Goal: Task Accomplishment & Management: Manage account settings

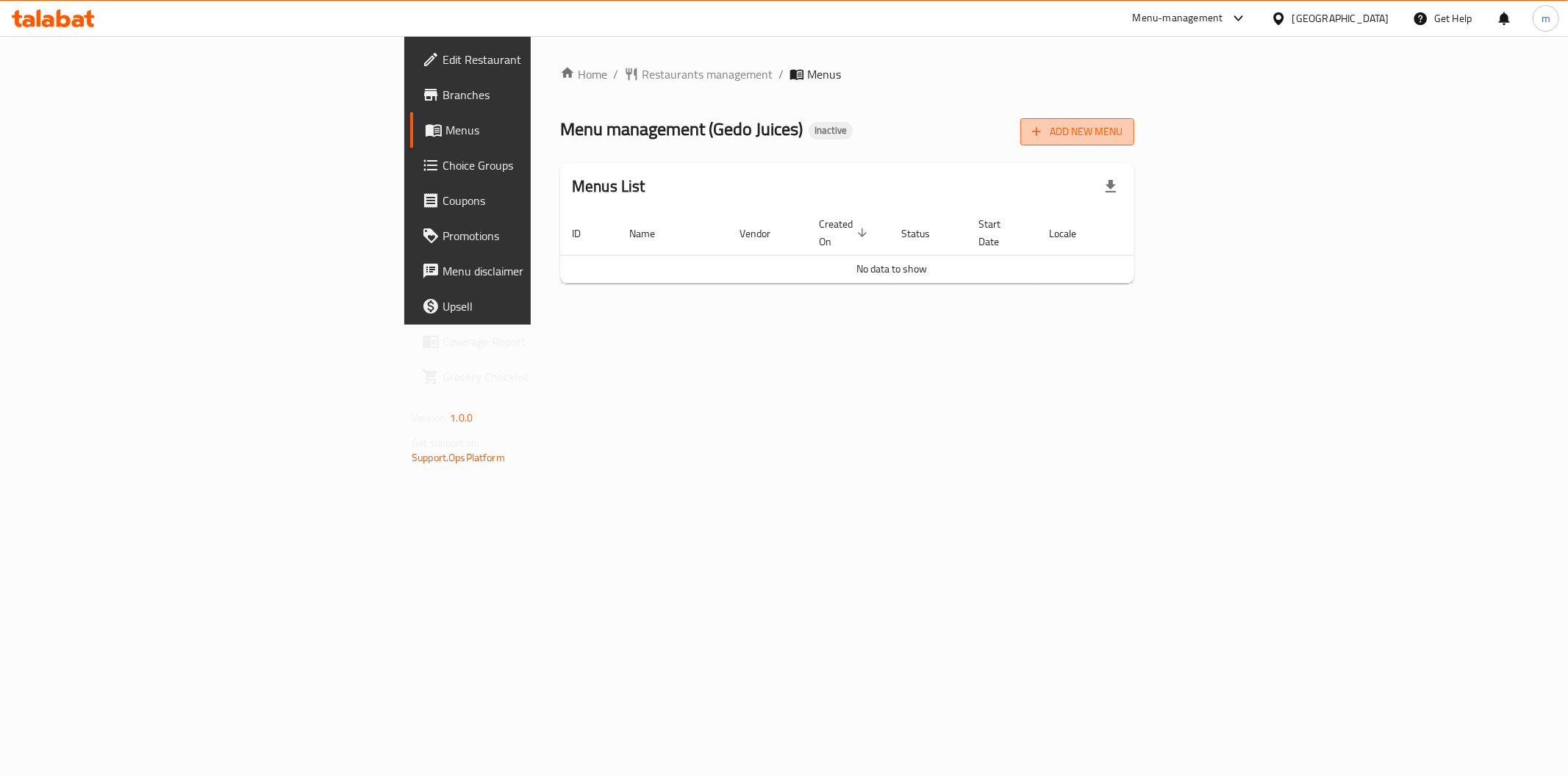
click at [1134, 121] on button "Add New Menu" at bounding box center [1077, 132] width 114 height 27
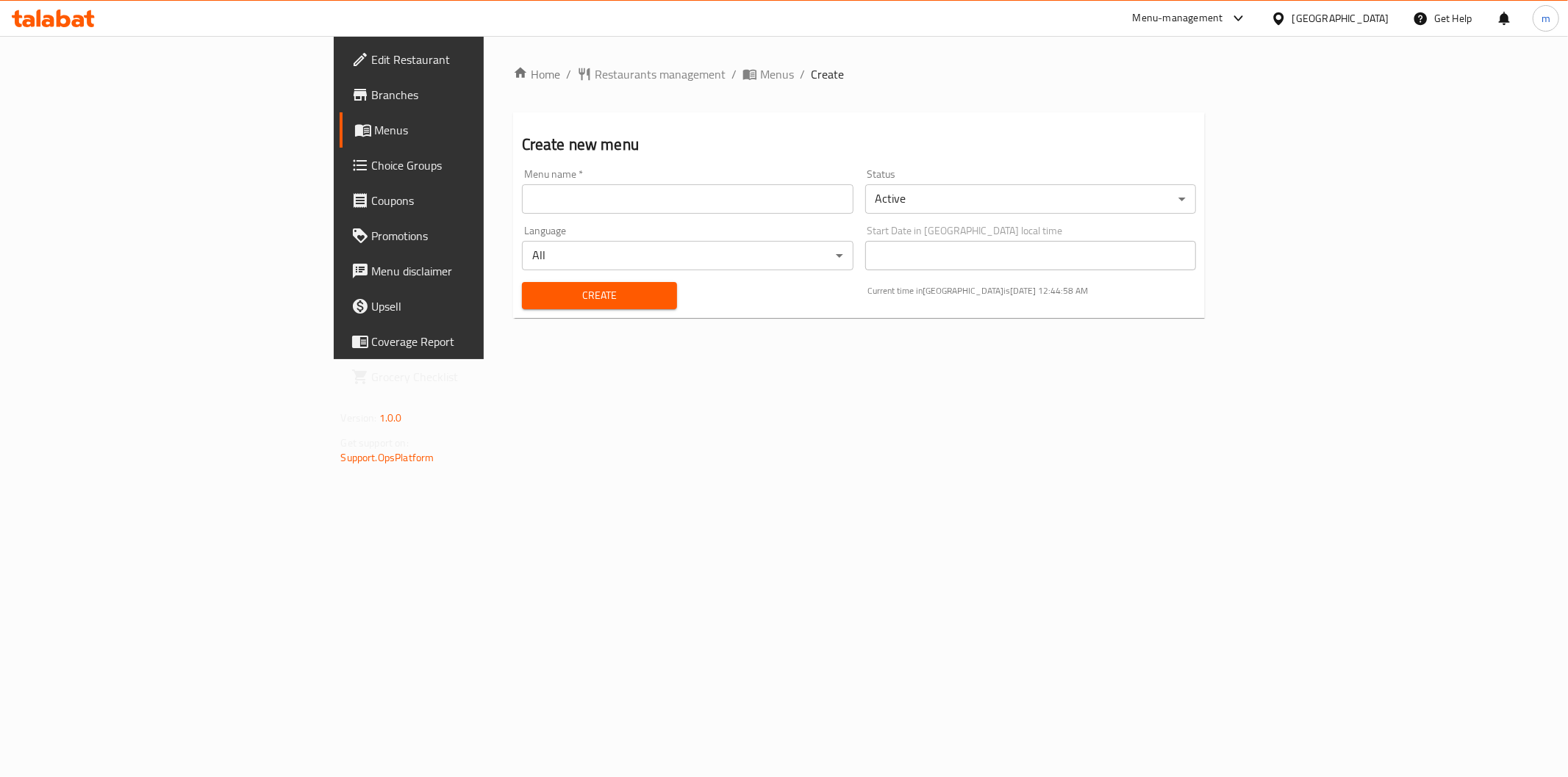
click at [555, 215] on div "Menu name   * Menu name *" at bounding box center [688, 191] width 344 height 56
click at [522, 194] on input "text" at bounding box center [687, 198] width 332 height 29
type input "[GEOGRAPHIC_DATA] 15/8"
click at [540, 292] on span "Create" at bounding box center [599, 295] width 132 height 18
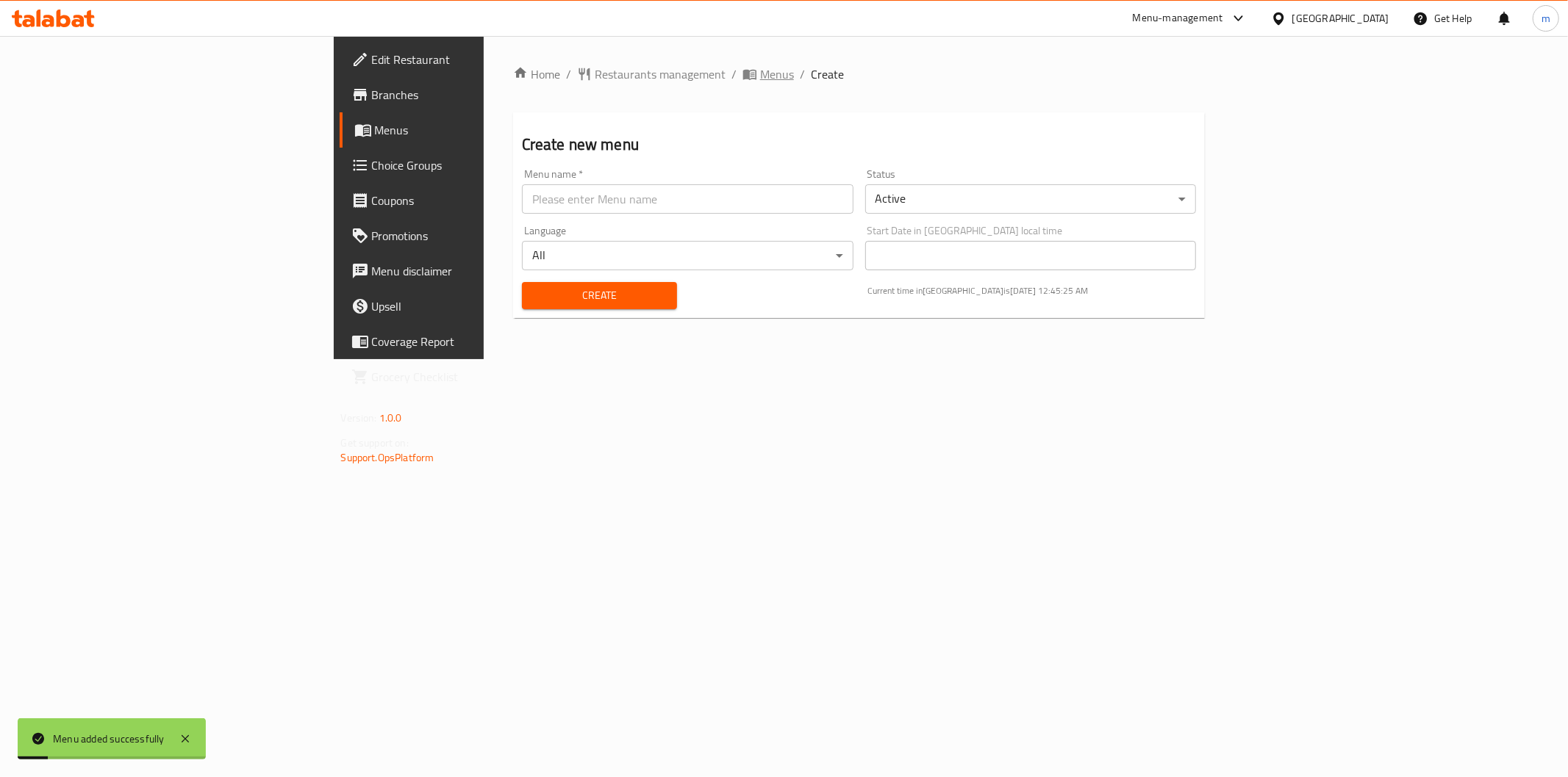
click at [760, 74] on span "Menus" at bounding box center [777, 74] width 34 height 17
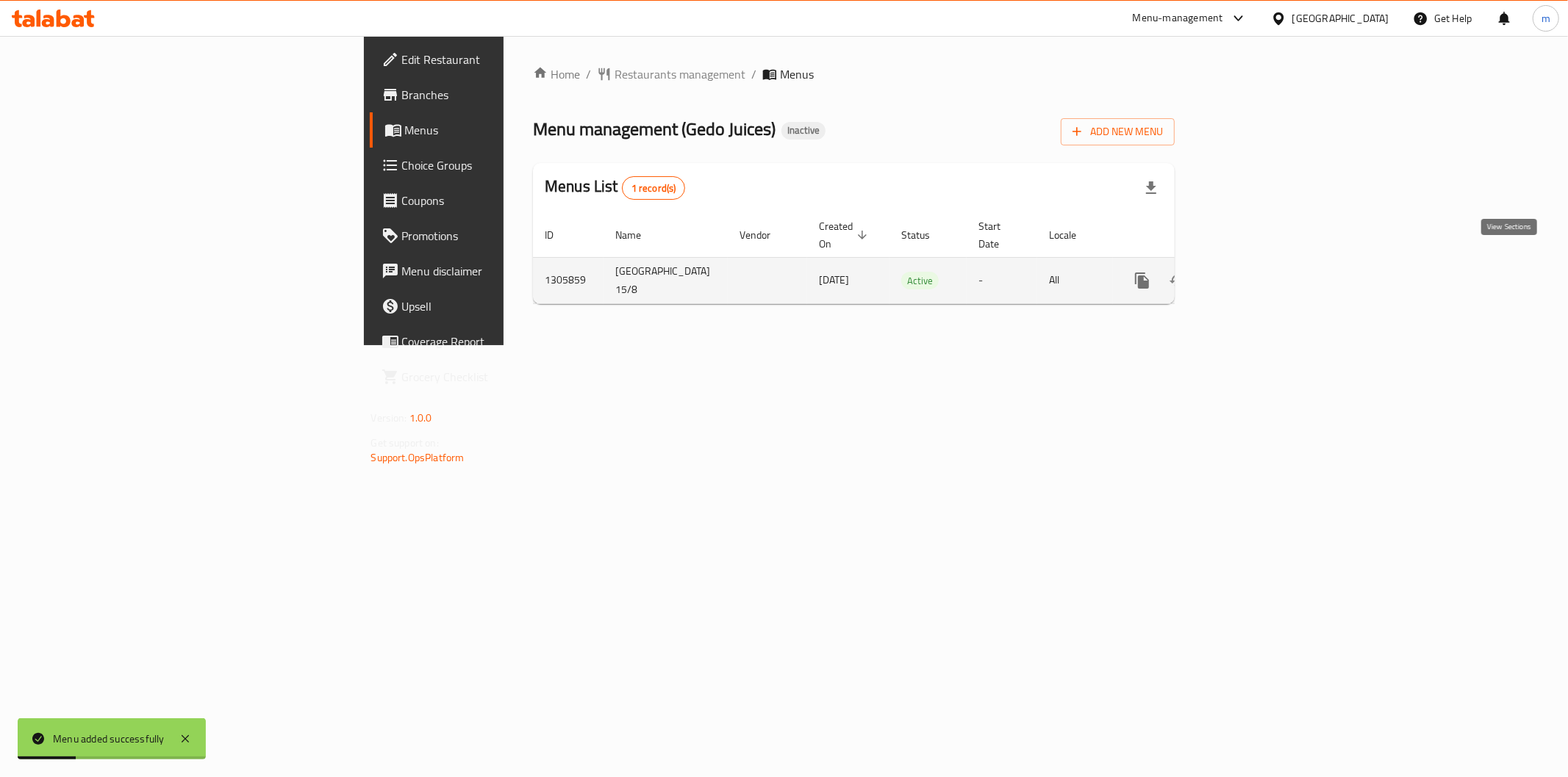
click at [1266, 274] on link "enhanced table" at bounding box center [1248, 280] width 35 height 35
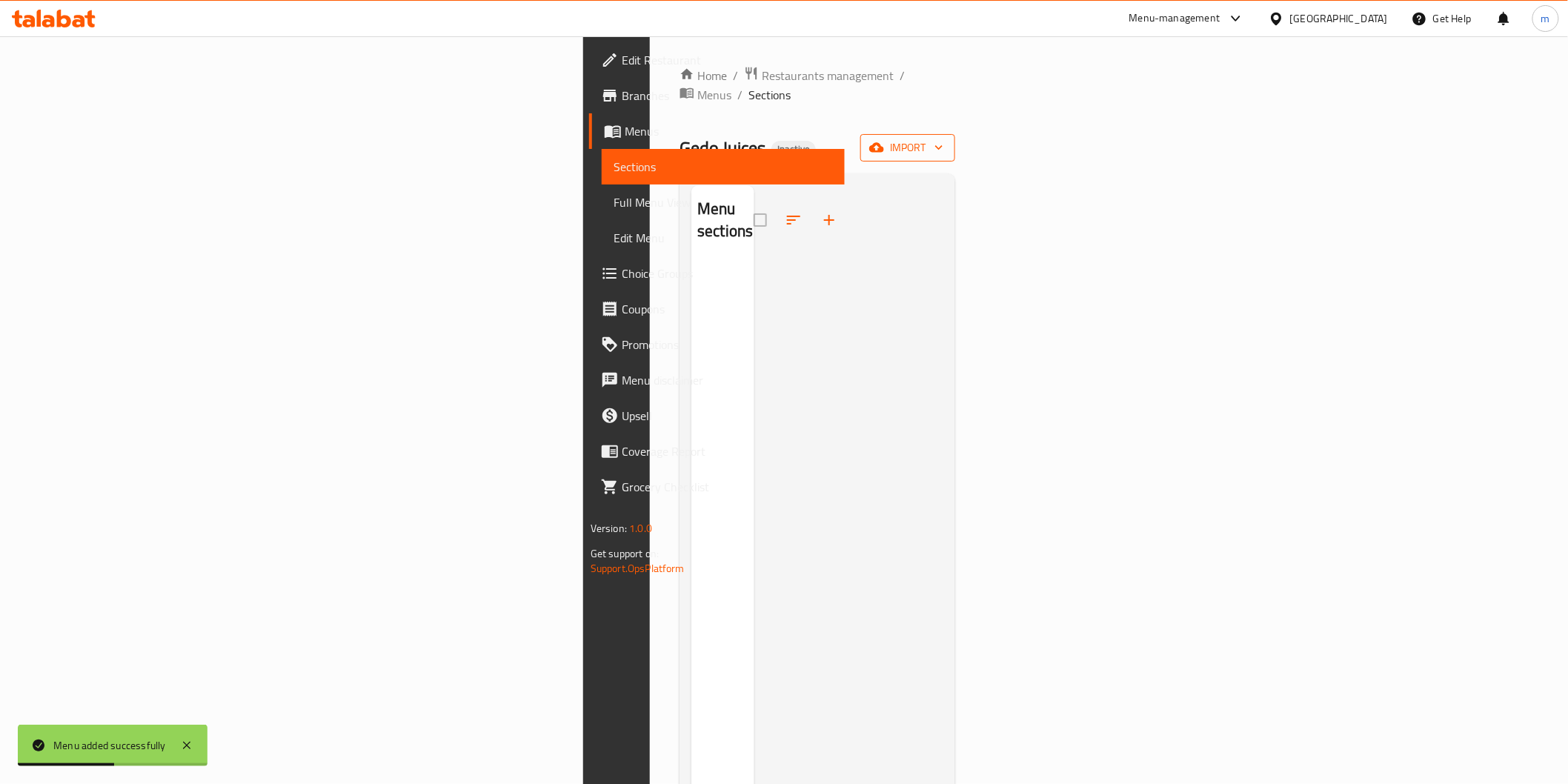
click at [943, 138] on span "import" at bounding box center [908, 147] width 71 height 18
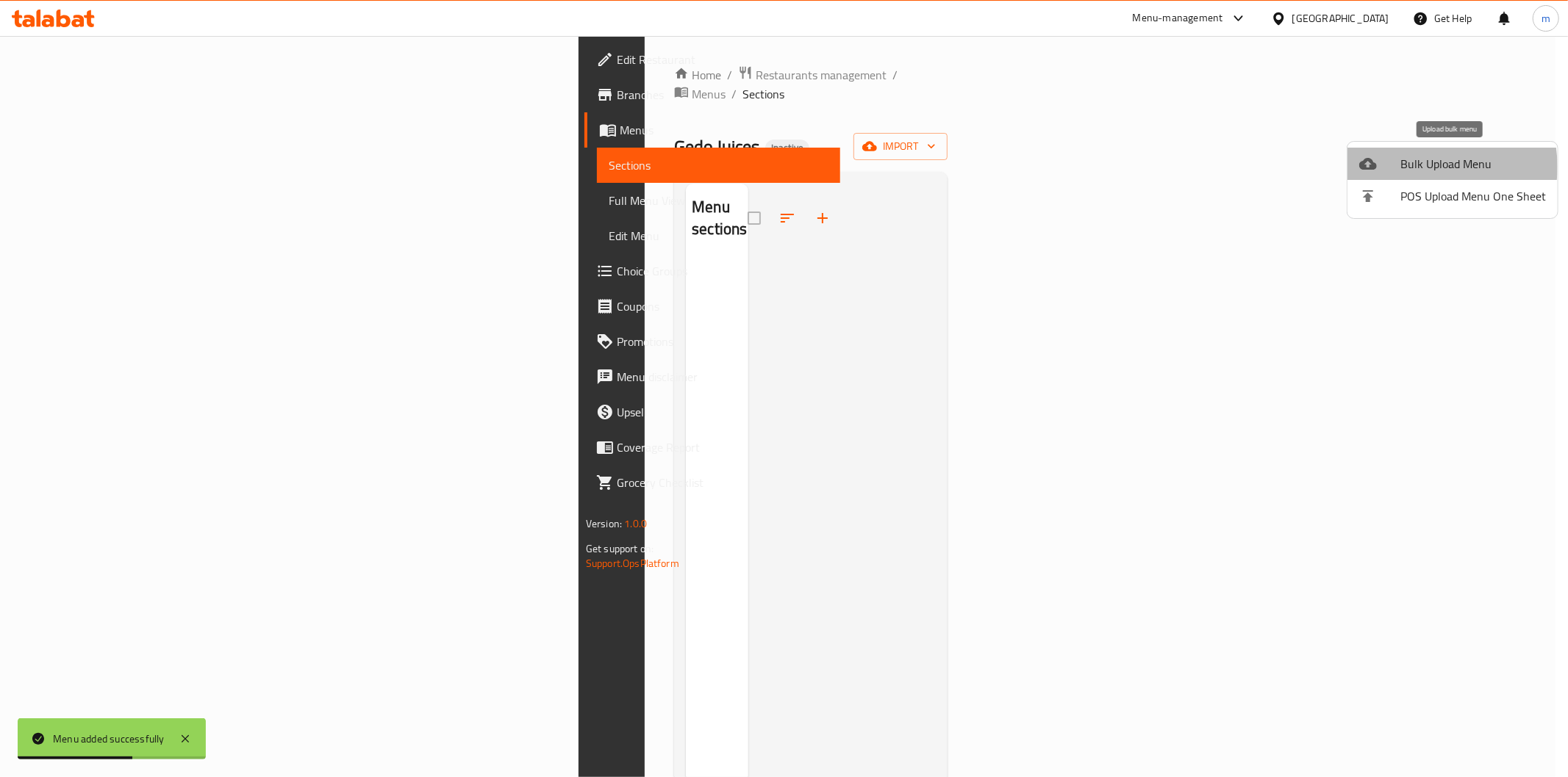
click at [1423, 167] on span "Bulk Upload Menu" at bounding box center [1473, 164] width 146 height 17
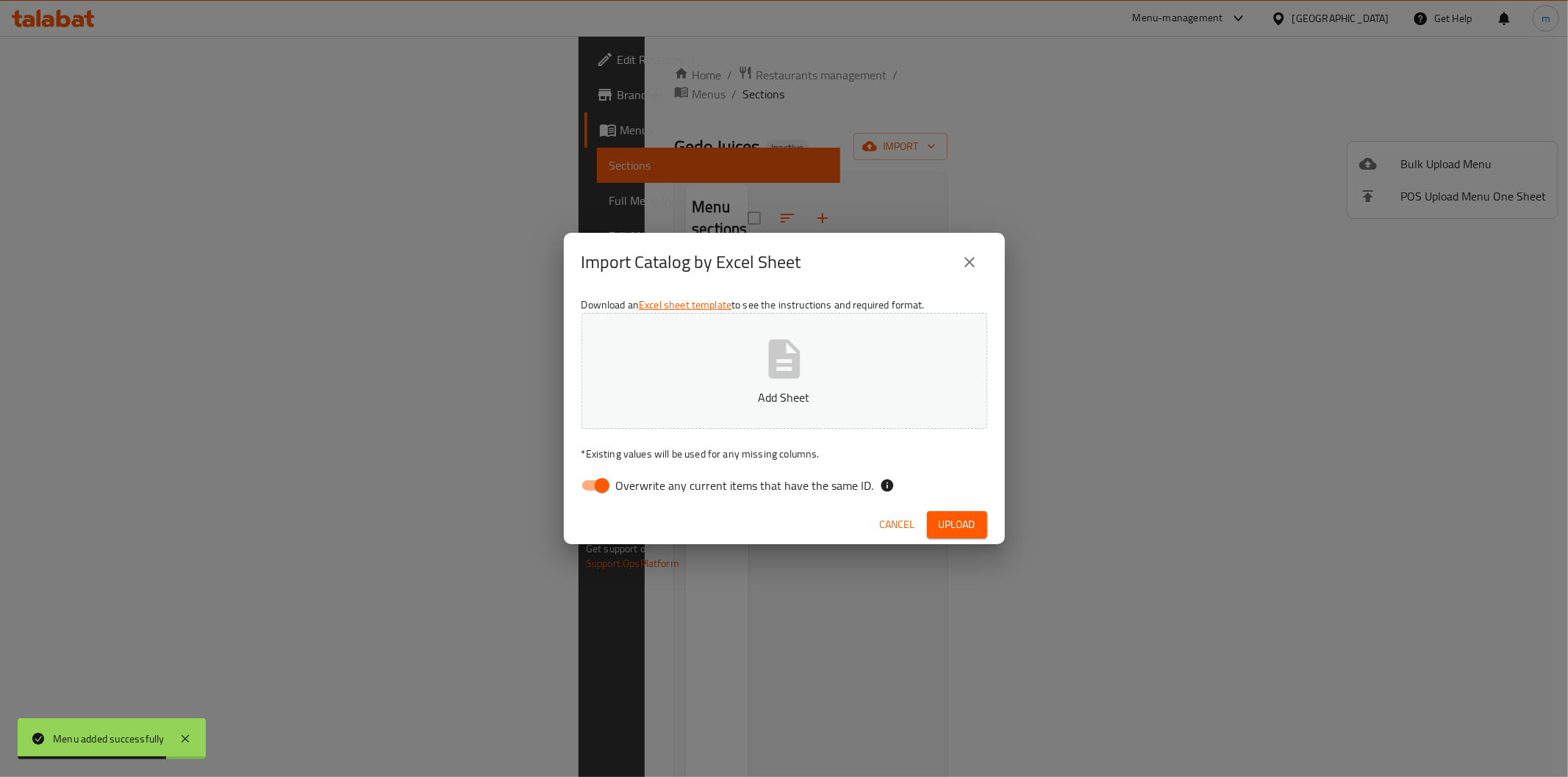
click at [589, 472] on input "Overwrite any current items that have the same ID." at bounding box center [602, 486] width 84 height 28
checkbox input "false"
click at [951, 525] on span "Upload" at bounding box center [957, 525] width 37 height 18
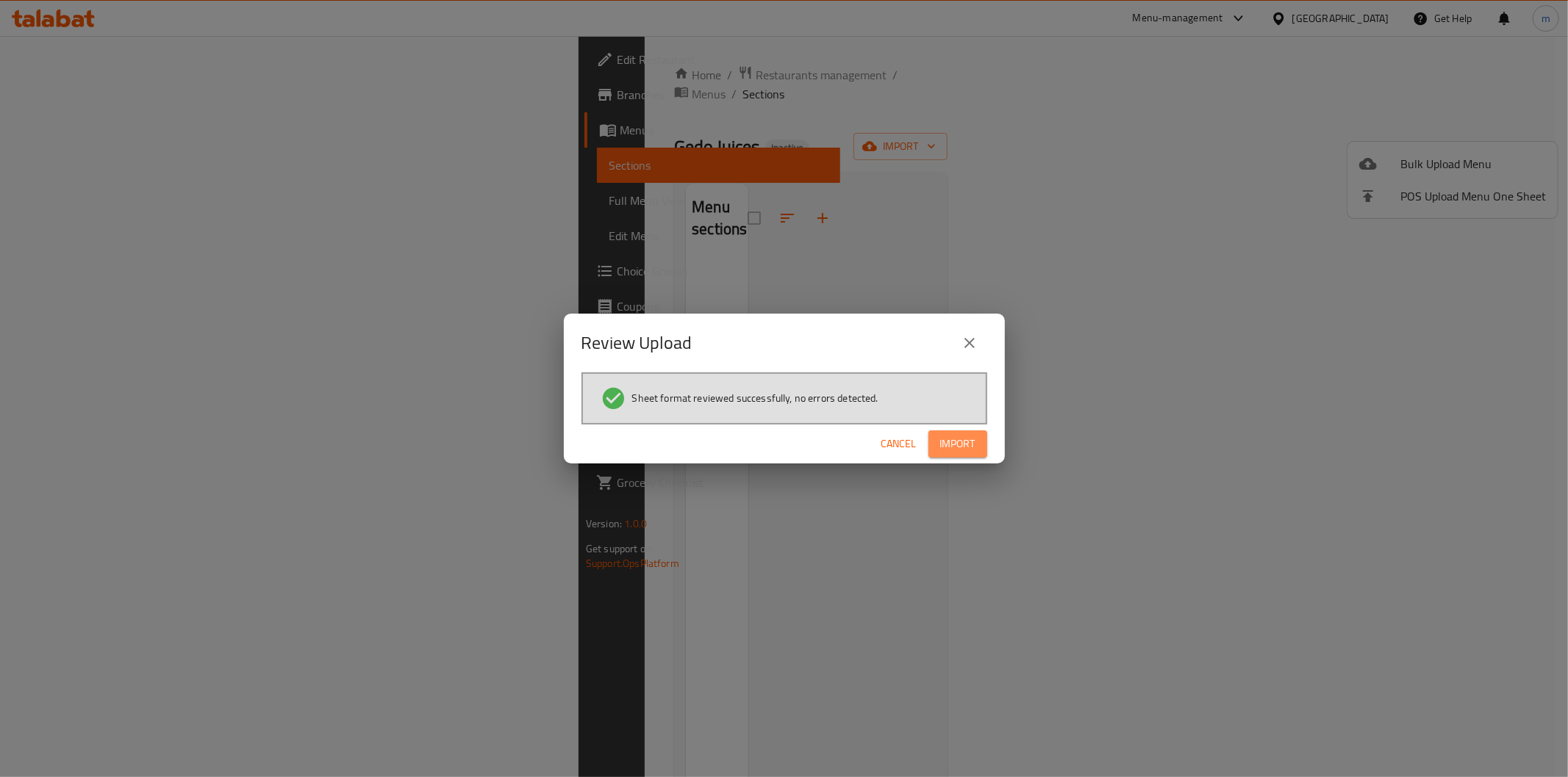
click at [981, 445] on button "Import" at bounding box center [958, 444] width 59 height 27
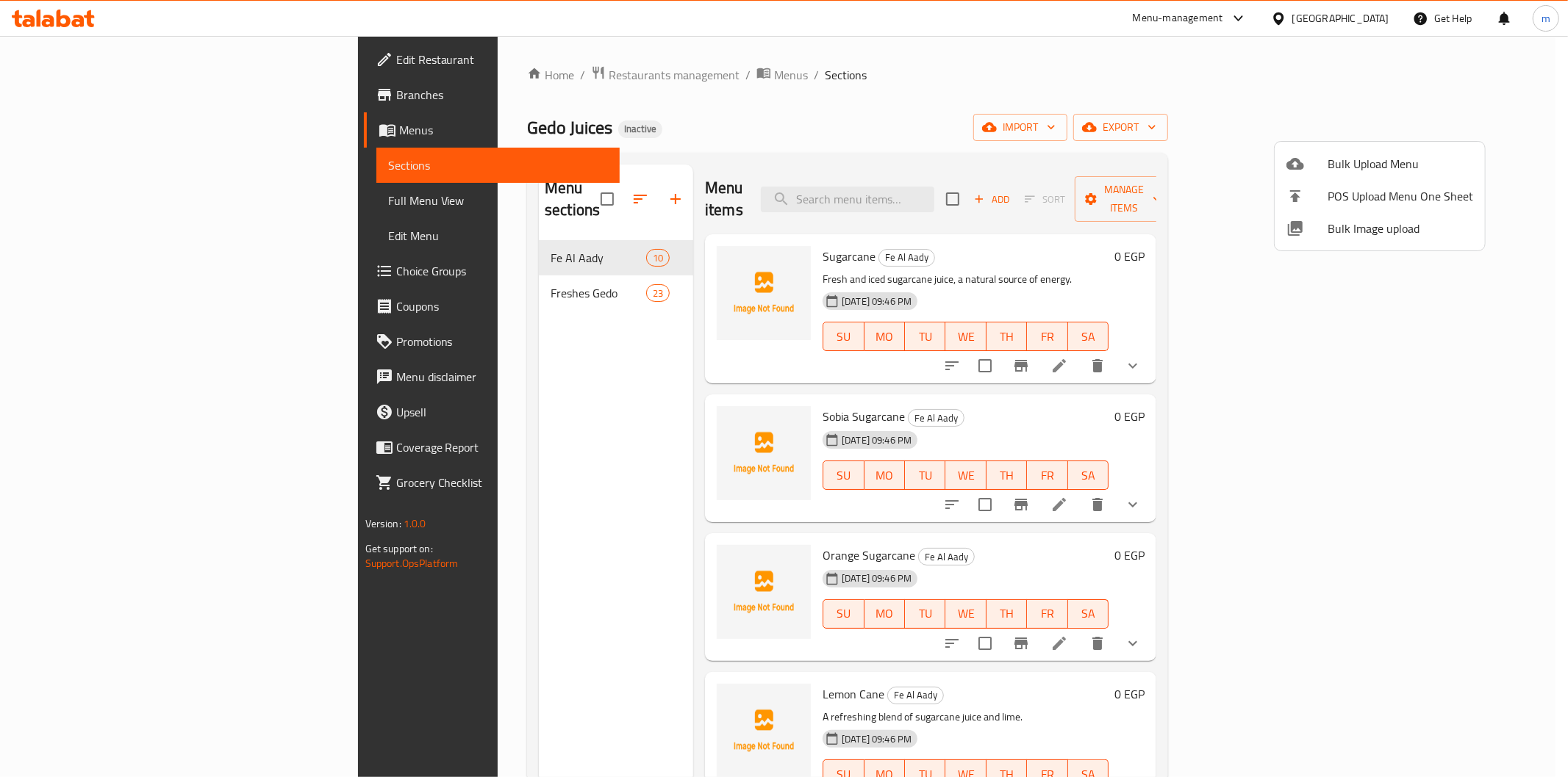
click at [1275, 85] on div at bounding box center [784, 388] width 1568 height 777
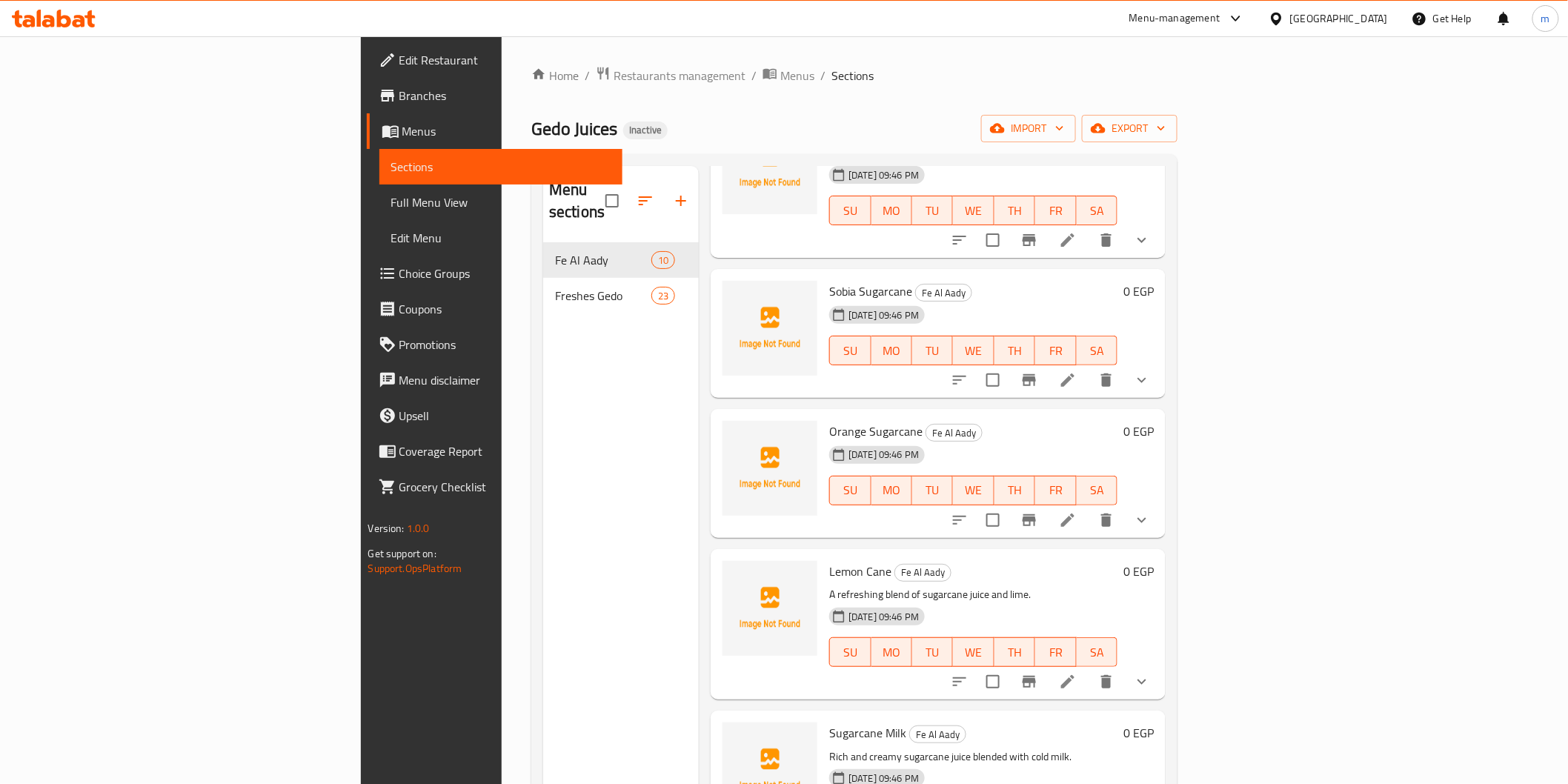
scroll to position [219, 0]
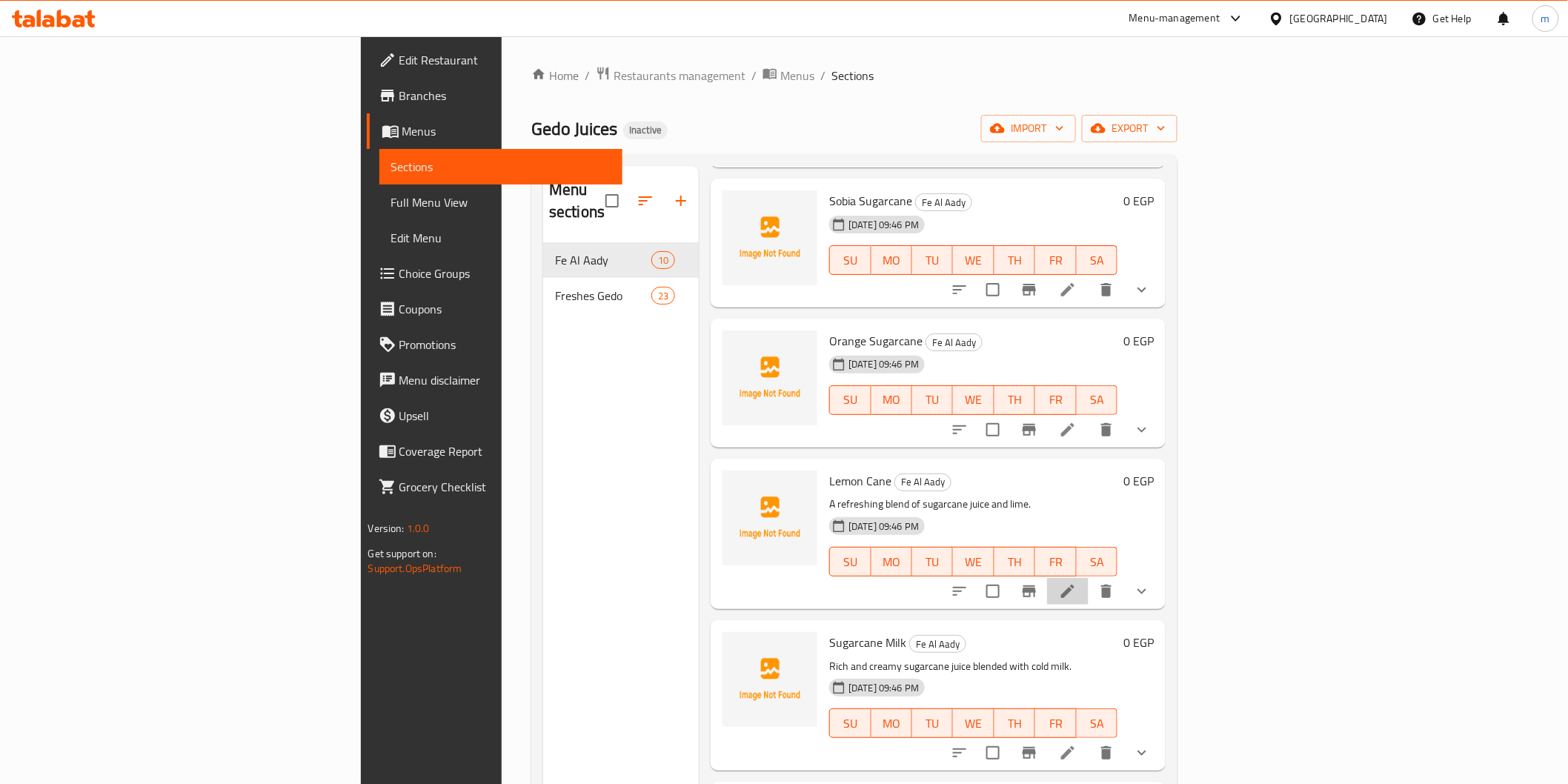
click at [1089, 579] on li at bounding box center [1067, 592] width 41 height 27
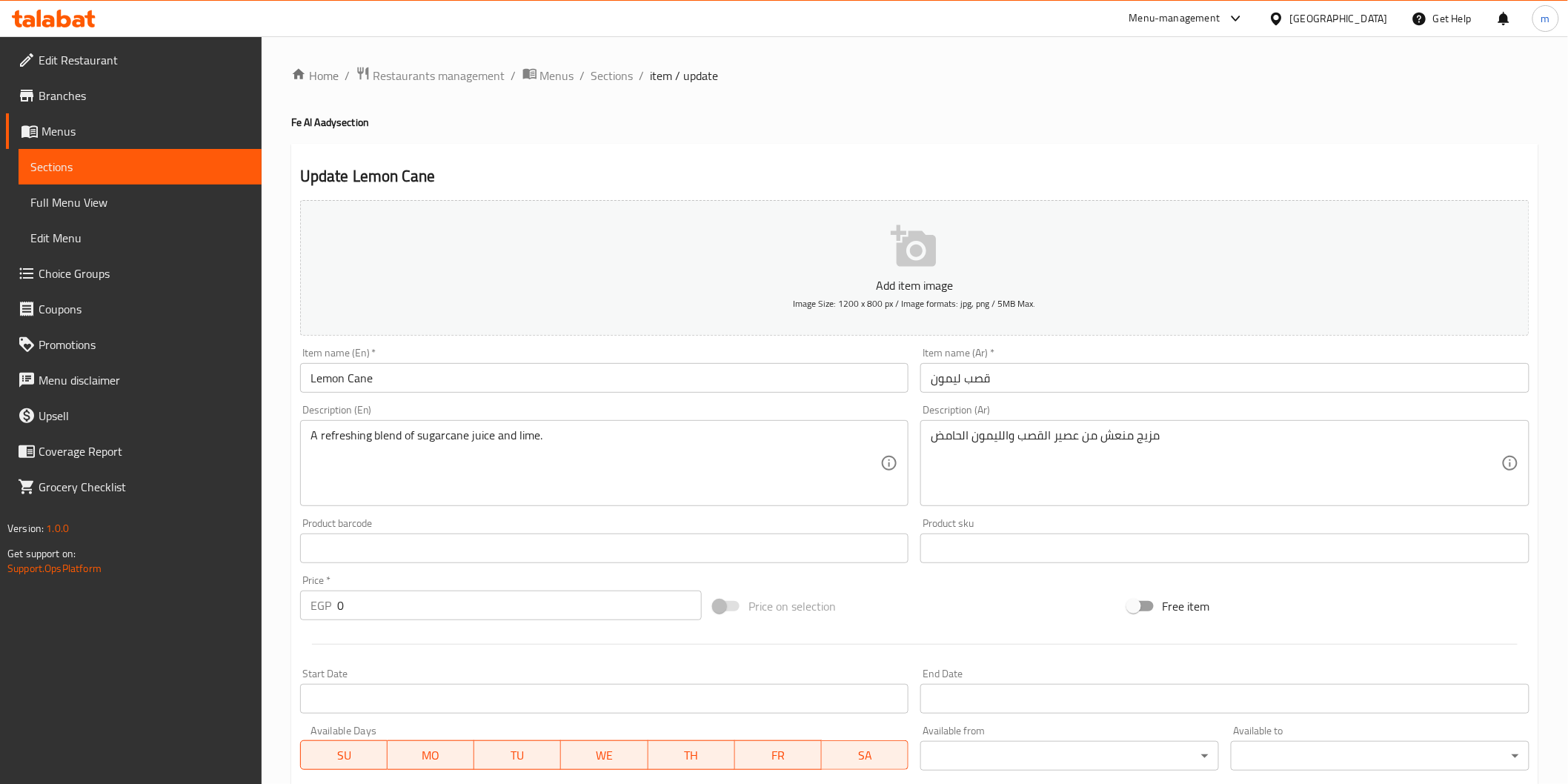
click at [331, 377] on input "Lemon Cane" at bounding box center [605, 377] width 609 height 29
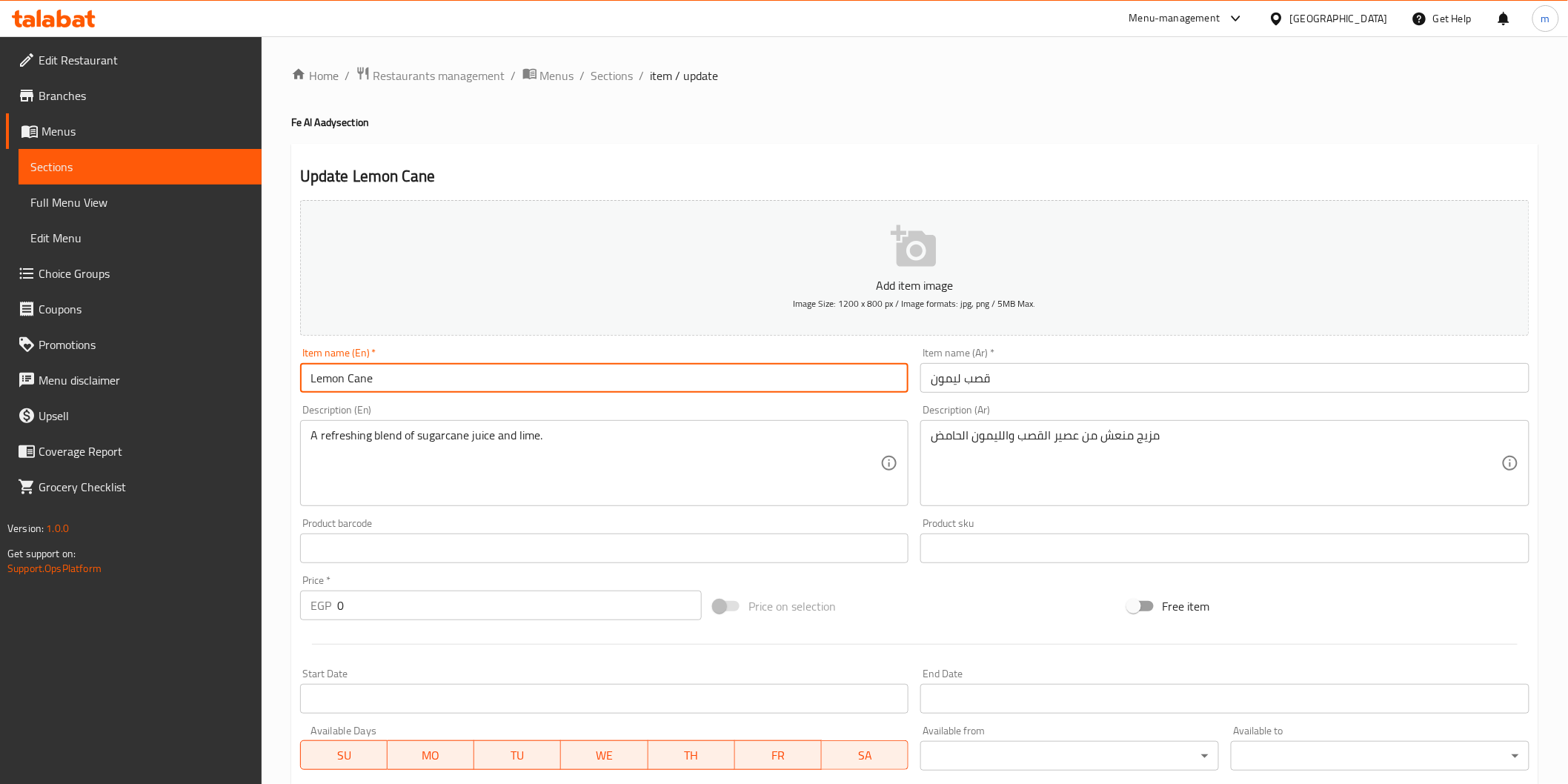
click at [331, 377] on input "Lemon Cane" at bounding box center [605, 377] width 609 height 29
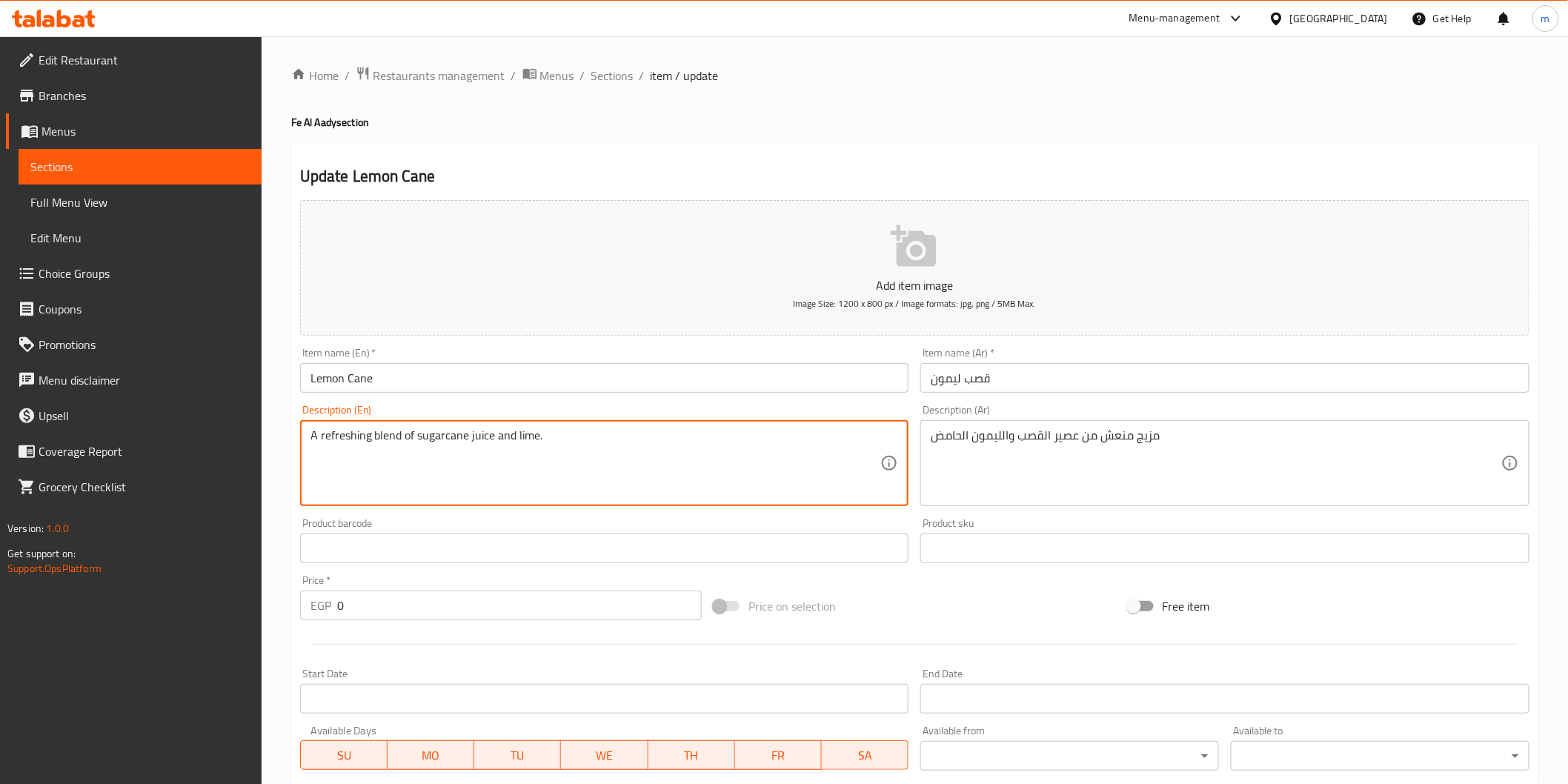
click at [513, 440] on textarea "A refreshing blend of sugarcane juice and lime." at bounding box center [596, 464] width 571 height 70
paste textarea "Lemon"
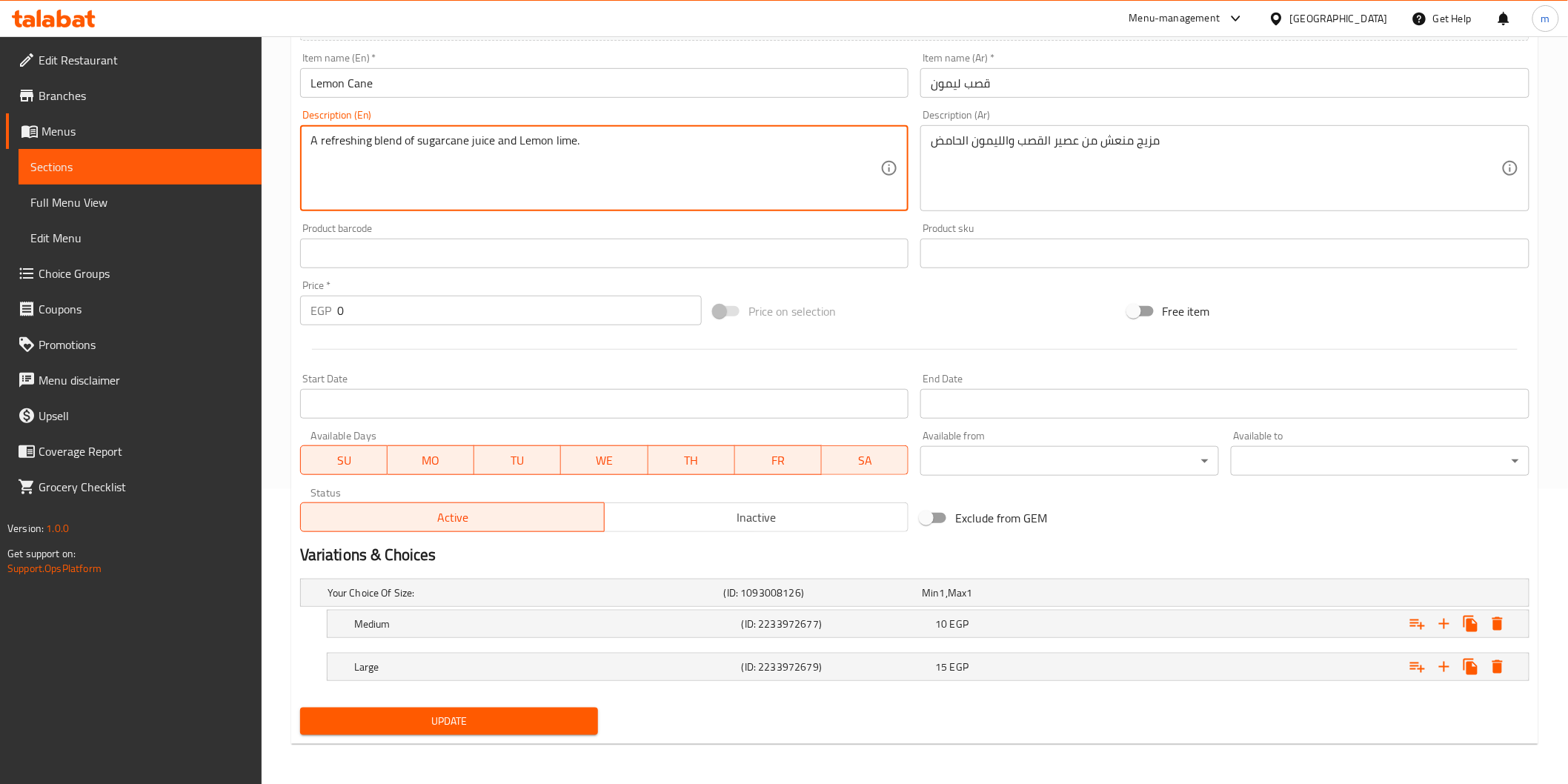
type textarea "A refreshing blend of sugarcane juice and Lemon lime."
click at [526, 713] on span "Update" at bounding box center [450, 722] width 275 height 18
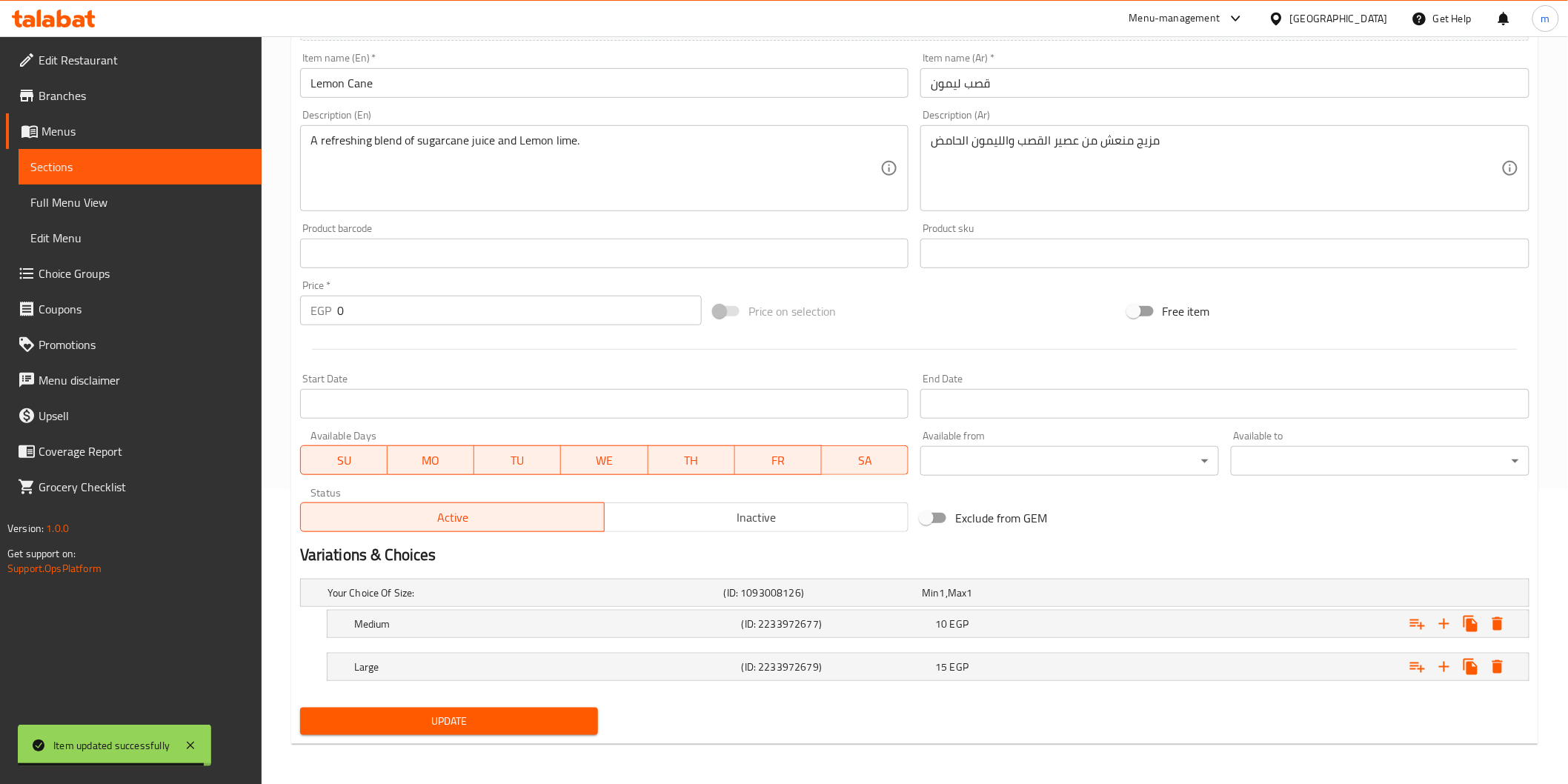
scroll to position [0, 0]
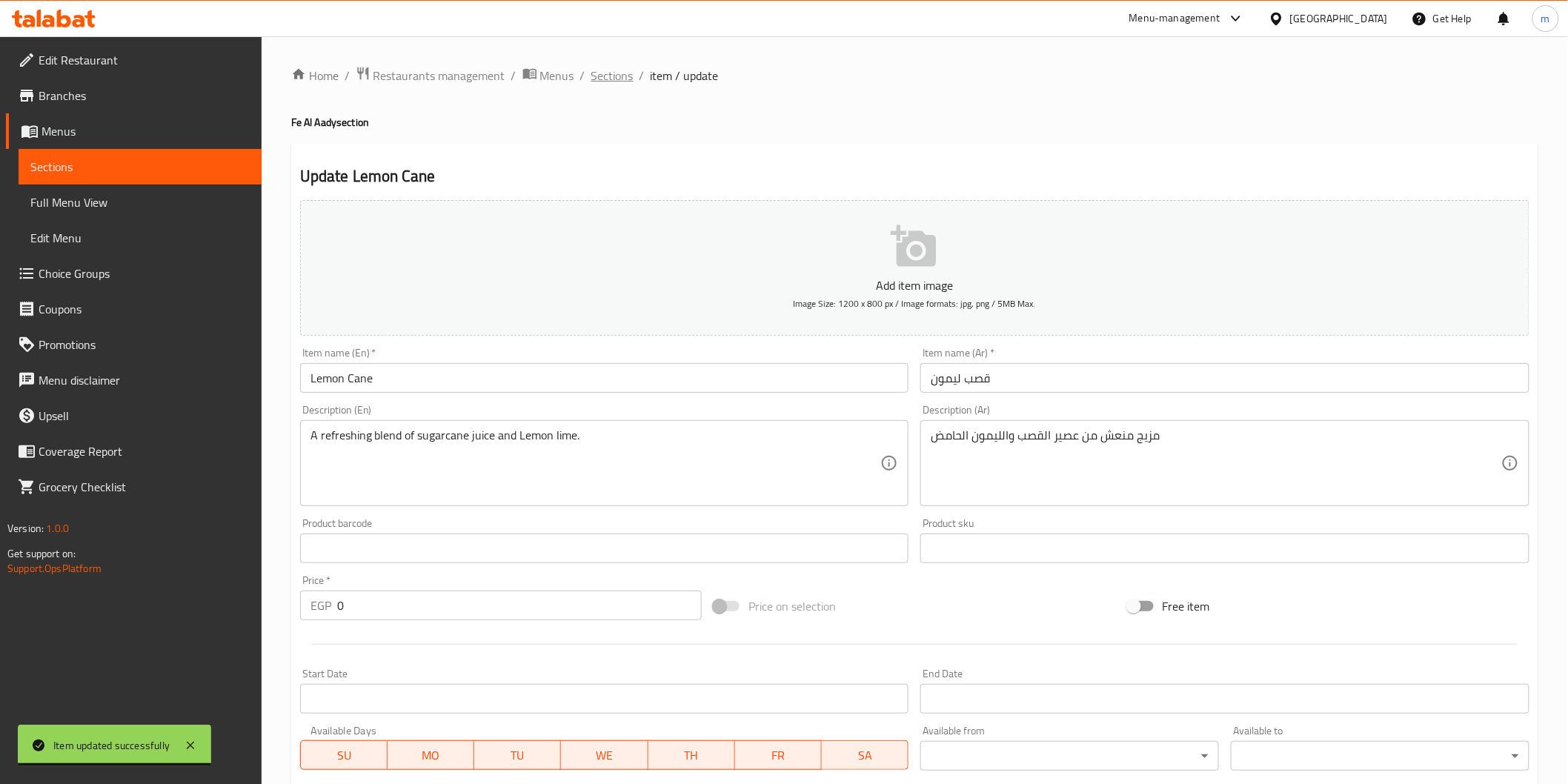
click at [618, 83] on span "Sections" at bounding box center [612, 75] width 42 height 17
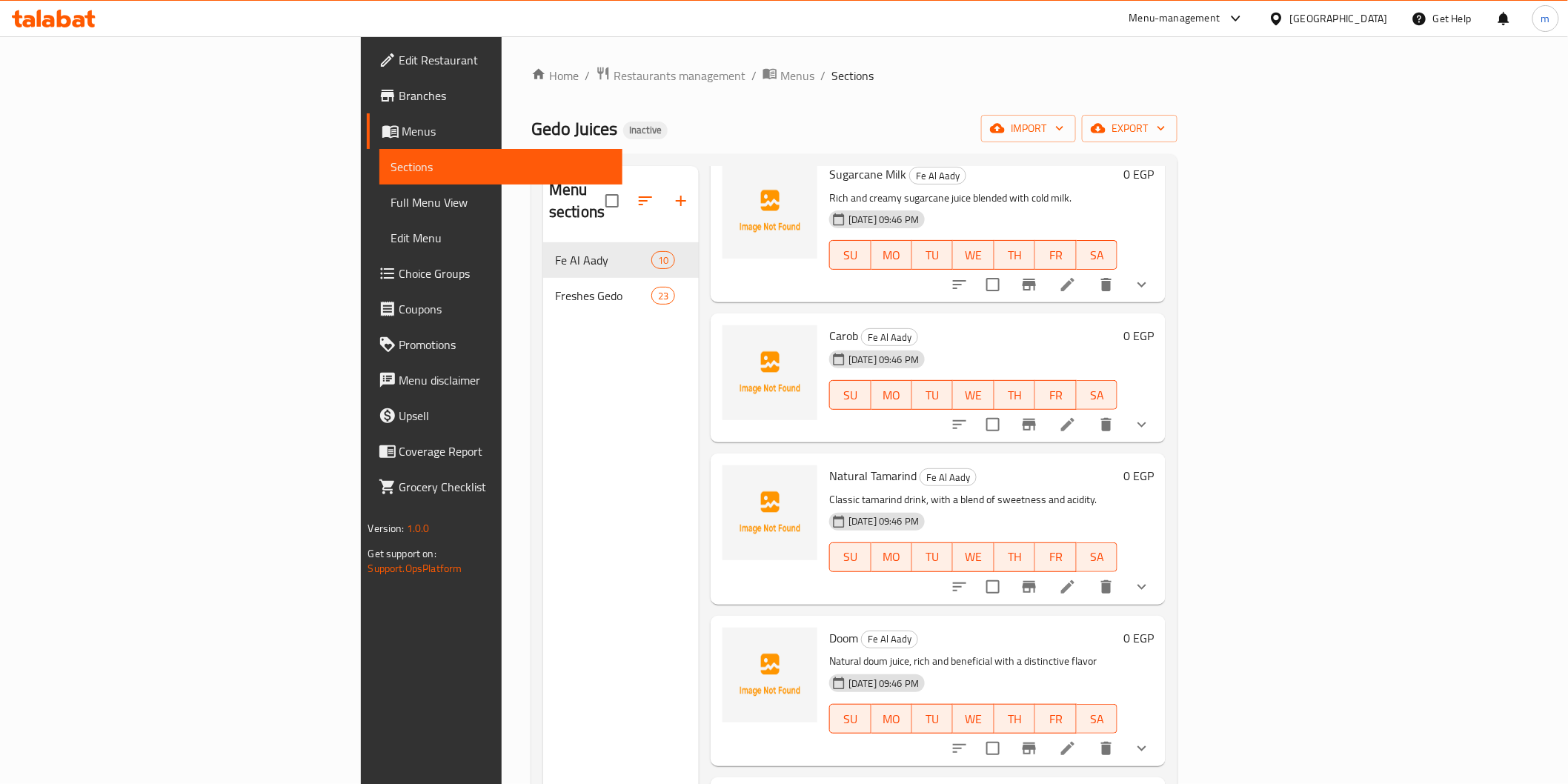
scroll to position [805, 0]
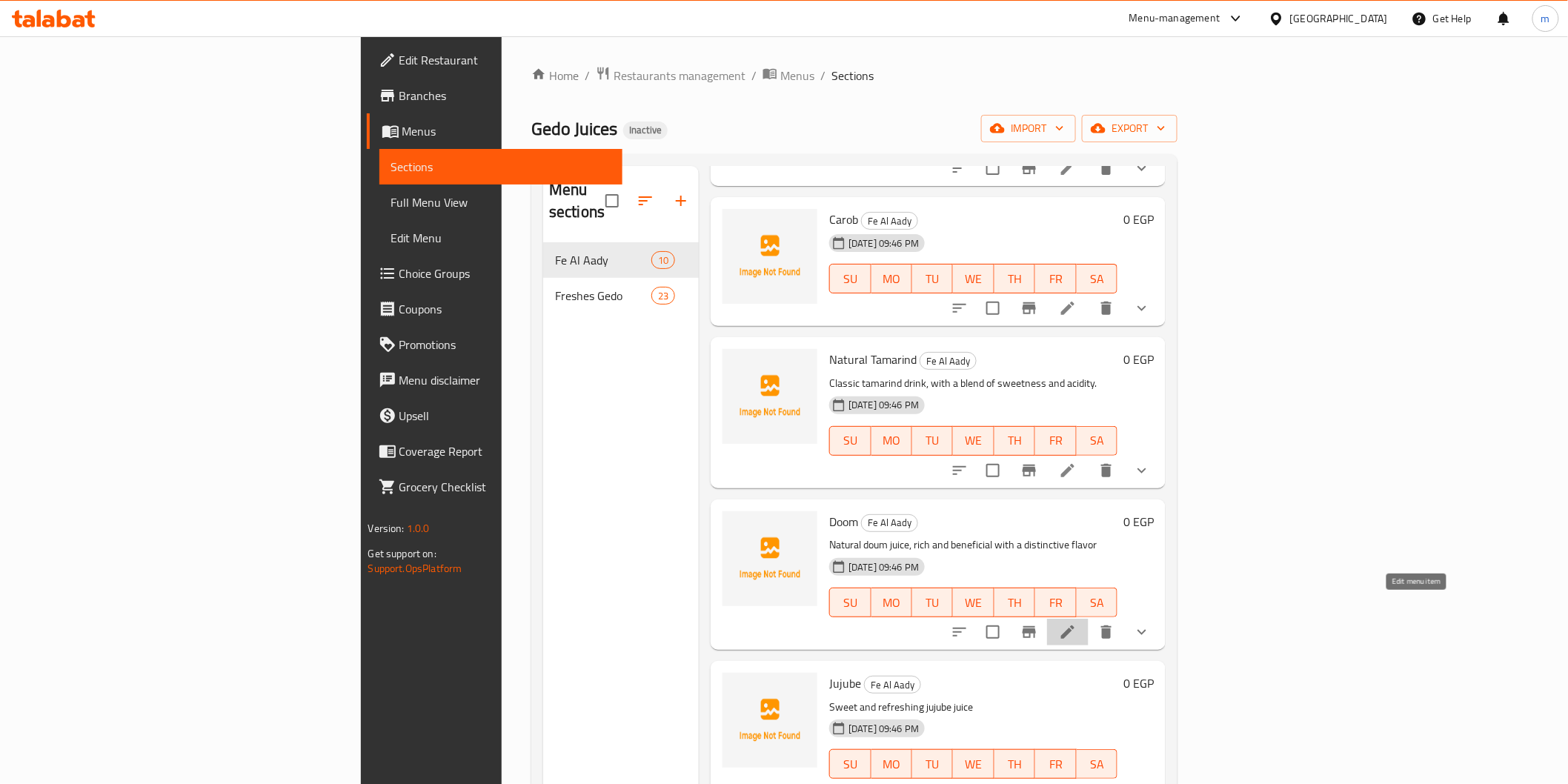
click at [1077, 623] on icon at bounding box center [1067, 632] width 17 height 17
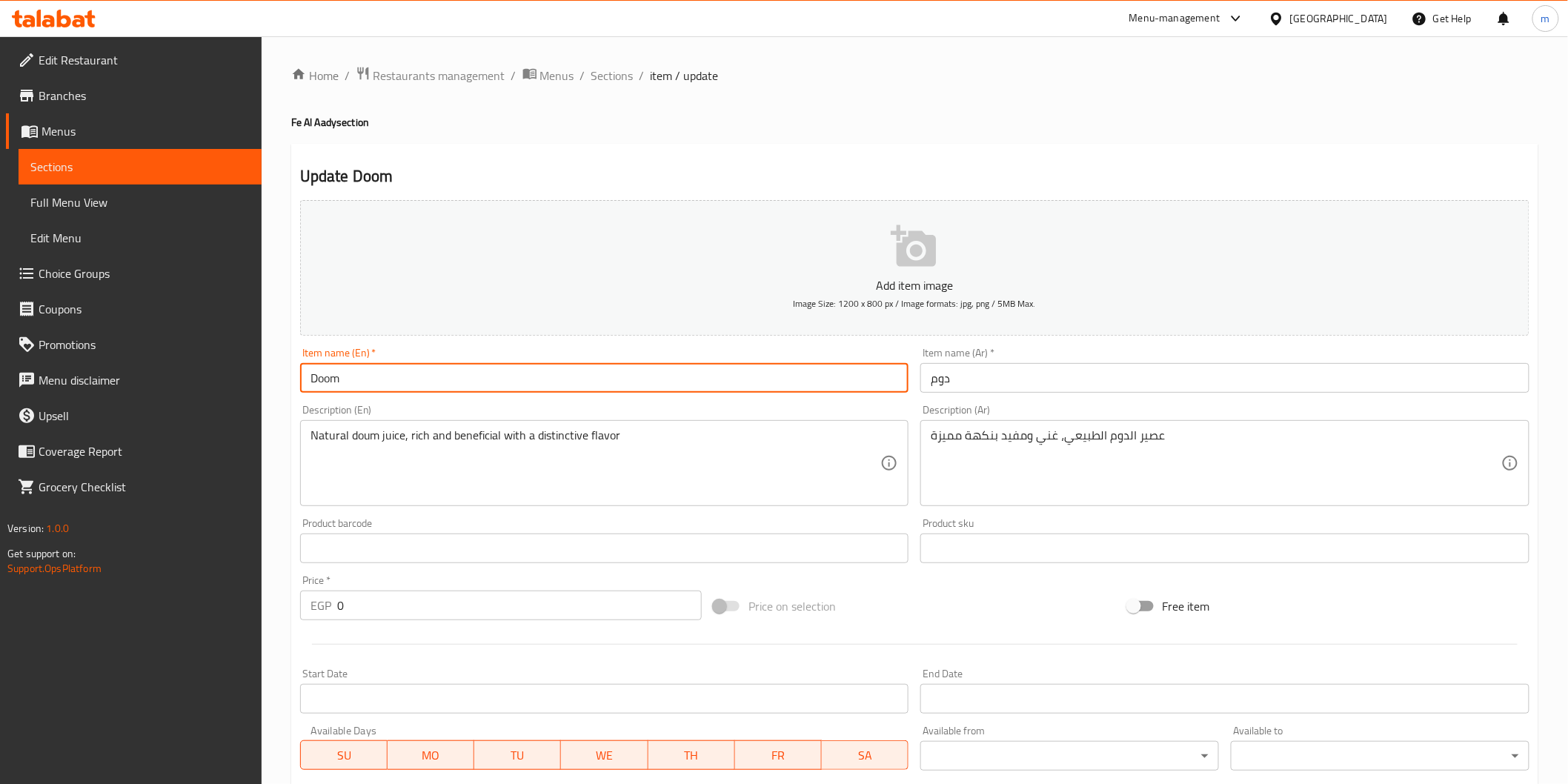
click at [312, 382] on input "Doom" at bounding box center [605, 377] width 609 height 29
paste input "u"
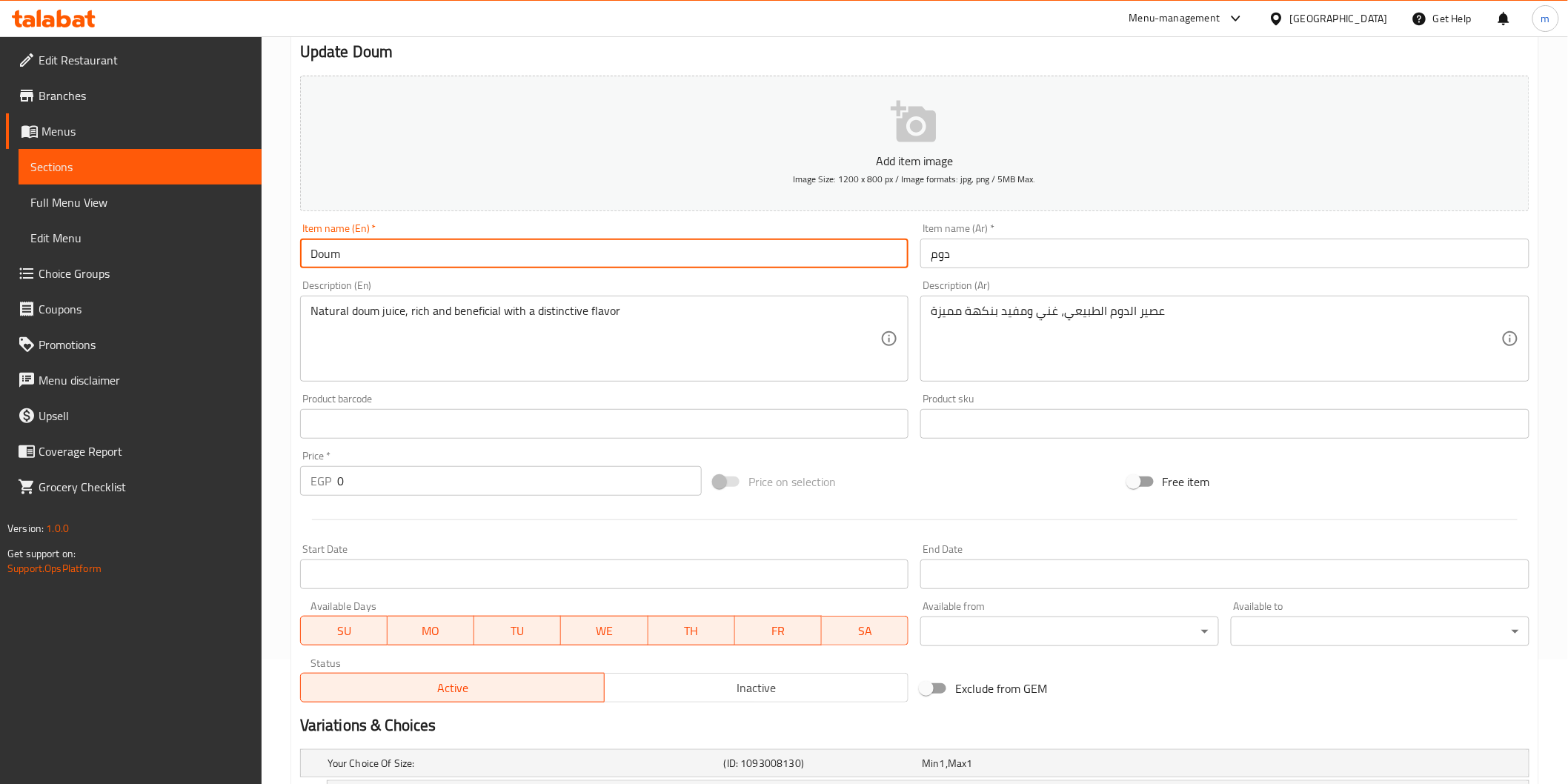
scroll to position [295, 0]
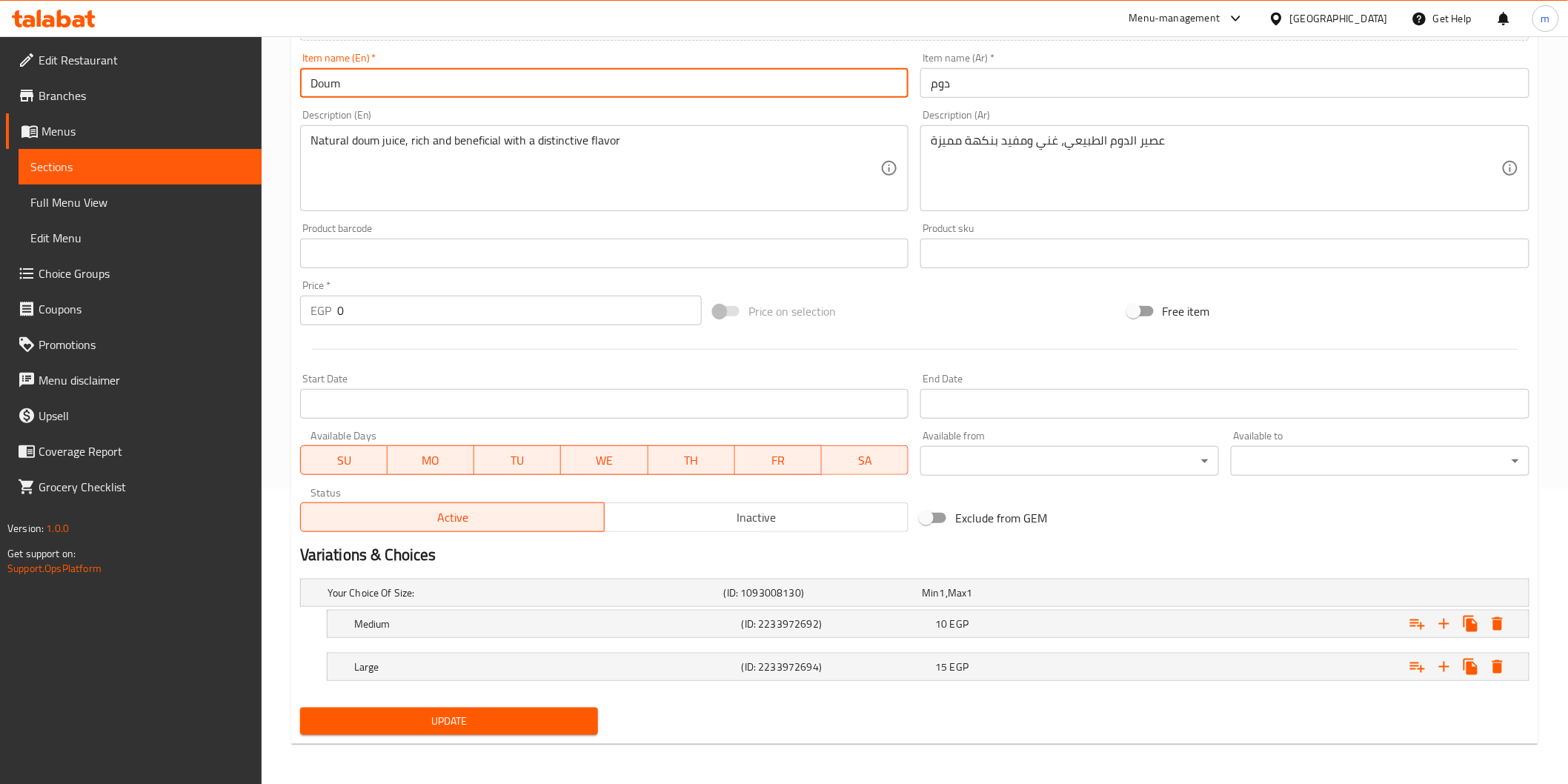
type input "Doum"
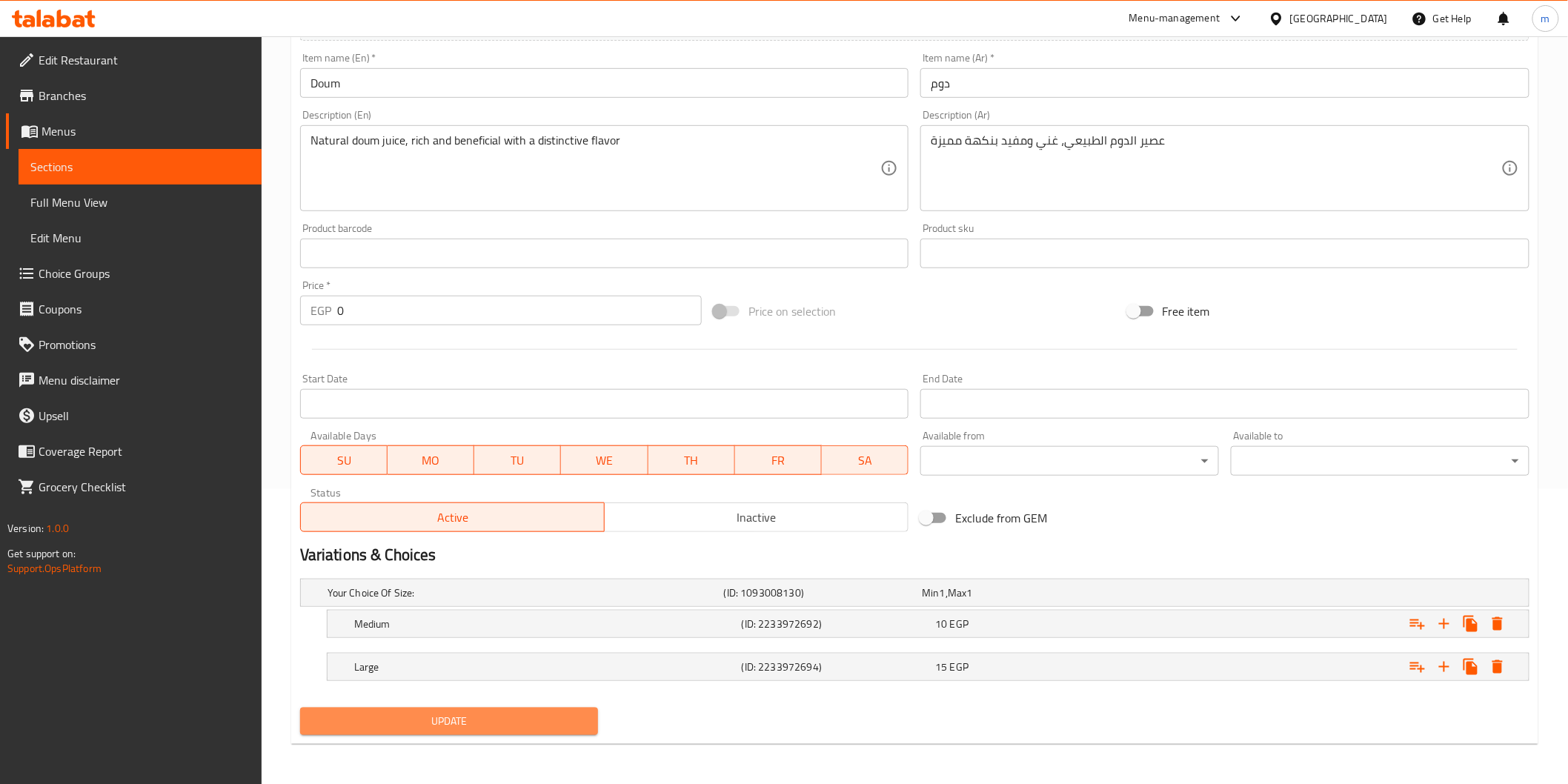
click at [497, 717] on span "Update" at bounding box center [450, 722] width 275 height 18
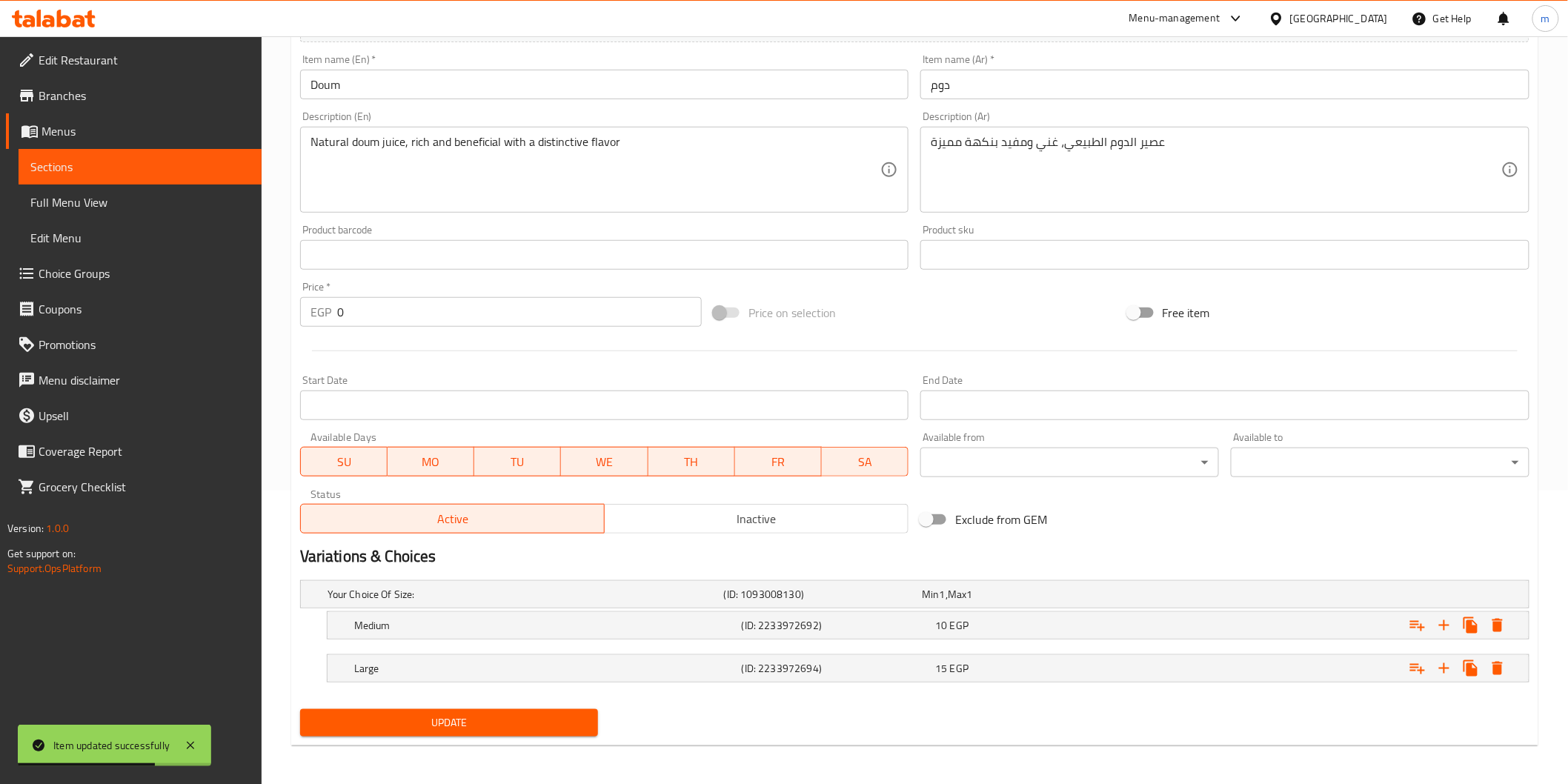
scroll to position [0, 0]
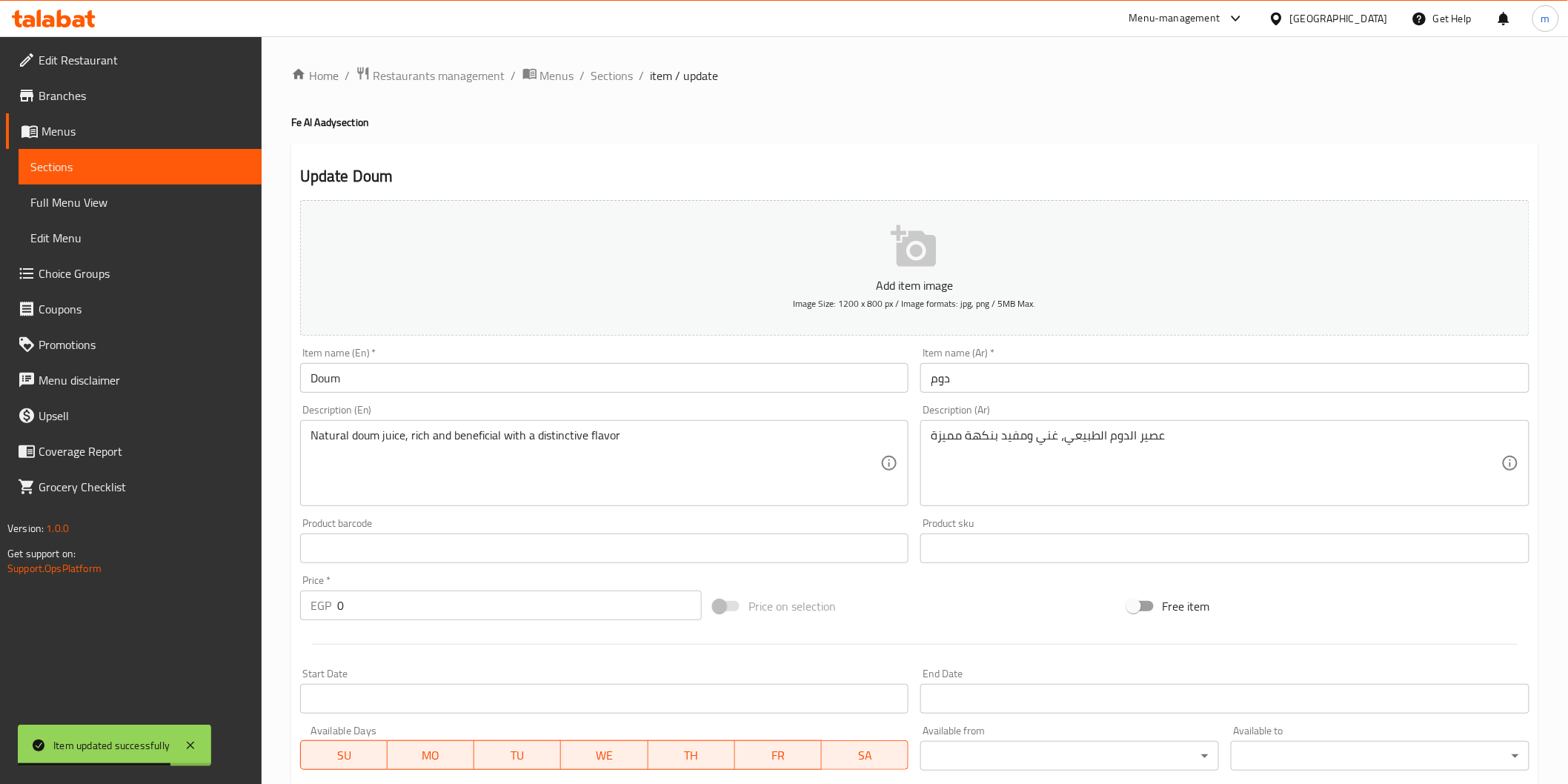
click at [609, 63] on div "Home / Restaurants management / Menus / Sections / item / update Fe Al Aady sec…" at bounding box center [915, 559] width 1306 height 1044
click at [620, 73] on span "Sections" at bounding box center [612, 75] width 42 height 17
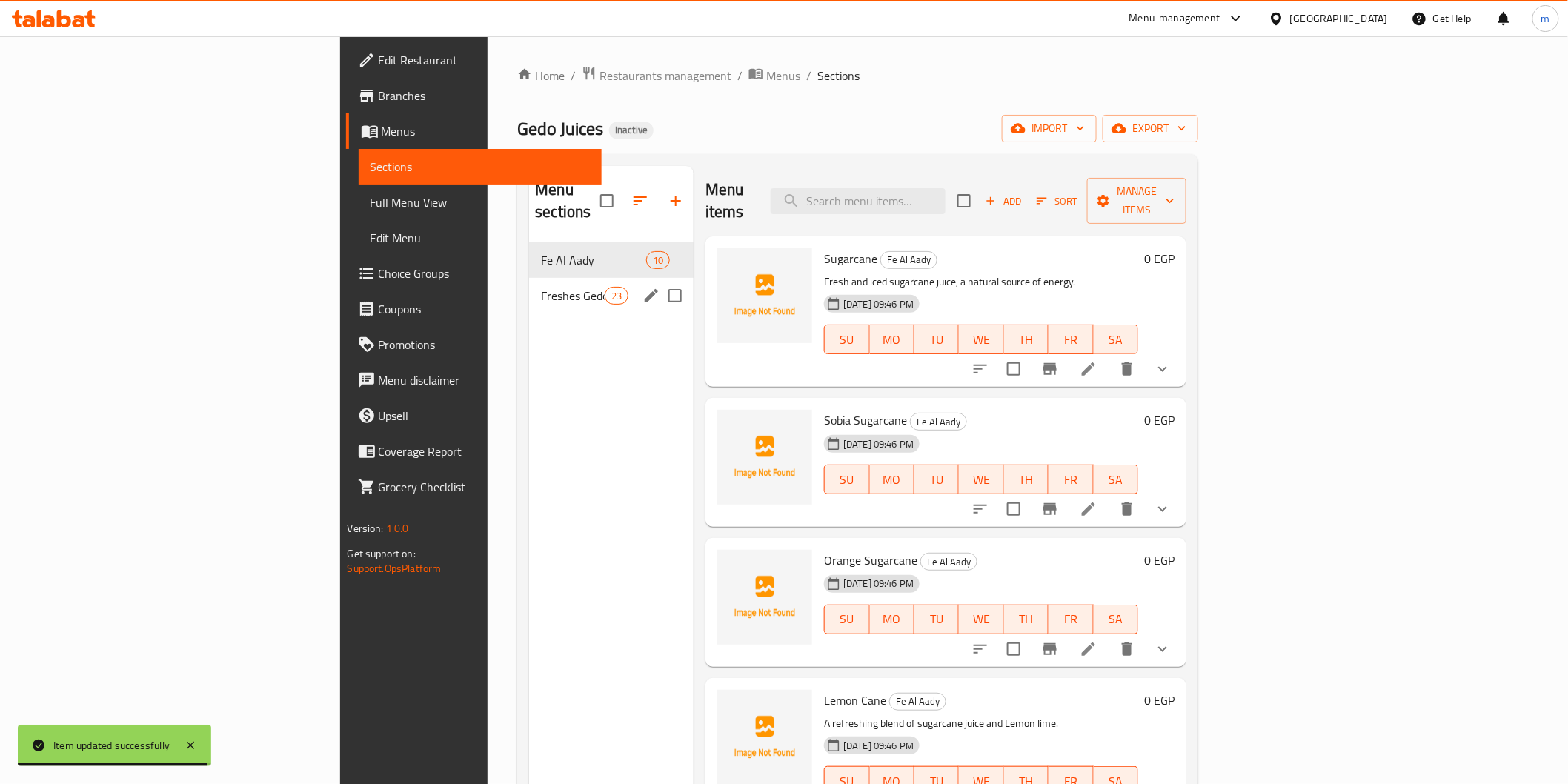
click at [529, 284] on div "Freshes Gedo 23" at bounding box center [611, 295] width 164 height 36
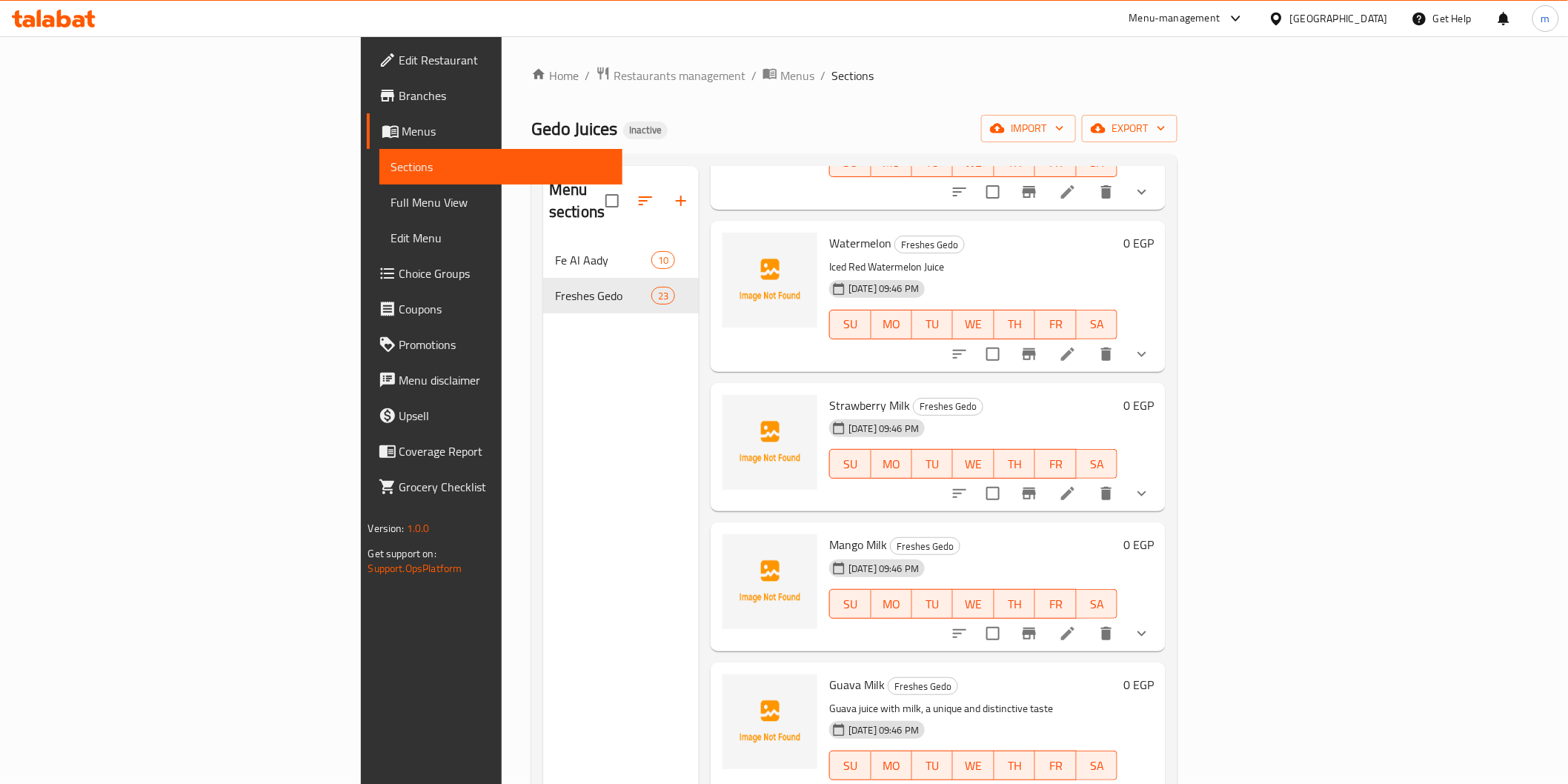
scroll to position [207, 0]
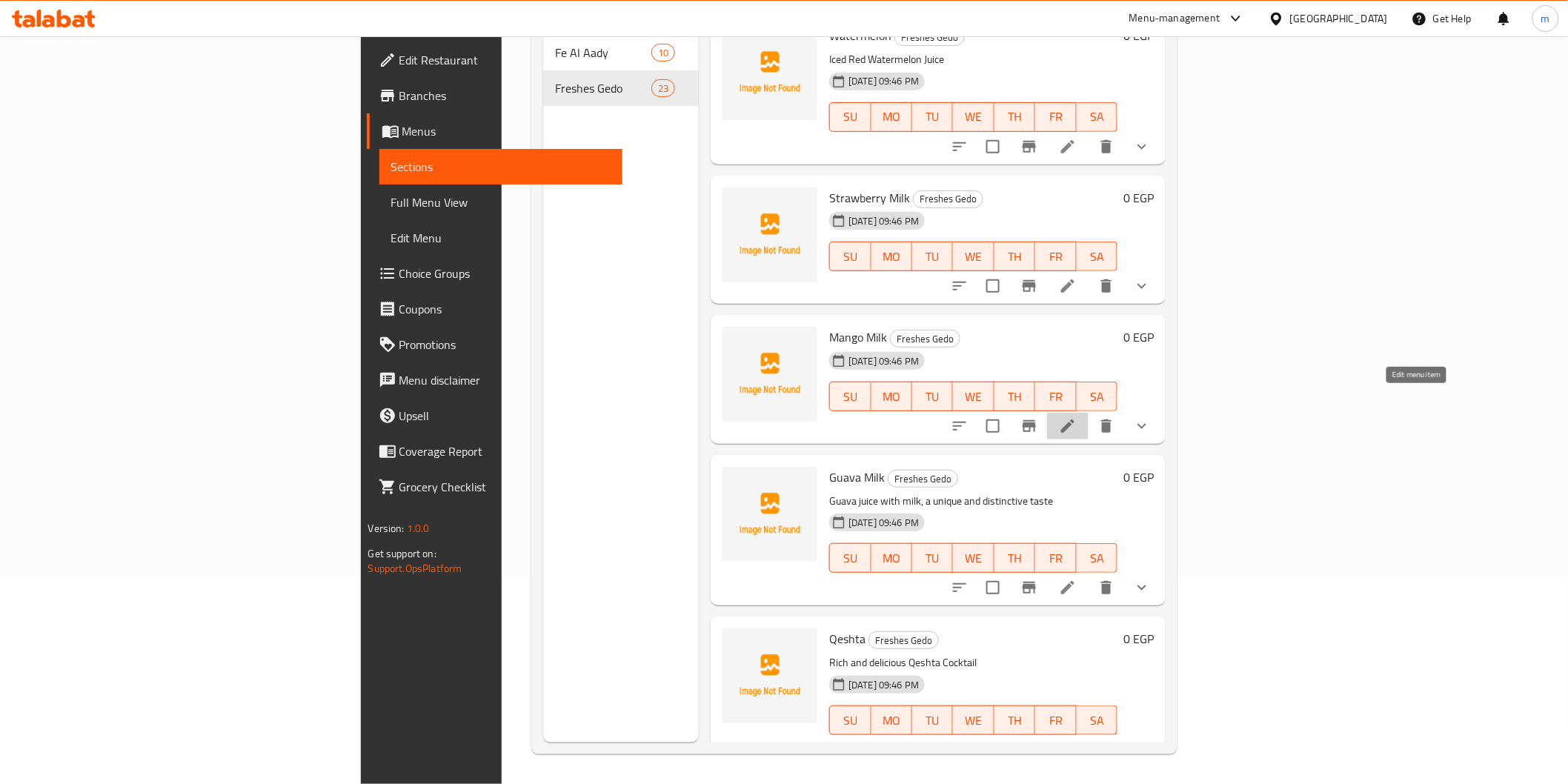
click at [1077, 418] on icon at bounding box center [1067, 426] width 17 height 17
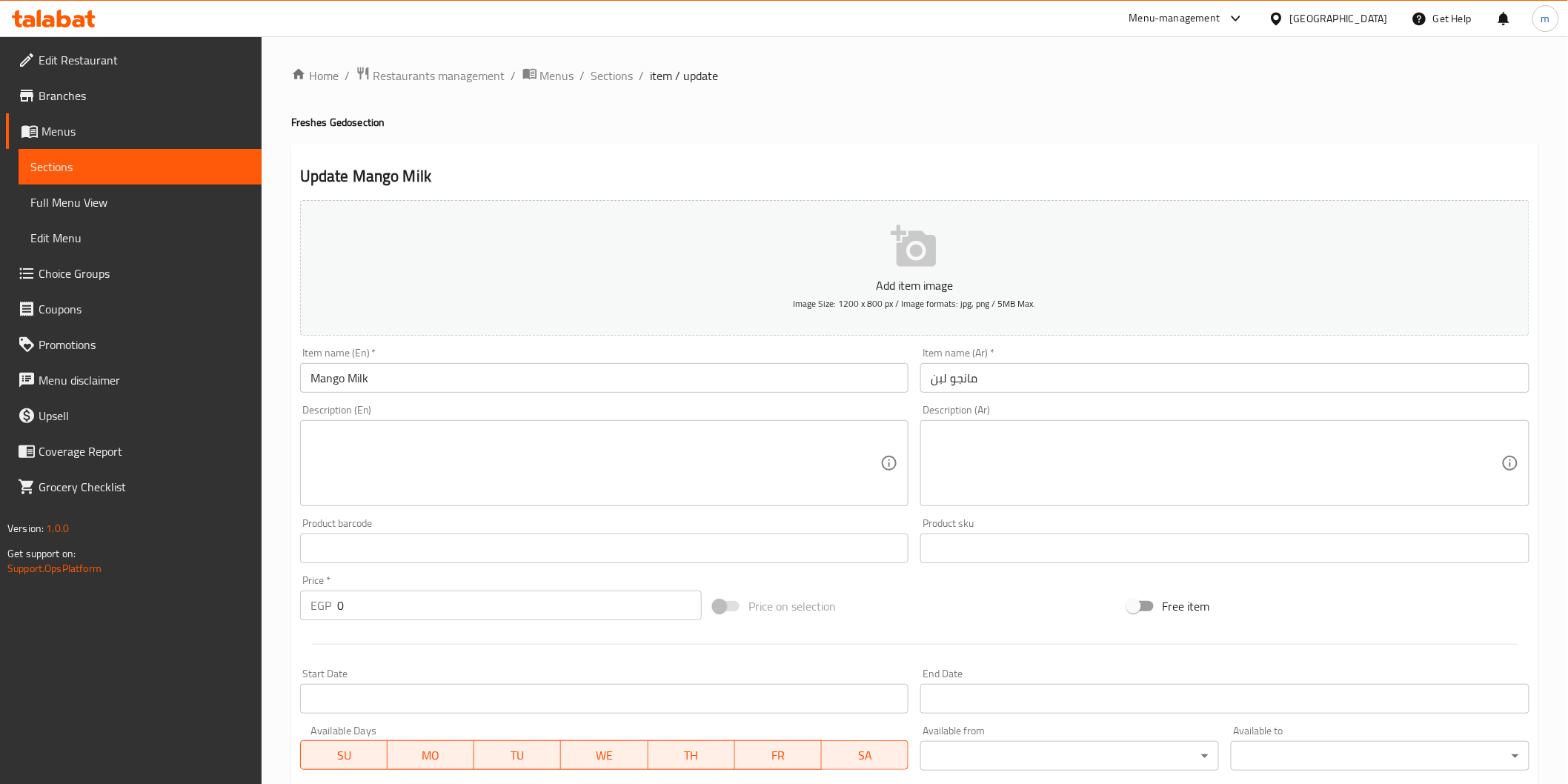
click at [999, 448] on textarea at bounding box center [1216, 464] width 571 height 70
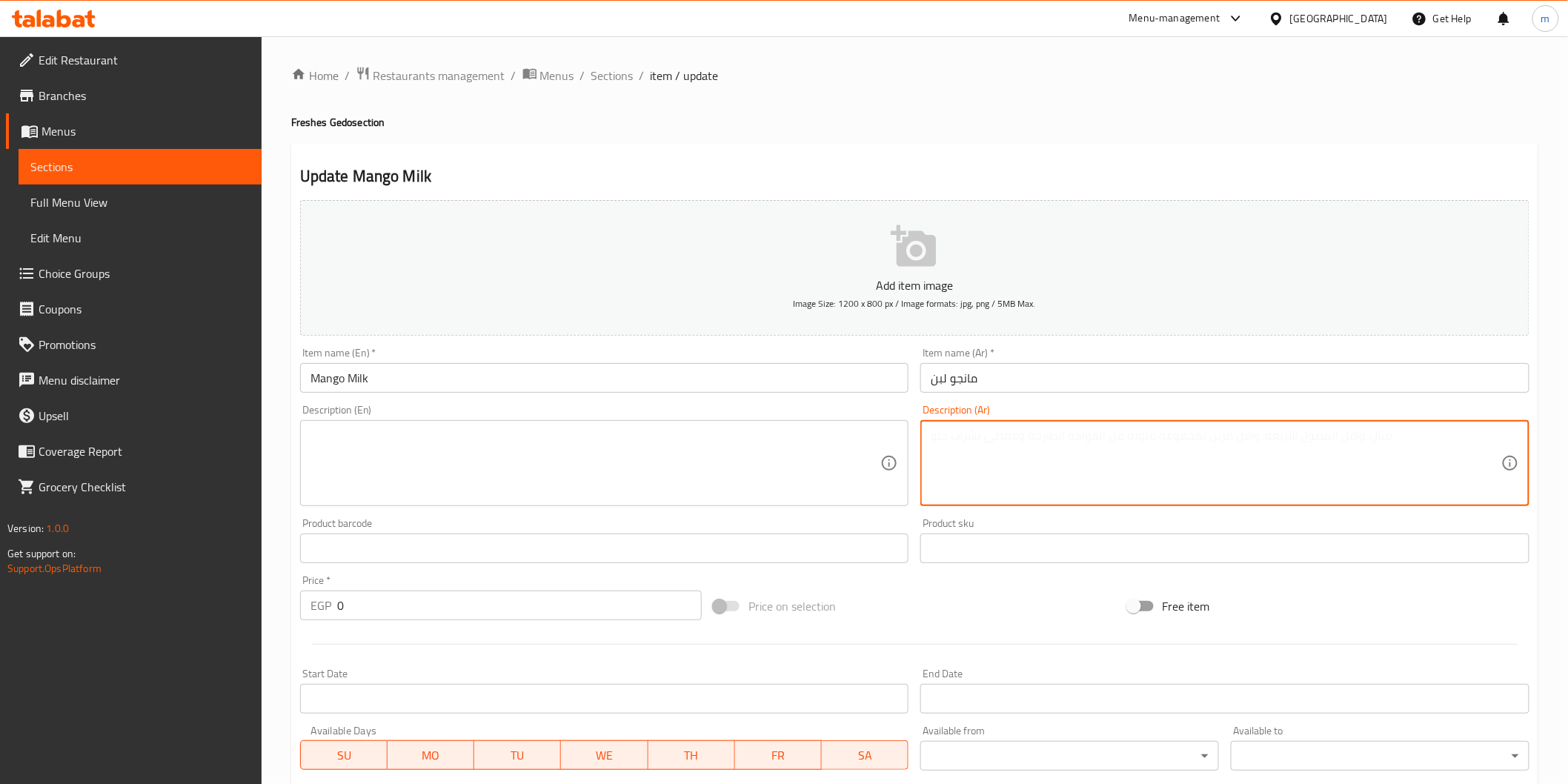
paste textarea ".عصير مانجو مع الحليب، مزيج مثالي"
click at [1024, 446] on textarea ".عصير مانجو مع الحليب، مزيج مثالي" at bounding box center [1216, 464] width 571 height 70
type textarea ".عصير مانجو مع الحليب، مزيج مثالي"
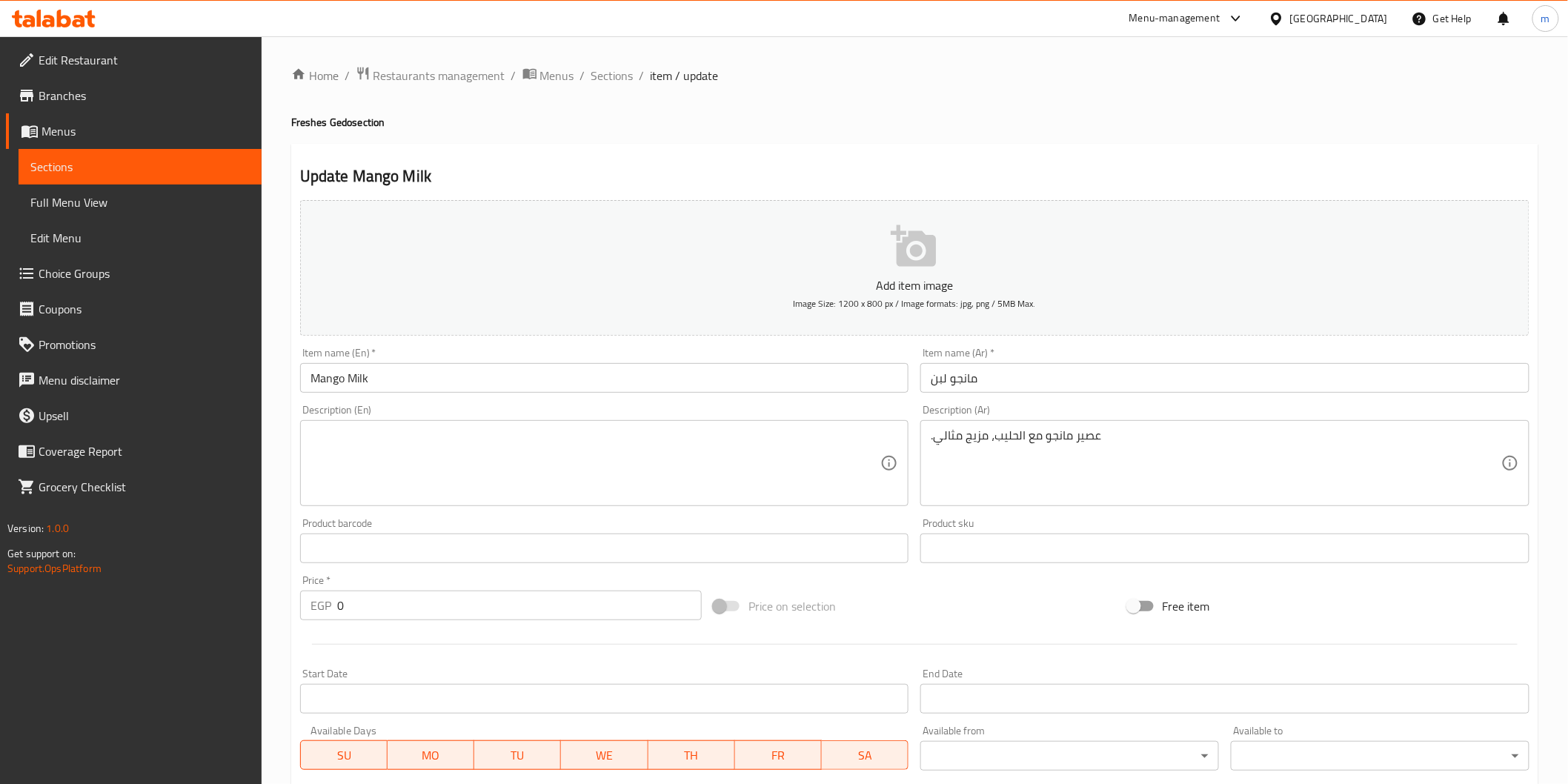
click at [529, 450] on textarea at bounding box center [596, 464] width 571 height 70
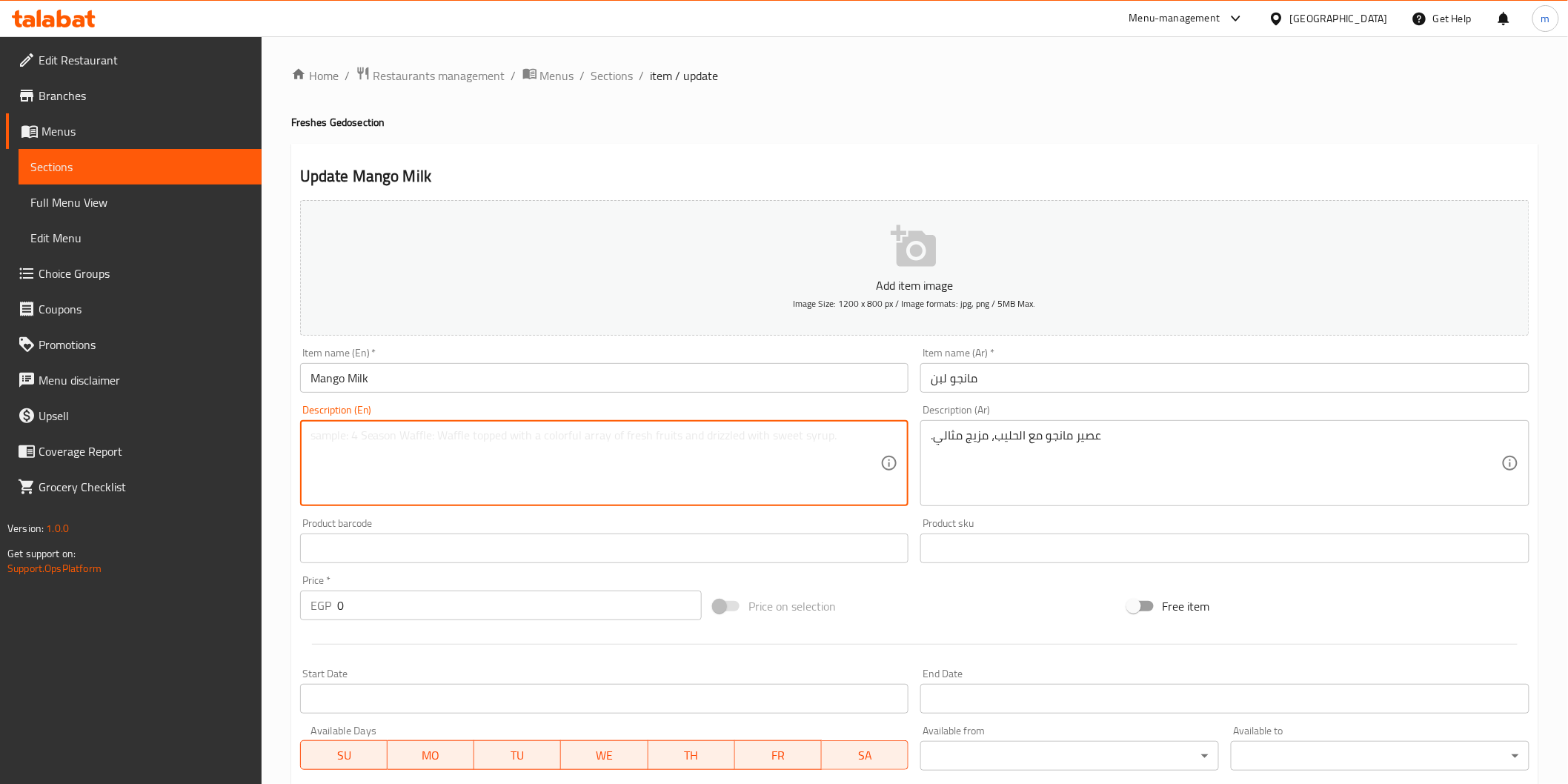
paste textarea "Mango juice with milk, a perfect combination."
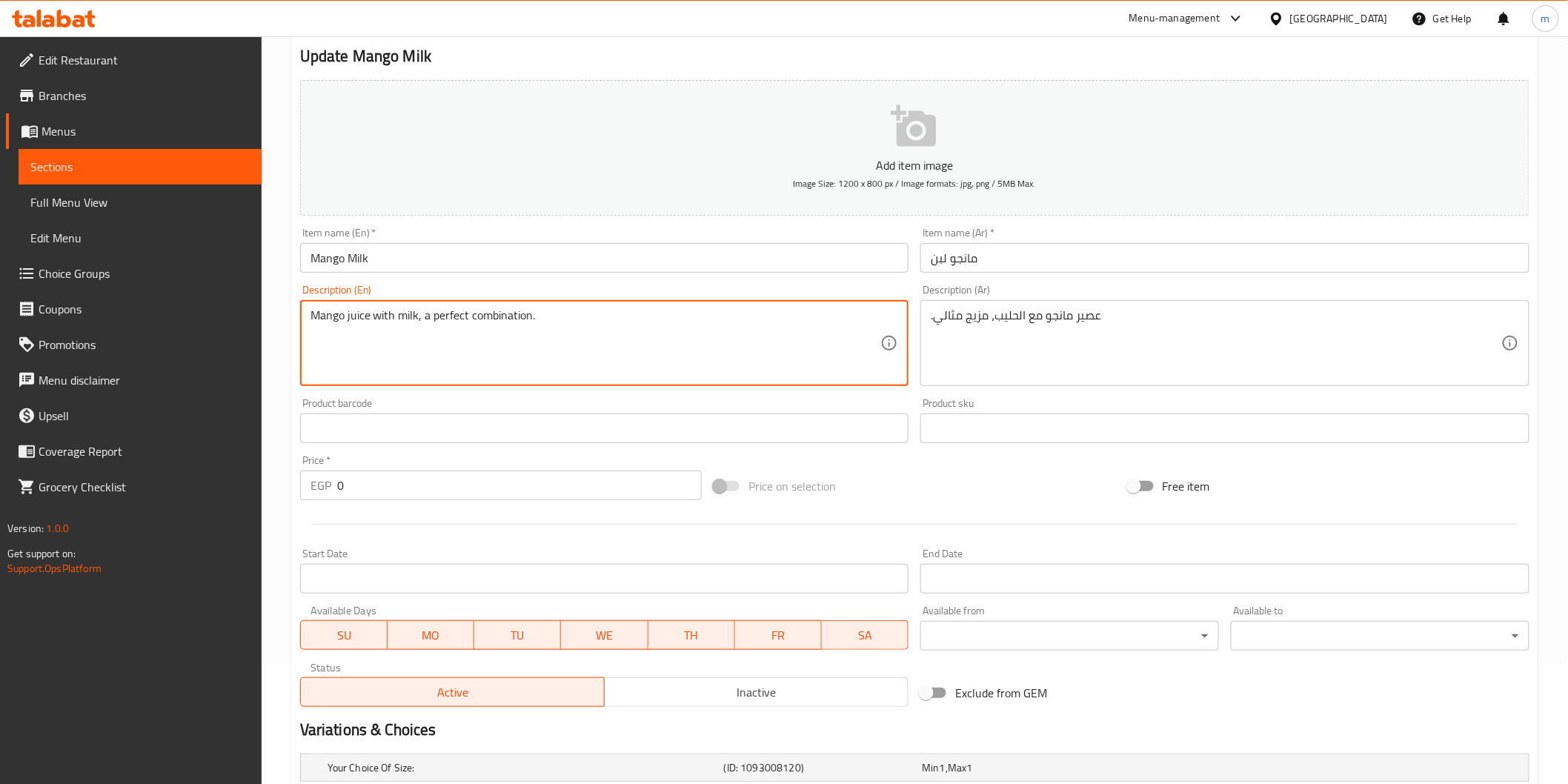
scroll to position [295, 0]
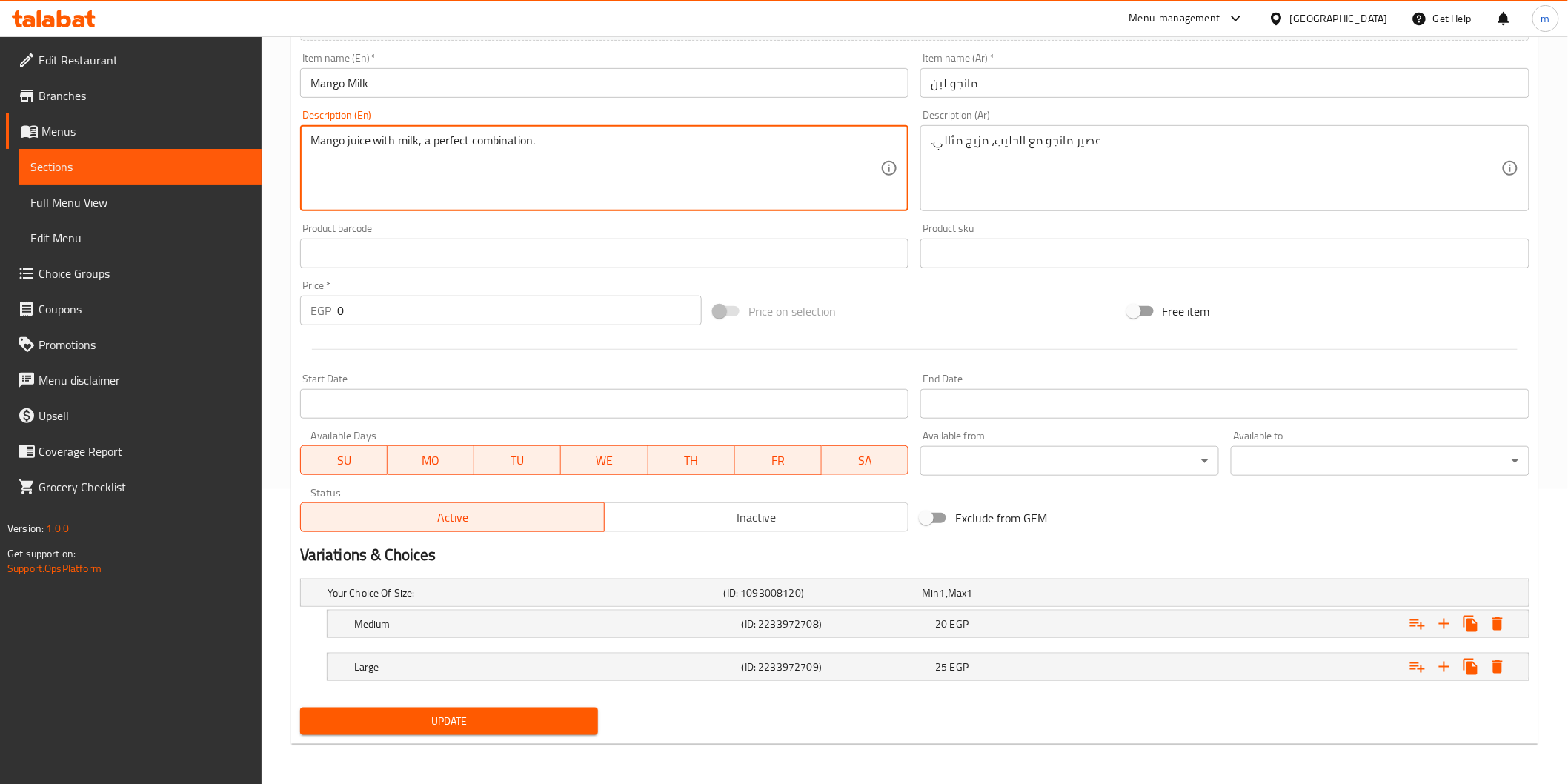
type textarea "Mango juice with milk, a perfect combination."
click at [557, 732] on button "Update" at bounding box center [450, 722] width 299 height 28
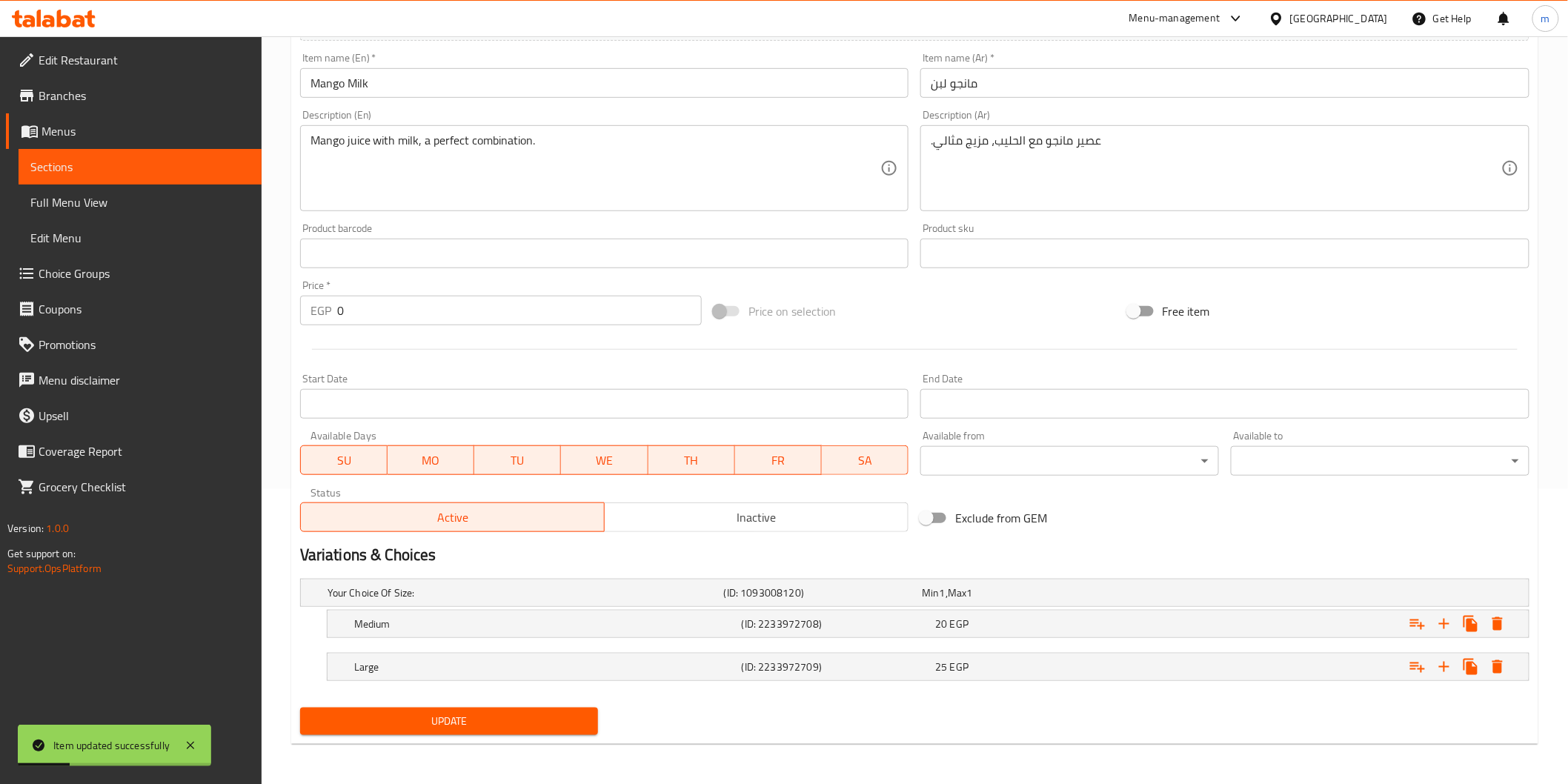
scroll to position [0, 0]
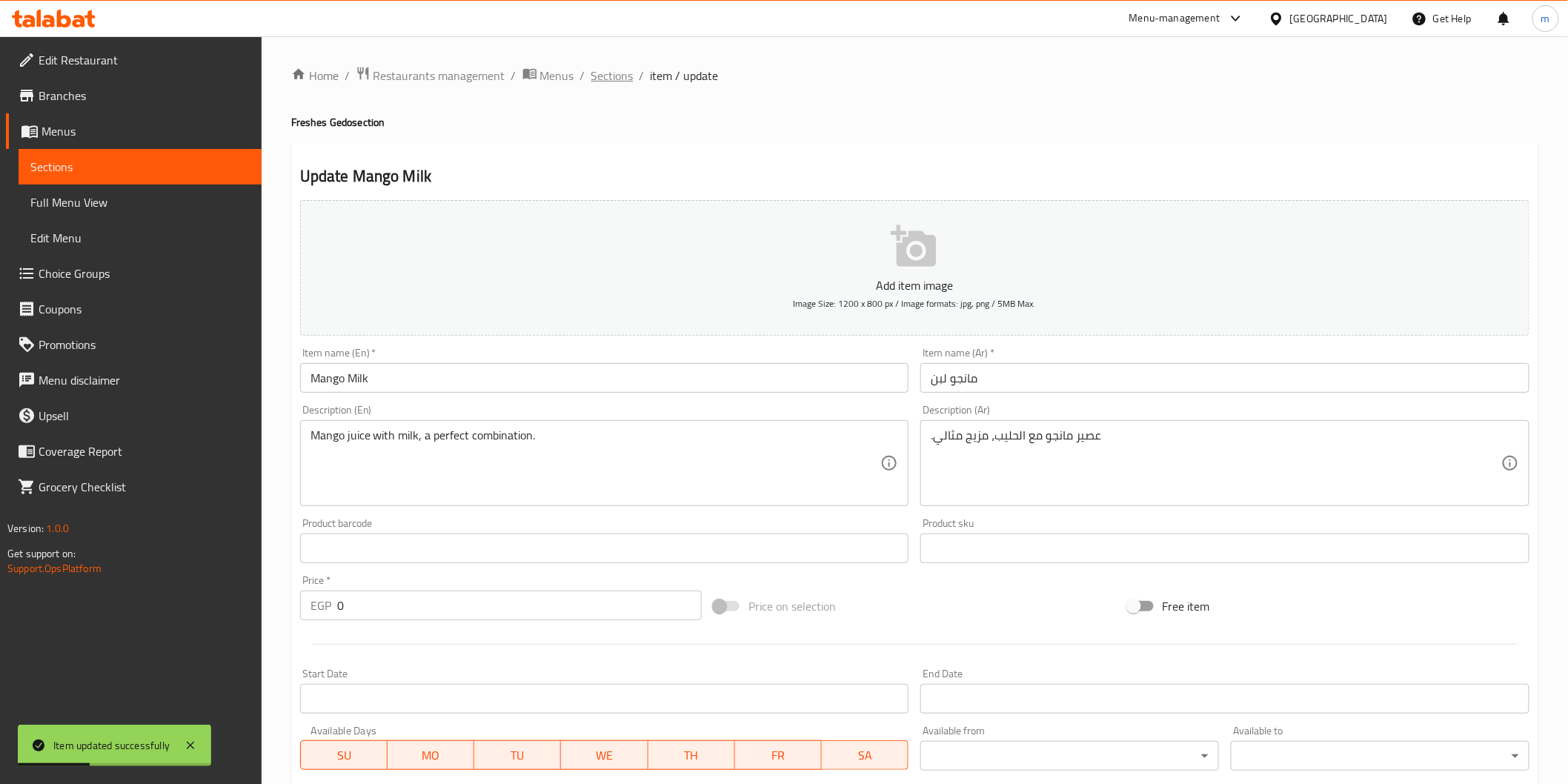
click at [605, 76] on span "Sections" at bounding box center [612, 75] width 42 height 17
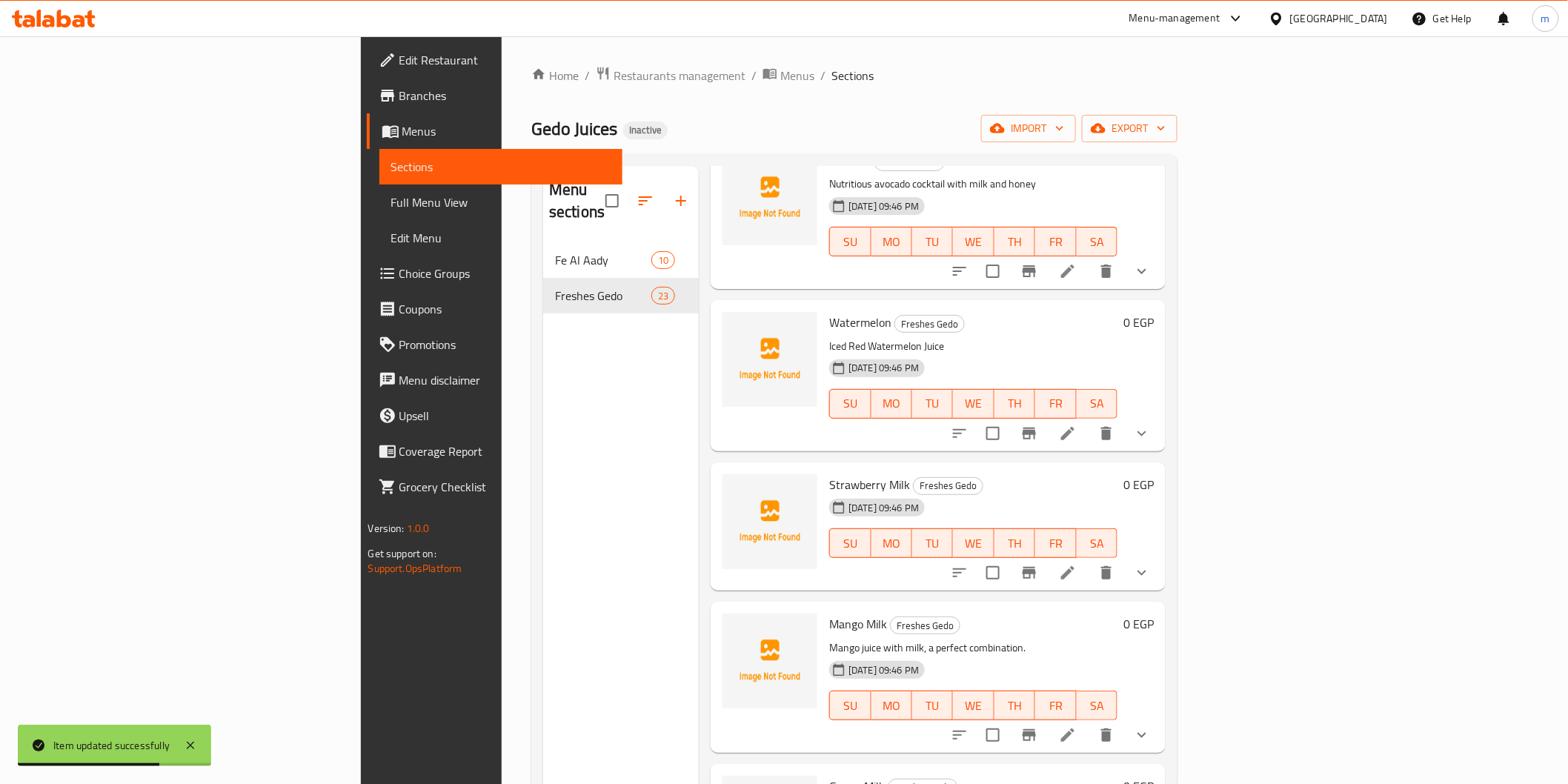
scroll to position [2745, 0]
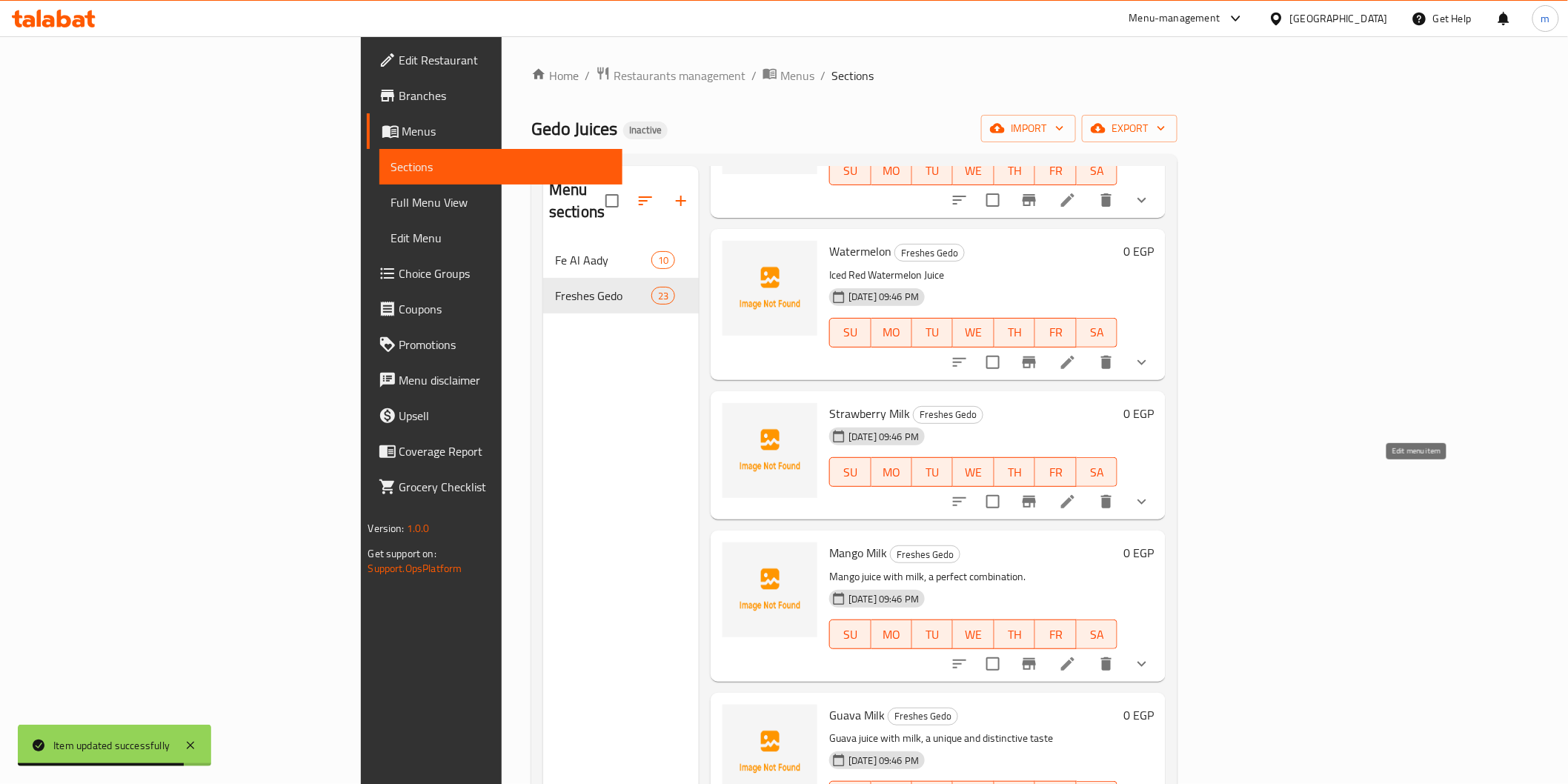
click at [1075, 495] on icon at bounding box center [1067, 502] width 13 height 13
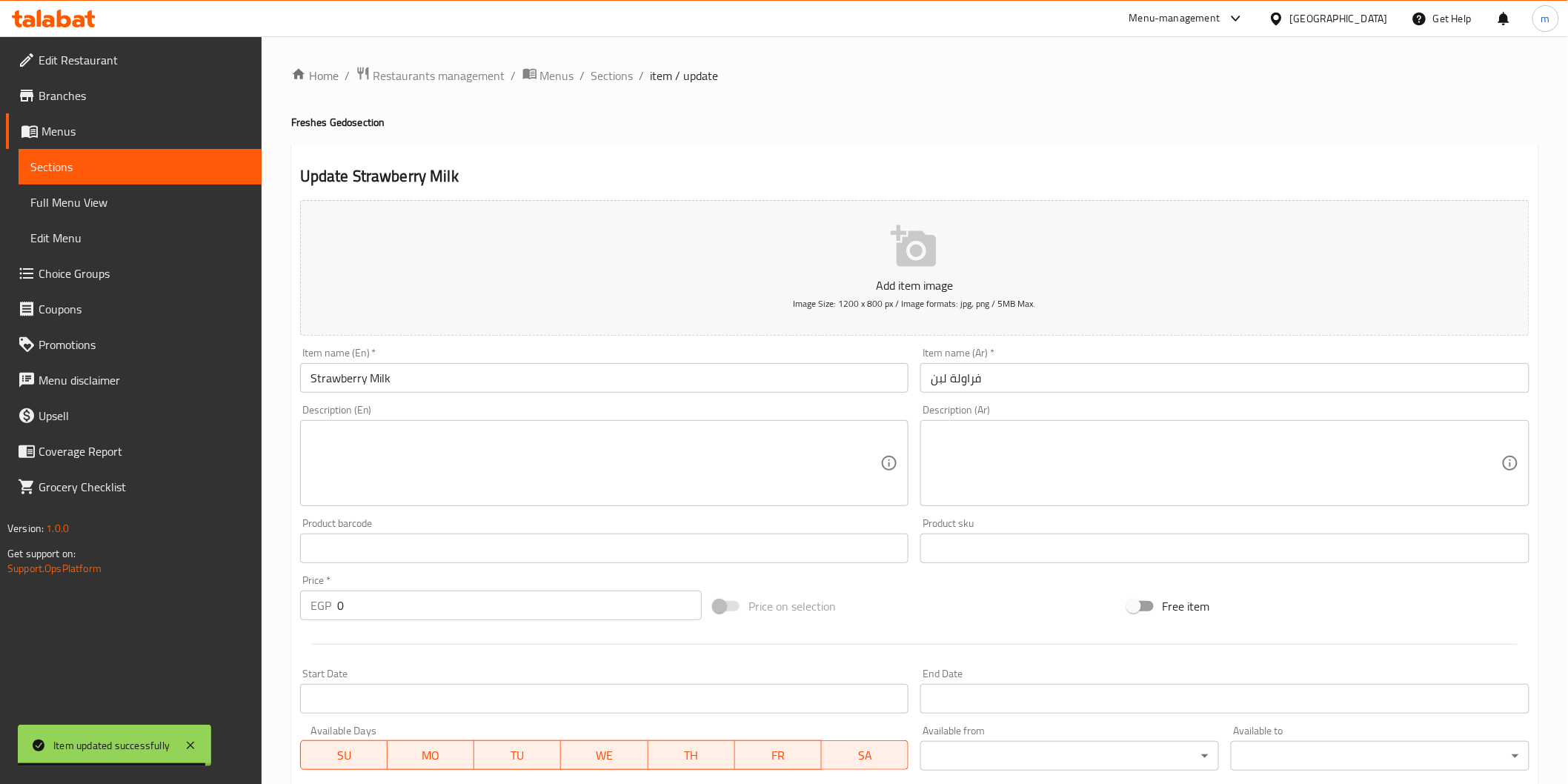
click at [1122, 434] on textarea at bounding box center [1216, 464] width 571 height 70
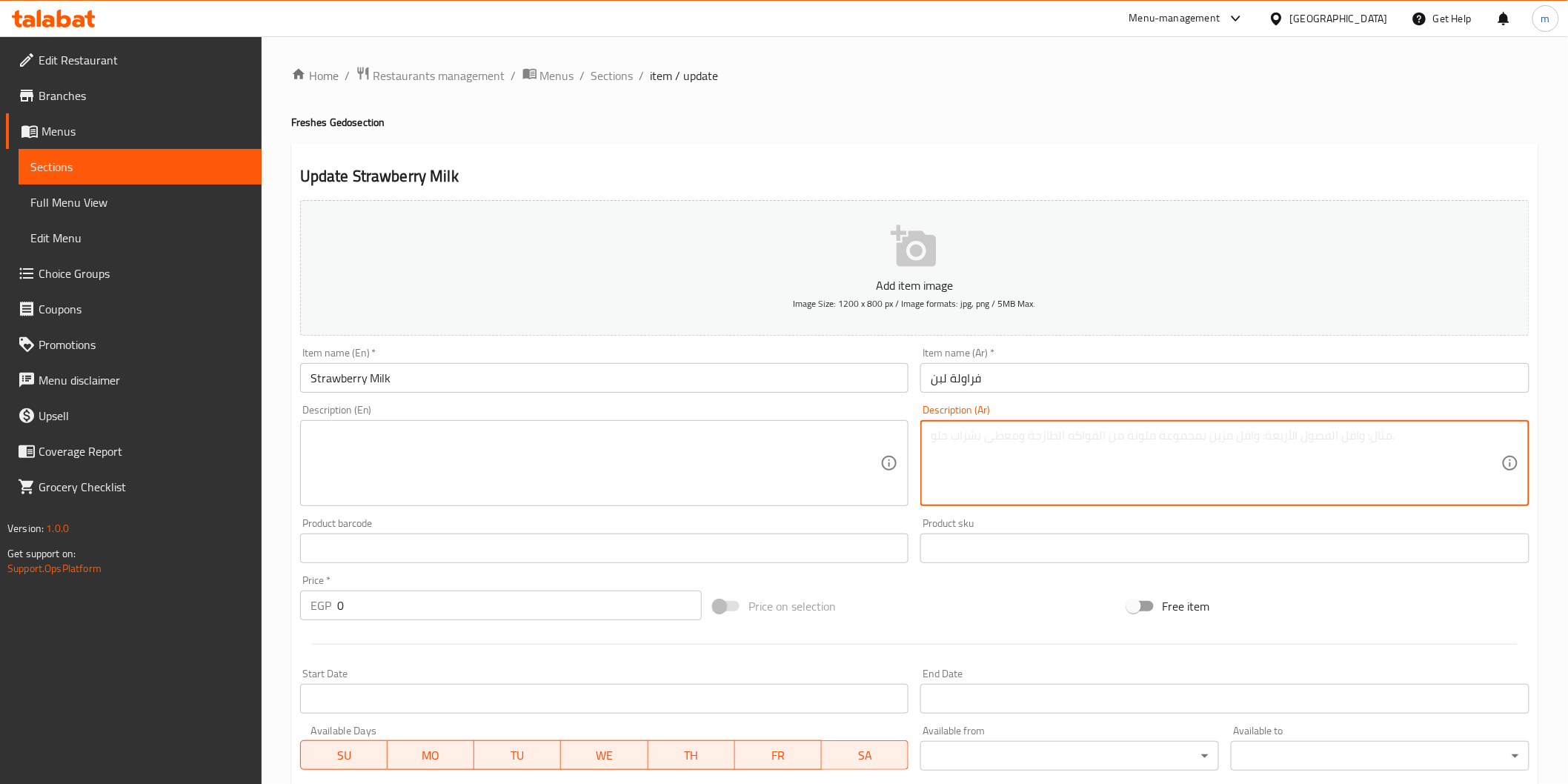
paste textarea ".عصير فراولة مع الحليب، طعم كريمي غني"
type textarea ".عصير فراولة مع الحليب، طعم كريمي غني"
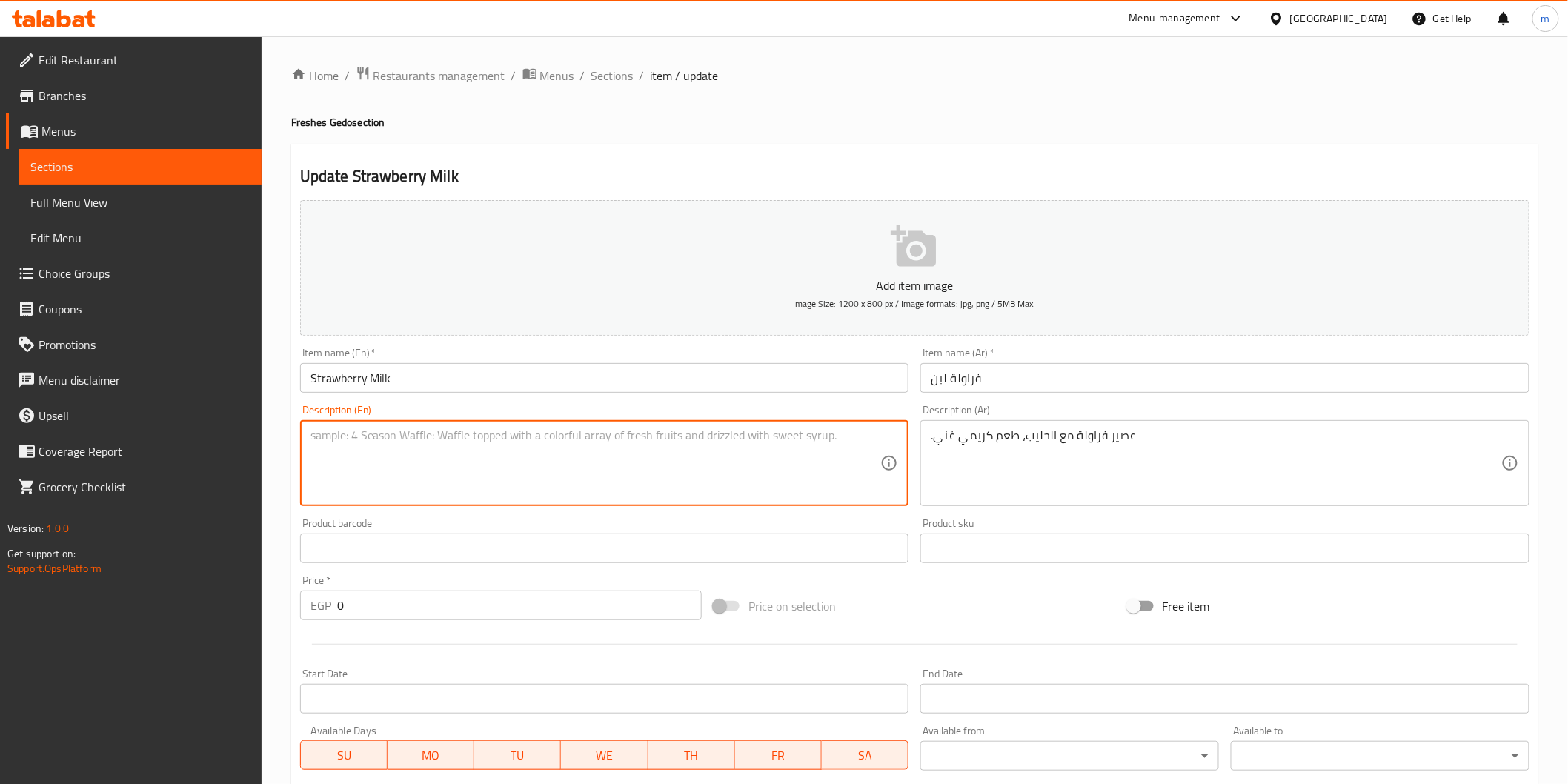
click at [704, 456] on textarea at bounding box center [596, 464] width 571 height 70
paste textarea "Strawberry juice with milk, rich creamy taste."
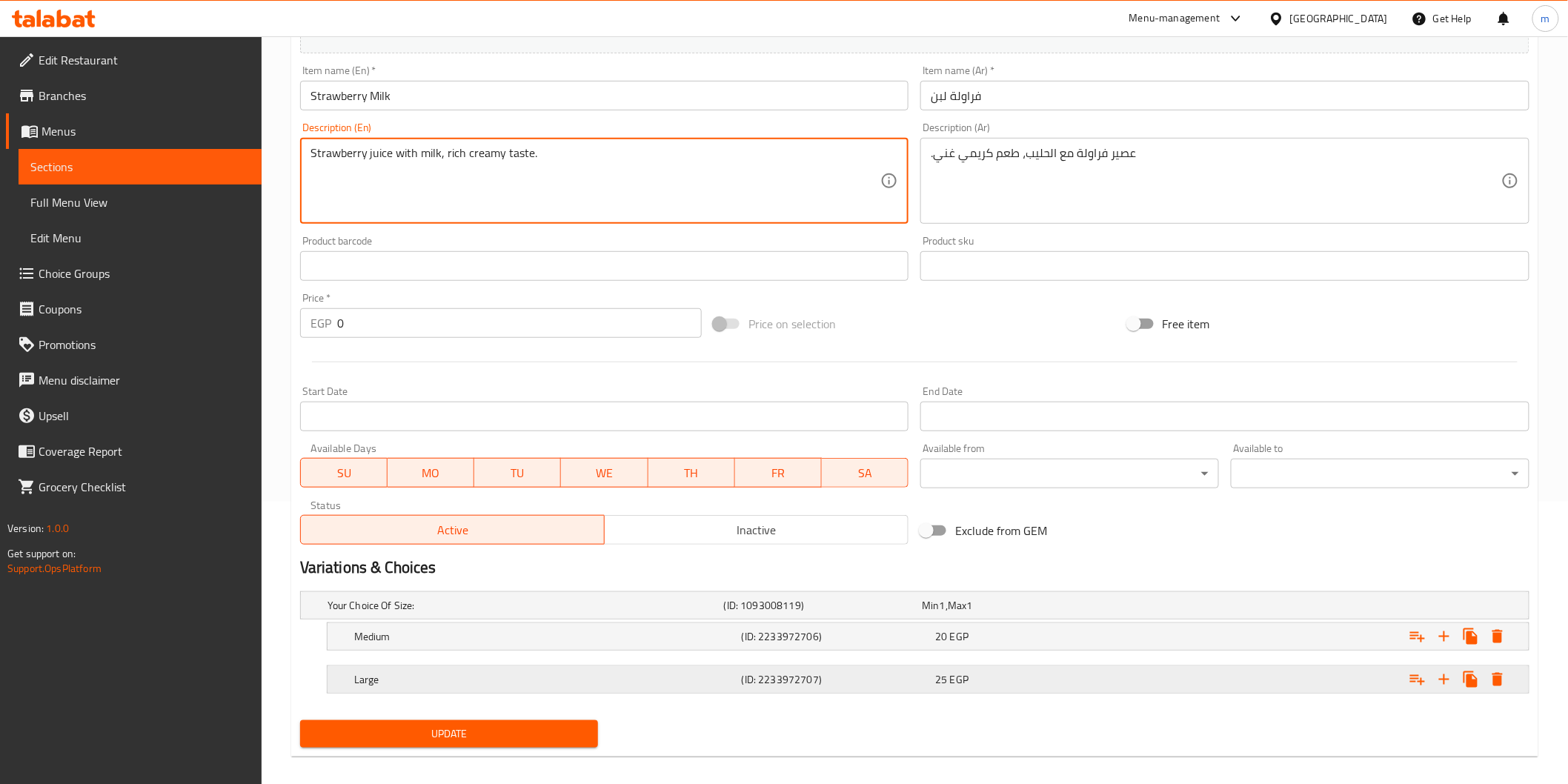
scroll to position [295, 0]
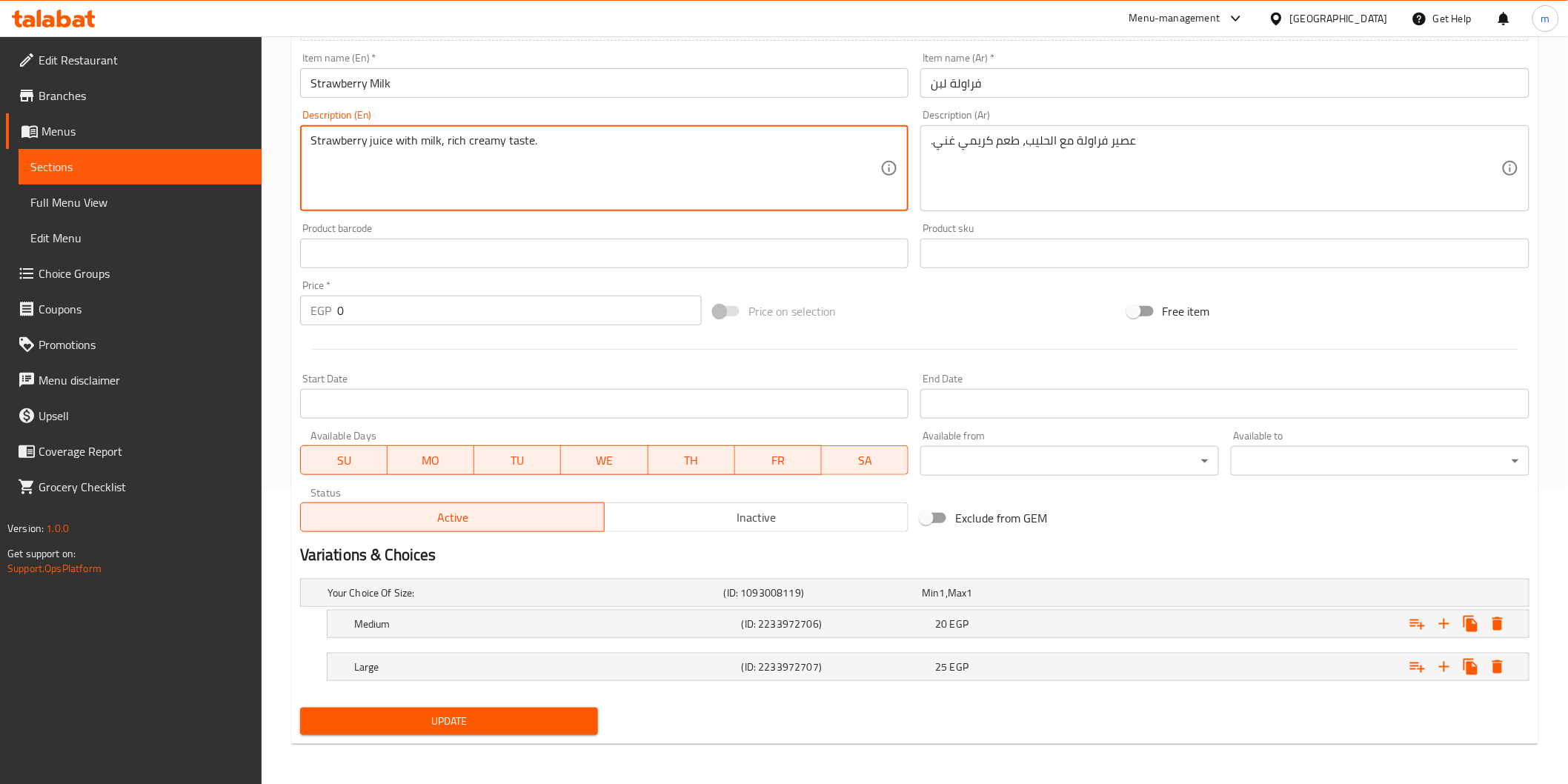
type textarea "Strawberry juice with milk, rich creamy taste."
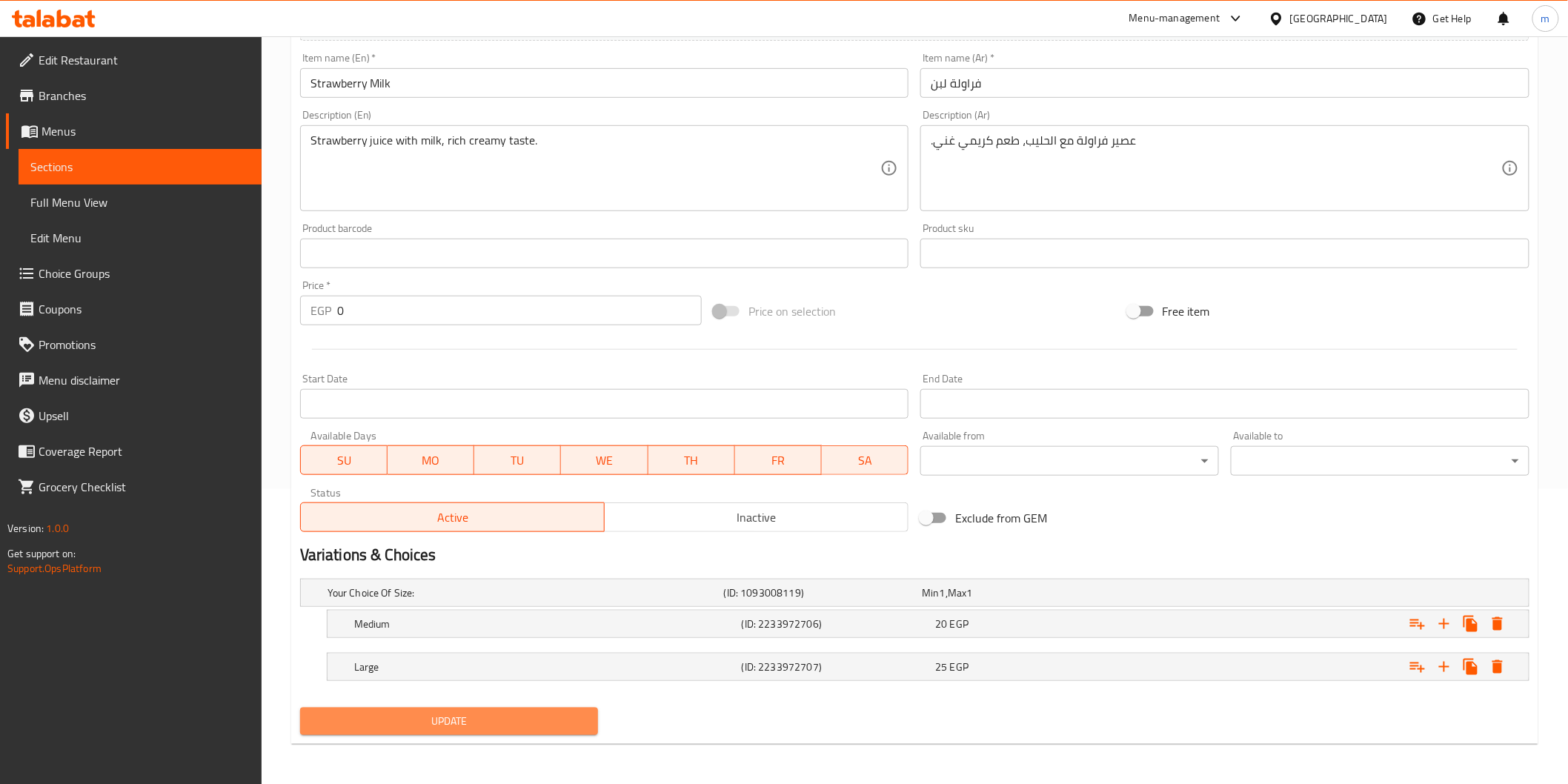
click at [561, 714] on span "Update" at bounding box center [450, 722] width 275 height 18
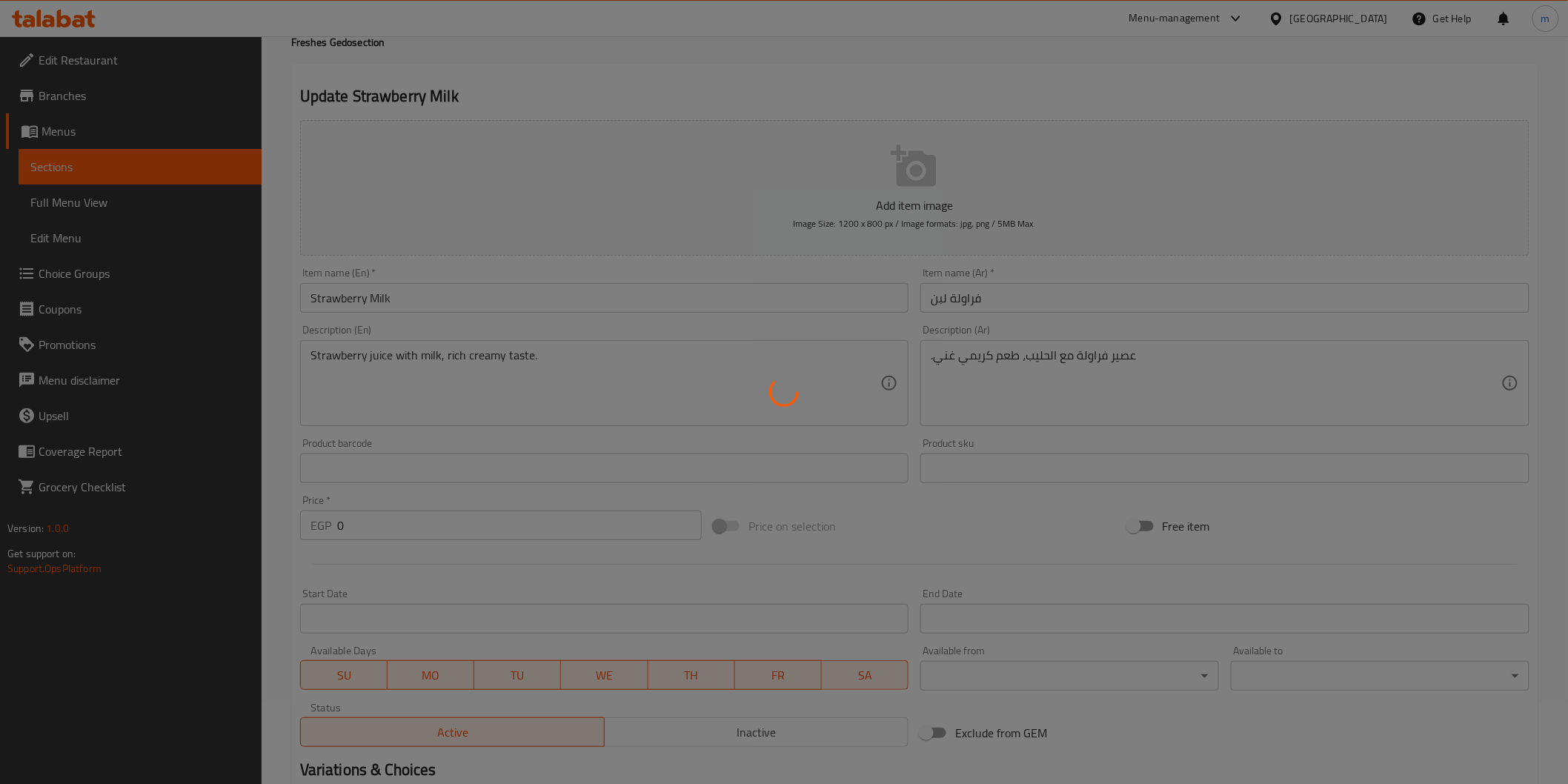
scroll to position [0, 0]
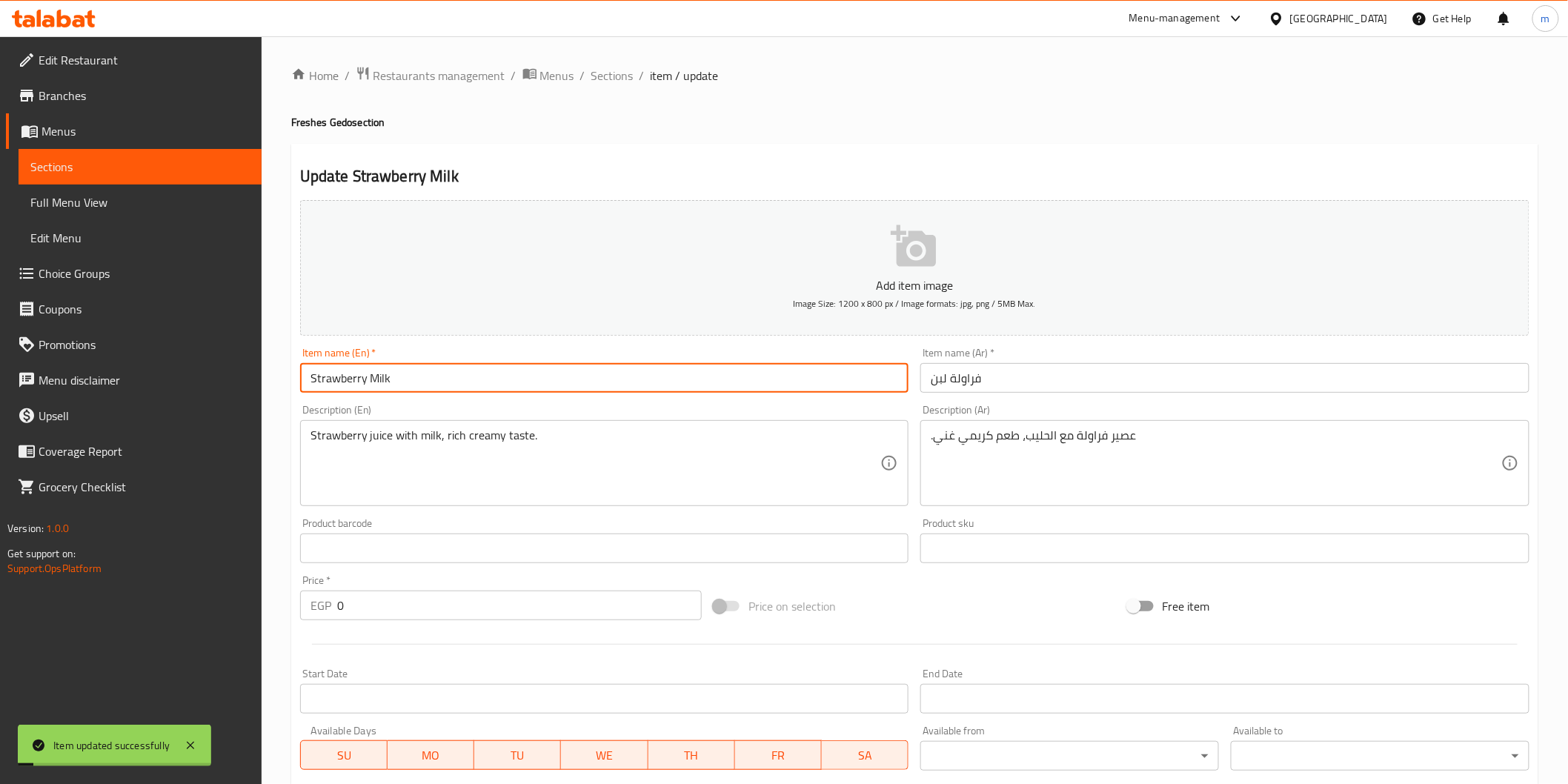
click at [374, 384] on input "Strawberry Milk" at bounding box center [605, 377] width 609 height 29
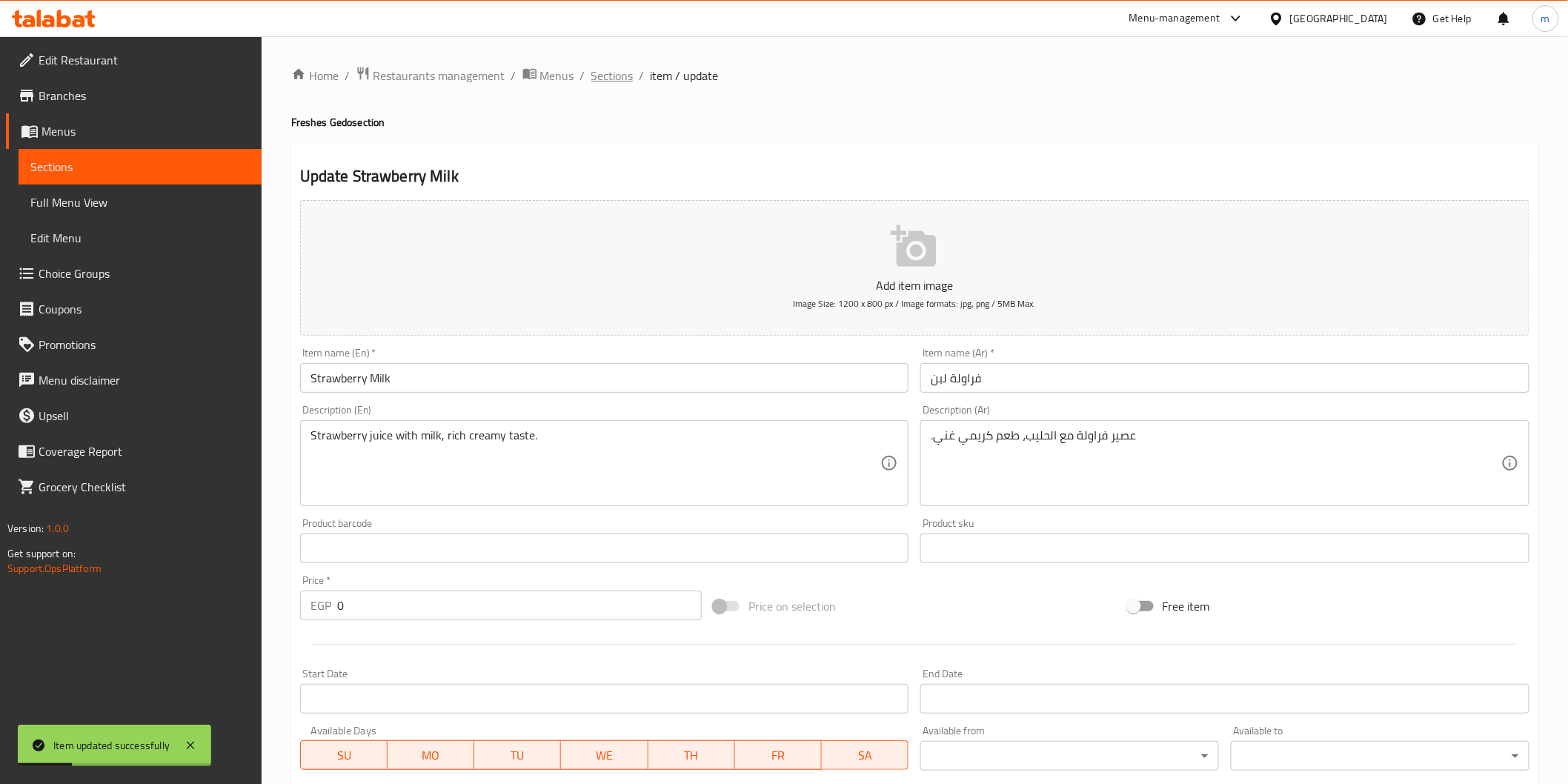
click at [603, 72] on span "Sections" at bounding box center [612, 75] width 42 height 17
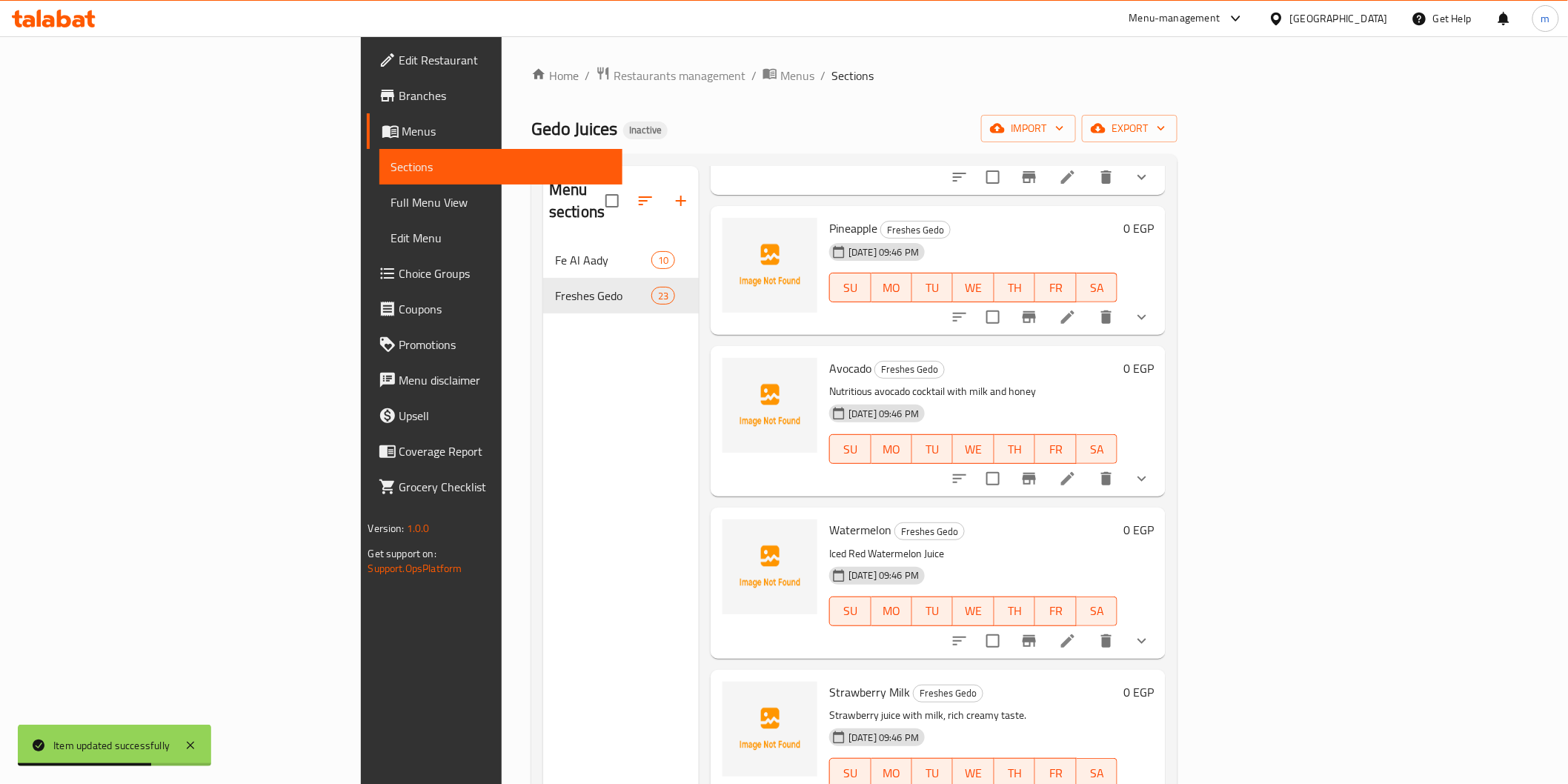
scroll to position [2356, 0]
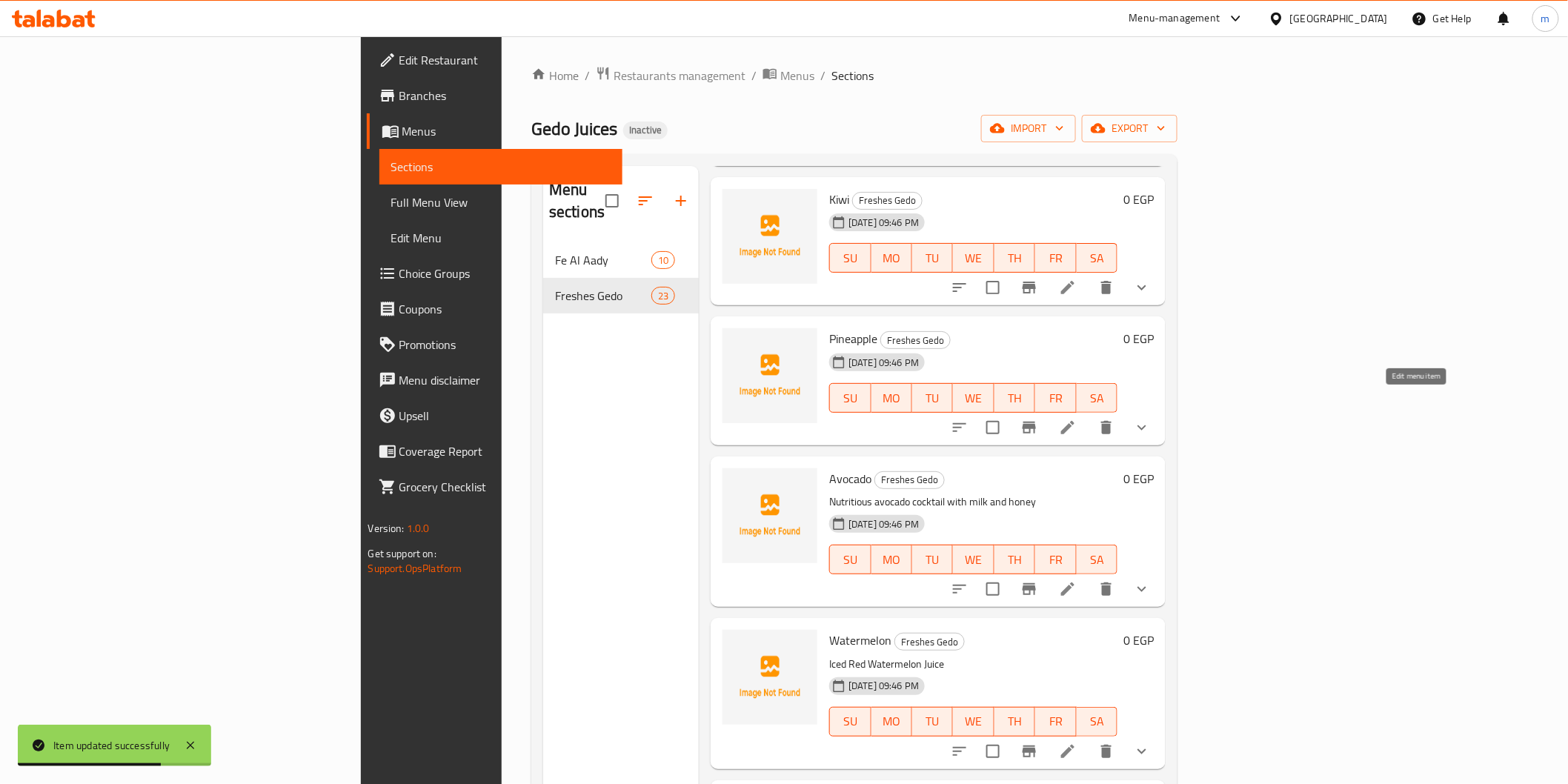
click at [1077, 419] on icon at bounding box center [1067, 427] width 17 height 17
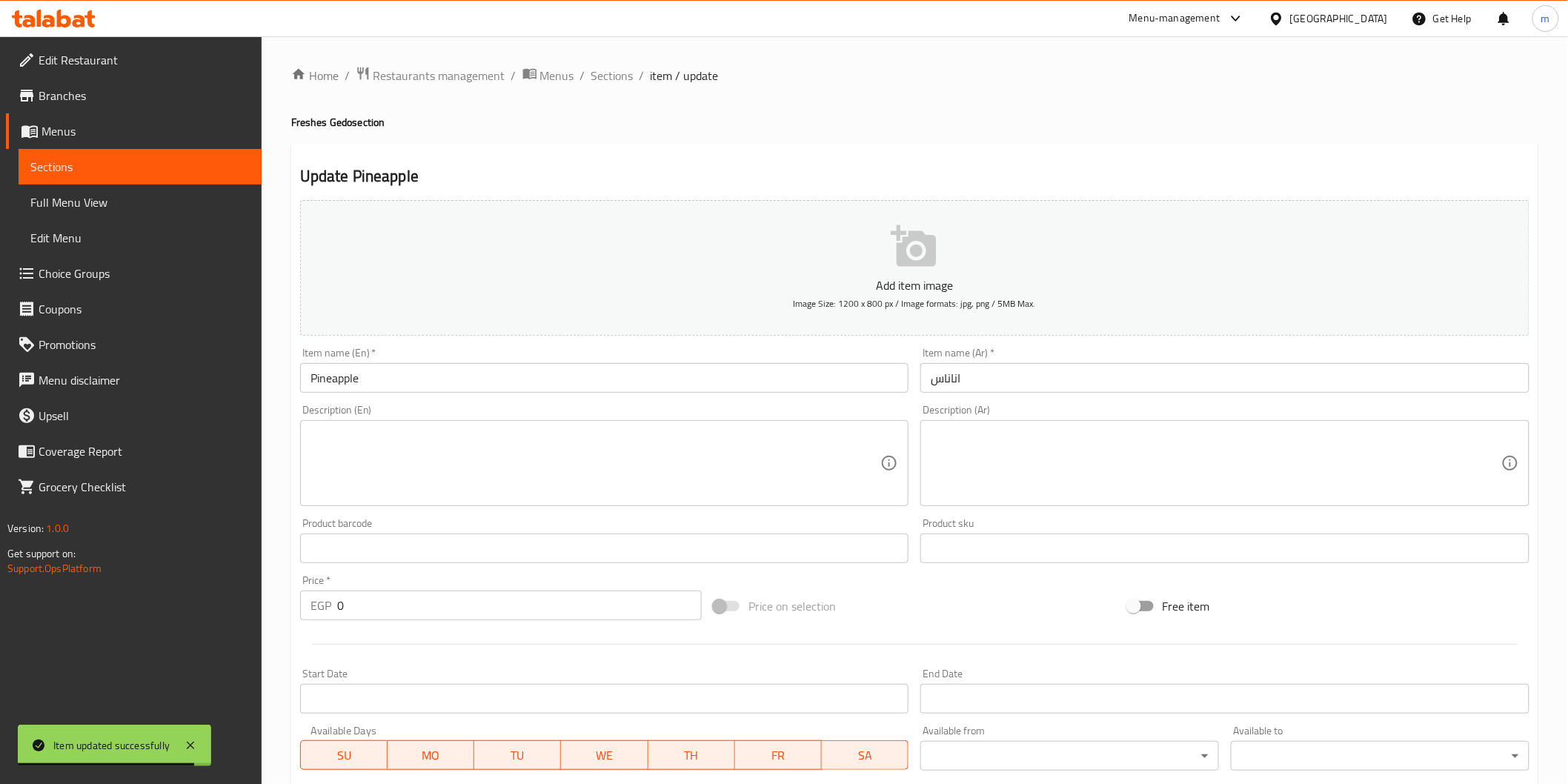
click at [957, 384] on input "اناناس" at bounding box center [1225, 377] width 609 height 29
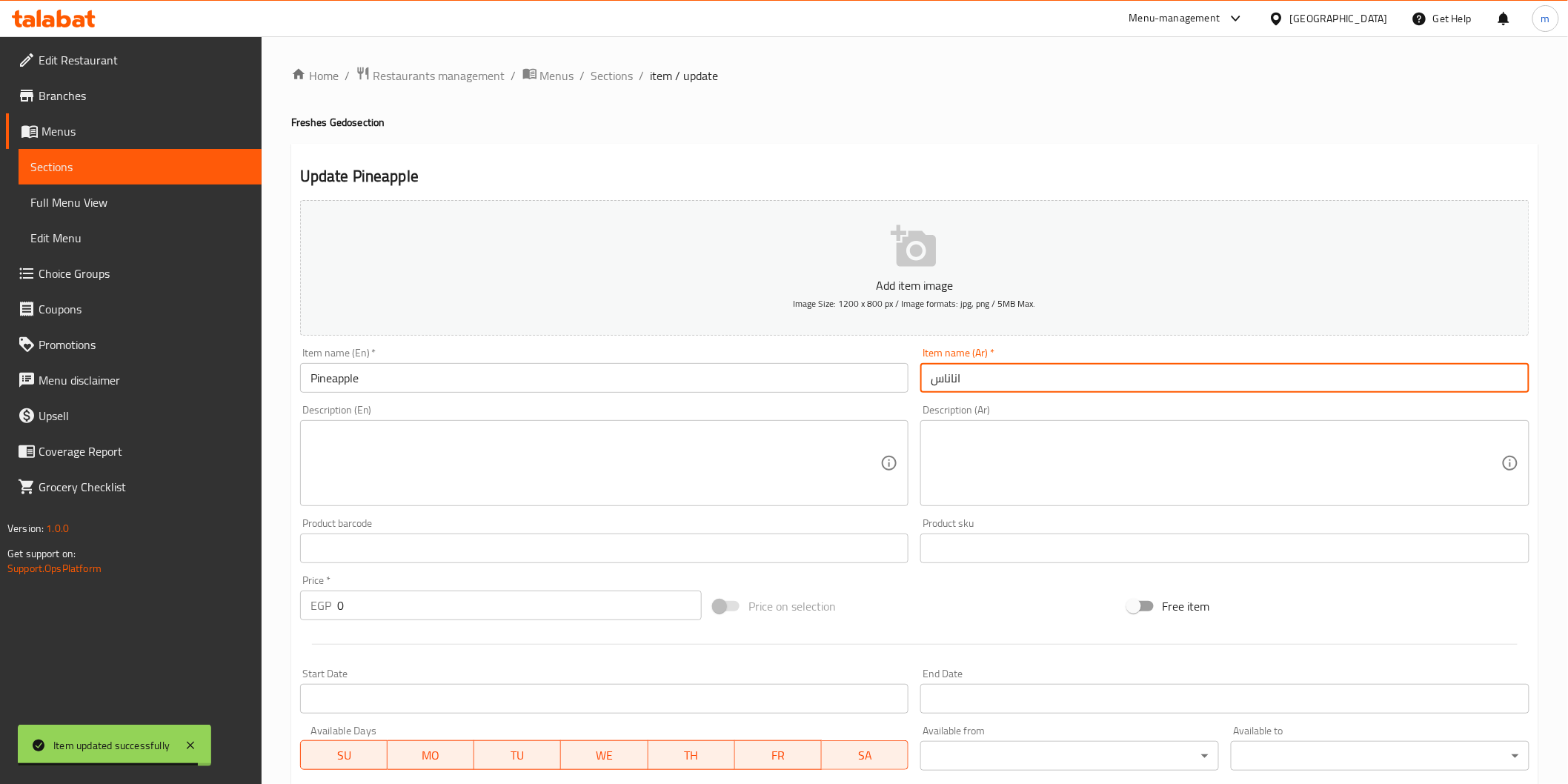
click at [957, 384] on input "اناناس" at bounding box center [1225, 377] width 609 height 29
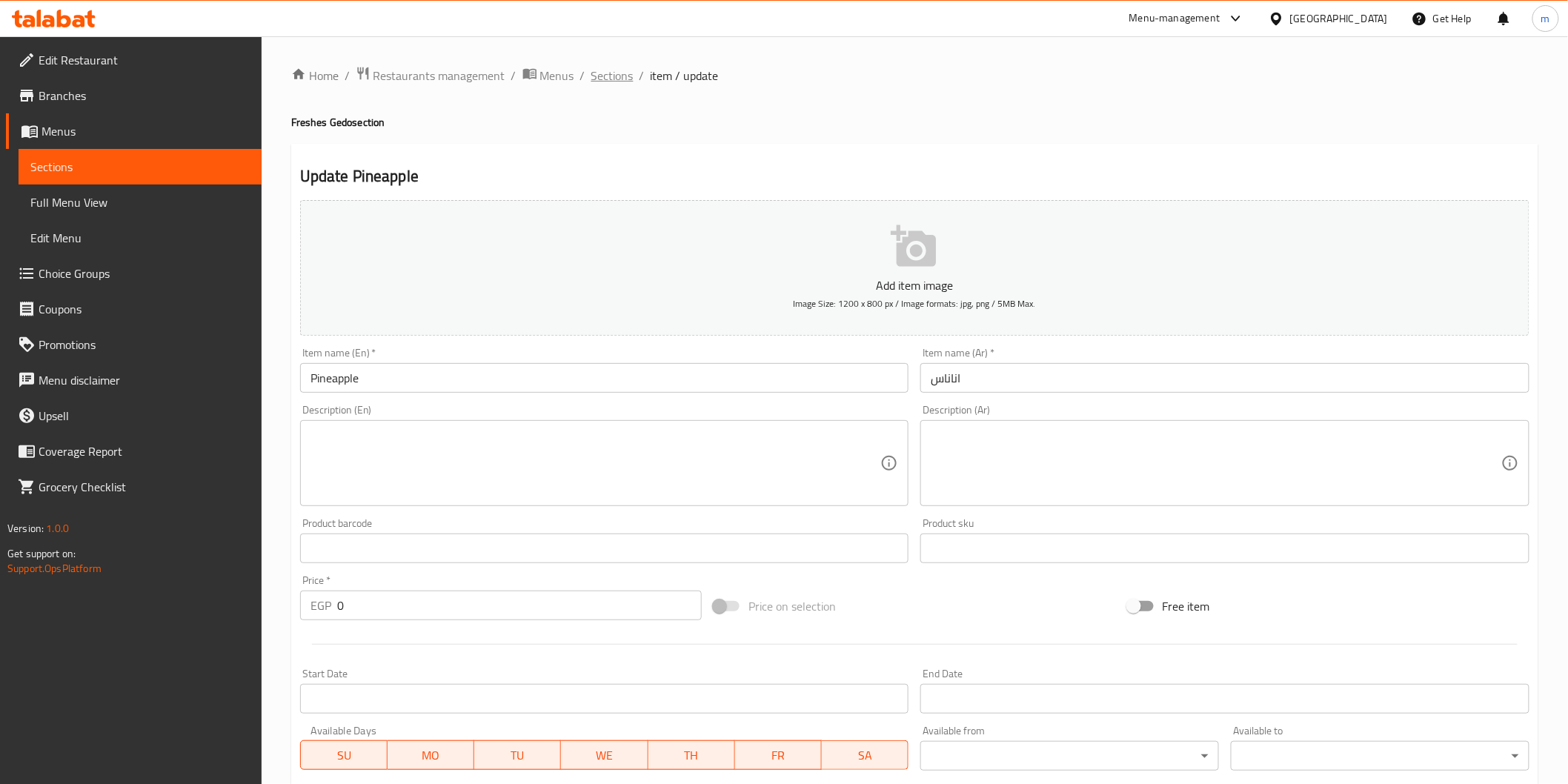
click at [607, 70] on span "Sections" at bounding box center [612, 75] width 42 height 17
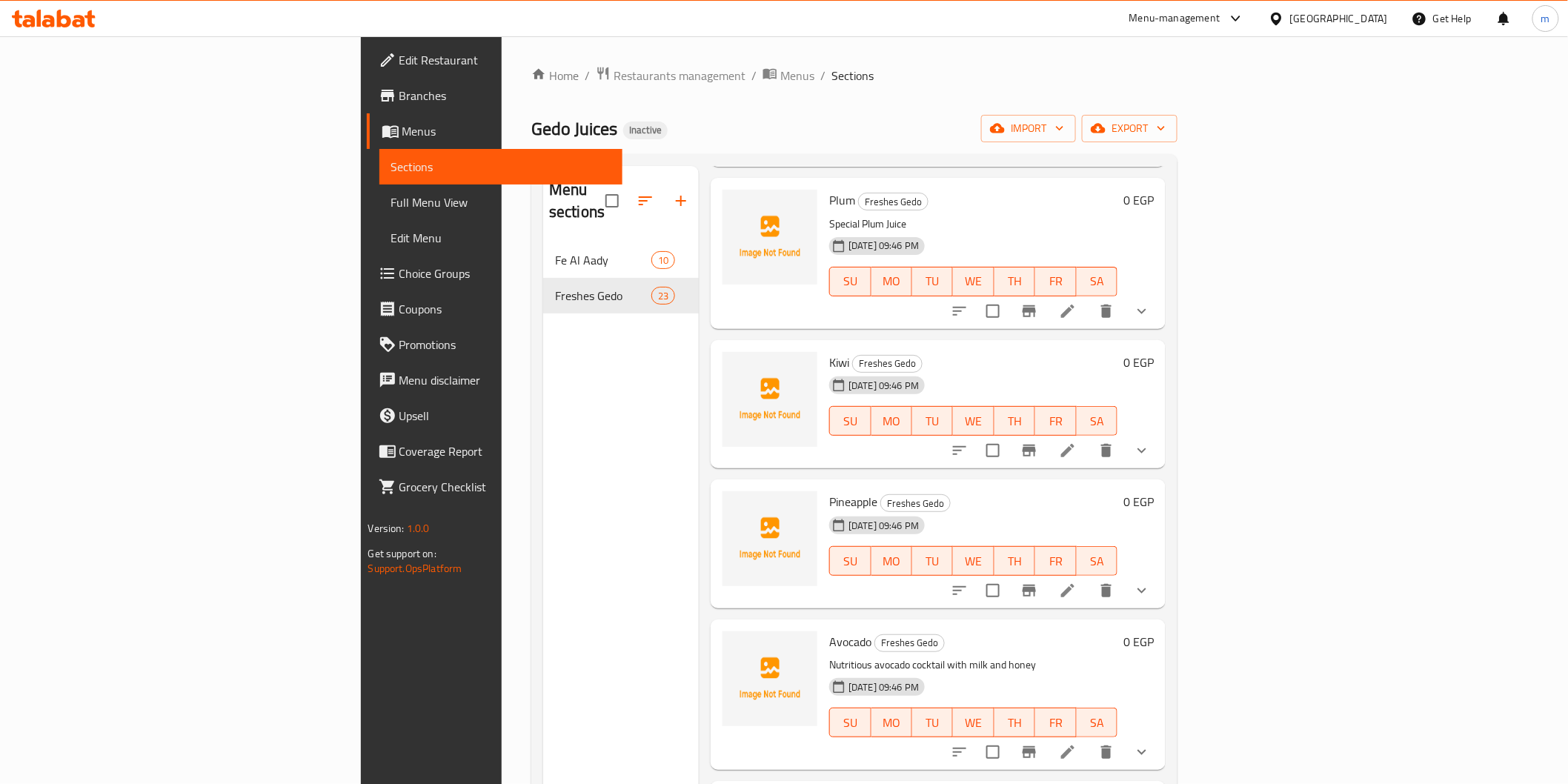
scroll to position [2197, 0]
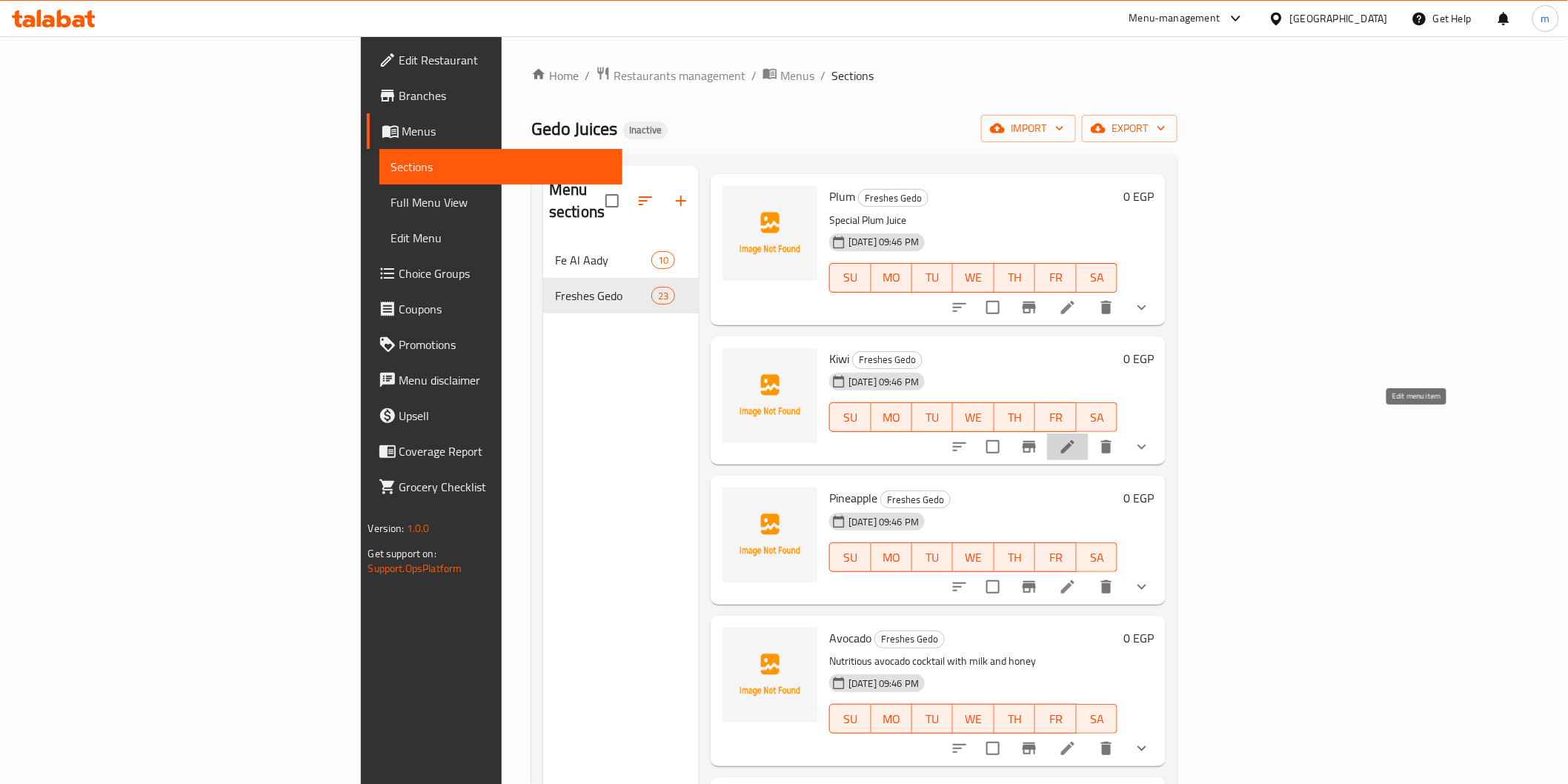
click at [1077, 438] on icon at bounding box center [1067, 447] width 17 height 17
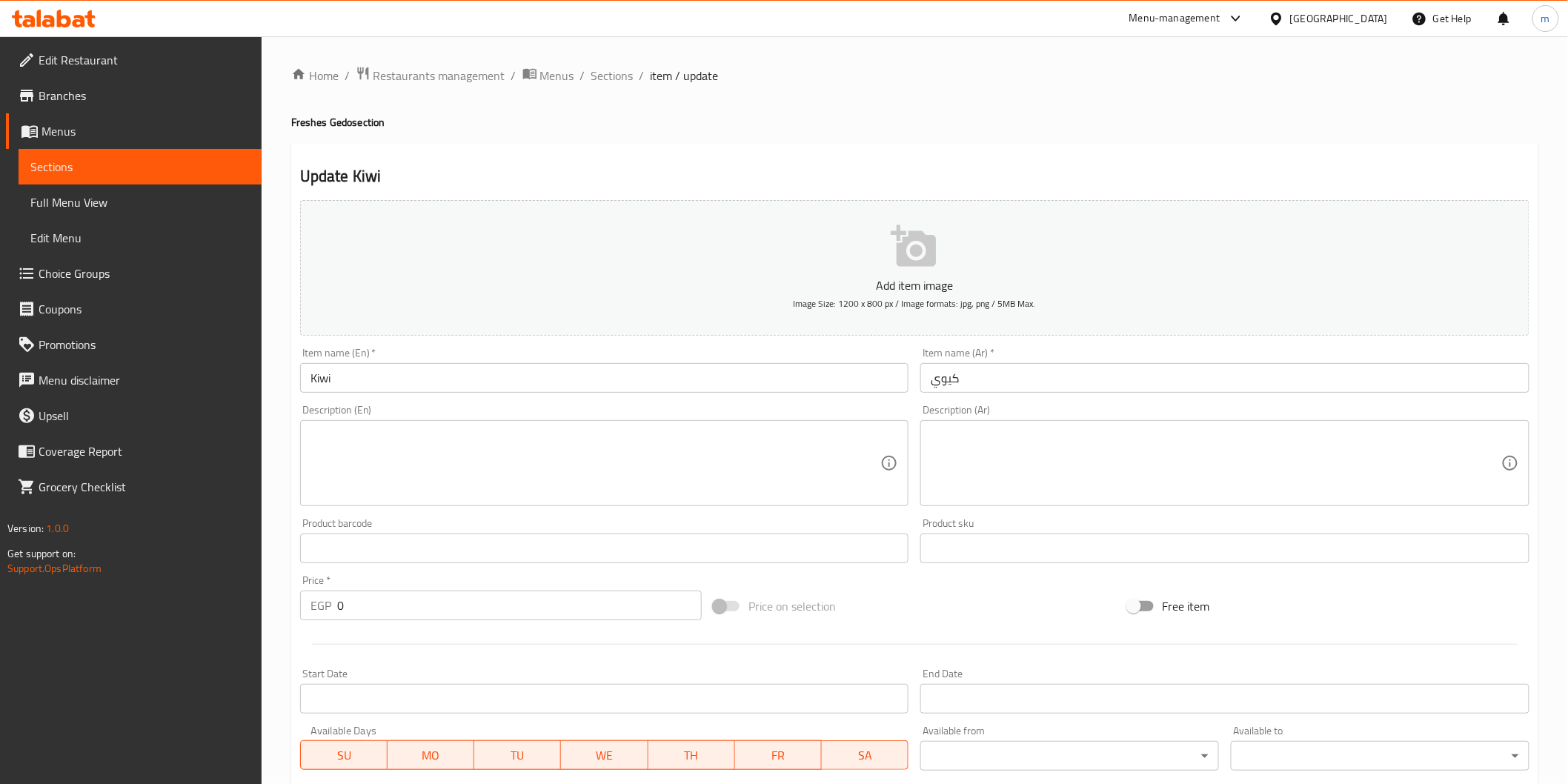
click at [965, 385] on input "كيوي" at bounding box center [1225, 377] width 609 height 29
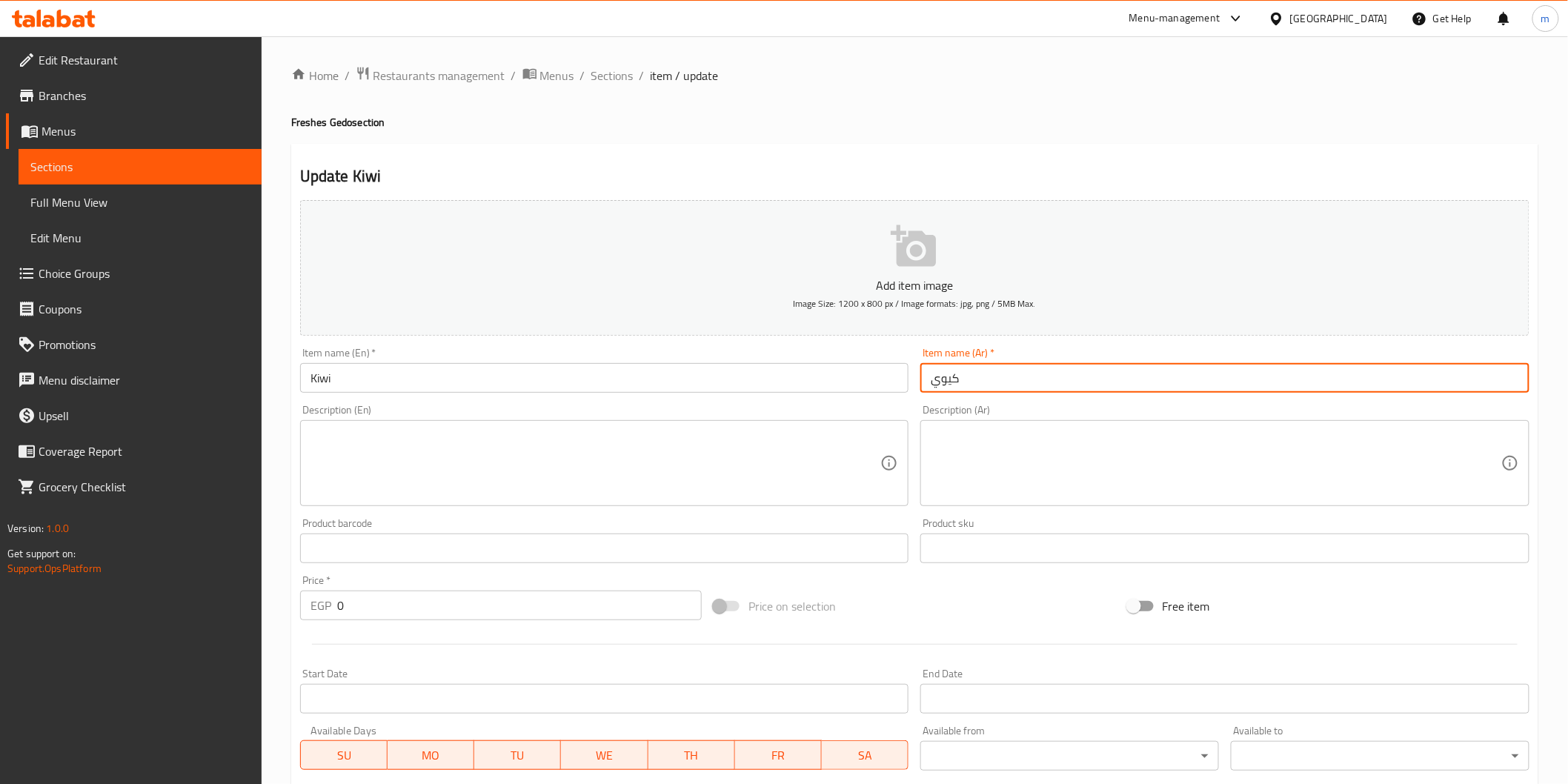
click at [965, 385] on input "كيوي" at bounding box center [1225, 377] width 609 height 29
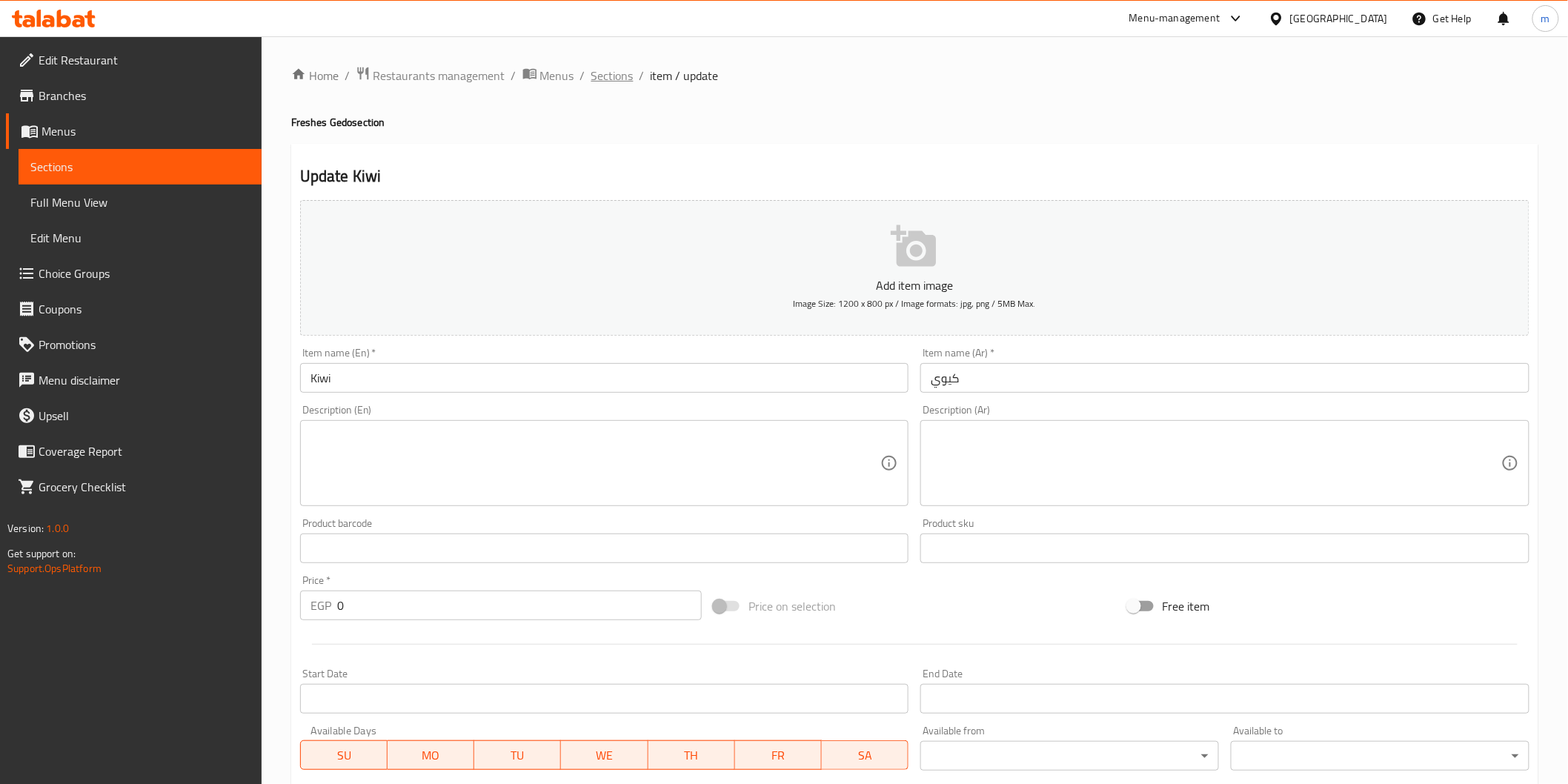
click at [603, 70] on span "Sections" at bounding box center [612, 75] width 42 height 17
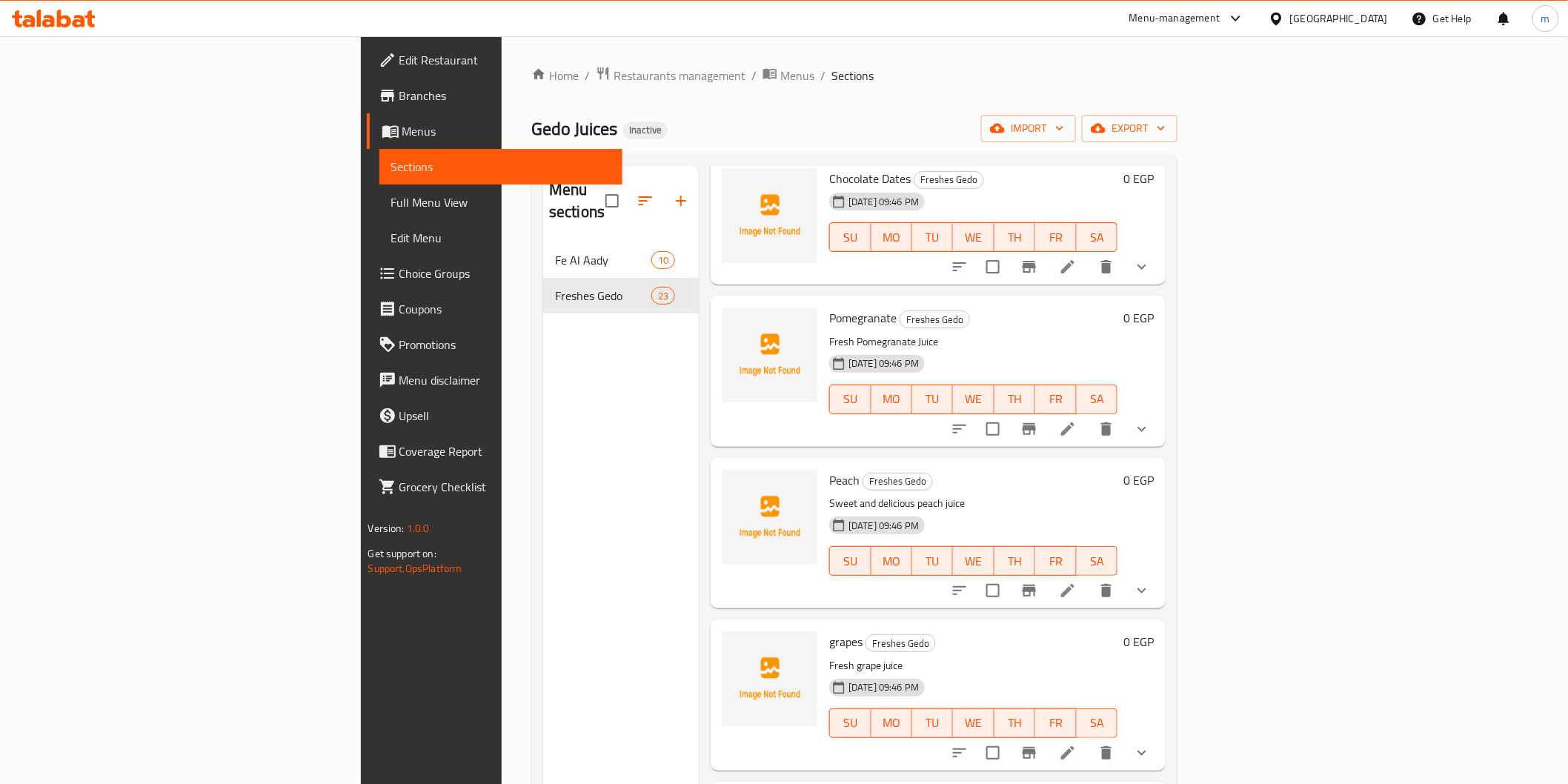
scroll to position [1317, 0]
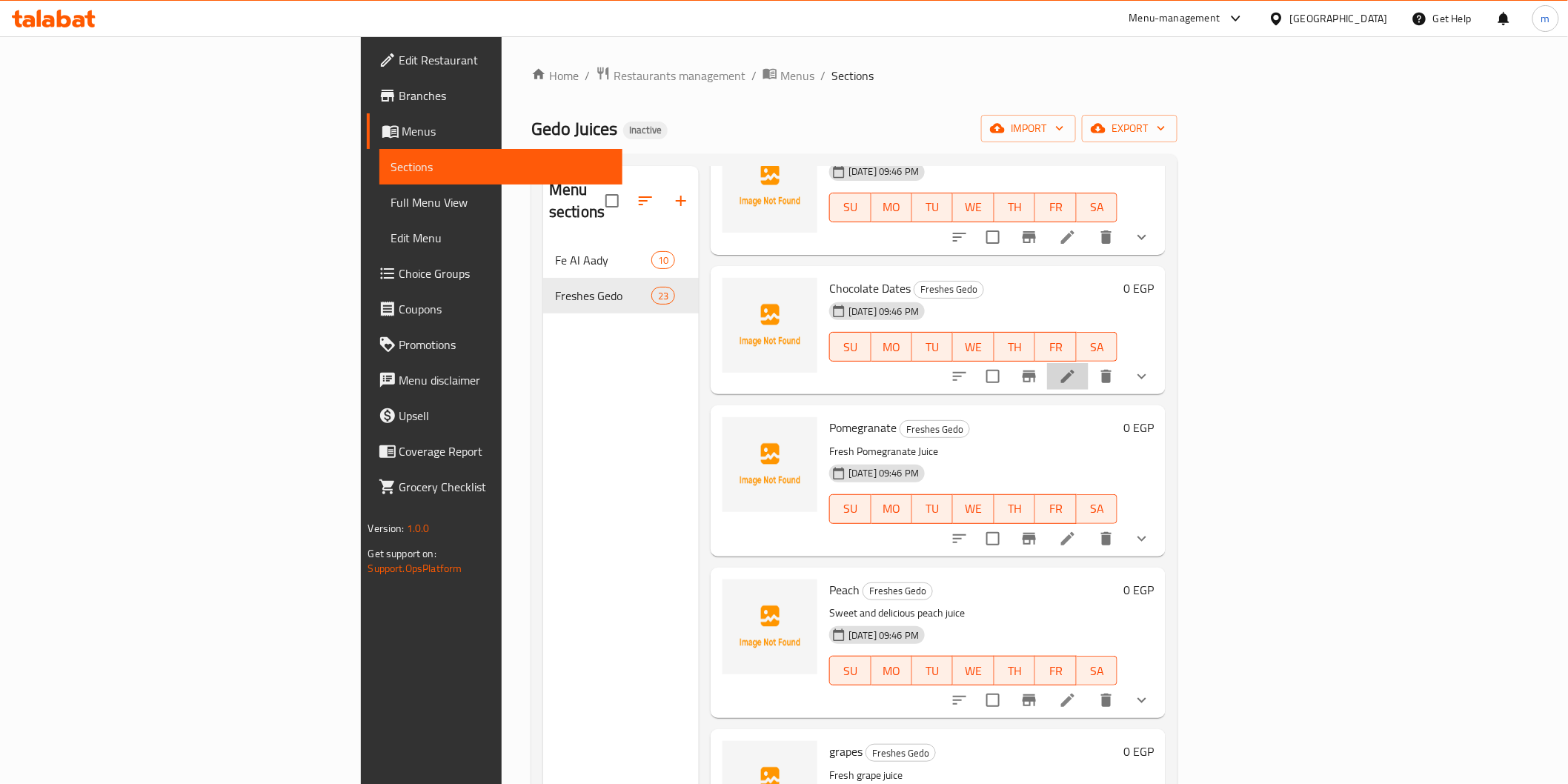
click at [1089, 363] on li at bounding box center [1067, 377] width 41 height 27
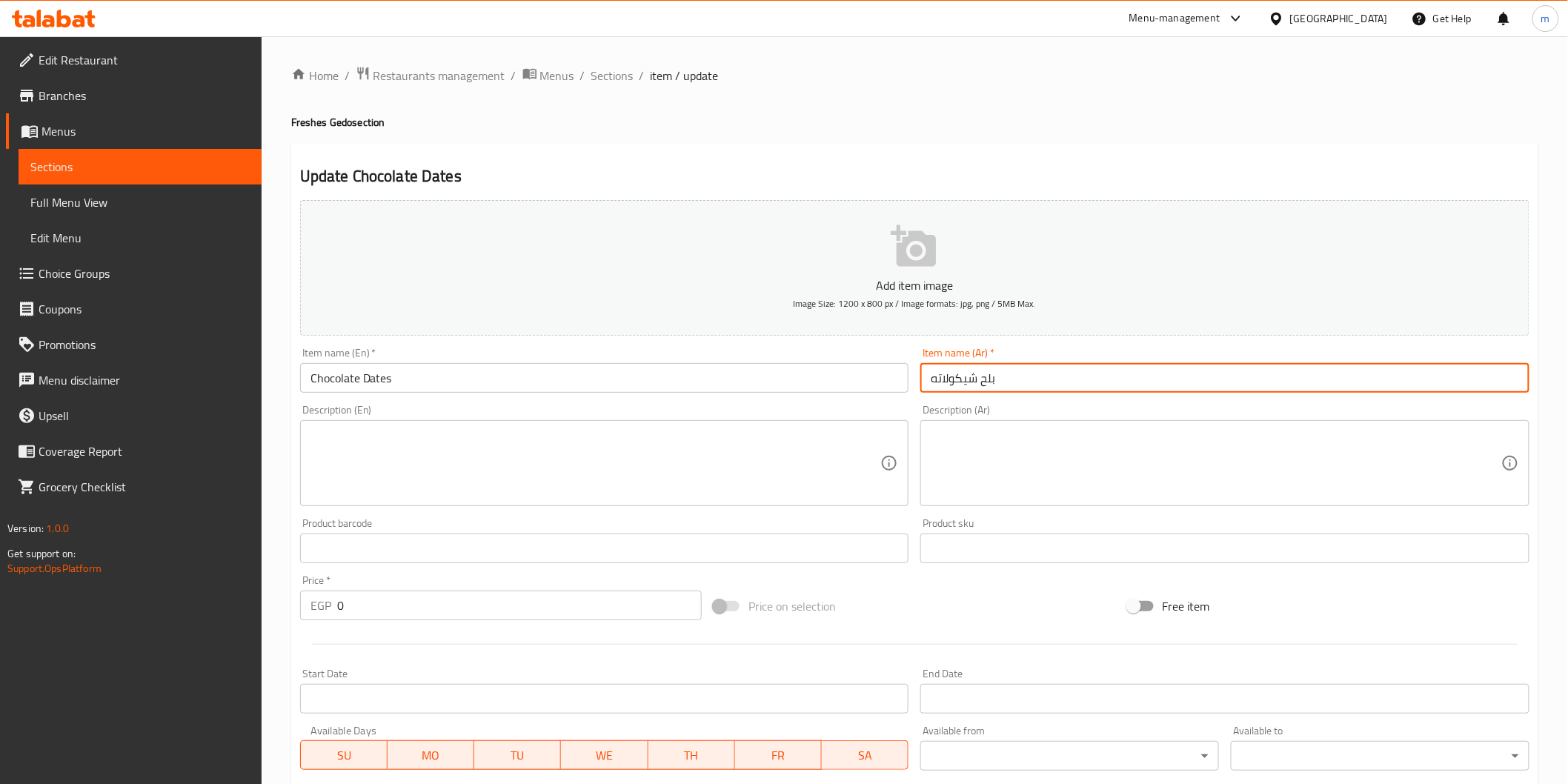
click at [963, 378] on input "بلح شيكولاته" at bounding box center [1225, 377] width 609 height 29
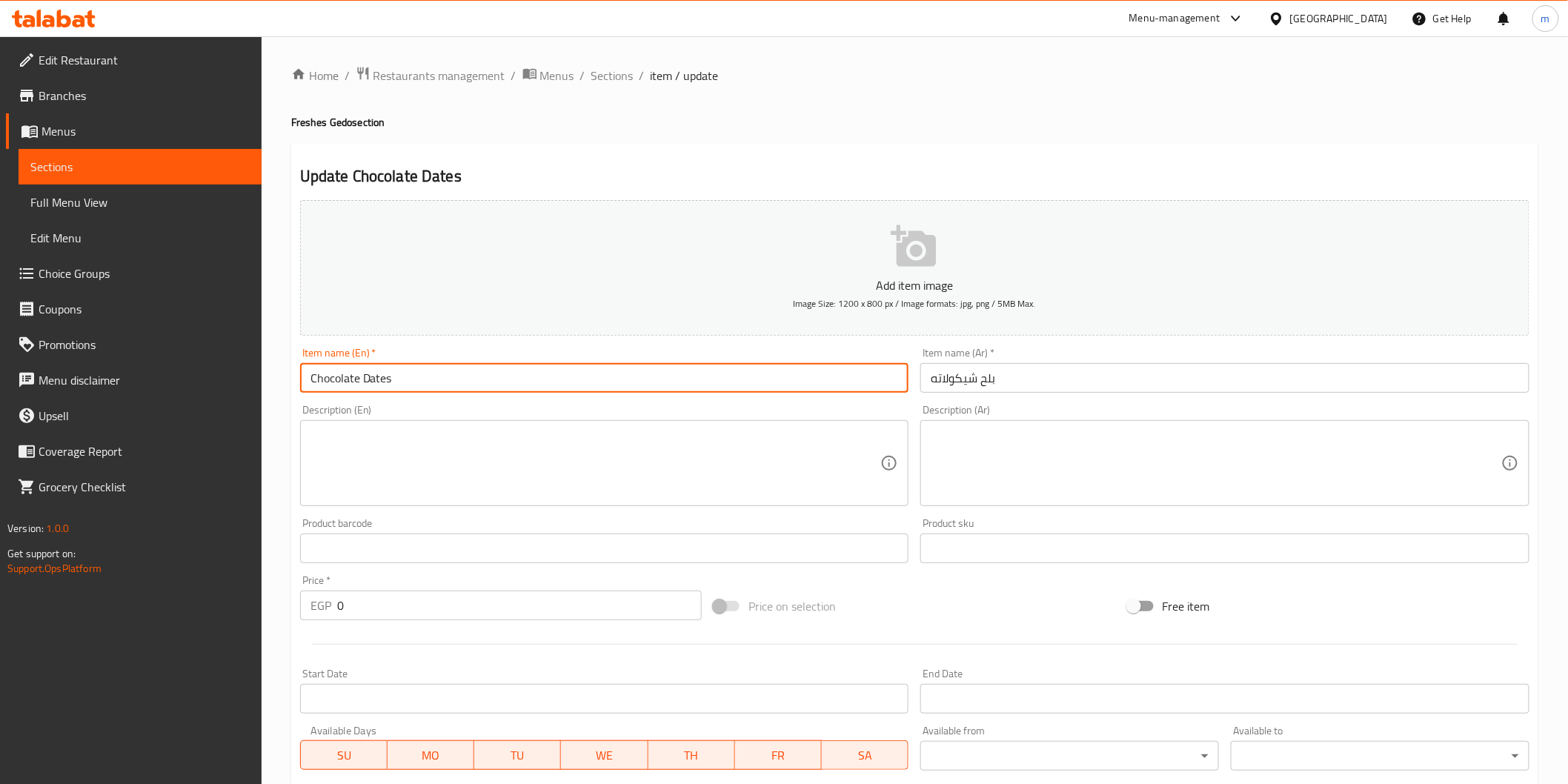
click at [322, 384] on input "Chocolate Dates" at bounding box center [605, 377] width 609 height 29
click at [614, 75] on span "Sections" at bounding box center [612, 75] width 42 height 17
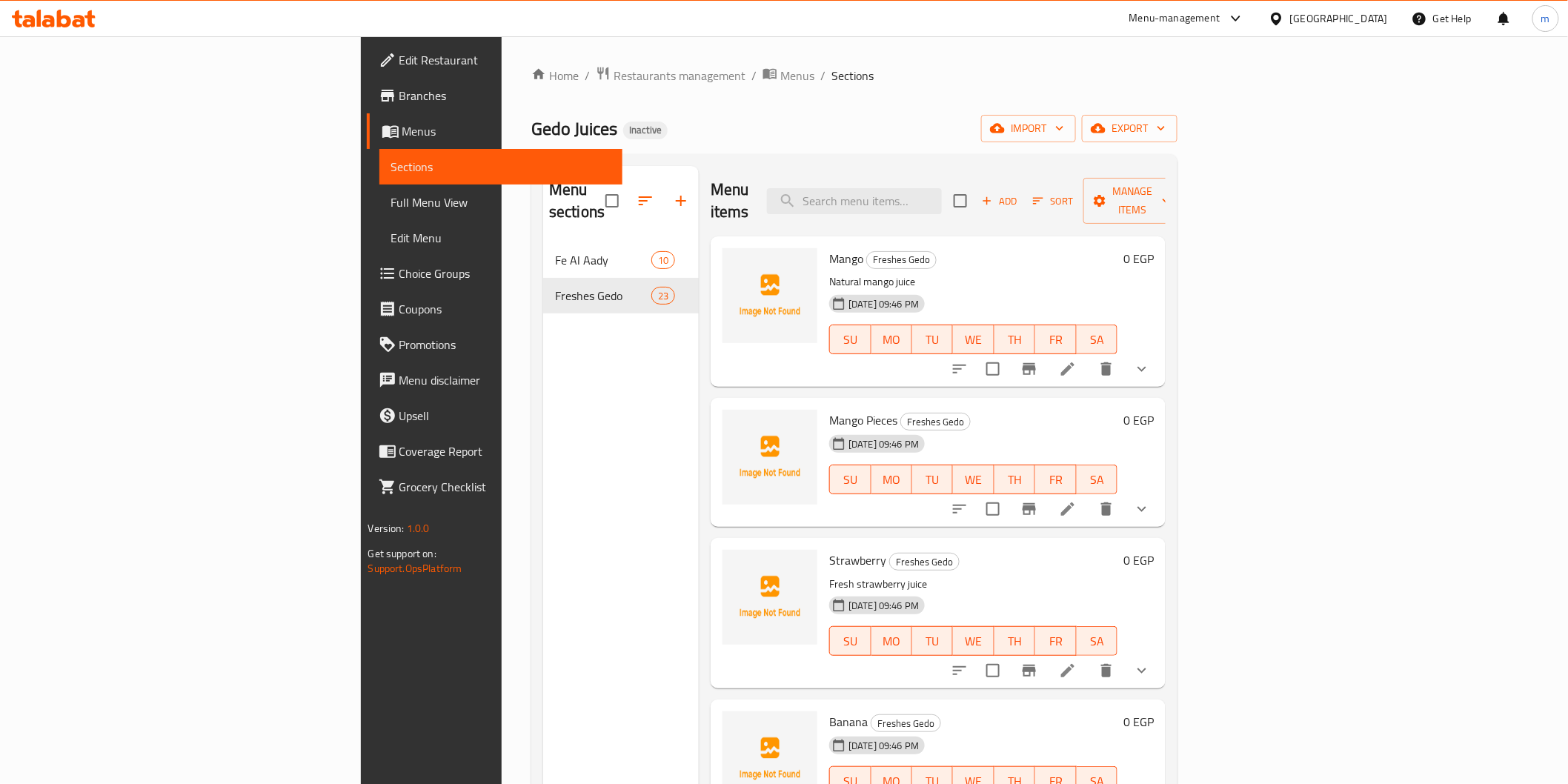
scroll to position [1025, 0]
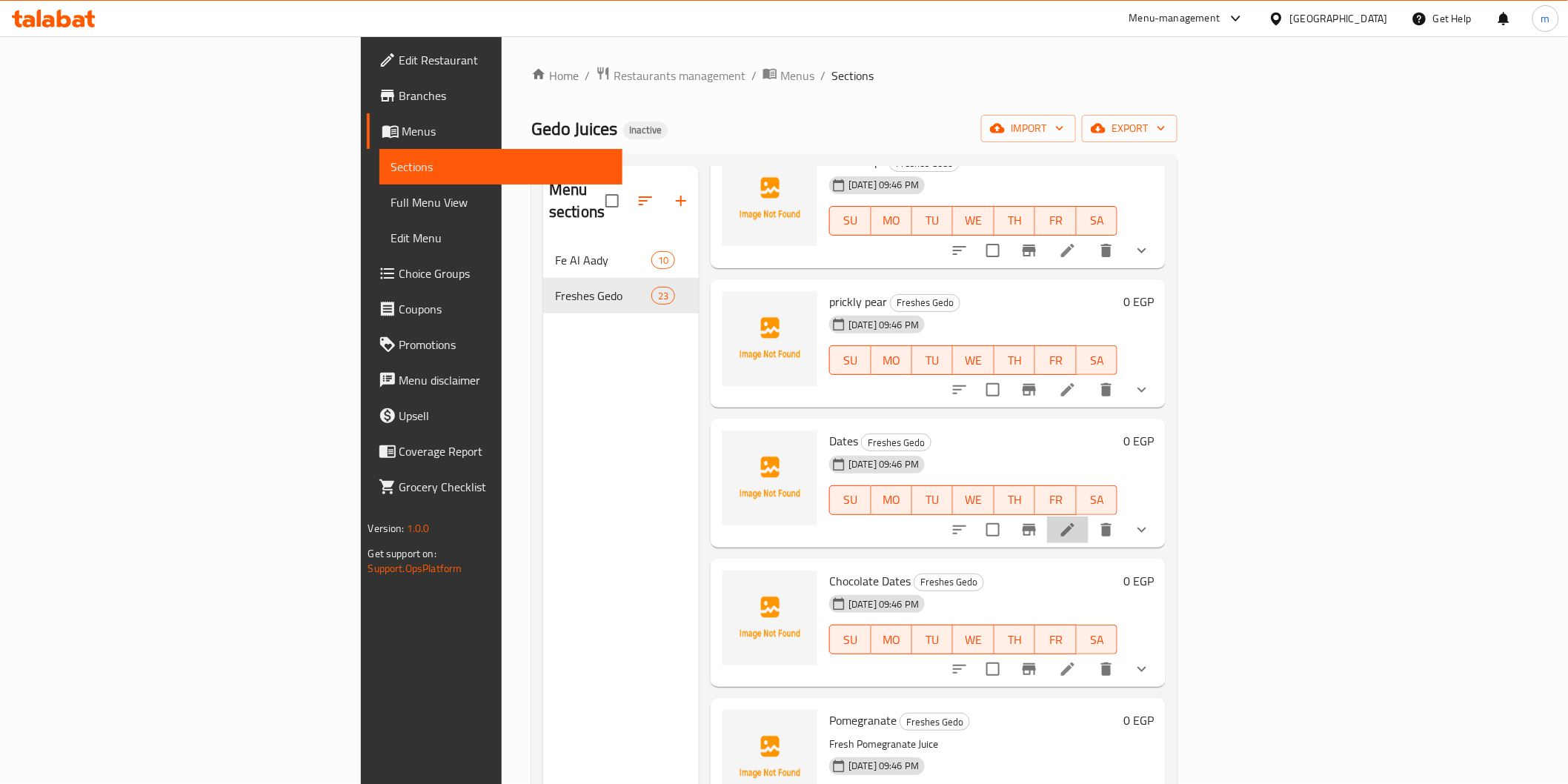
click at [1089, 517] on li at bounding box center [1067, 530] width 41 height 27
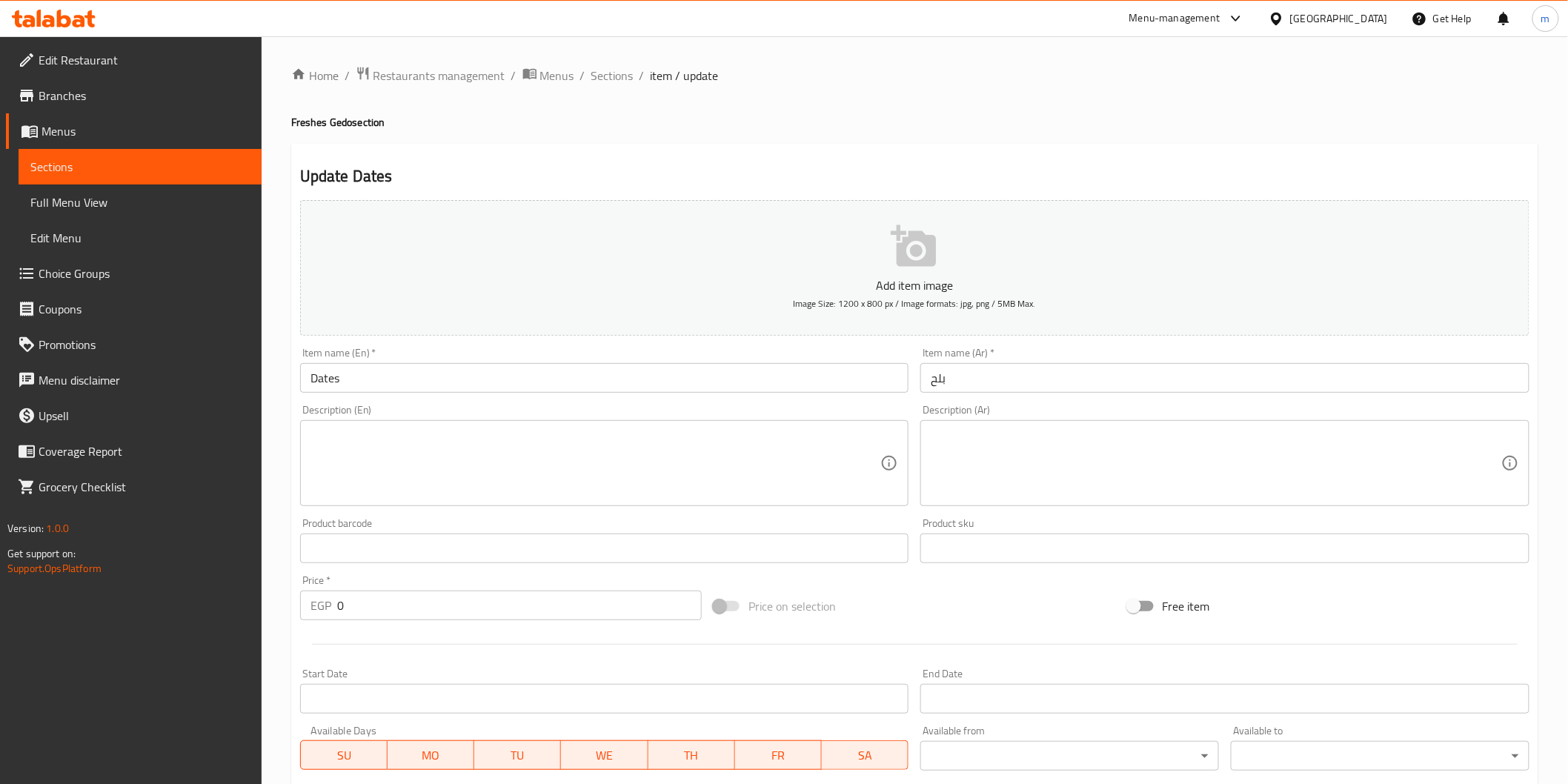
click at [954, 382] on input "بلح" at bounding box center [1225, 377] width 609 height 29
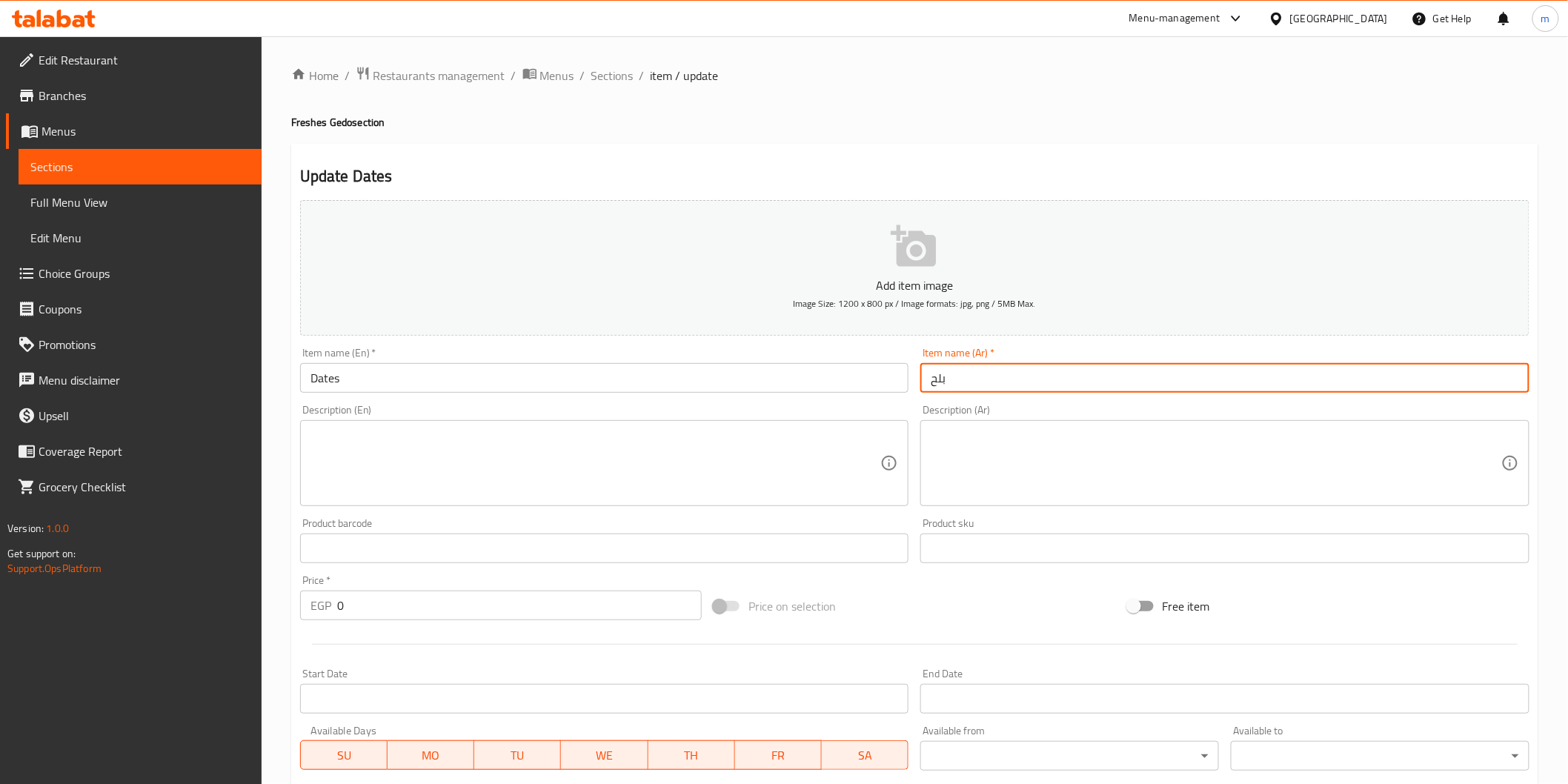
click at [954, 382] on input "بلح" at bounding box center [1225, 377] width 609 height 29
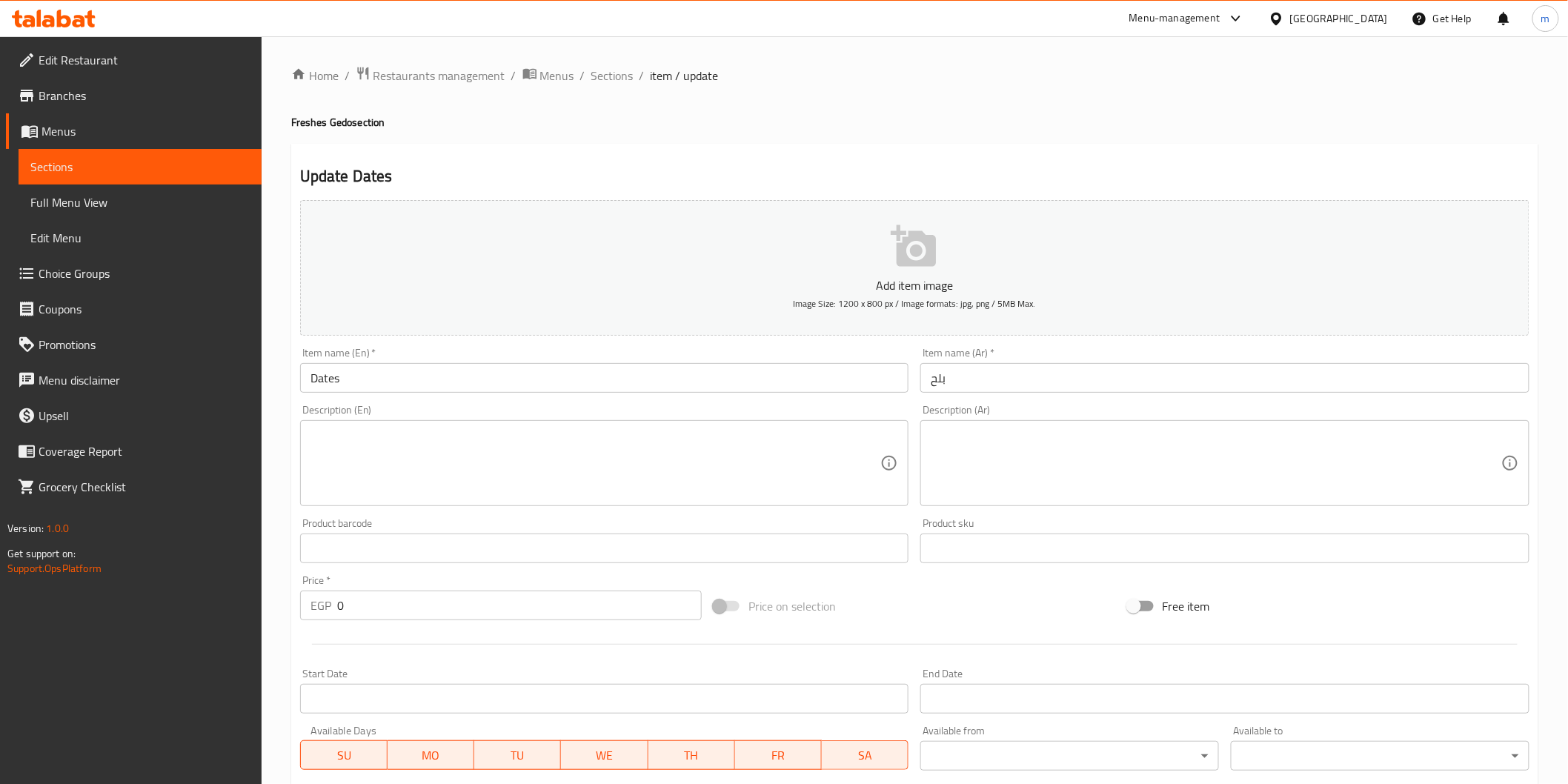
drag, startPoint x: 597, startPoint y: 75, endPoint x: 622, endPoint y: 102, distance: 36.8
click at [597, 75] on span "Sections" at bounding box center [612, 75] width 42 height 17
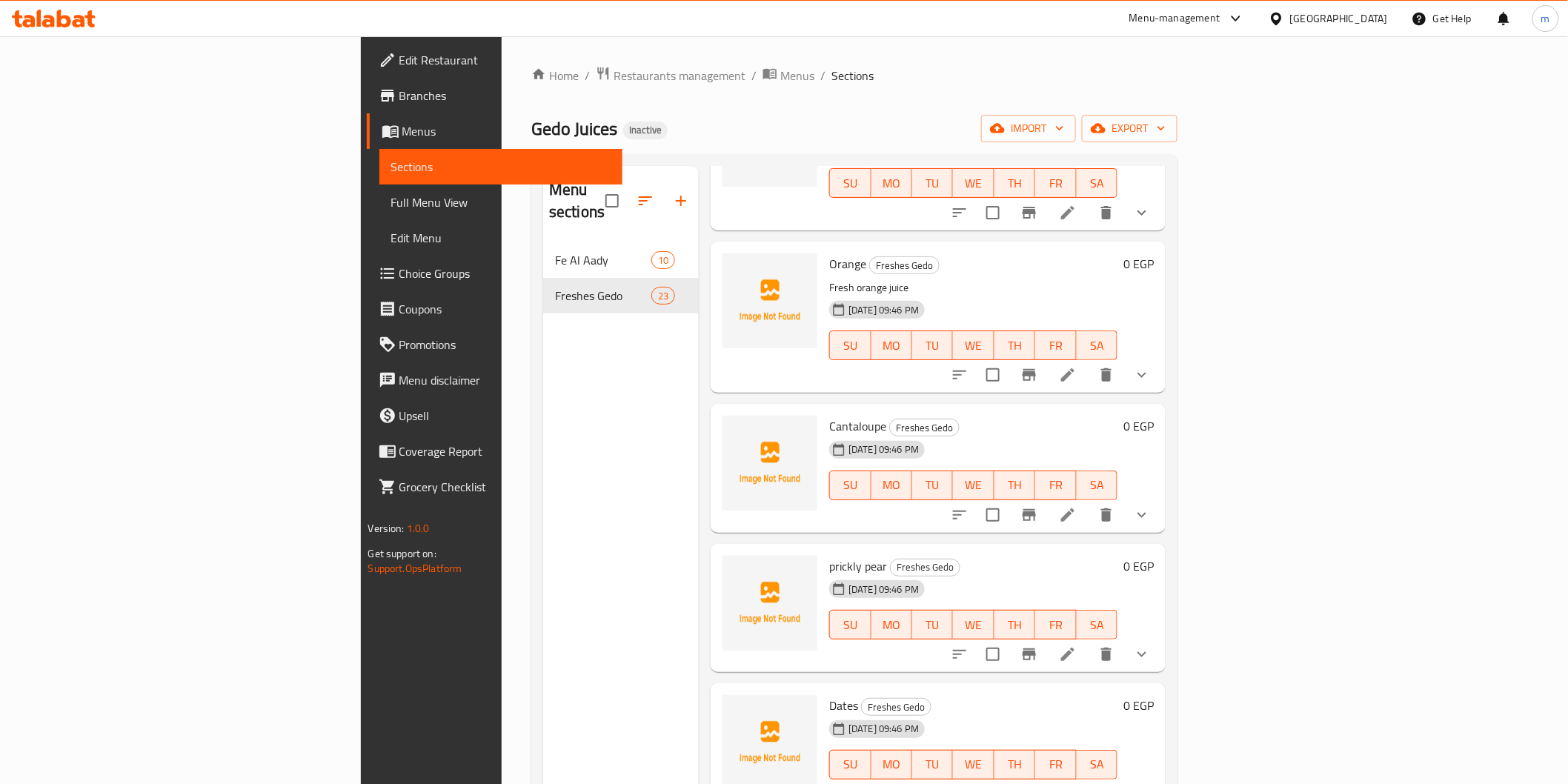
scroll to position [768, 0]
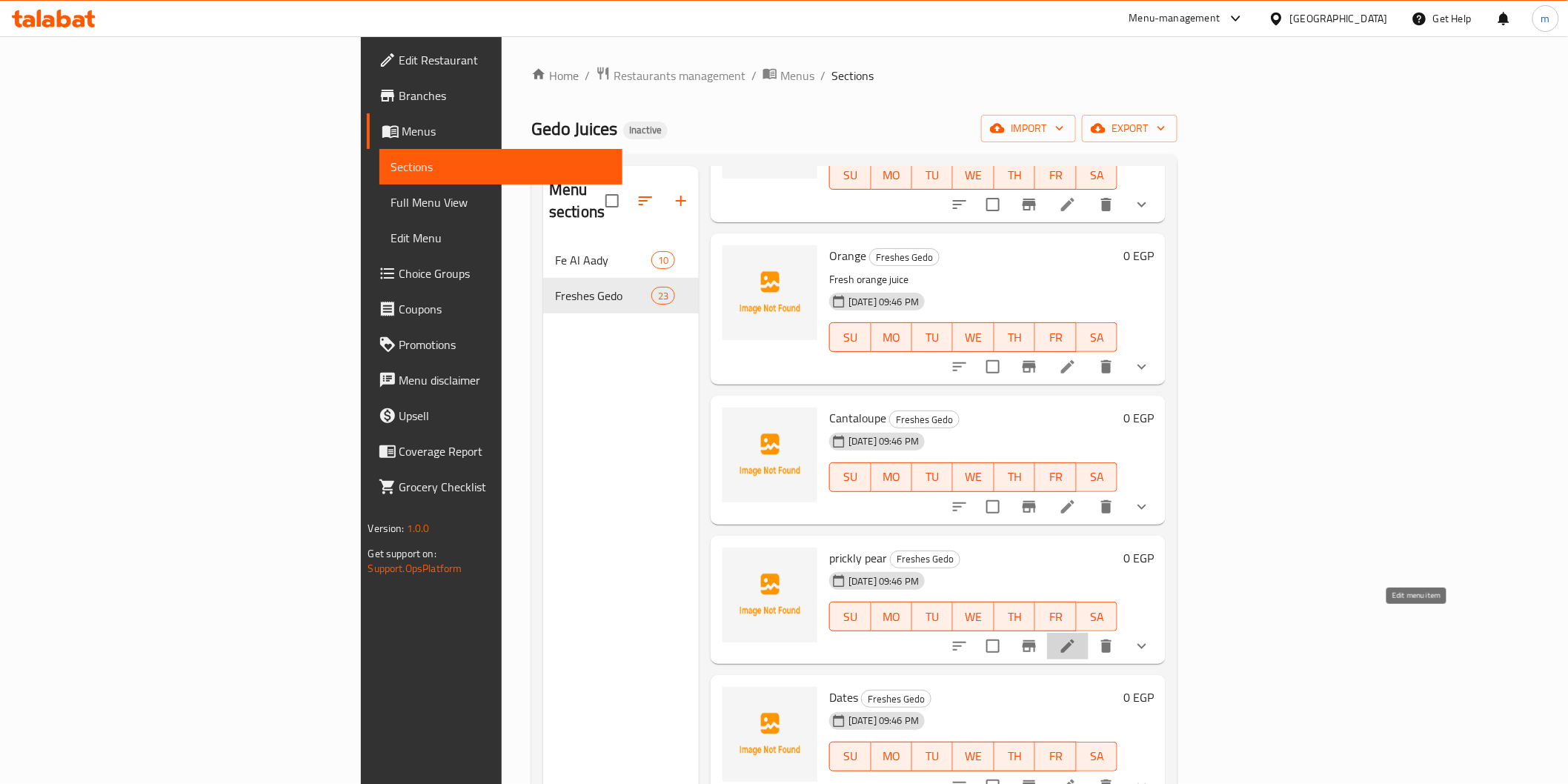
click at [1077, 638] on icon at bounding box center [1067, 646] width 17 height 17
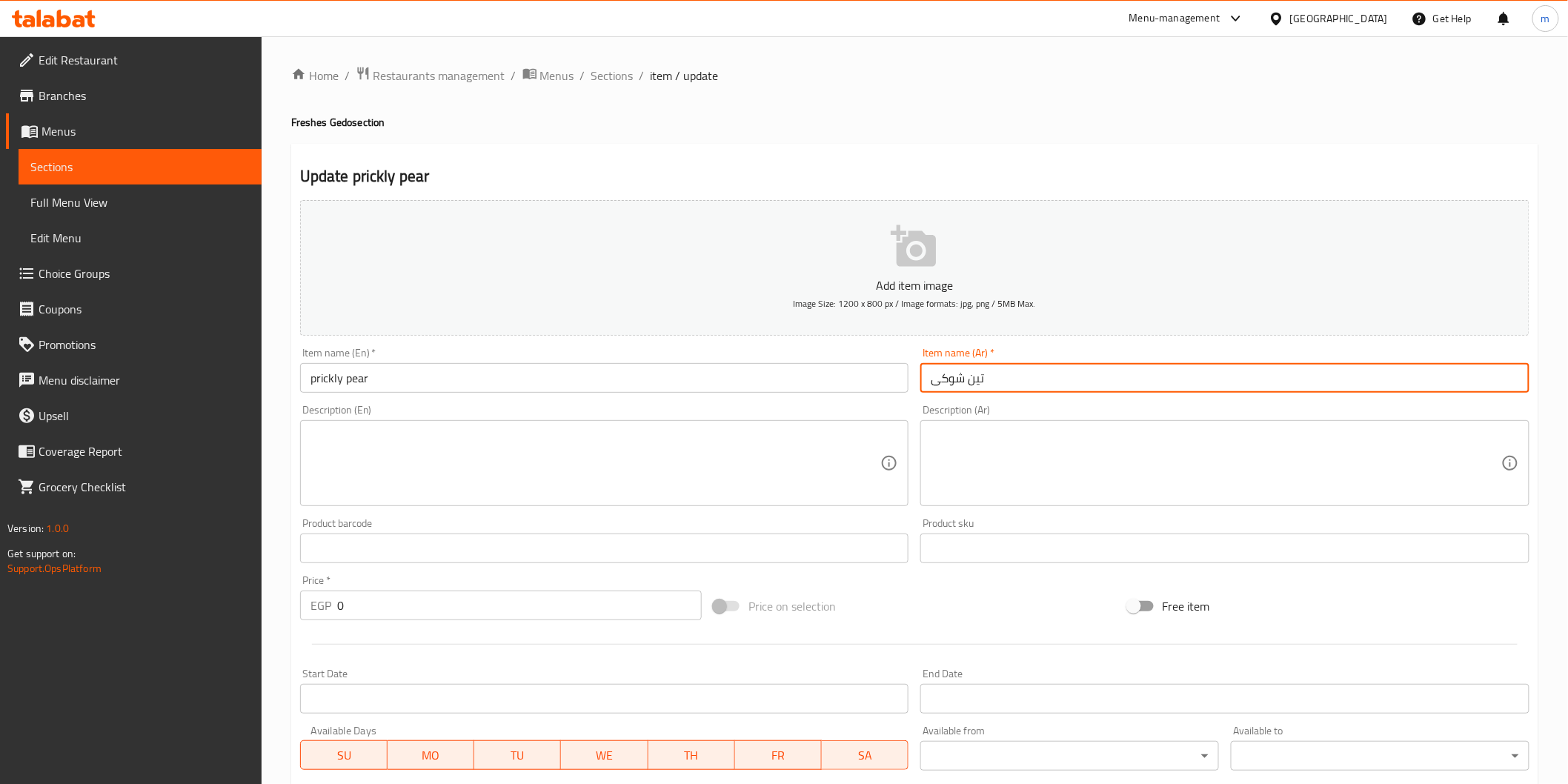
drag, startPoint x: 936, startPoint y: 383, endPoint x: 986, endPoint y: 375, distance: 50.6
click at [986, 375] on input "تین شوکی" at bounding box center [1225, 377] width 609 height 29
click at [932, 392] on input "تین شوکی" at bounding box center [1225, 377] width 609 height 29
drag, startPoint x: 932, startPoint y: 392, endPoint x: 995, endPoint y: 385, distance: 63.4
click at [1001, 386] on input "تین شوکی" at bounding box center [1225, 377] width 609 height 29
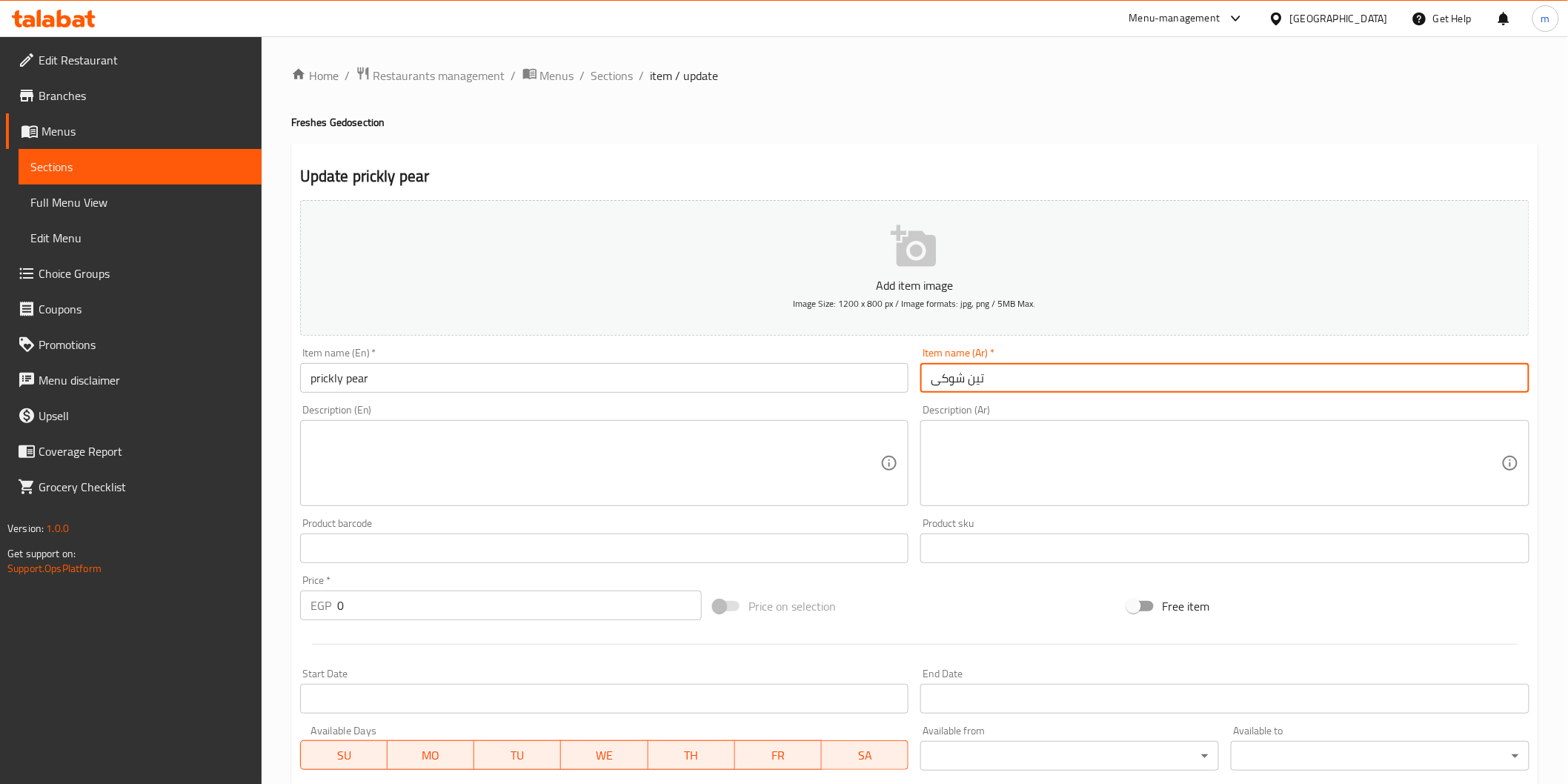
click at [987, 383] on input "تین شوکی" at bounding box center [1225, 377] width 609 height 29
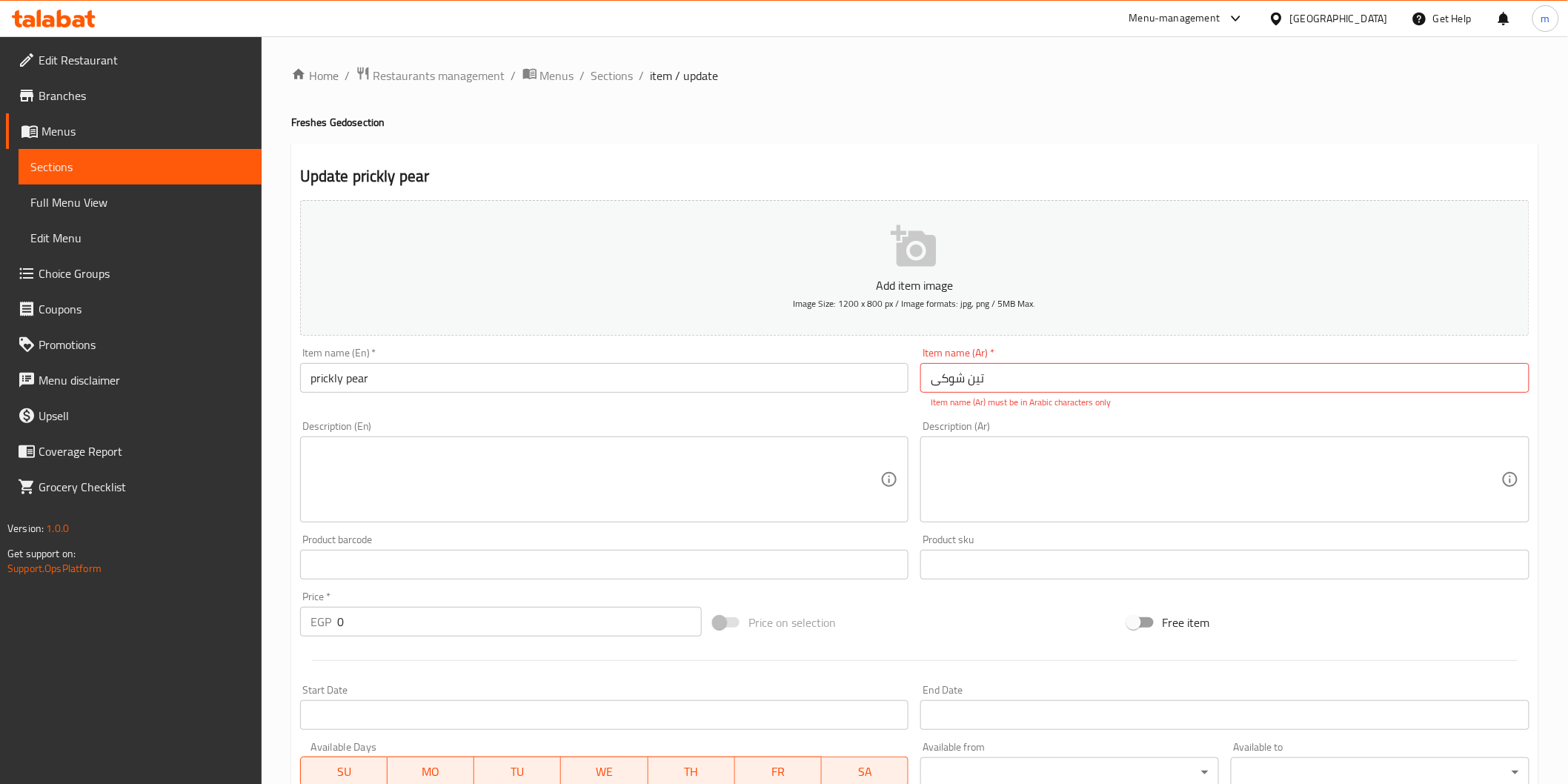
click at [376, 385] on input "prickly pear" at bounding box center [605, 377] width 609 height 29
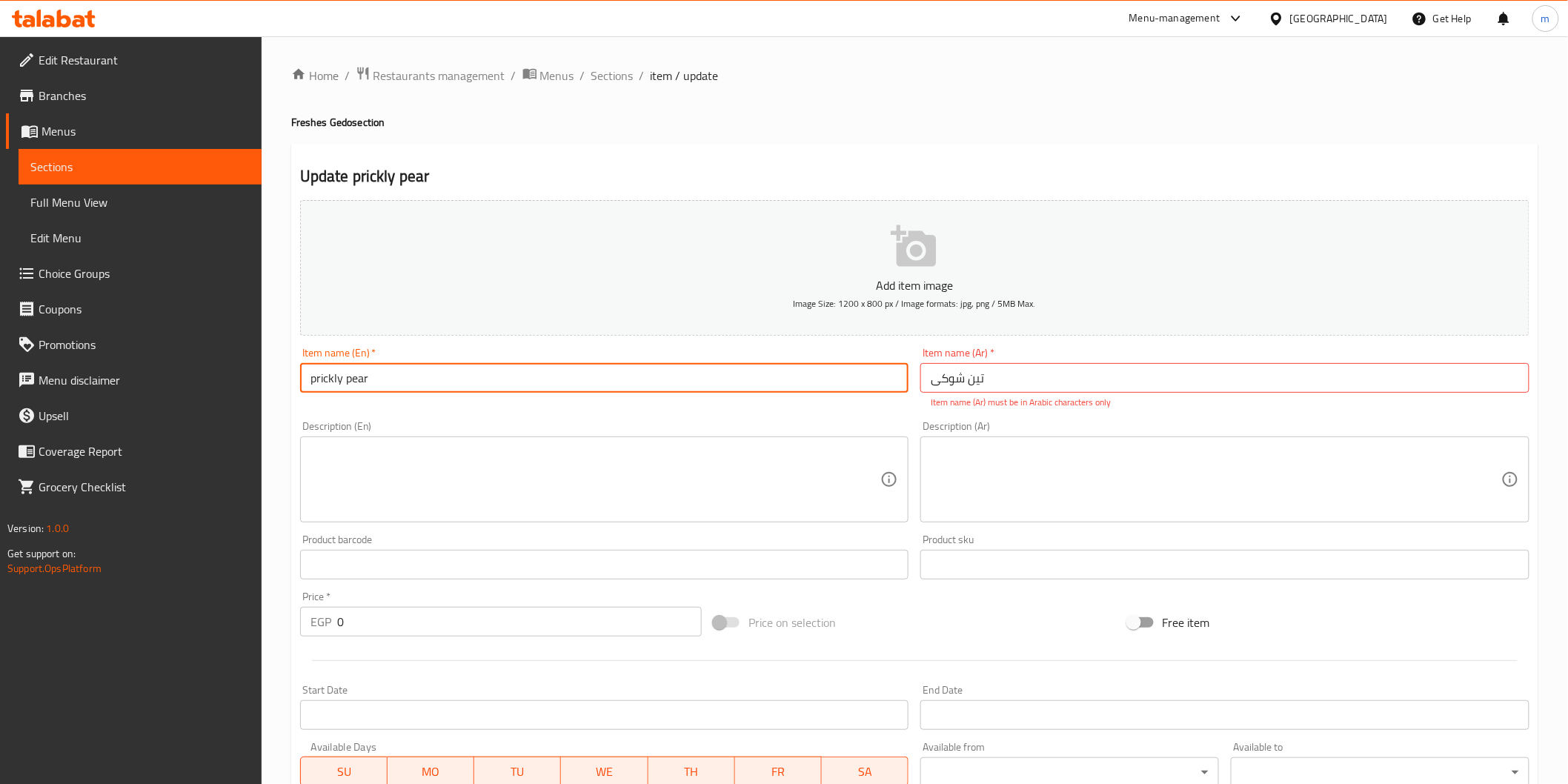
click at [376, 385] on input "prickly pear" at bounding box center [605, 377] width 609 height 29
click at [375, 385] on input "prickly pear" at bounding box center [605, 377] width 609 height 29
click at [610, 70] on span "Sections" at bounding box center [612, 75] width 42 height 17
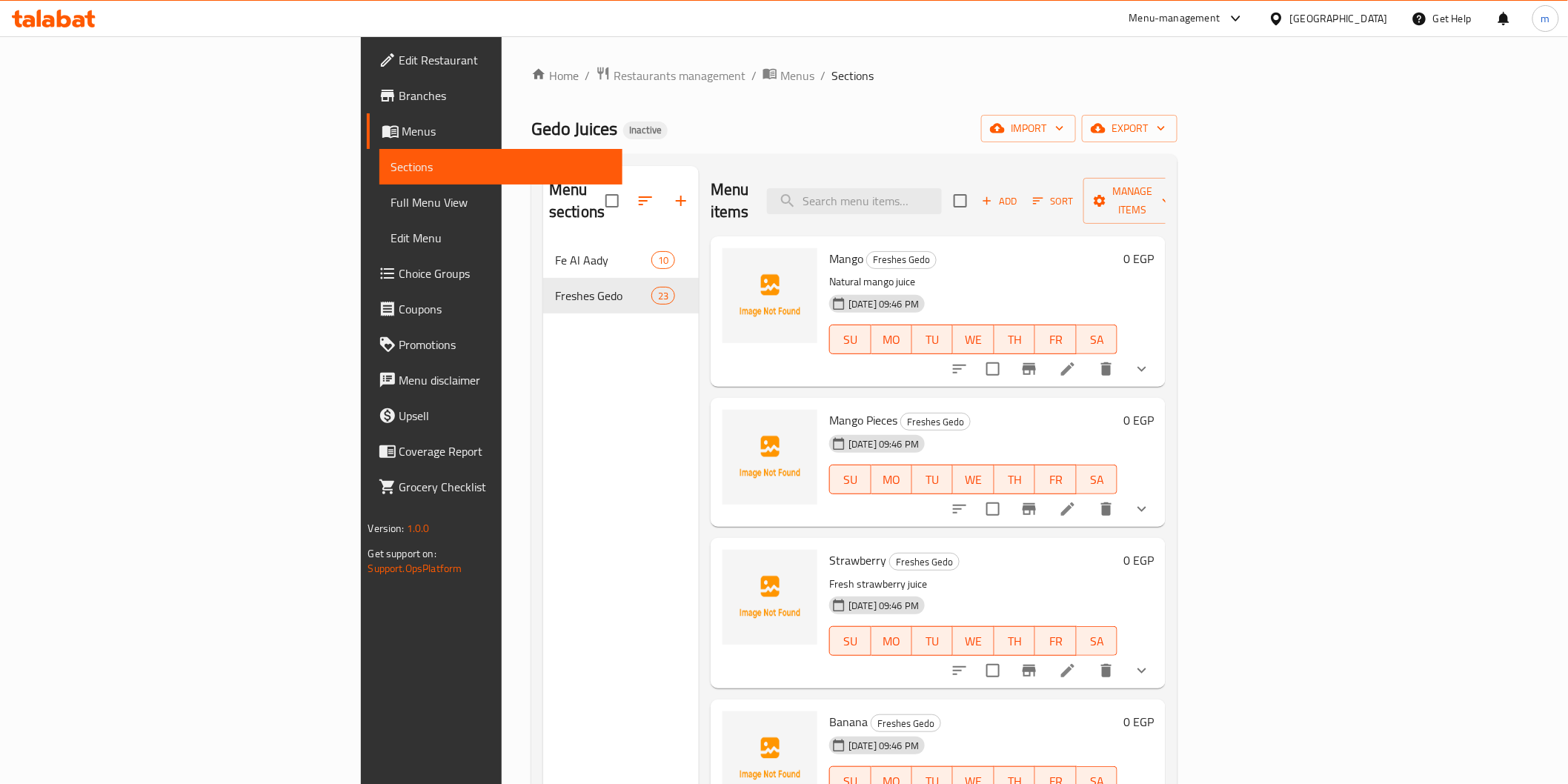
scroll to position [744, 0]
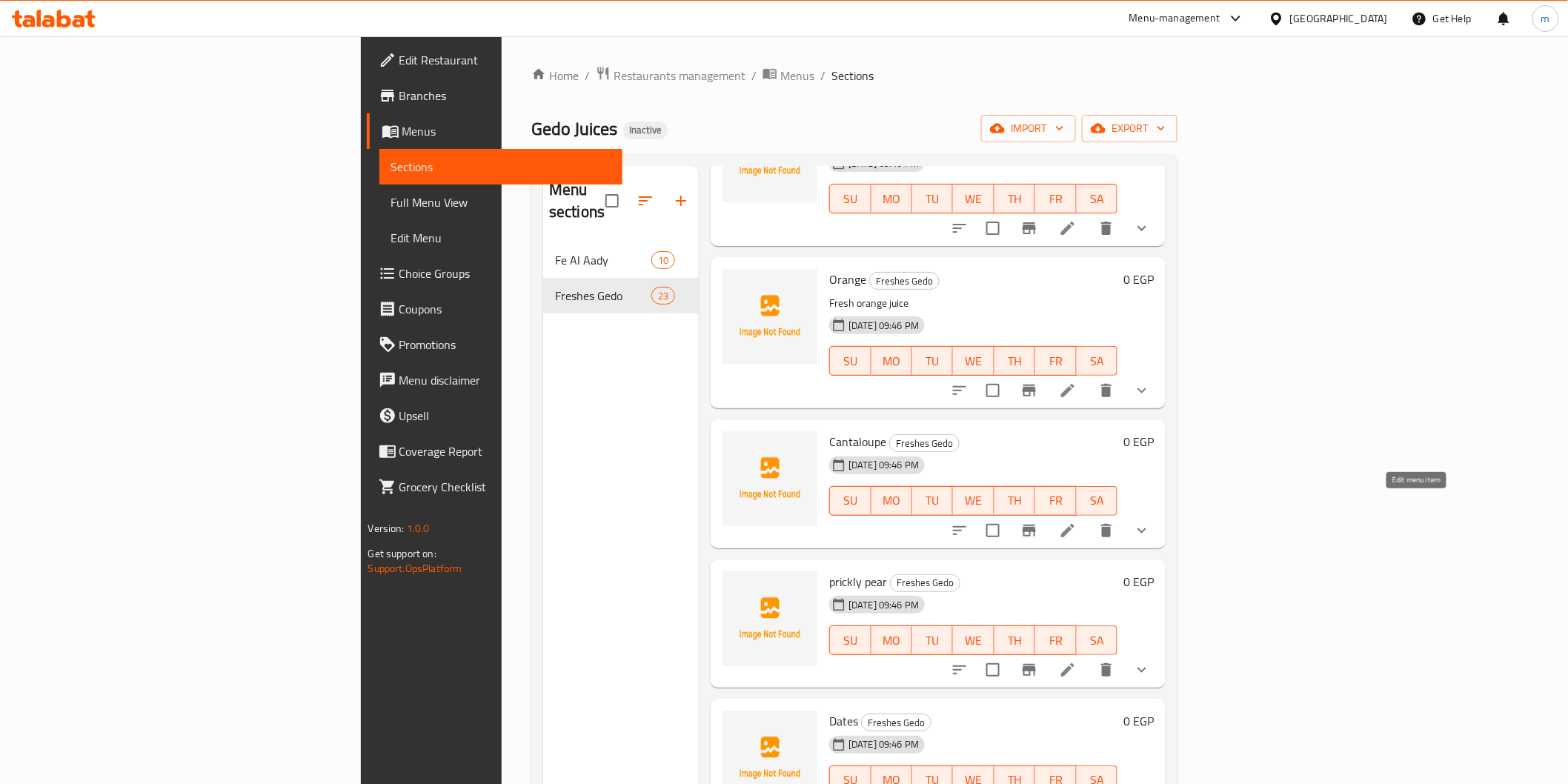
click at [1077, 522] on icon at bounding box center [1067, 531] width 17 height 17
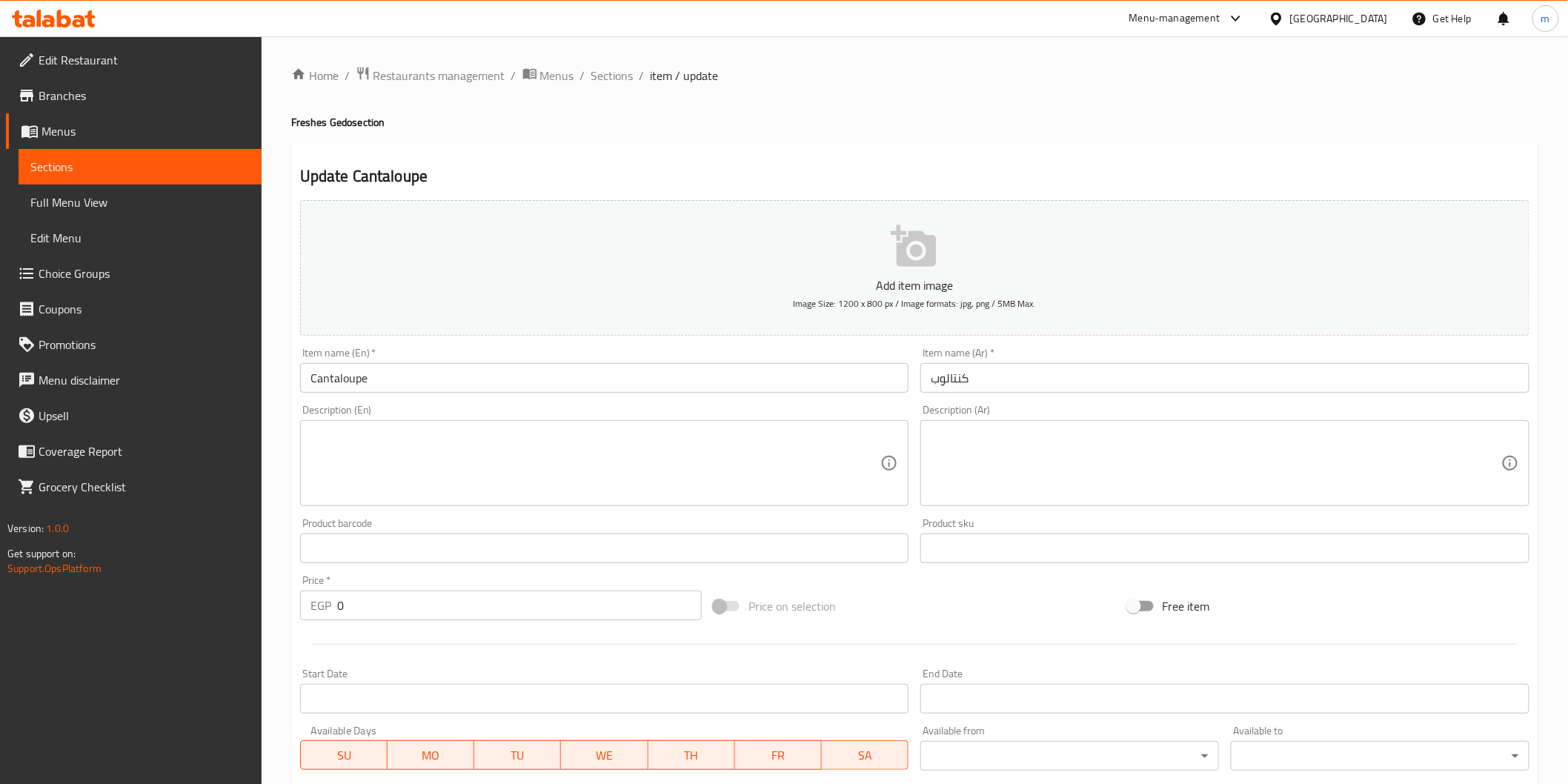
click at [959, 379] on input "كنتالوب" at bounding box center [1225, 377] width 609 height 29
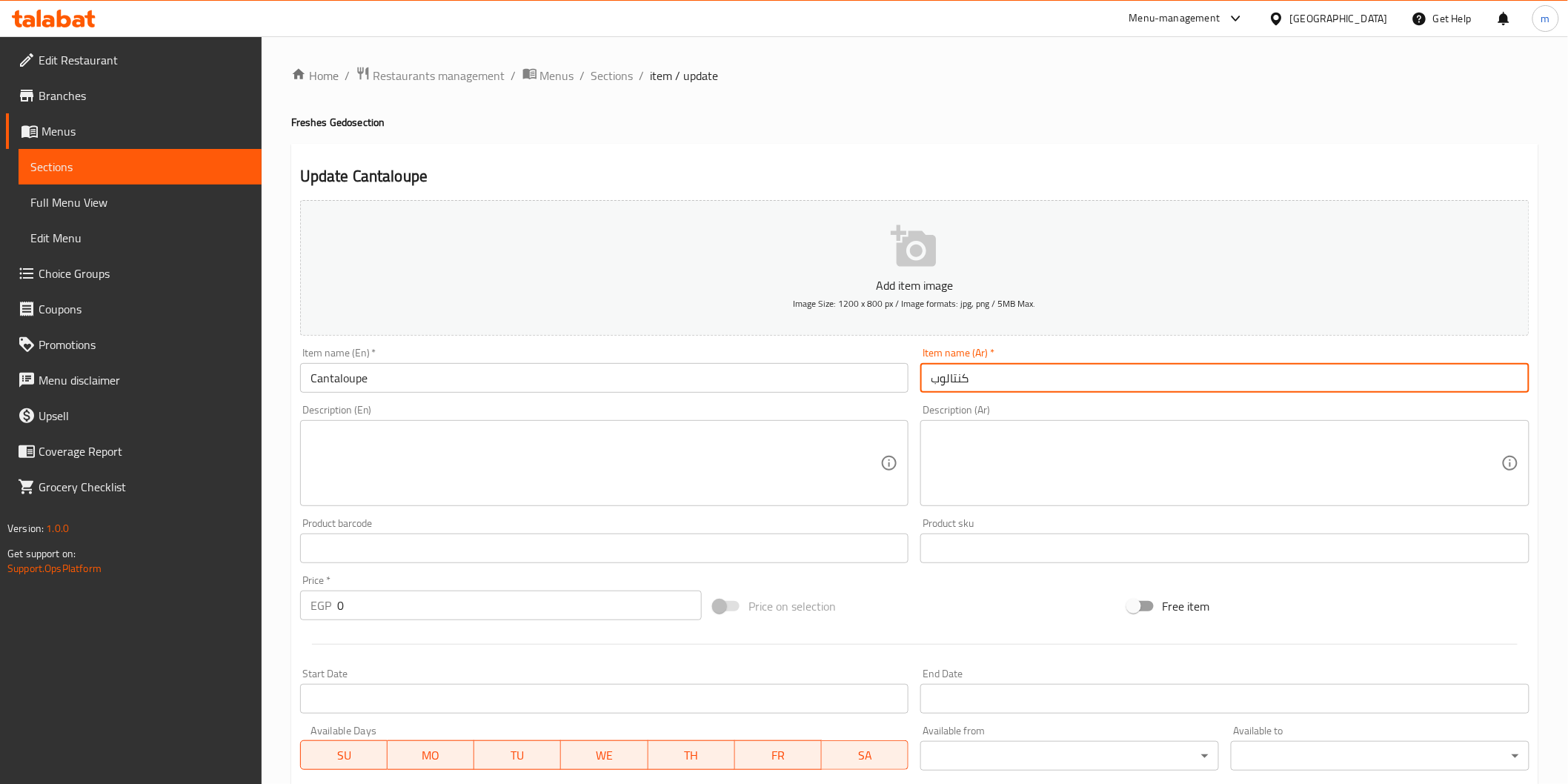
click at [959, 379] on input "كنتالوب" at bounding box center [1225, 377] width 609 height 29
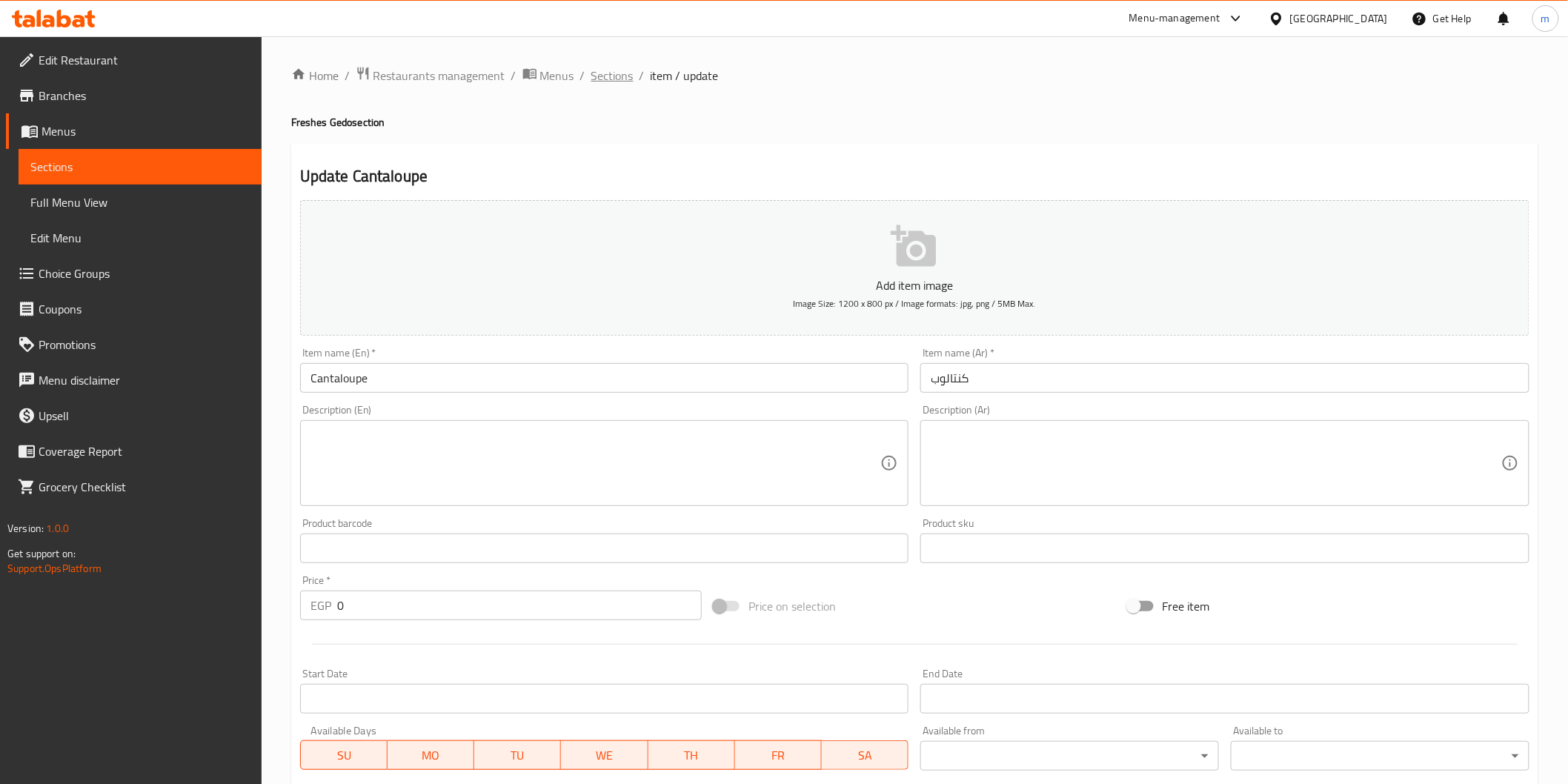
click at [617, 72] on span "Sections" at bounding box center [612, 75] width 42 height 17
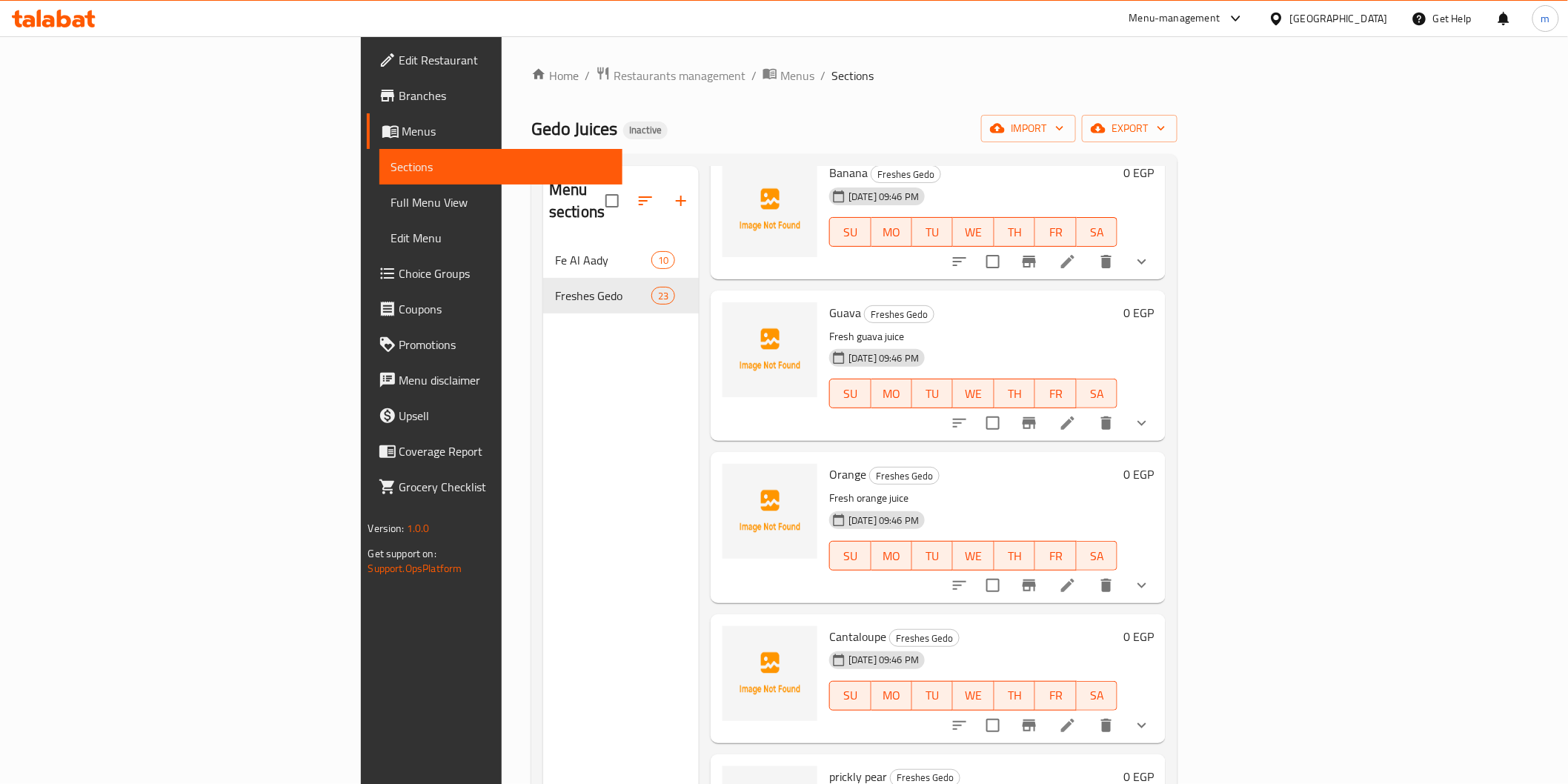
scroll to position [658, 0]
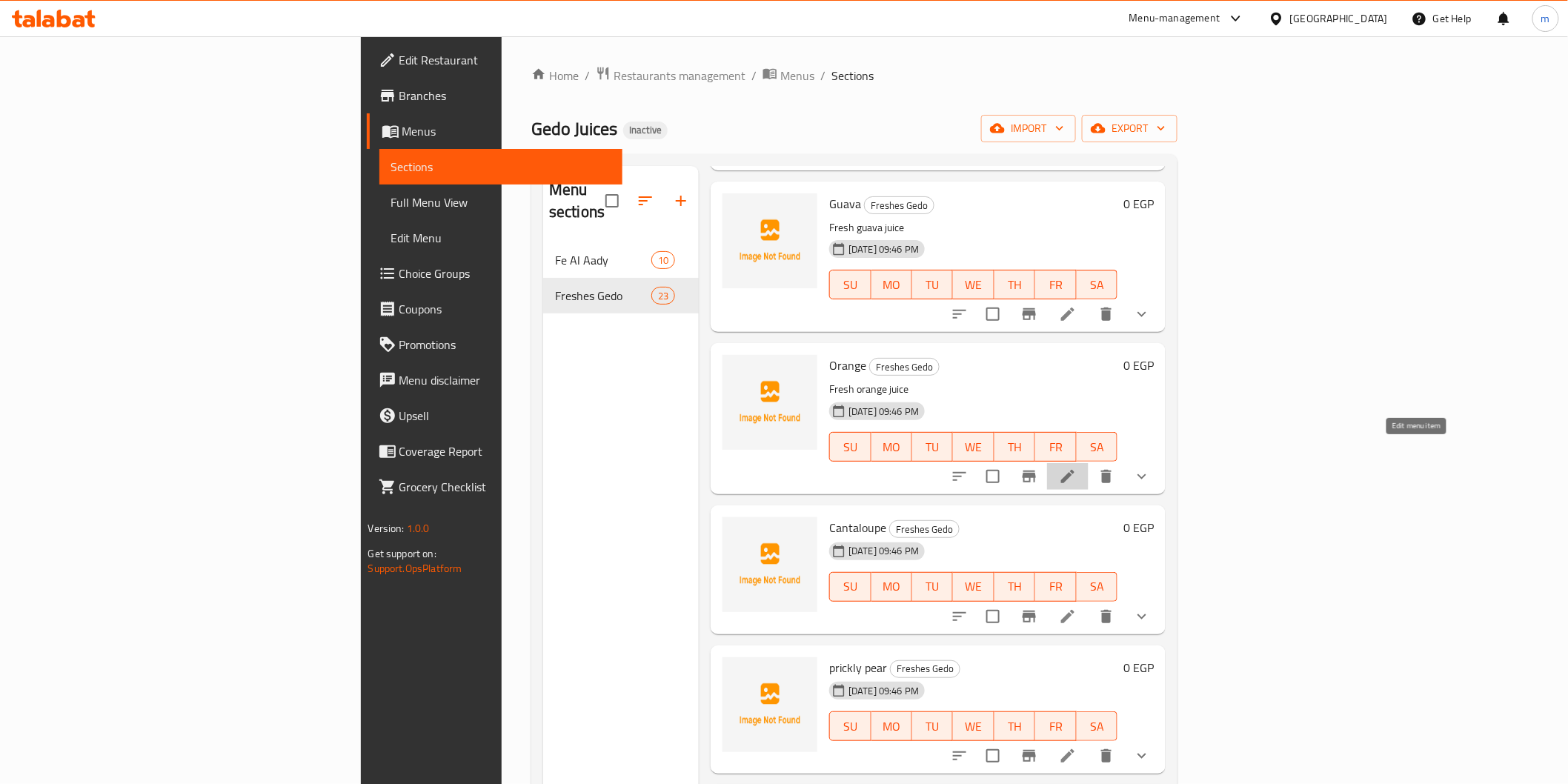
click at [1075, 470] on icon at bounding box center [1067, 476] width 13 height 13
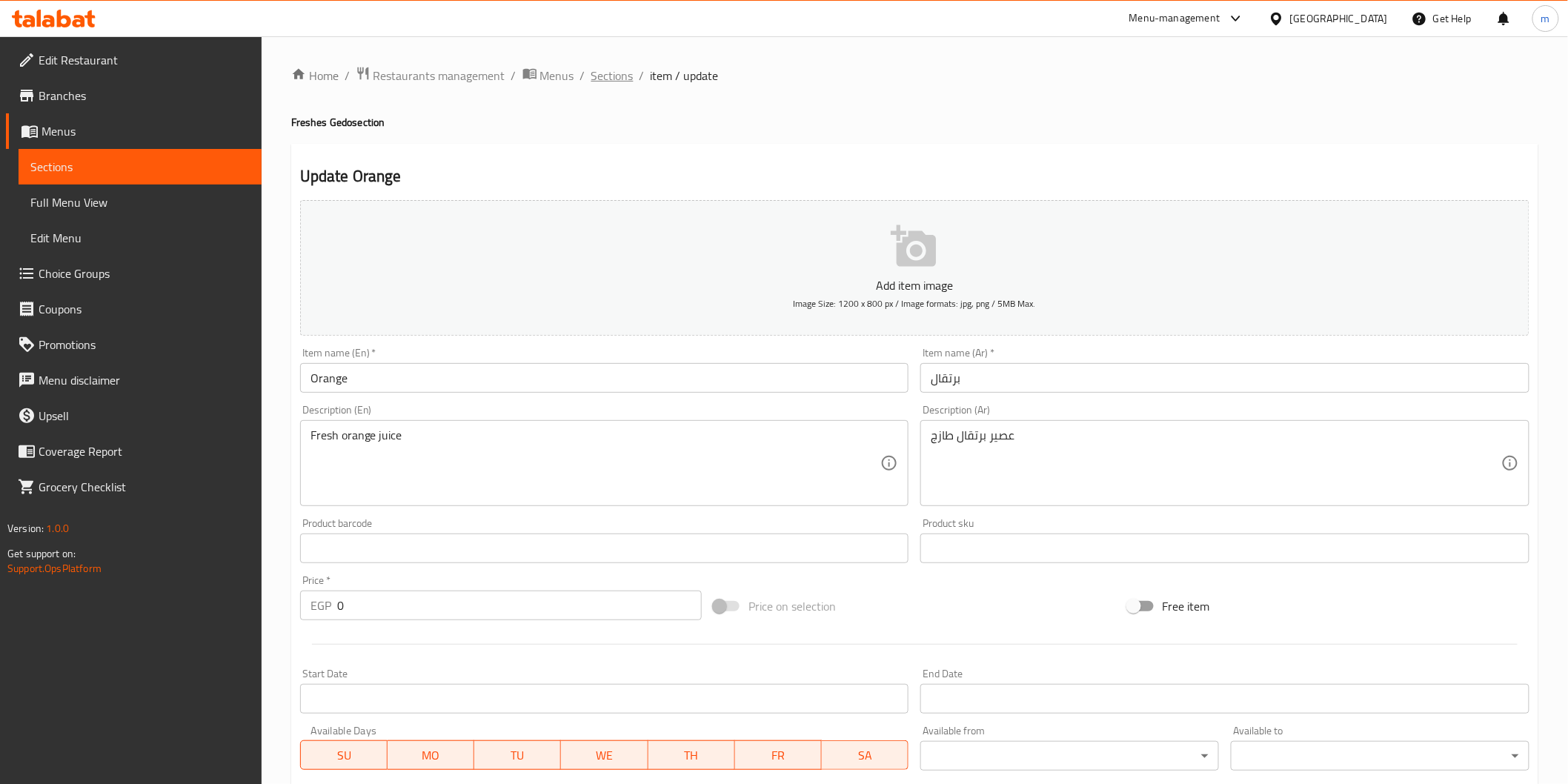
click at [618, 73] on span "Sections" at bounding box center [612, 75] width 42 height 17
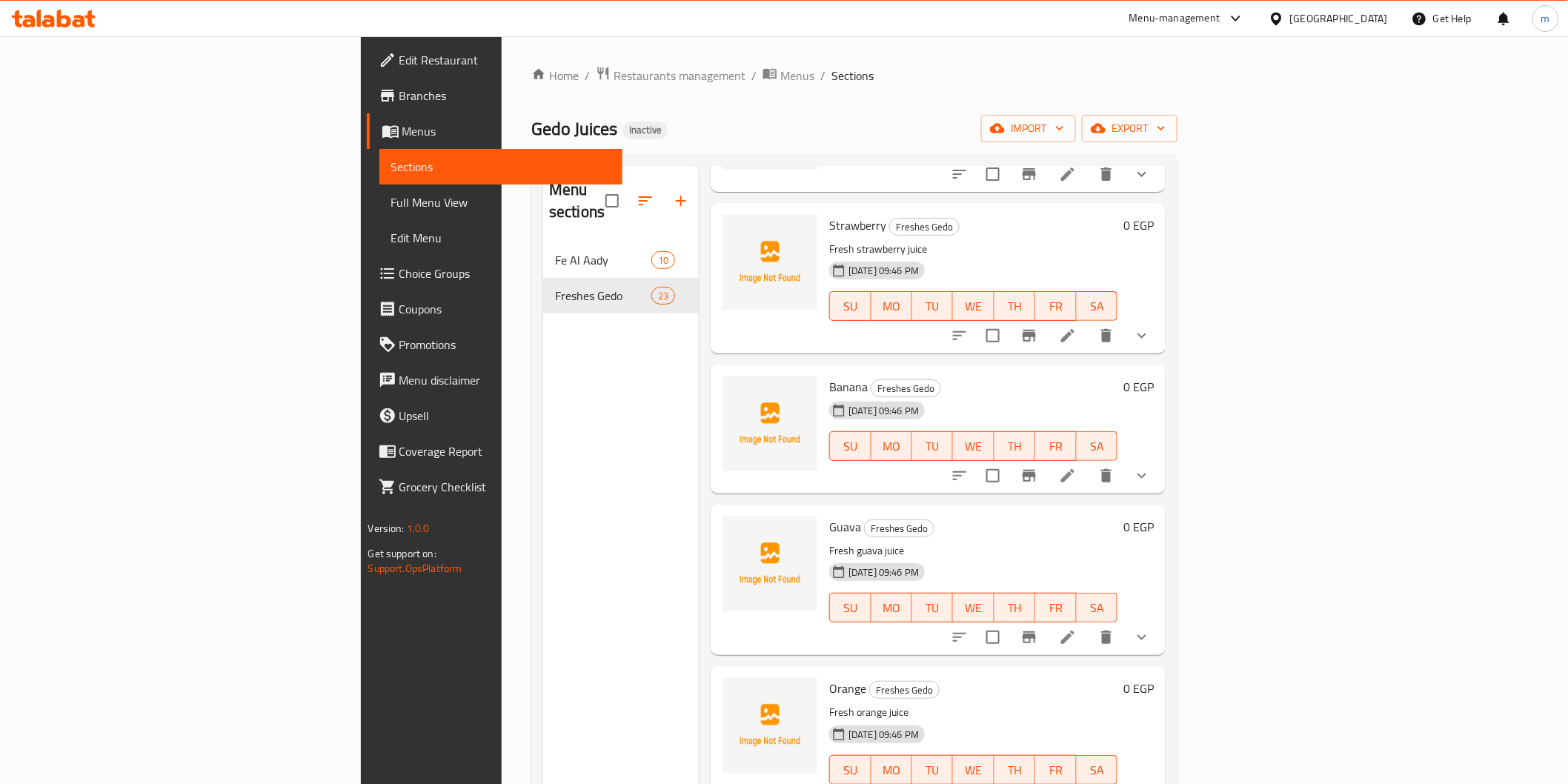
scroll to position [439, 0]
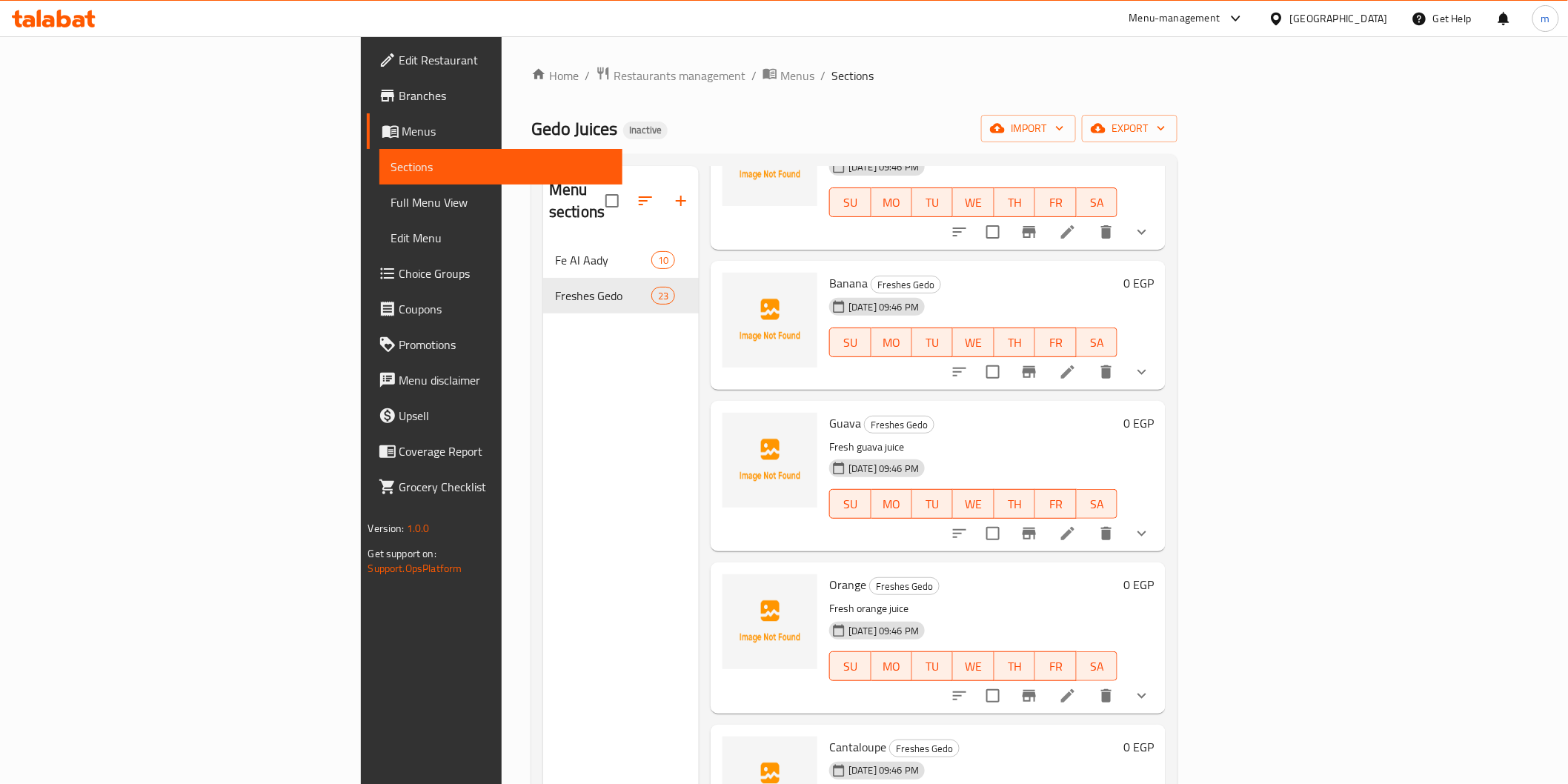
click at [1089, 359] on li at bounding box center [1067, 373] width 41 height 27
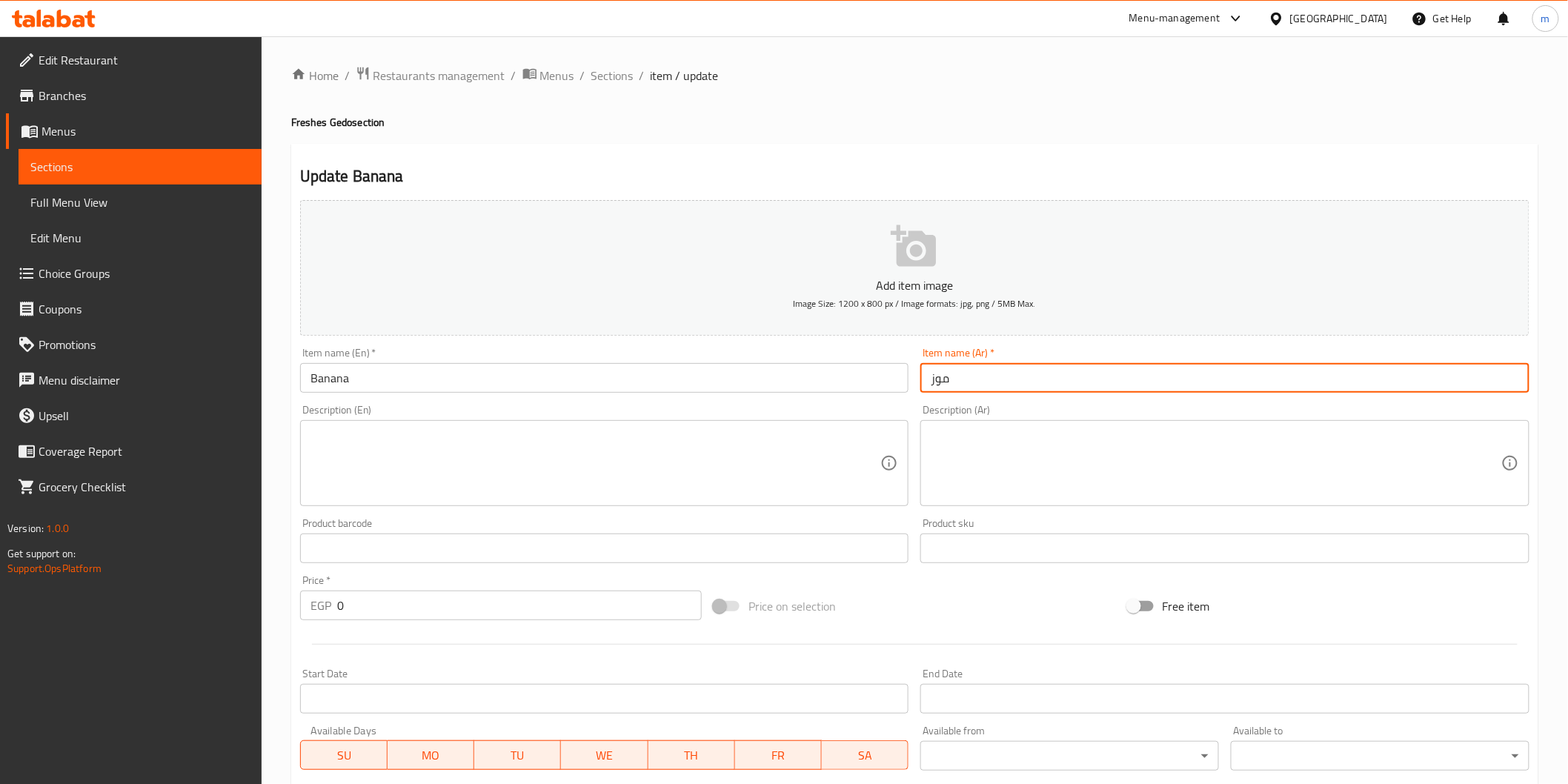
click at [946, 381] on input "موز" at bounding box center [1225, 377] width 609 height 29
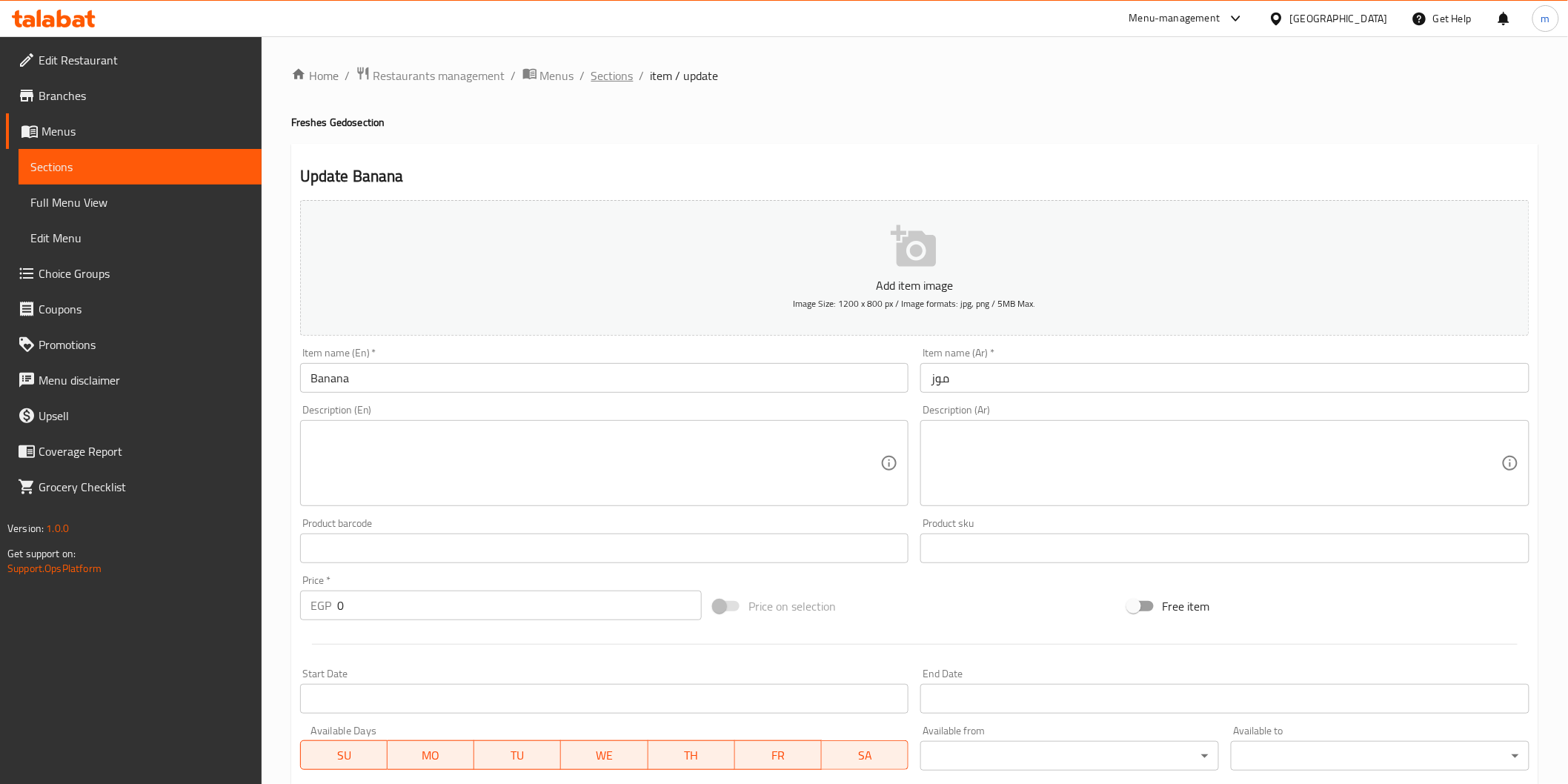
click at [618, 66] on span "Sections" at bounding box center [612, 75] width 42 height 17
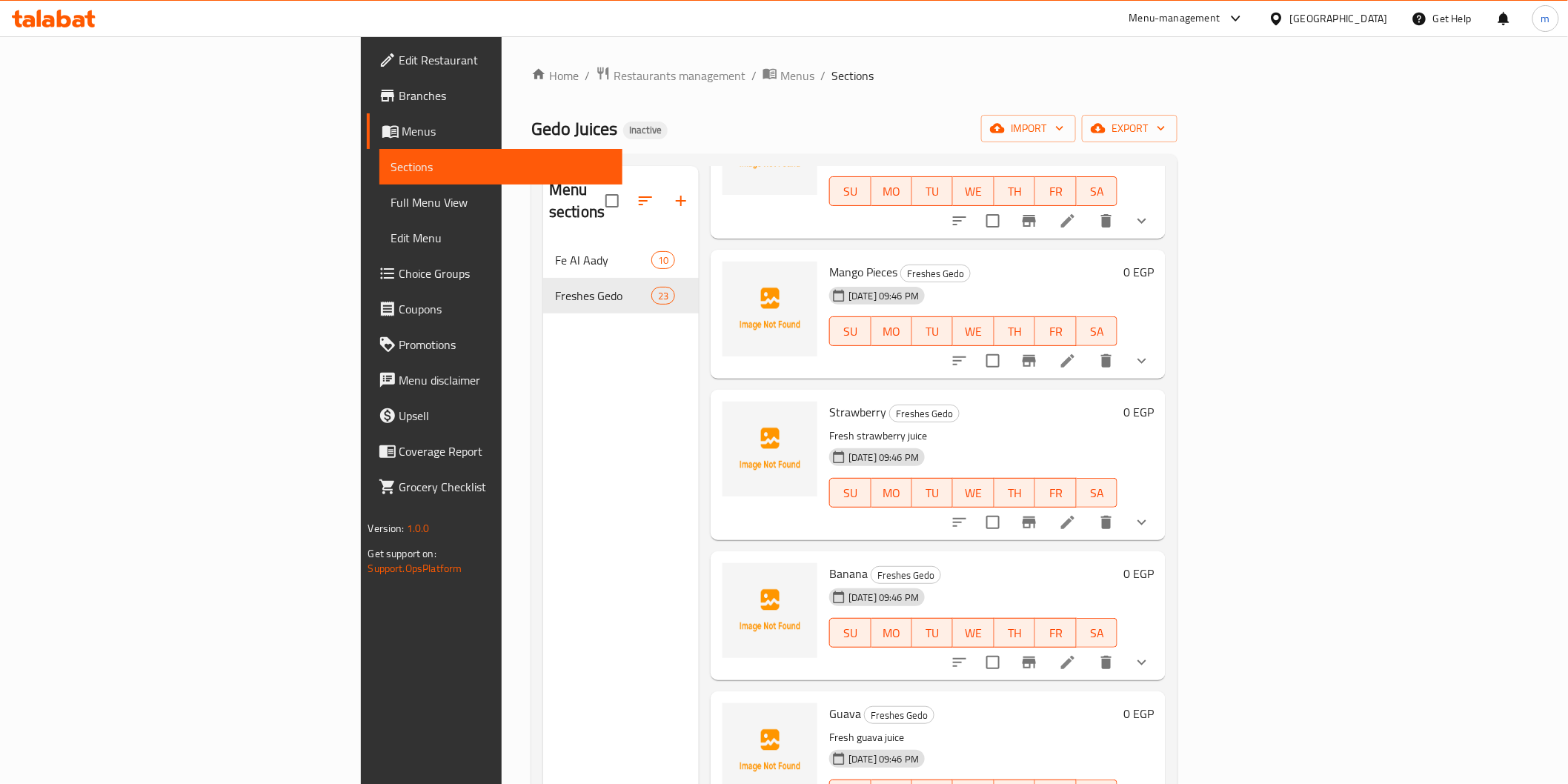
scroll to position [219, 0]
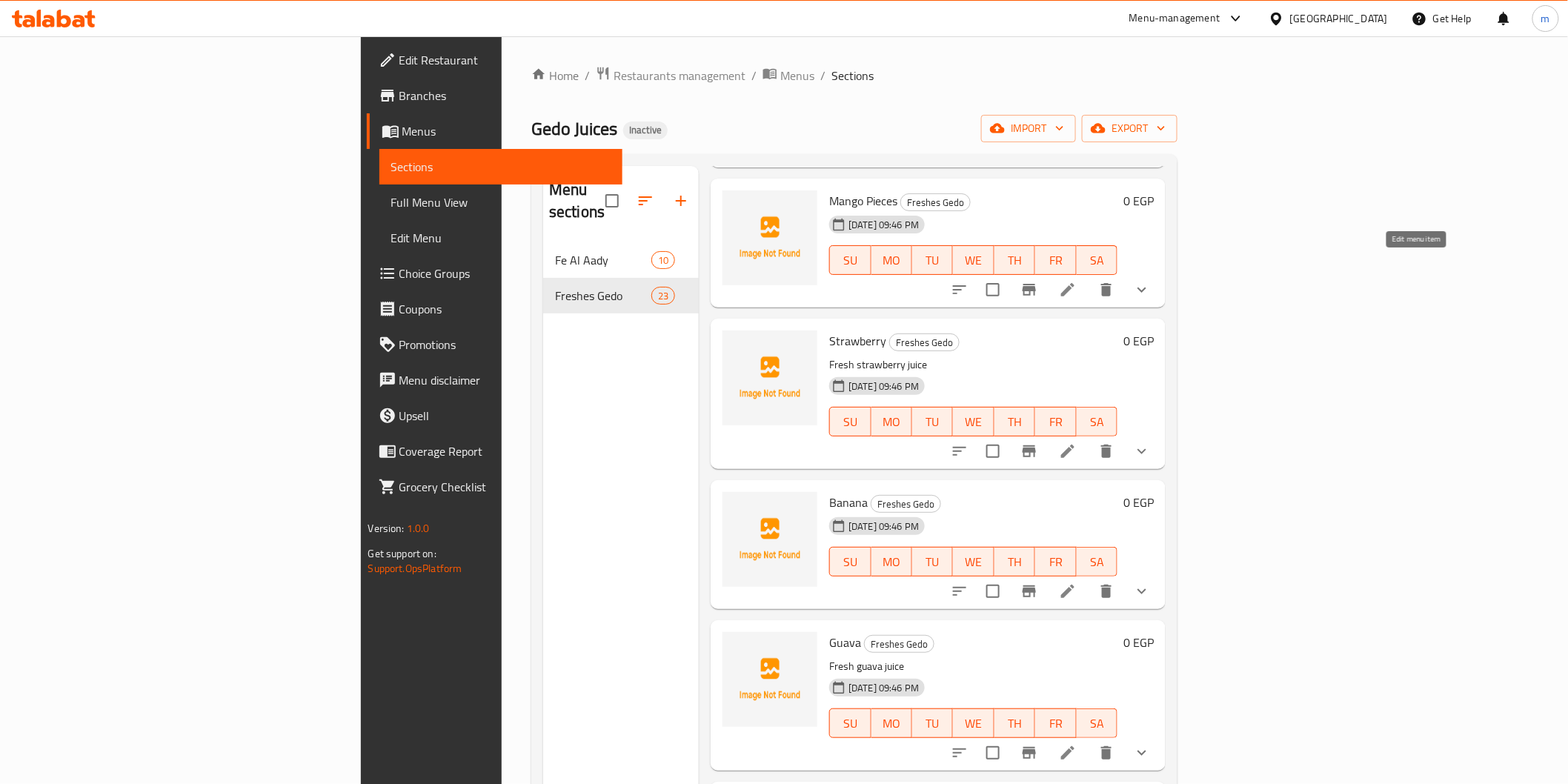
click at [1077, 281] on icon at bounding box center [1067, 290] width 17 height 17
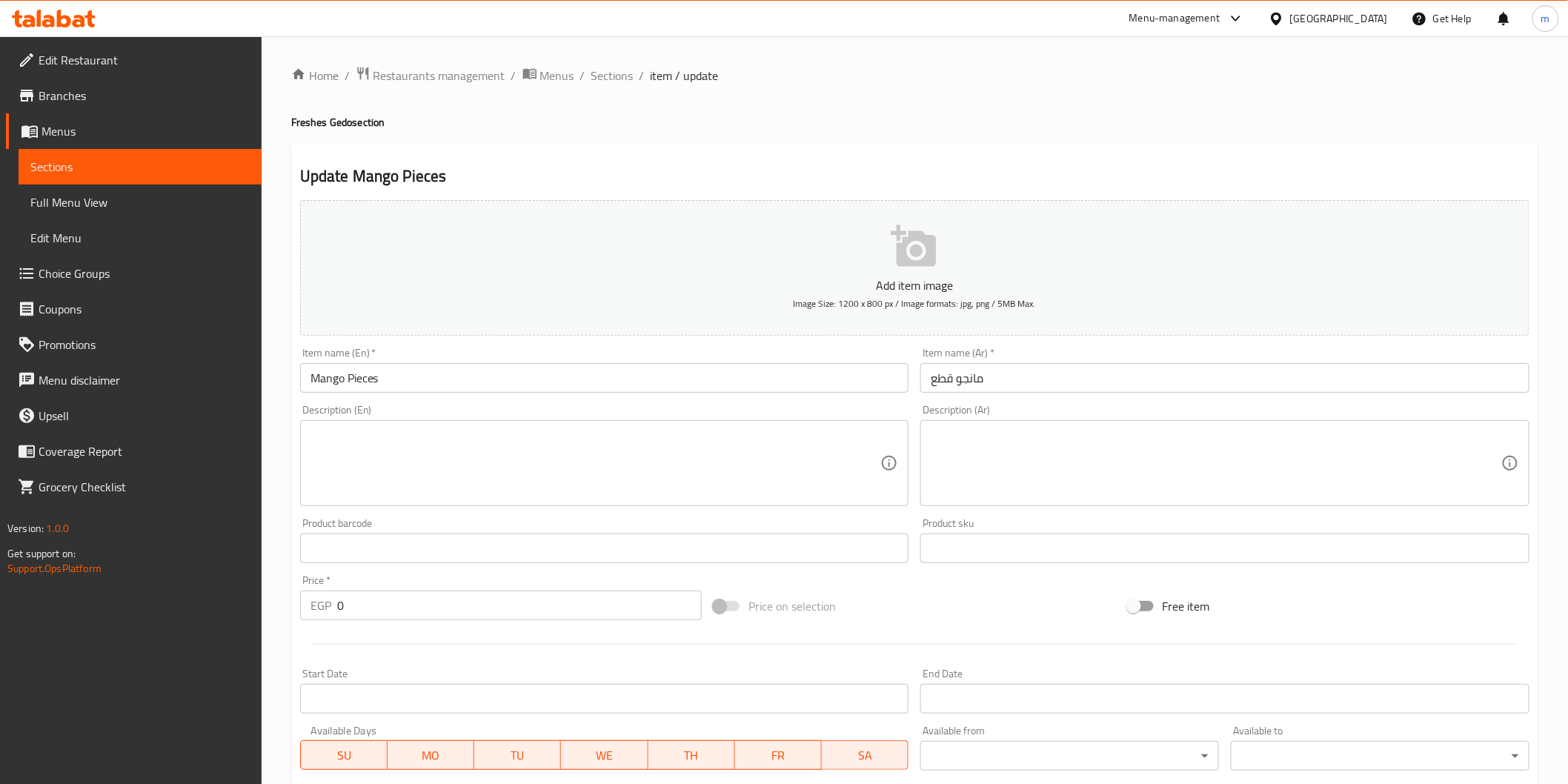
click at [965, 372] on input "مانجو قطع" at bounding box center [1225, 377] width 609 height 29
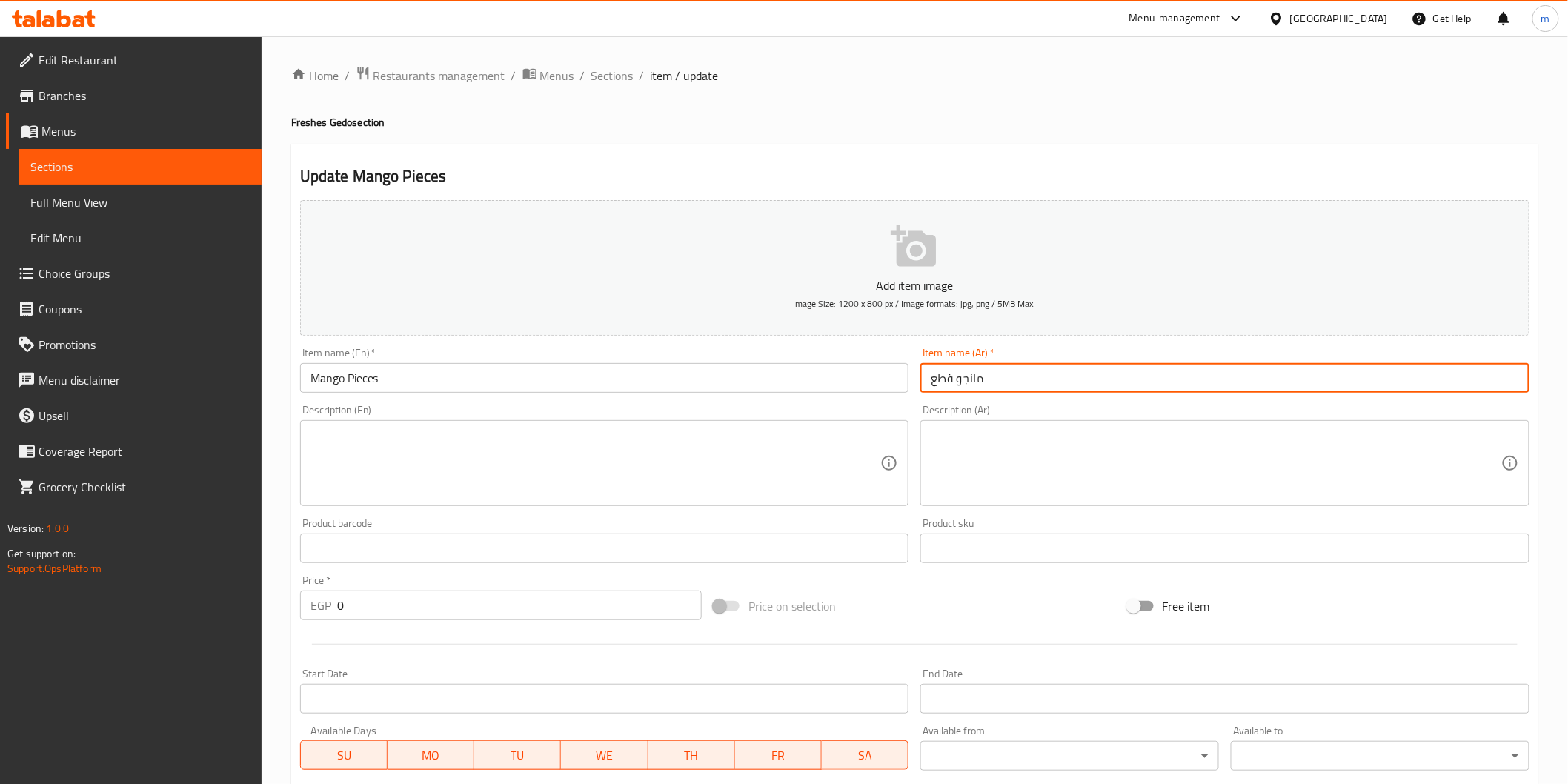
click at [965, 373] on input "مانجو قطع" at bounding box center [1225, 377] width 609 height 29
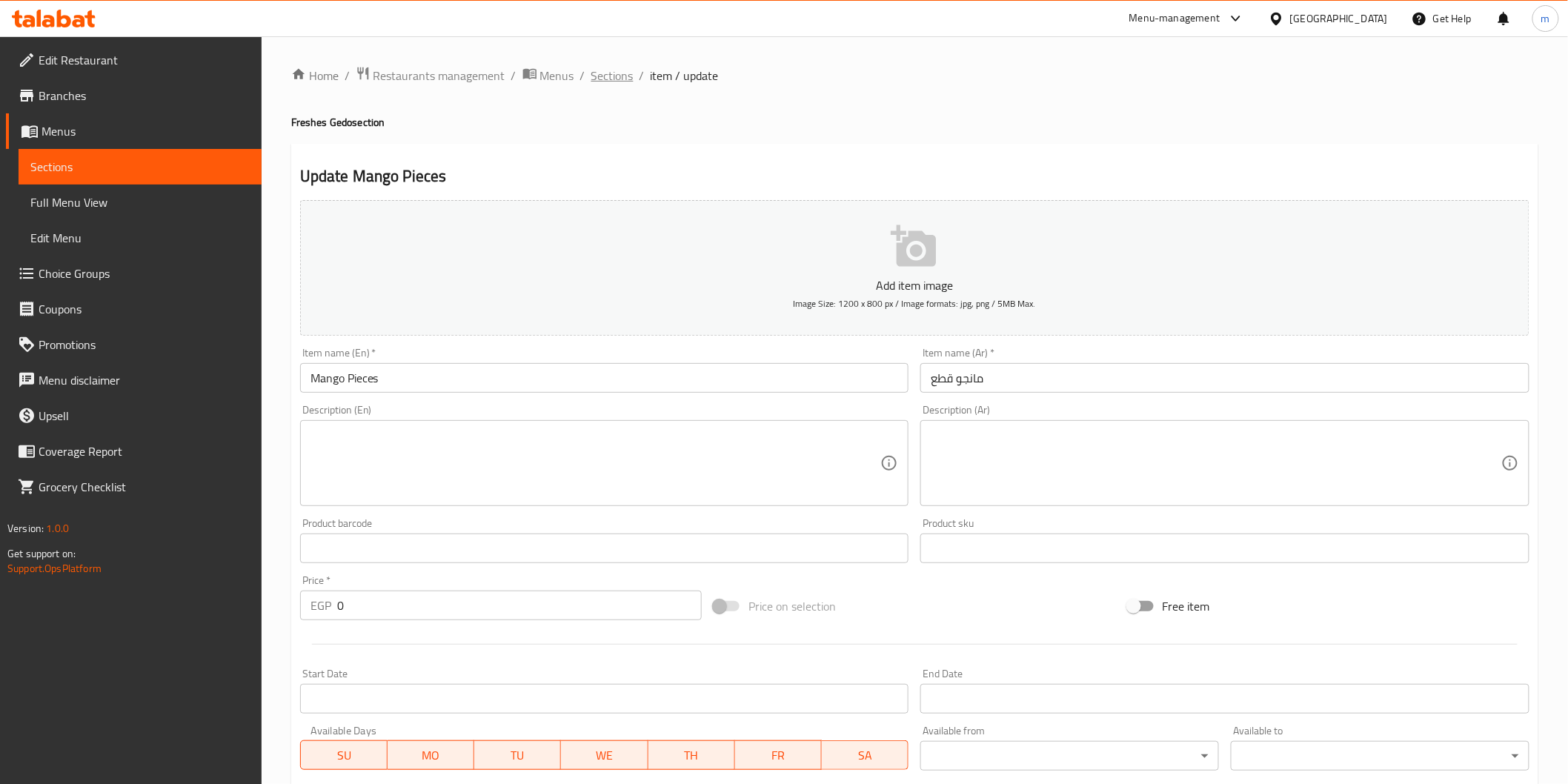
click at [602, 66] on span "Sections" at bounding box center [612, 75] width 42 height 17
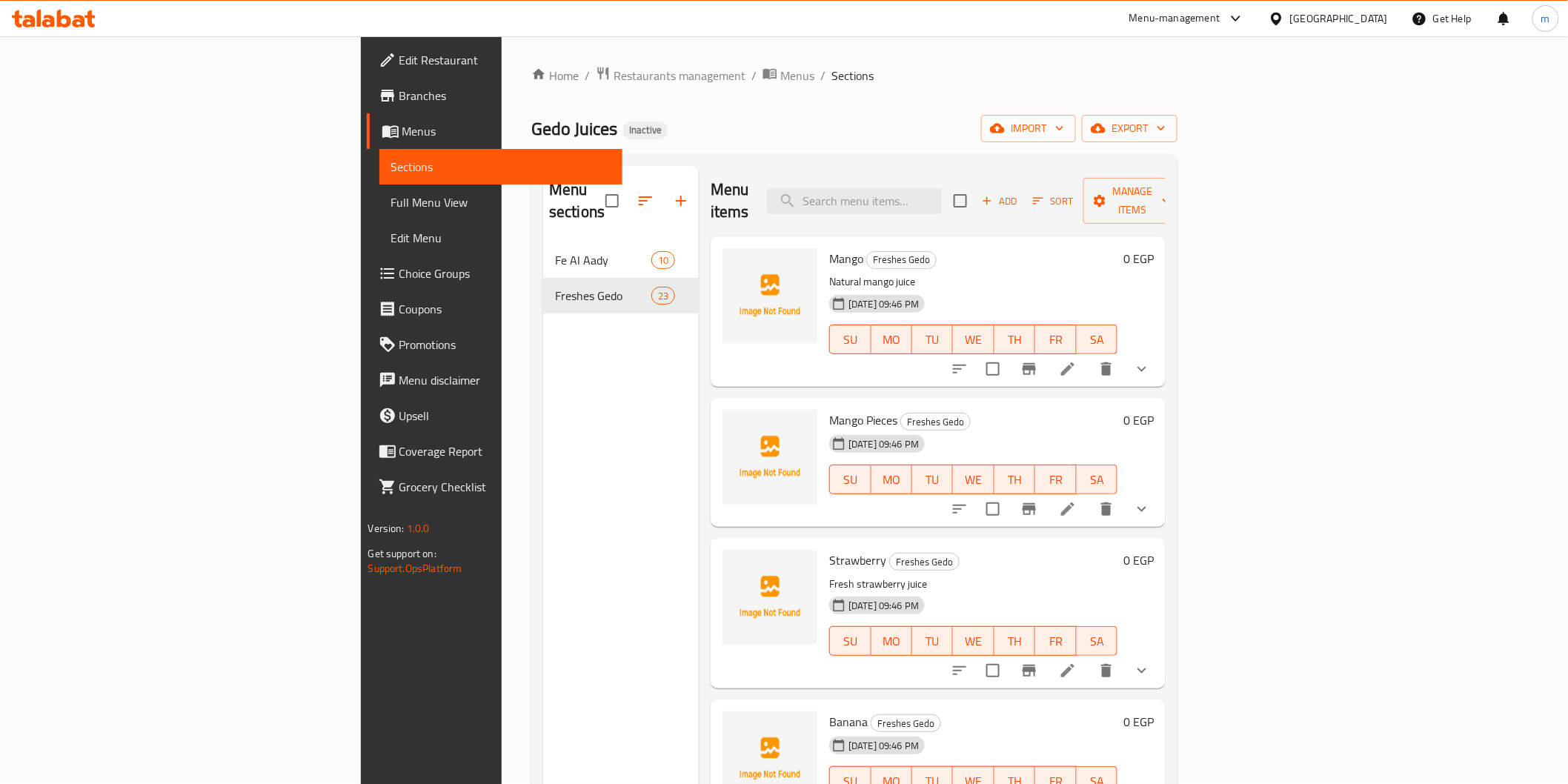
click at [1089, 356] on li at bounding box center [1067, 369] width 41 height 27
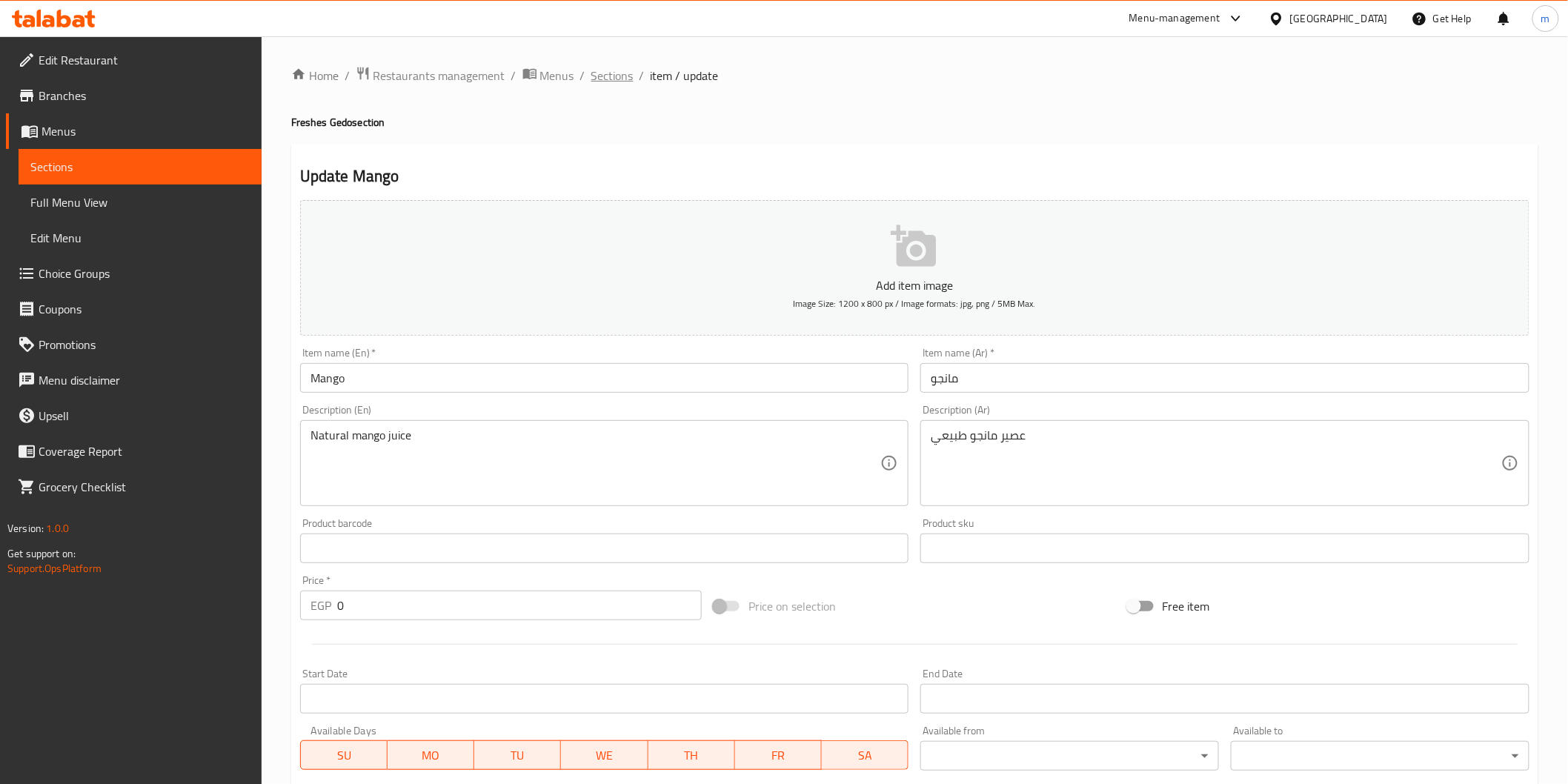
click at [594, 69] on span "Sections" at bounding box center [612, 75] width 42 height 17
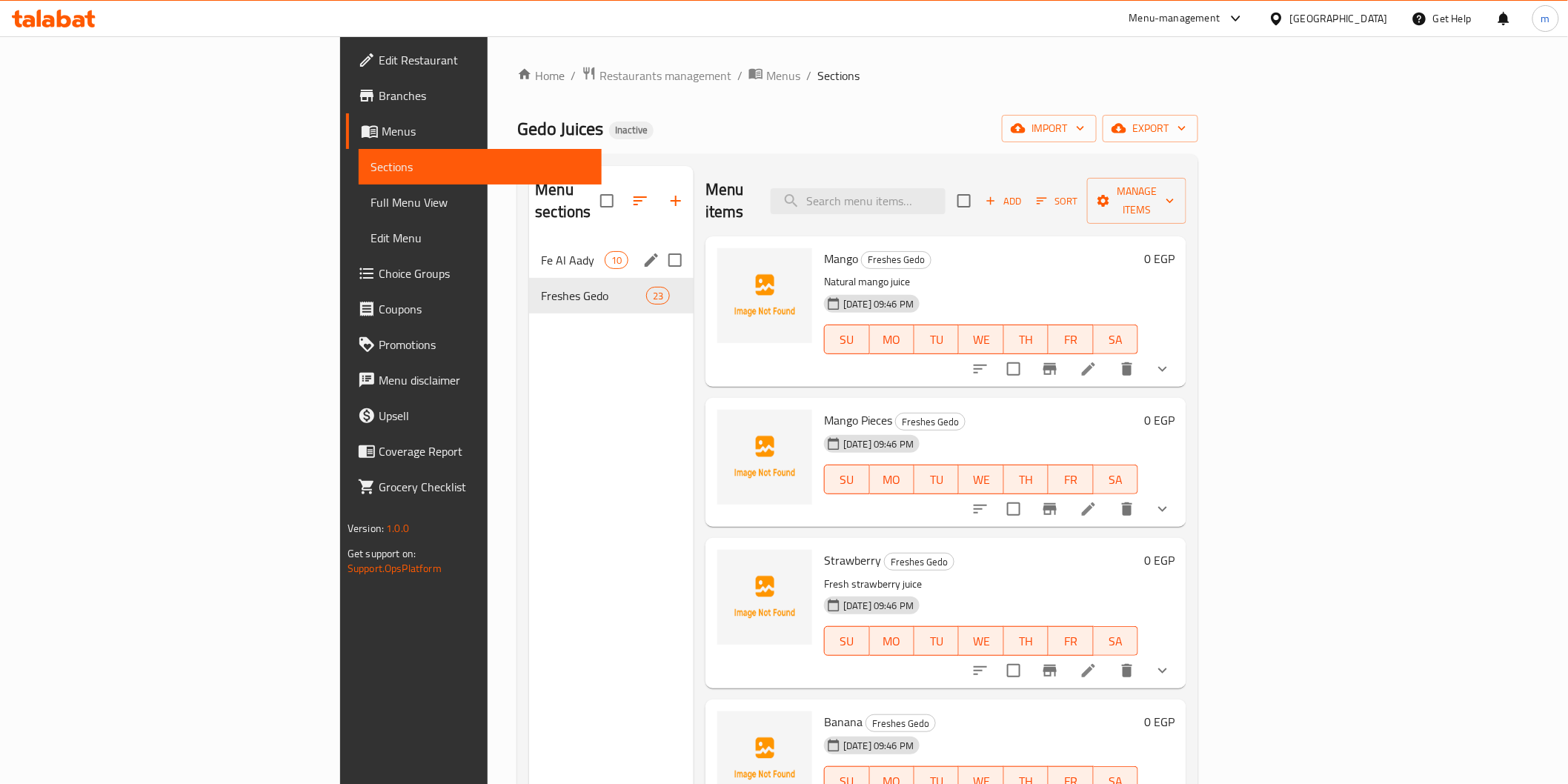
click at [541, 252] on span "Fe Al Aady" at bounding box center [572, 260] width 63 height 17
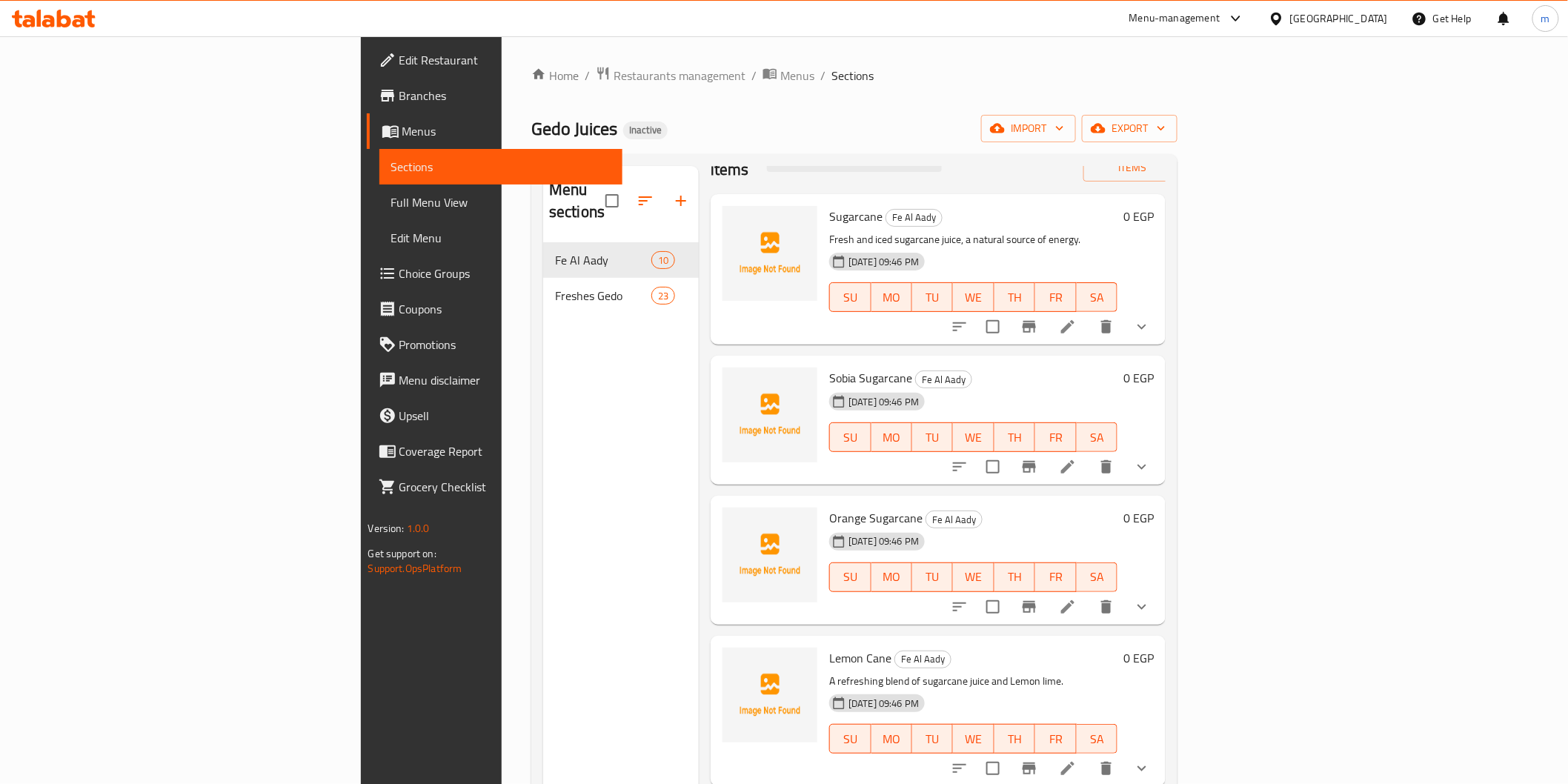
scroll to position [109, 0]
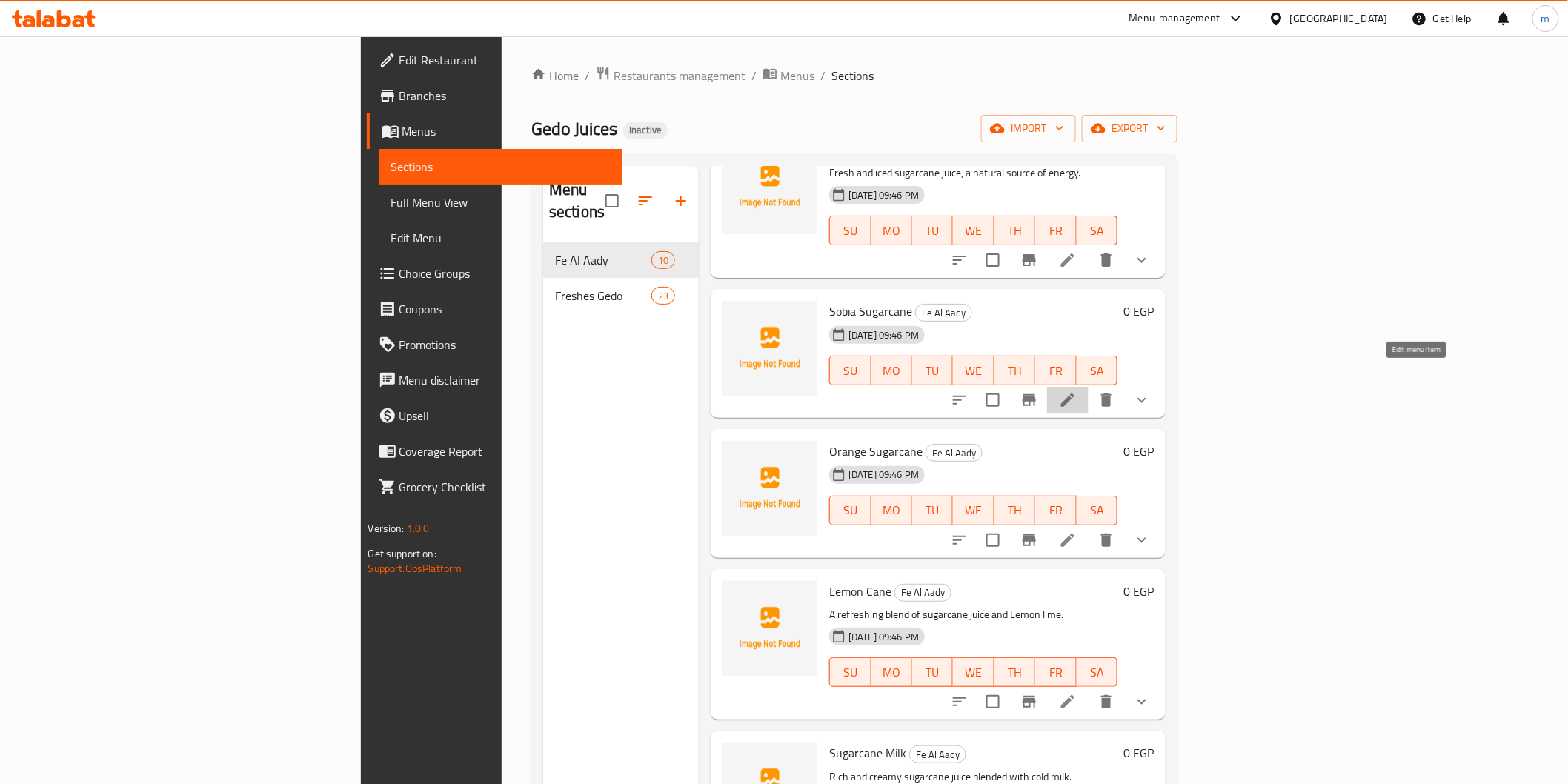
click at [1077, 392] on icon at bounding box center [1067, 400] width 17 height 17
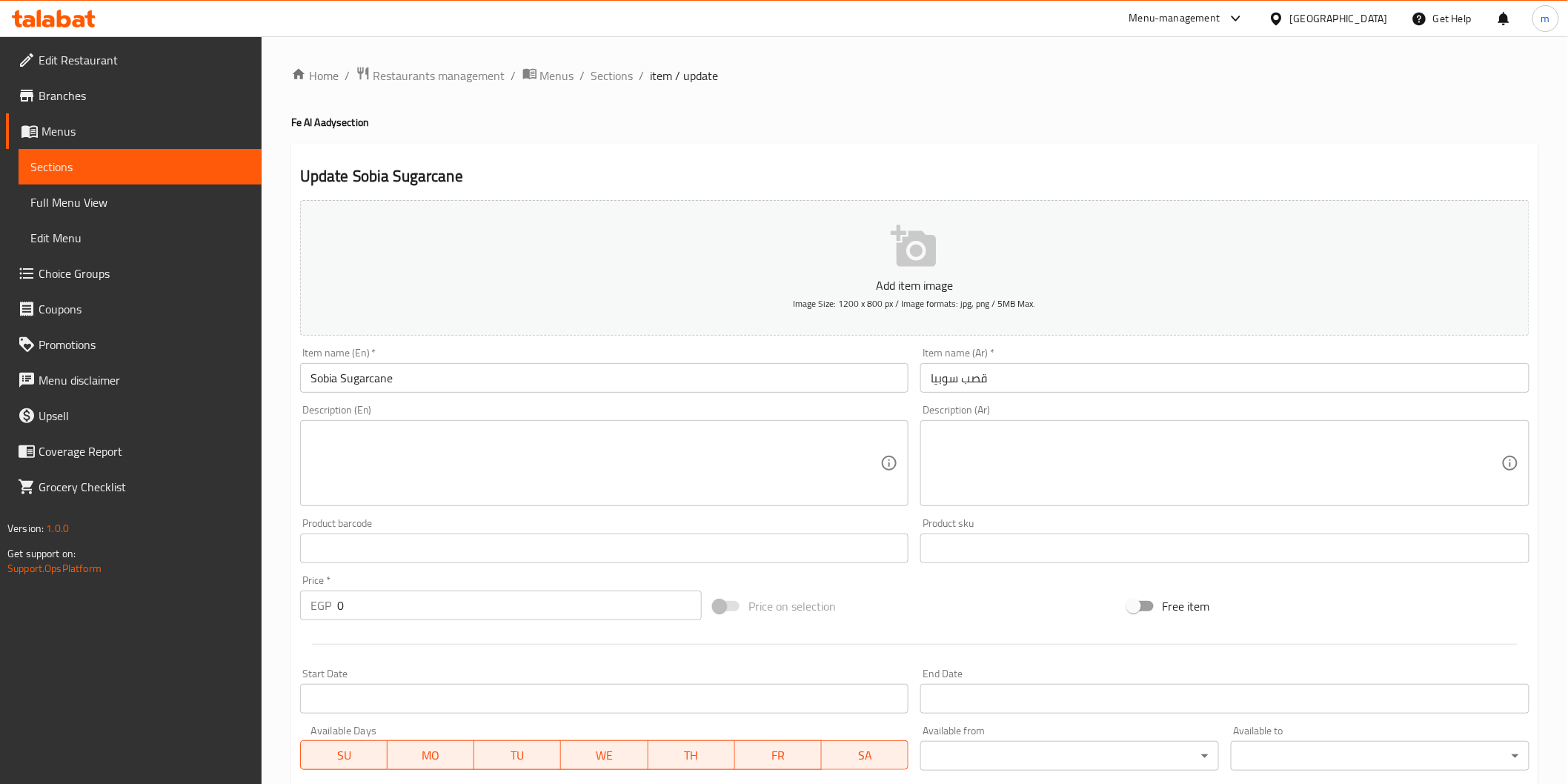
click at [959, 376] on input "قصب سوبيا" at bounding box center [1225, 377] width 609 height 29
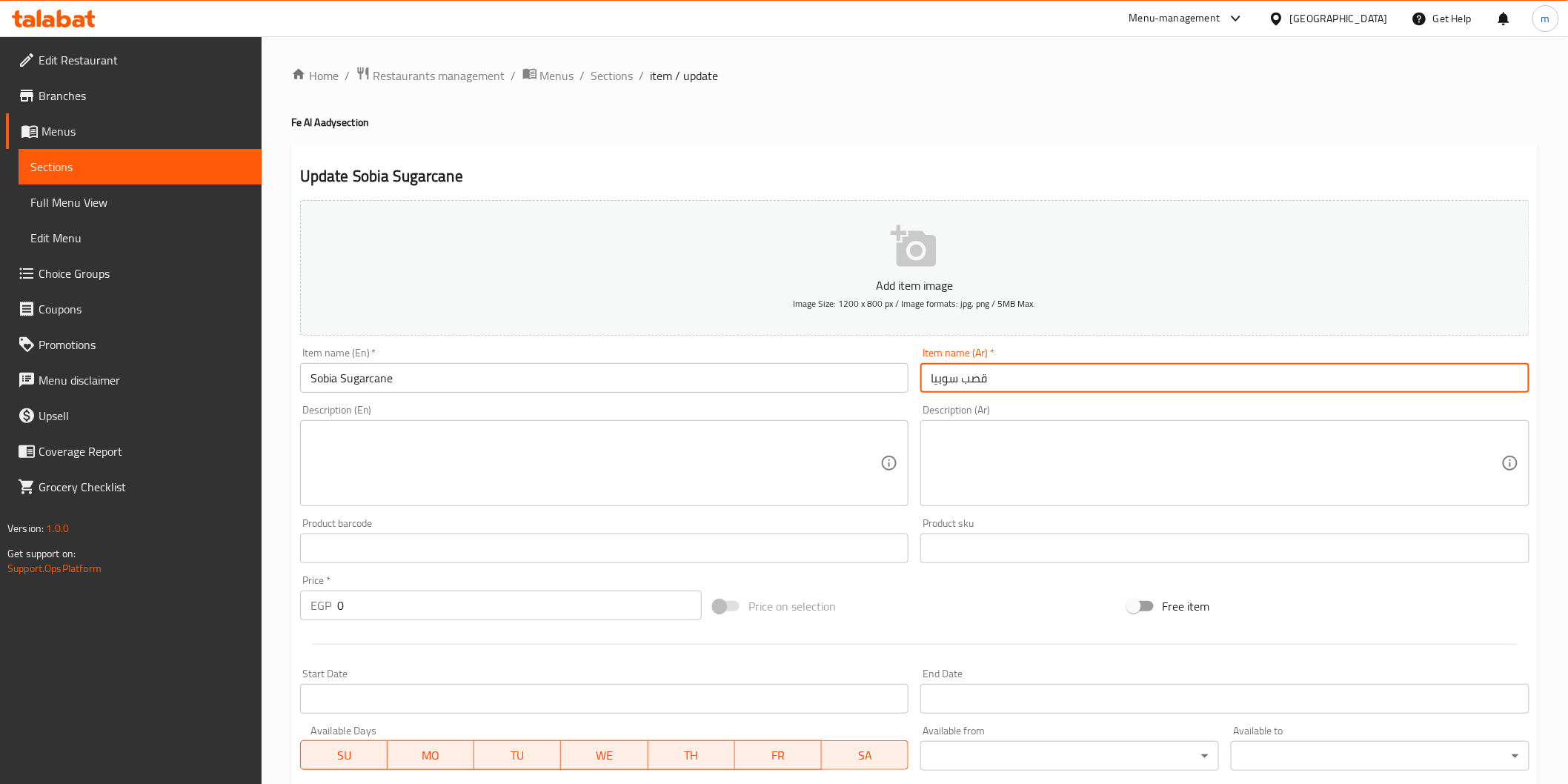
click at [959, 376] on input "قصب سوبيا" at bounding box center [1225, 377] width 609 height 29
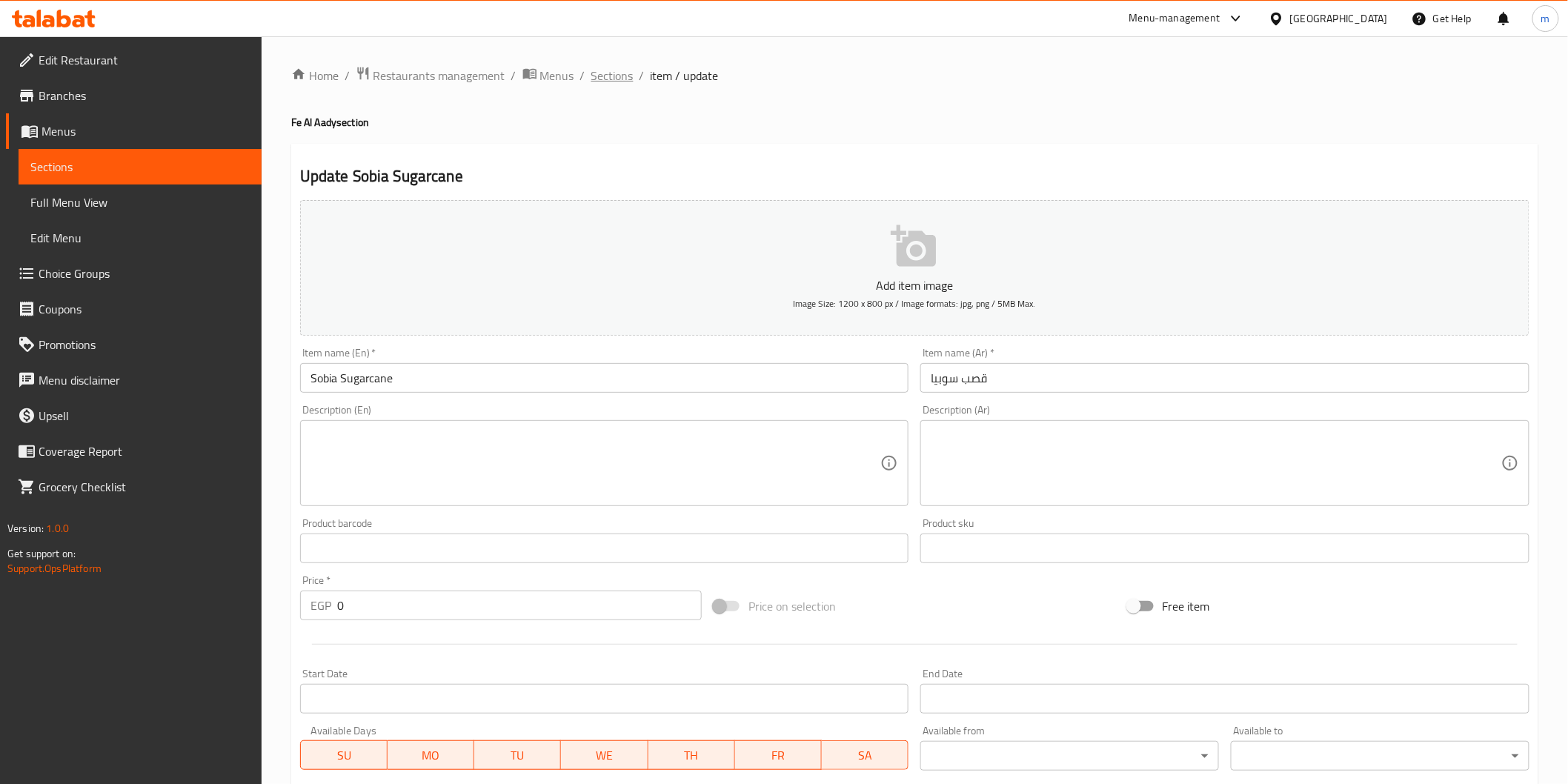
click at [610, 76] on span "Sections" at bounding box center [612, 75] width 42 height 17
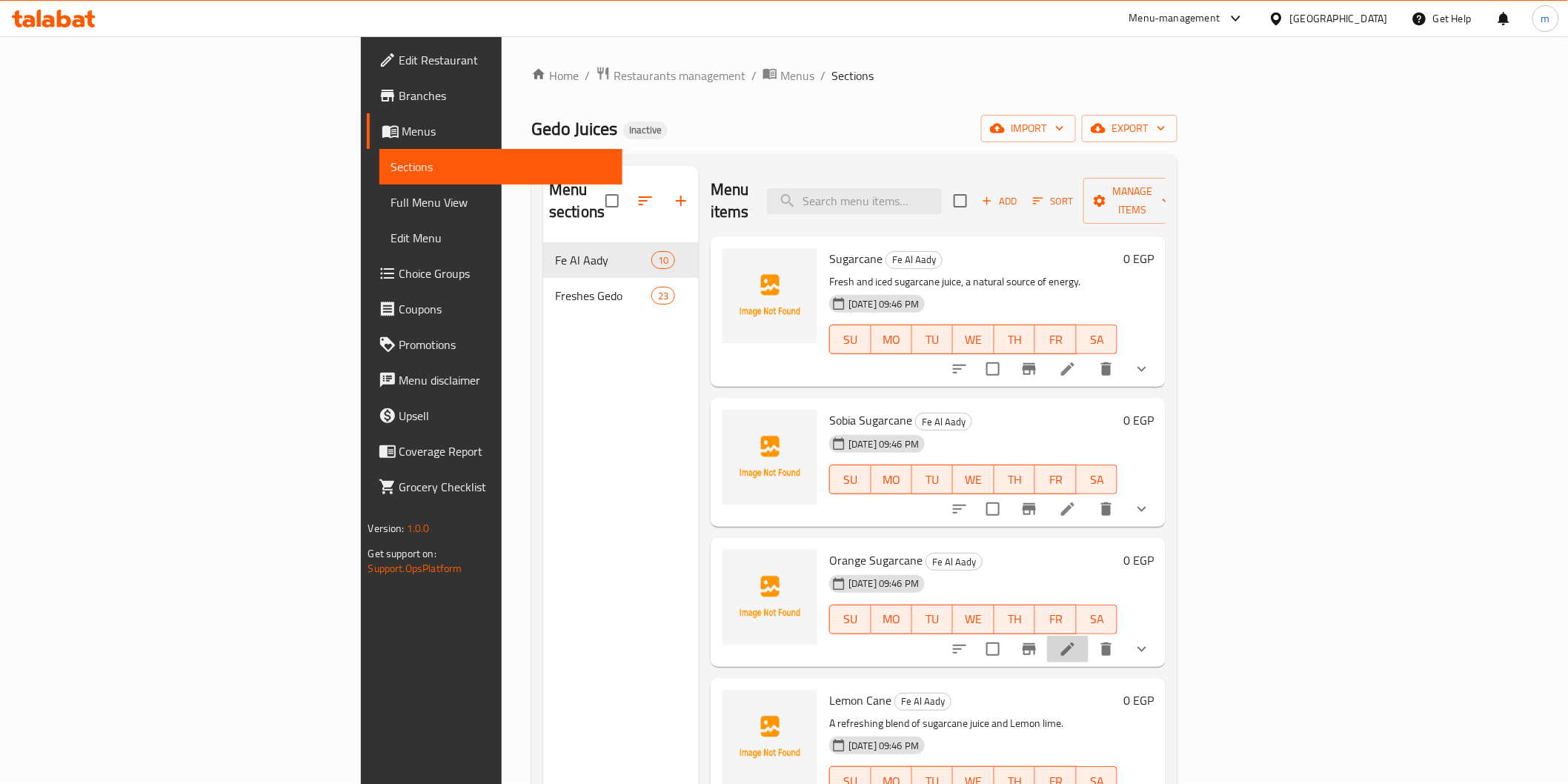
click at [1089, 636] on li at bounding box center [1067, 650] width 41 height 27
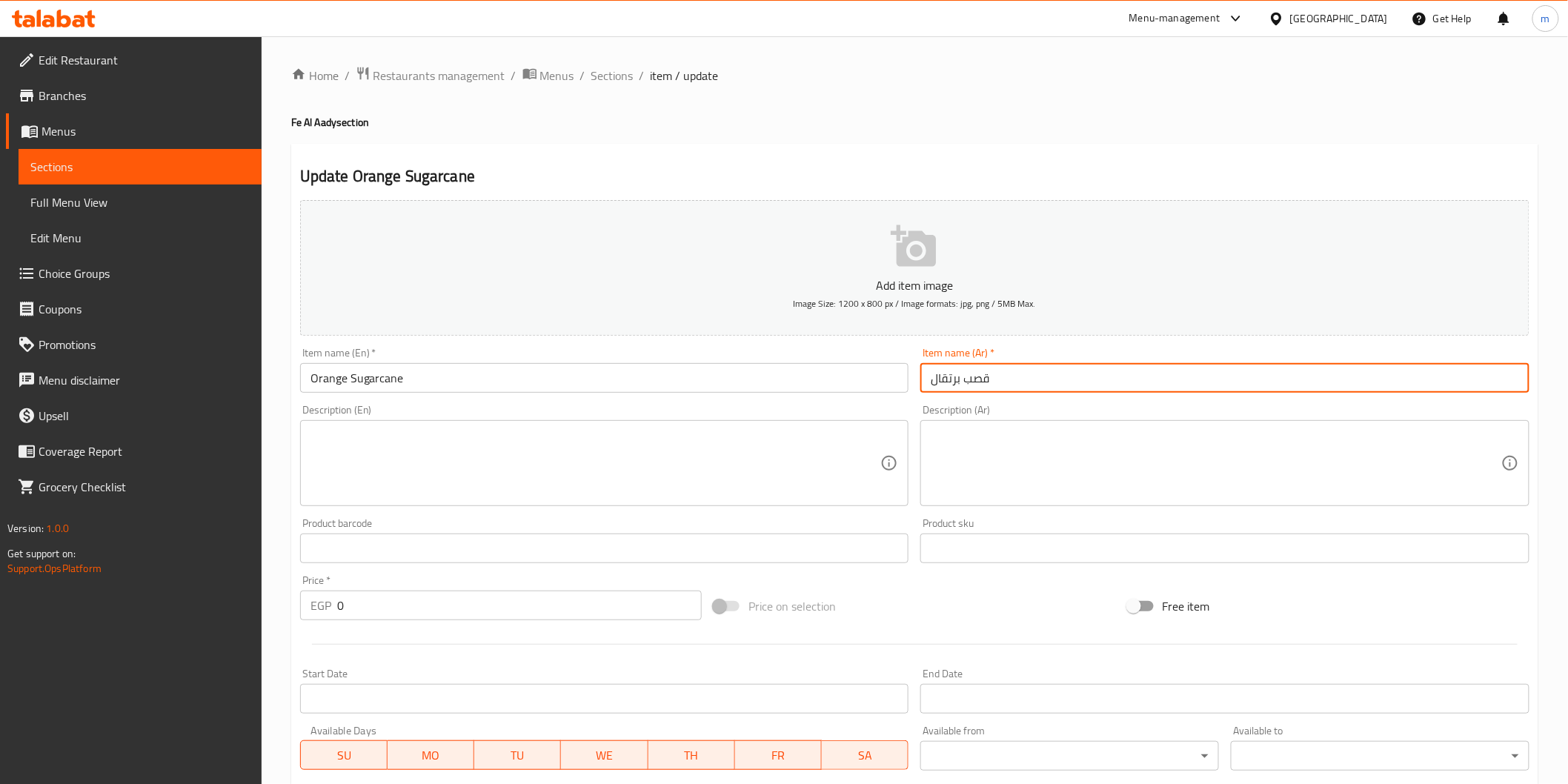
click at [948, 389] on input "قصب برتقال" at bounding box center [1225, 377] width 609 height 29
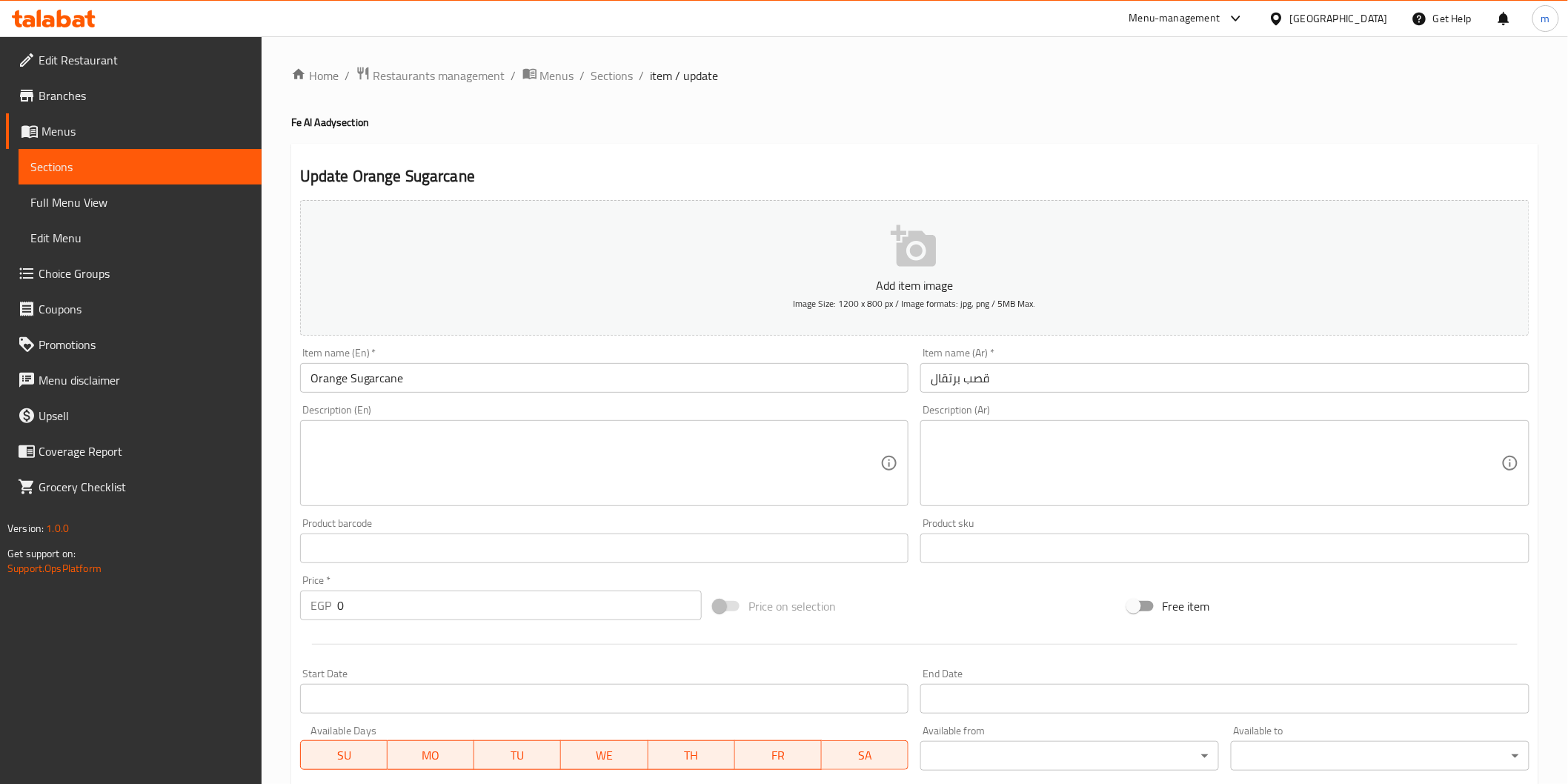
click at [609, 89] on div "Home / Restaurants management / Menus / Sections / item / update Fe Al Aady sec…" at bounding box center [914, 558] width 1247 height 985
click at [609, 80] on span "Sections" at bounding box center [612, 75] width 42 height 17
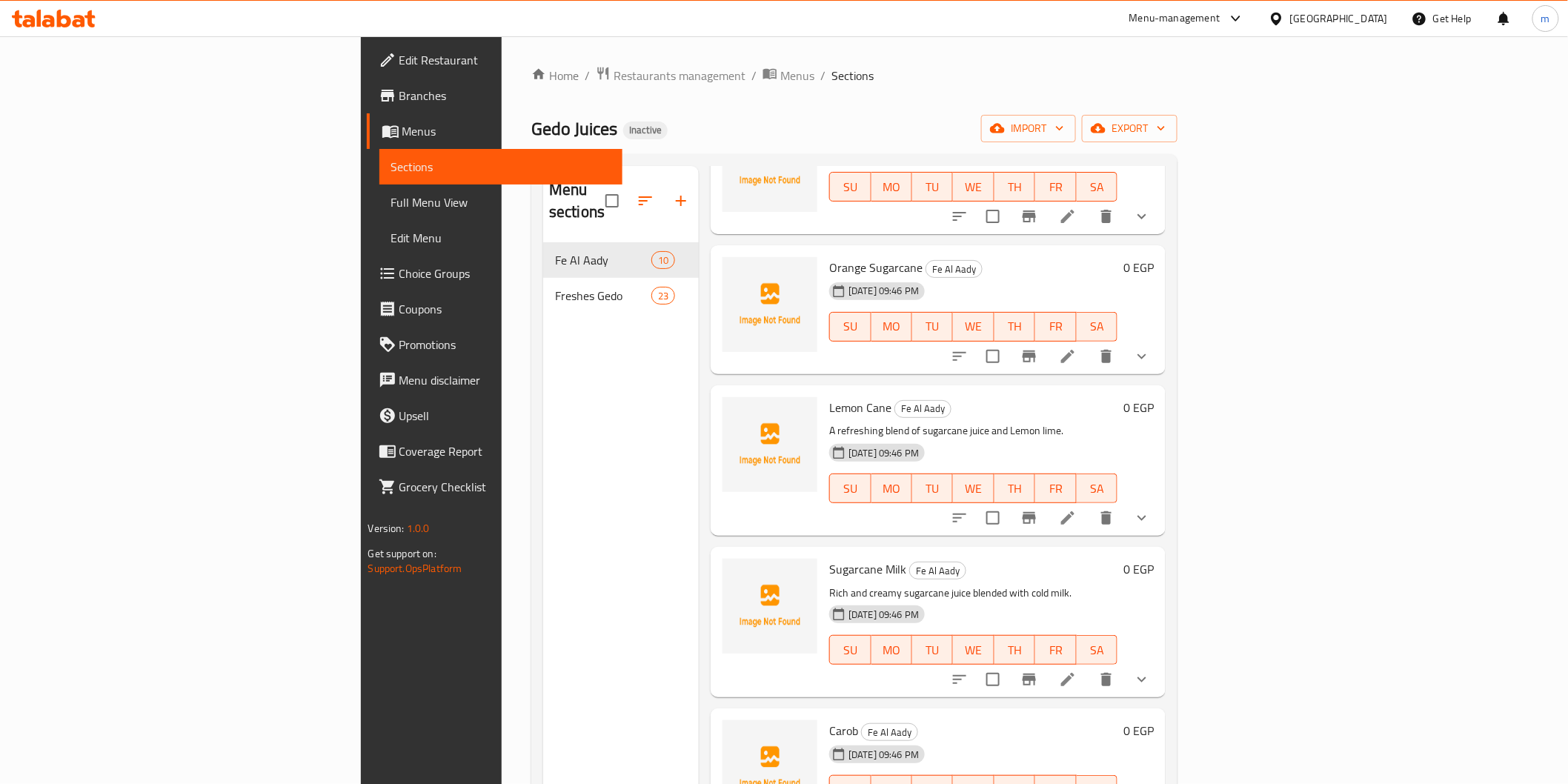
scroll to position [329, 0]
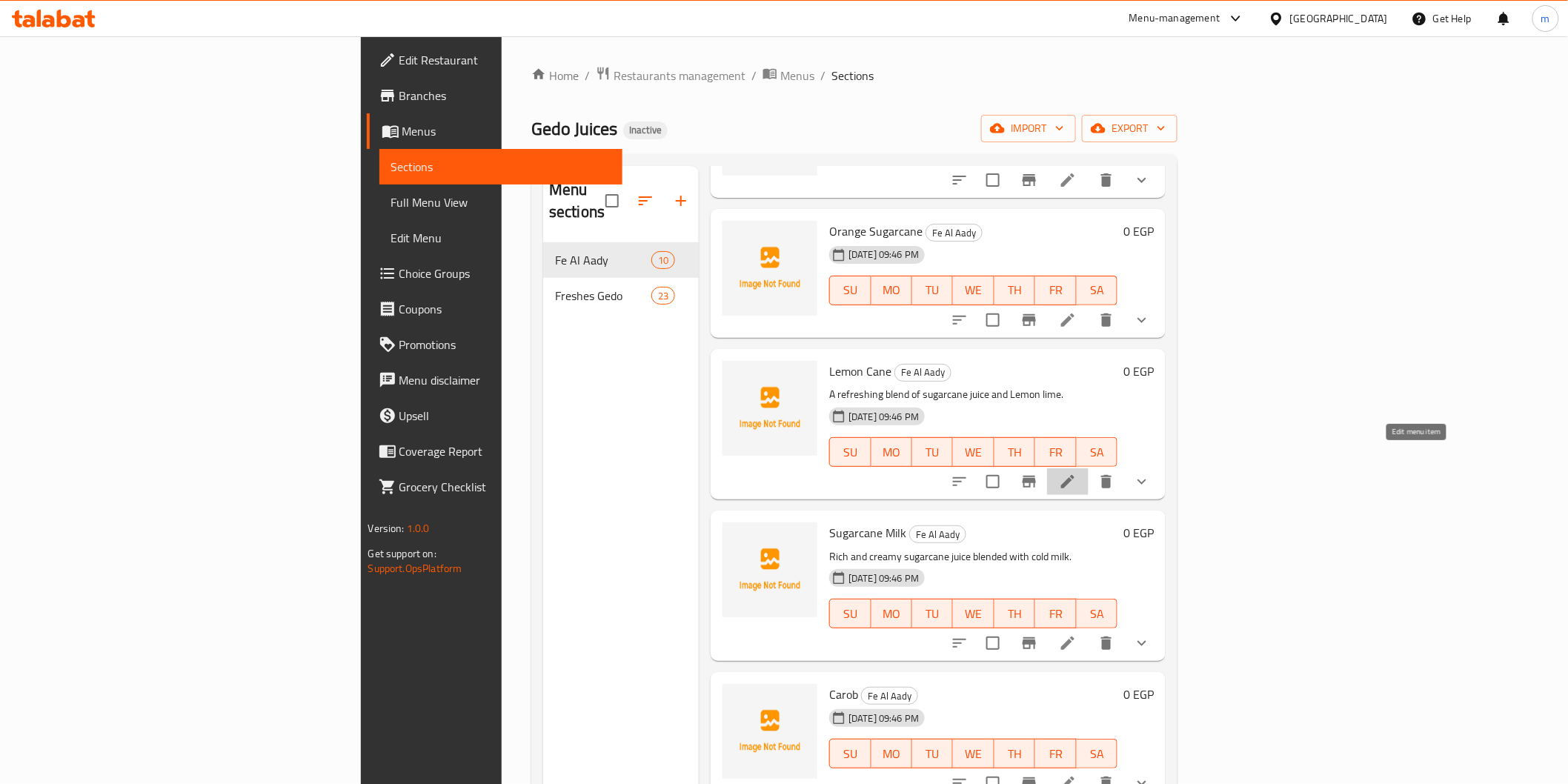
click at [1077, 473] on icon at bounding box center [1067, 482] width 17 height 17
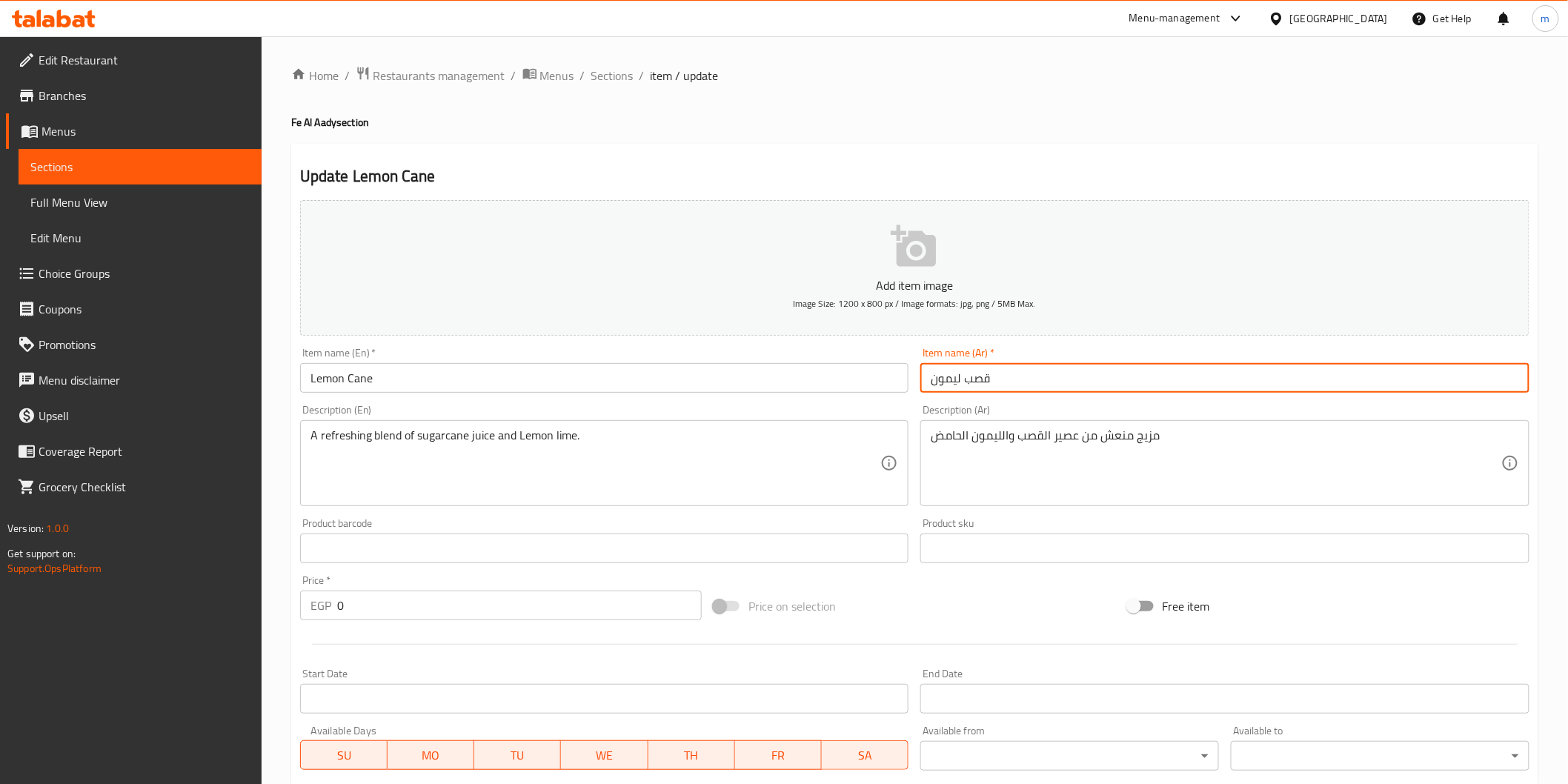
click at [960, 384] on input "قصب ليمون" at bounding box center [1225, 377] width 609 height 29
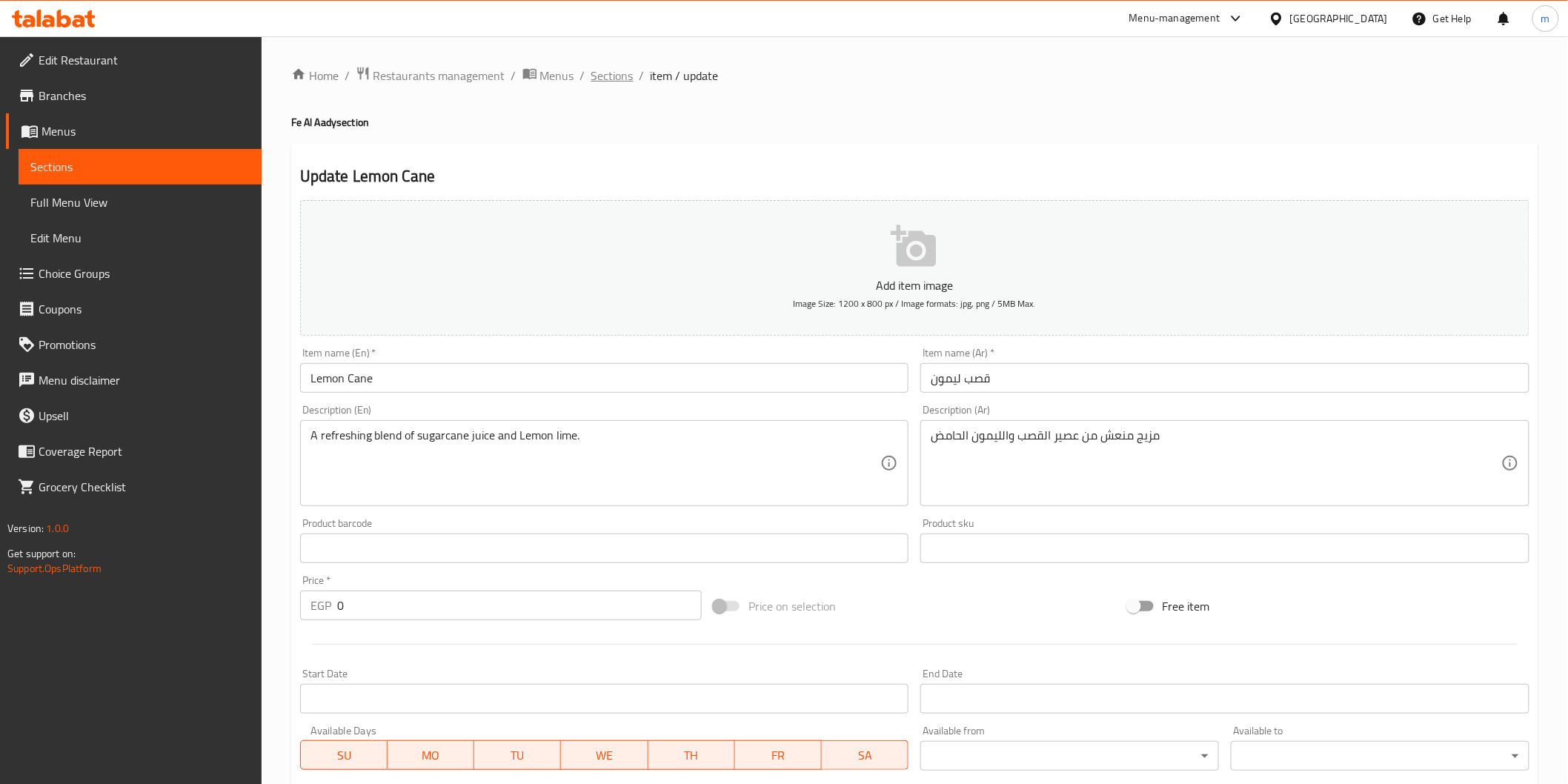
click at [591, 70] on span "Sections" at bounding box center [612, 75] width 42 height 17
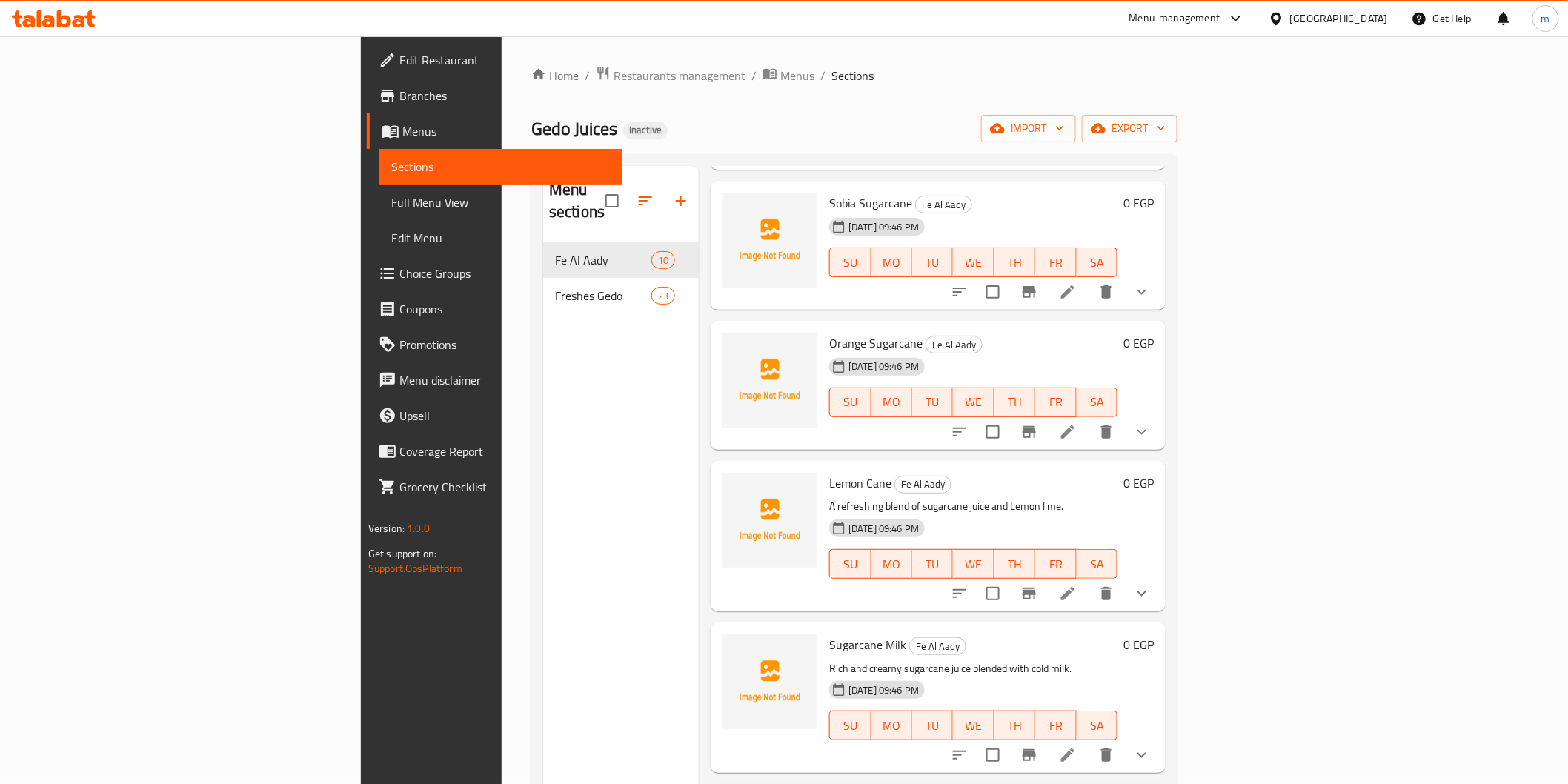
scroll to position [219, 0]
click at [1075, 585] on icon at bounding box center [1067, 591] width 13 height 13
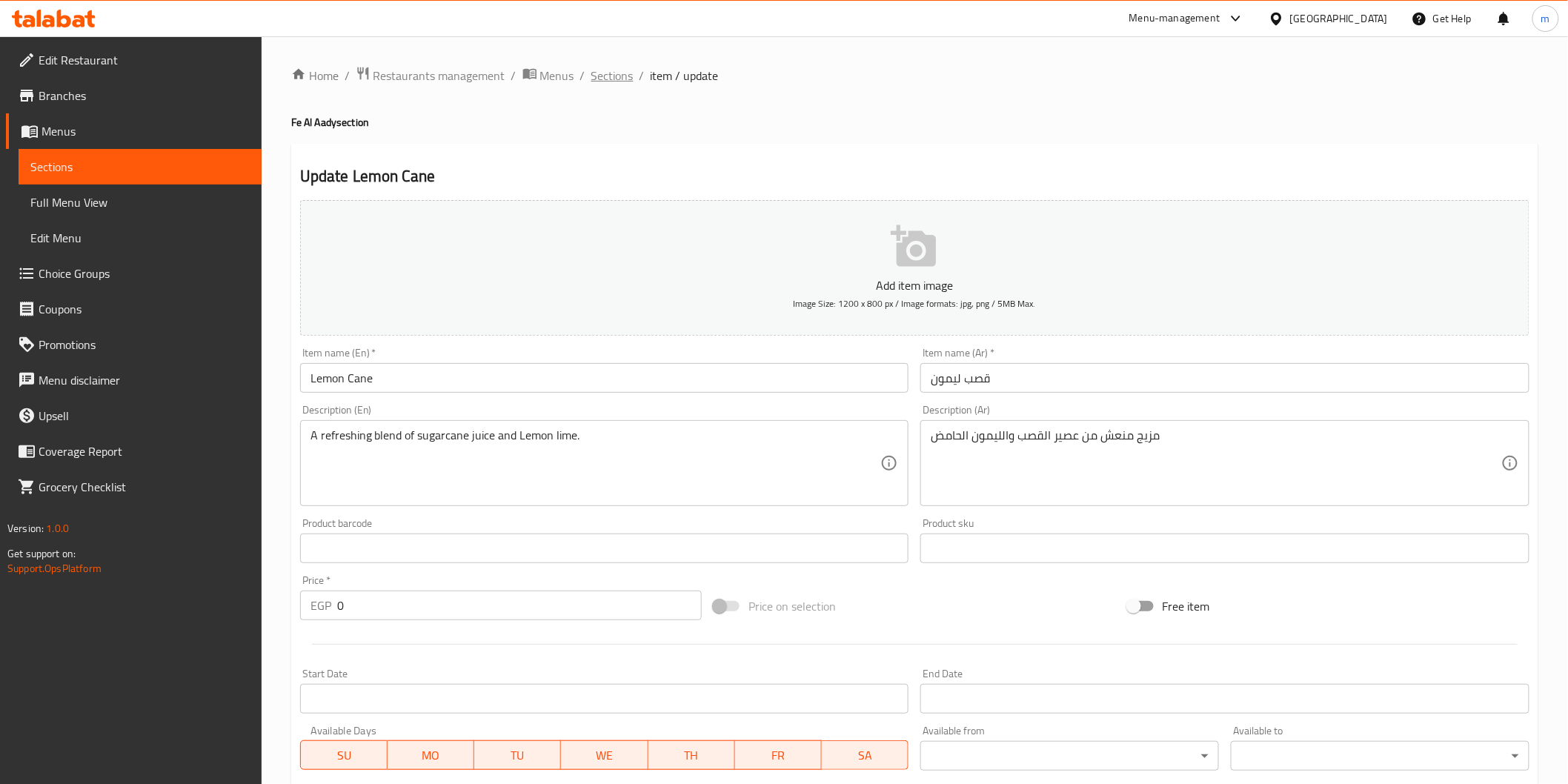
click at [614, 84] on span "Sections" at bounding box center [612, 75] width 42 height 17
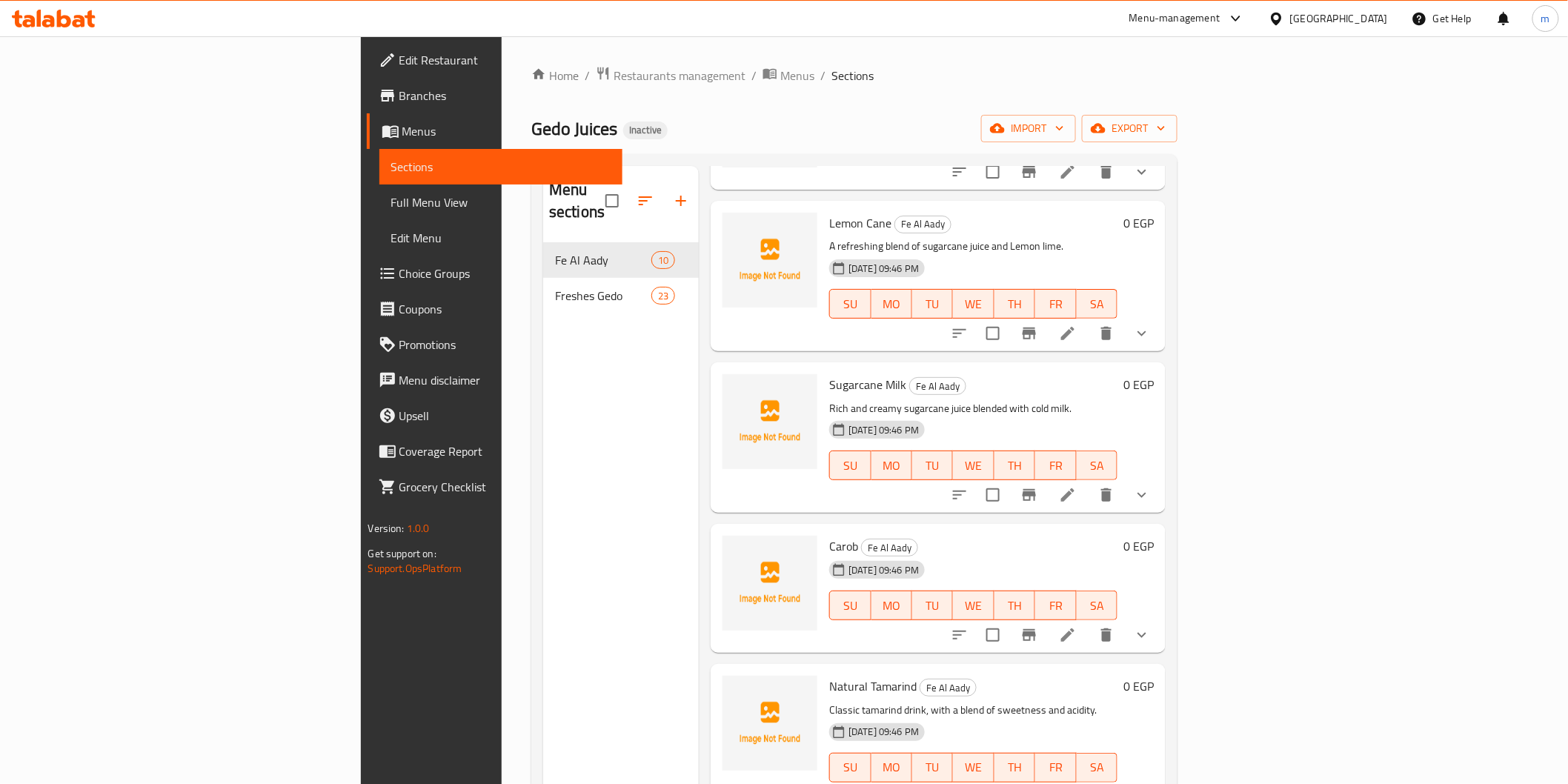
scroll to position [549, 0]
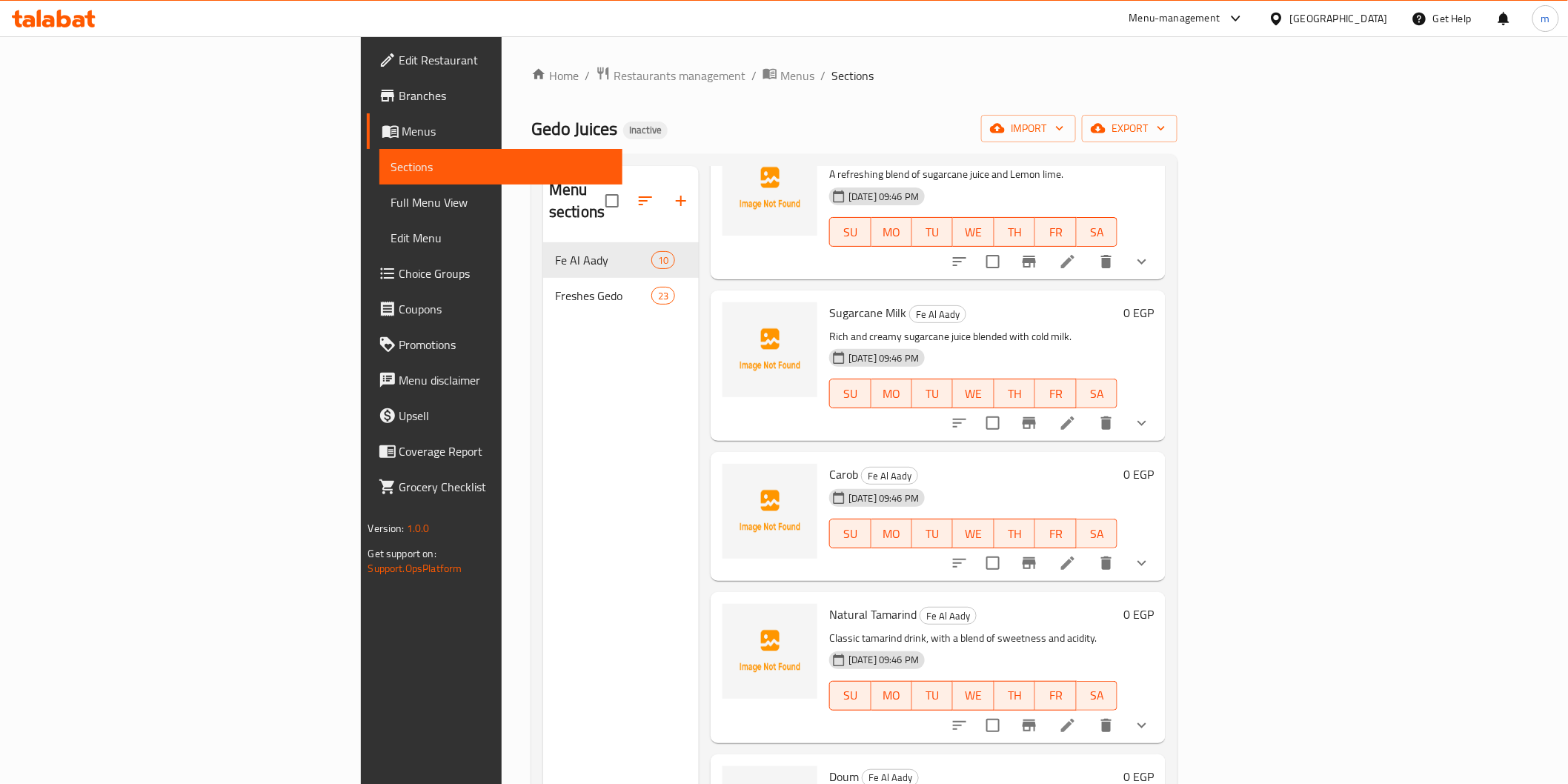
click at [1089, 550] on li at bounding box center [1067, 563] width 41 height 27
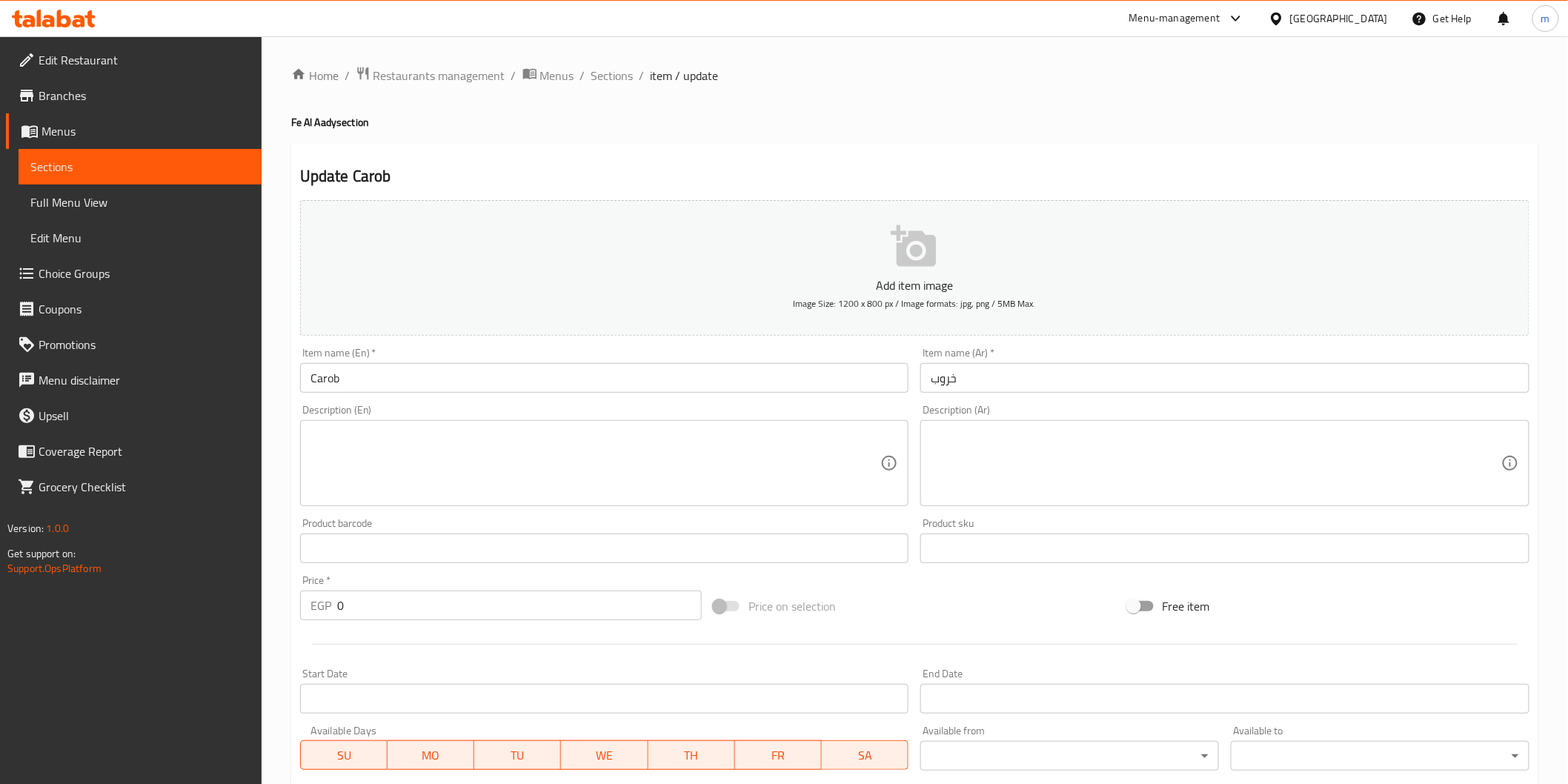
click at [949, 393] on input "خروب" at bounding box center [1225, 377] width 609 height 29
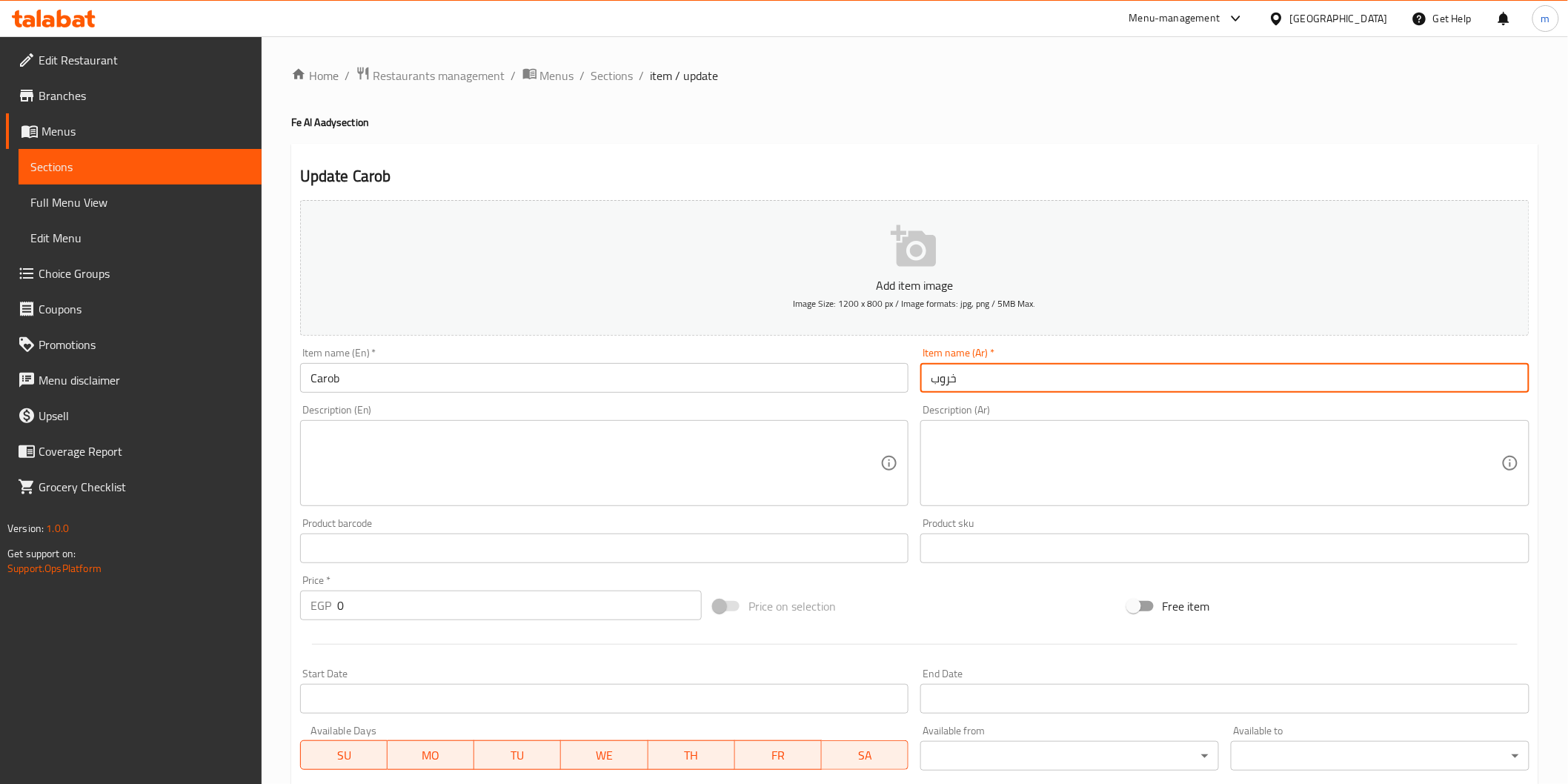
click at [949, 393] on input "خروب" at bounding box center [1225, 377] width 609 height 29
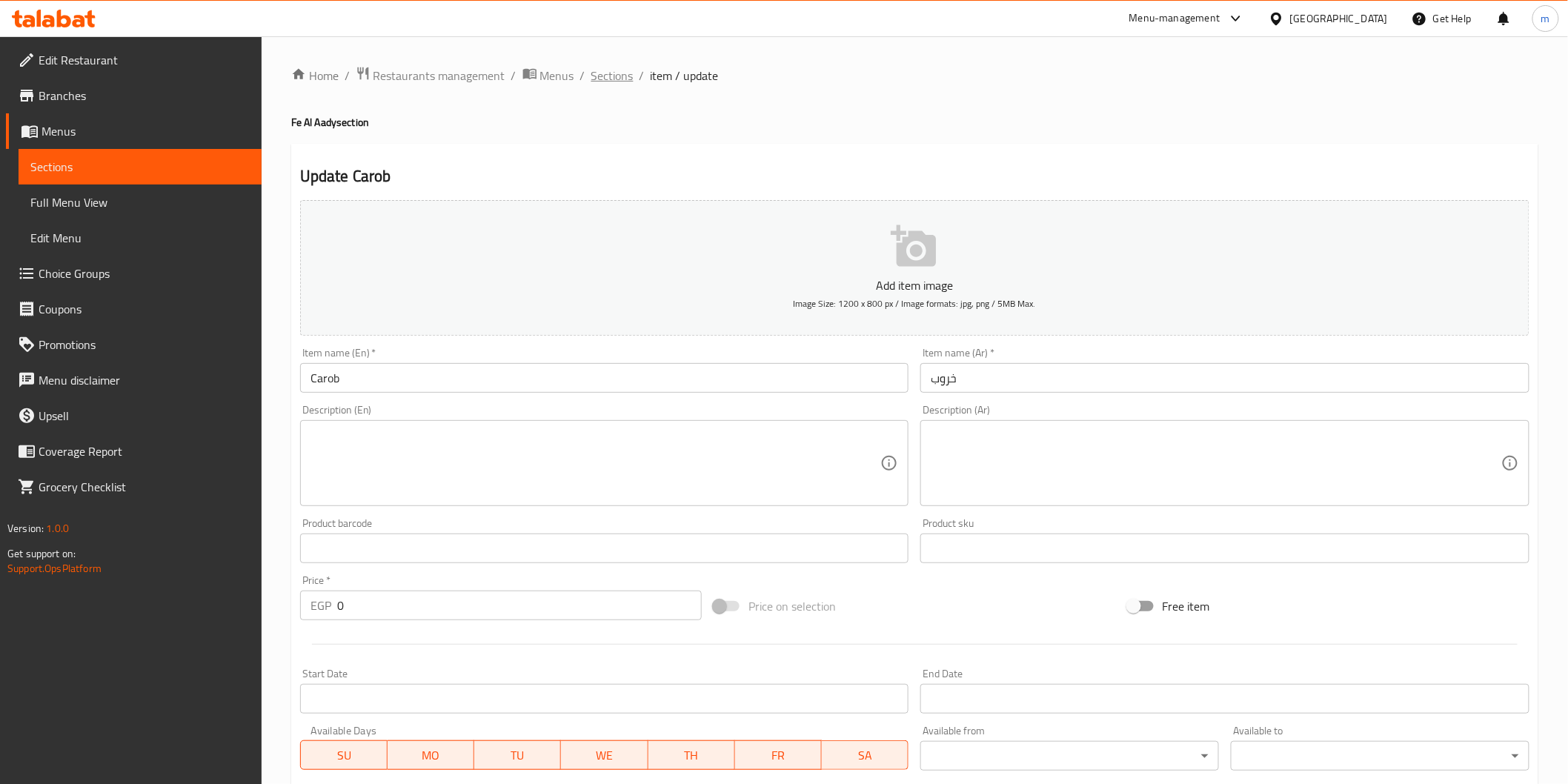
click at [618, 77] on span "Sections" at bounding box center [612, 75] width 42 height 17
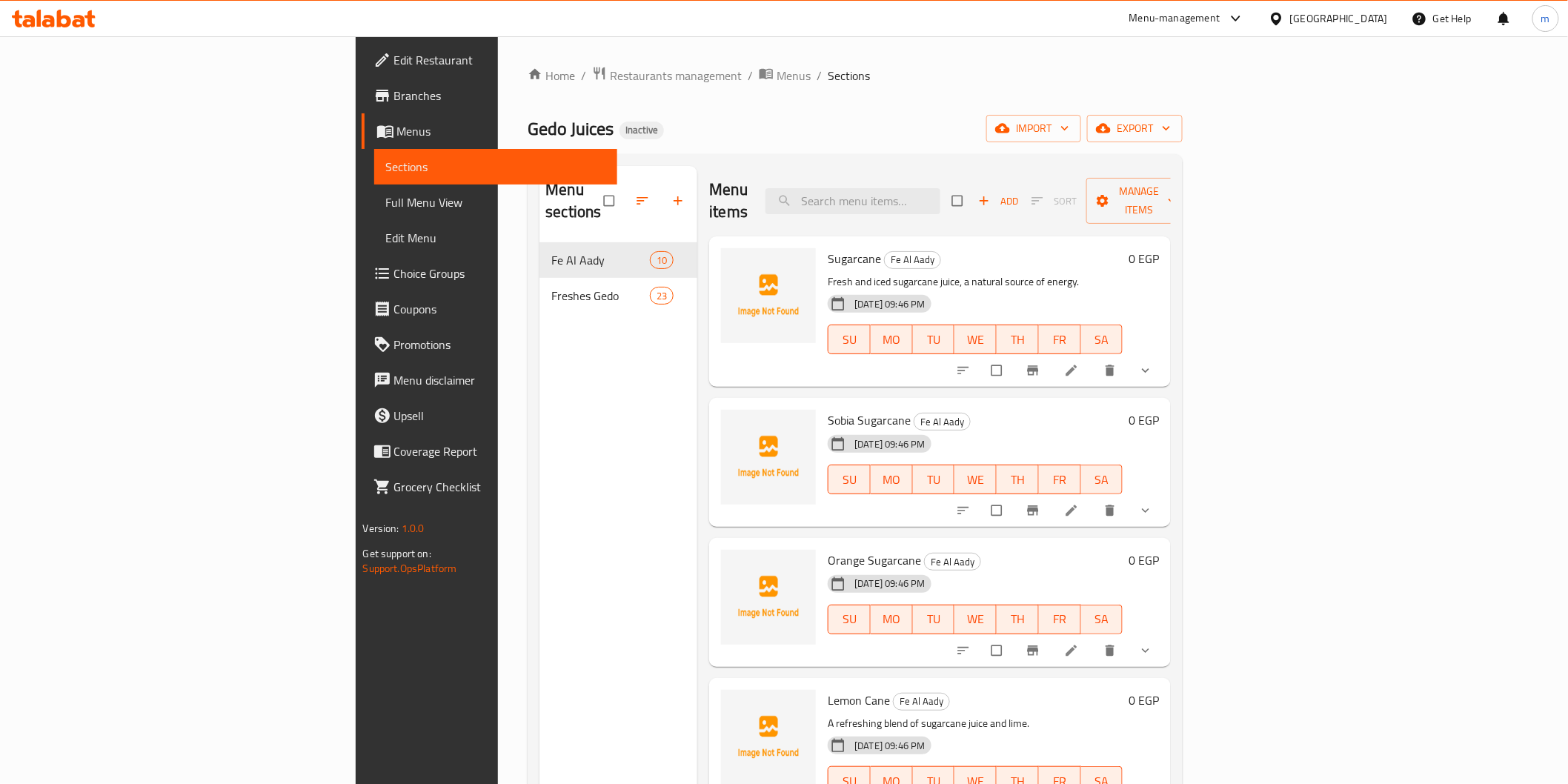
click at [386, 198] on span "Full Menu View" at bounding box center [495, 203] width 219 height 17
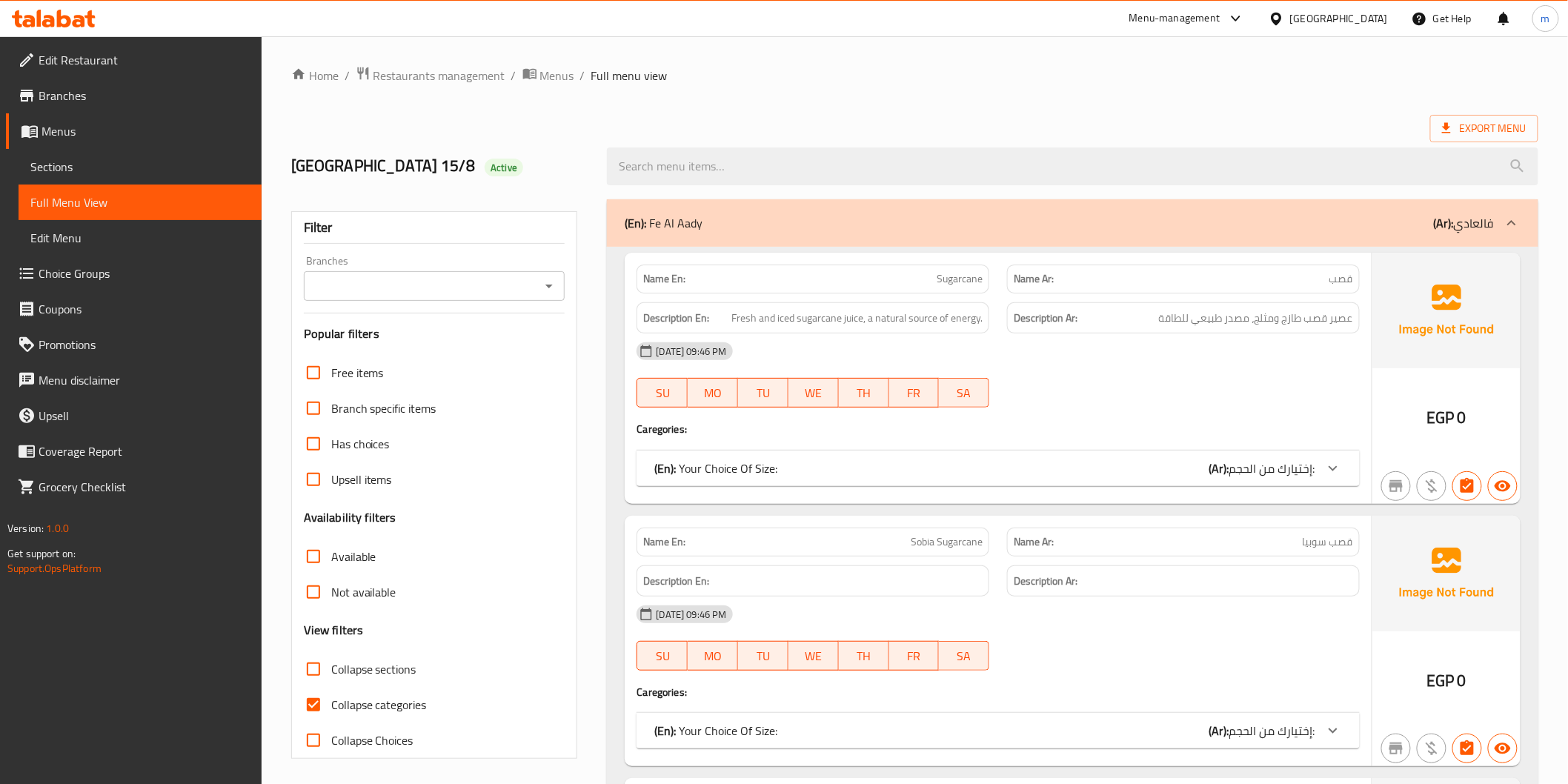
click at [424, 705] on div "Collapse categories" at bounding box center [434, 705] width 262 height 36
click at [419, 706] on span "Collapse categories" at bounding box center [379, 705] width 96 height 17
click at [331, 706] on input "Collapse categories" at bounding box center [313, 705] width 36 height 36
checkbox input "false"
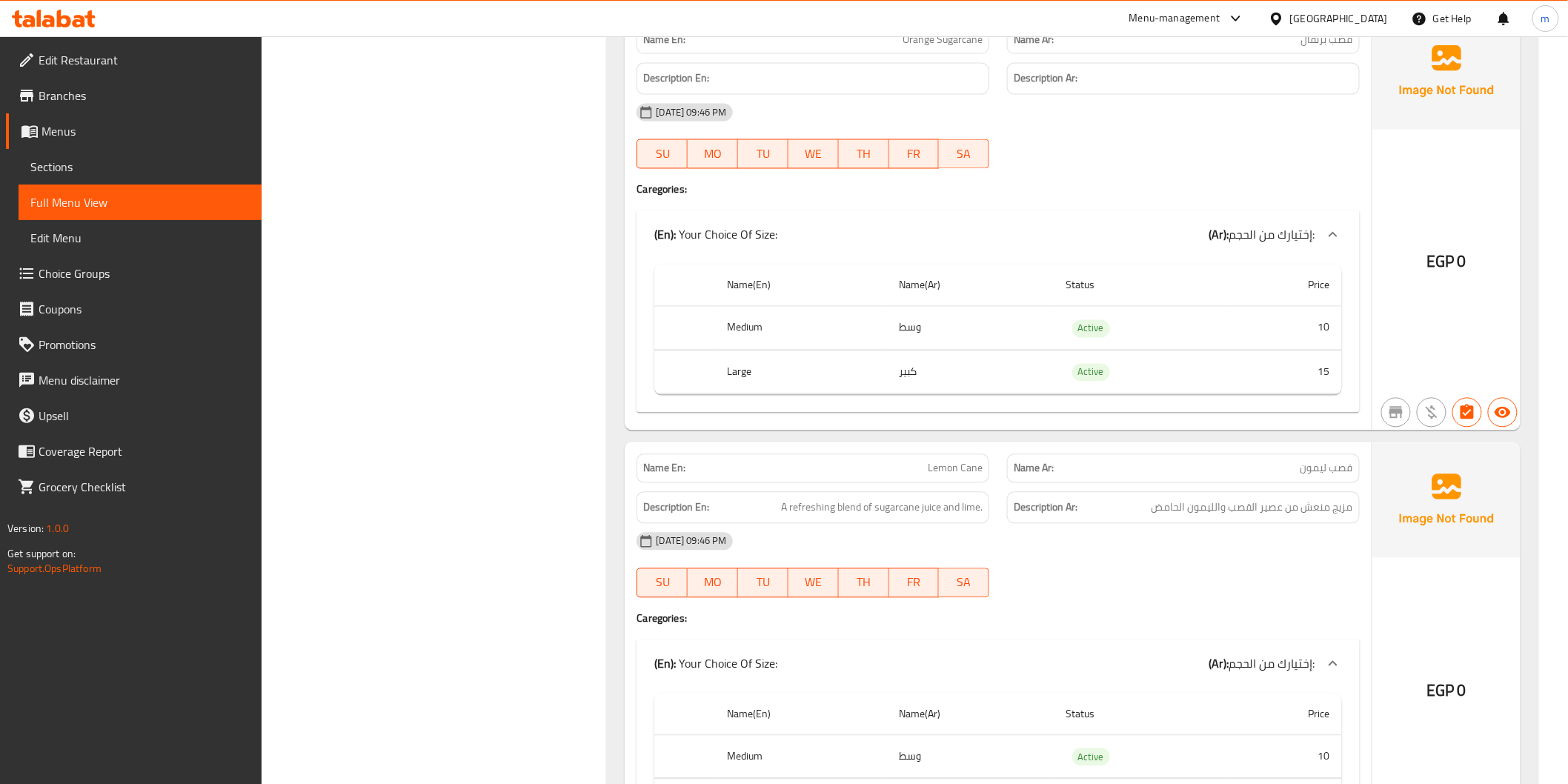
scroll to position [1098, 0]
click at [958, 471] on span "Lemon Cane" at bounding box center [954, 468] width 55 height 16
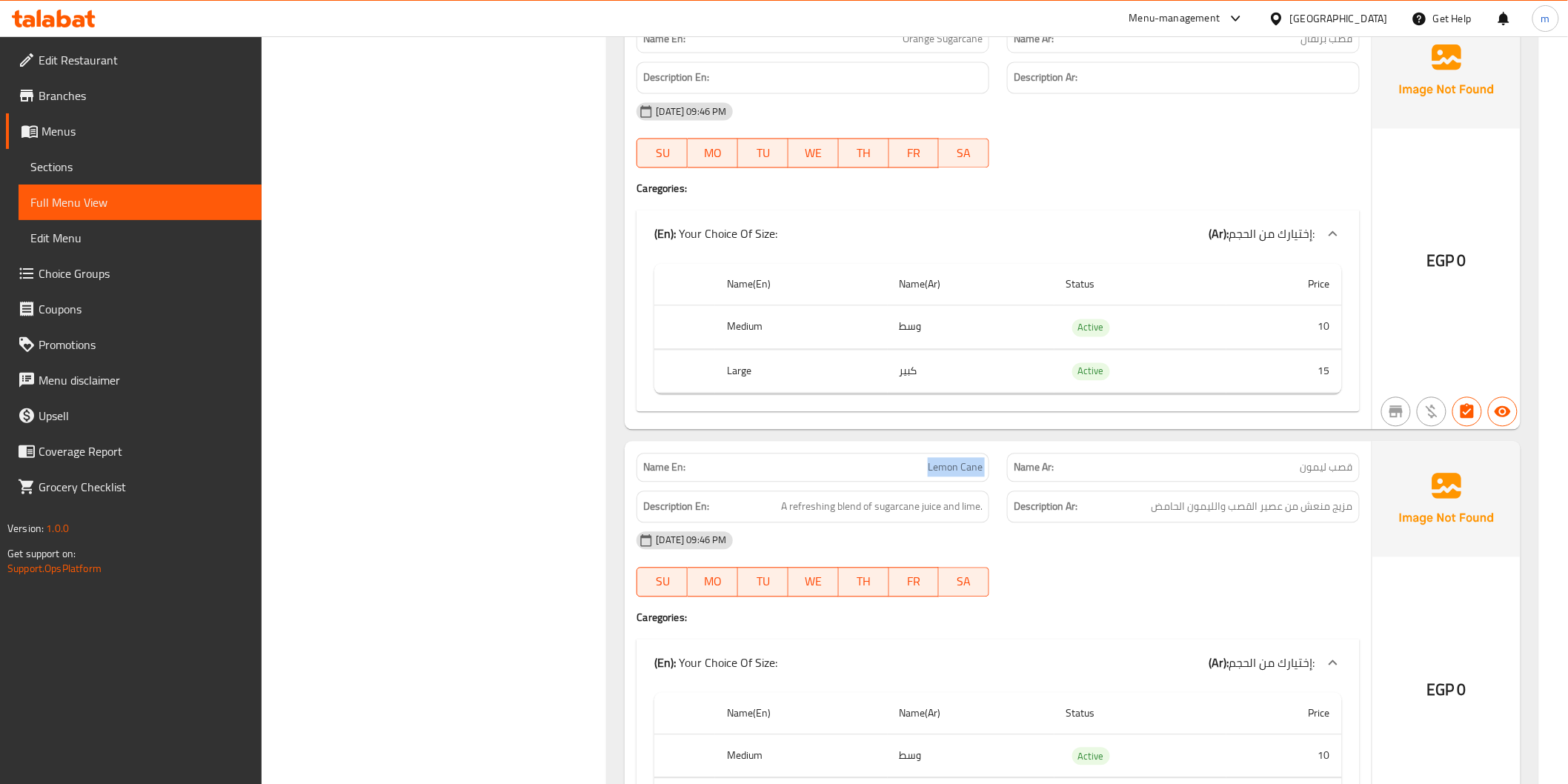
click at [958, 471] on span "Lemon Cane" at bounding box center [954, 468] width 55 height 16
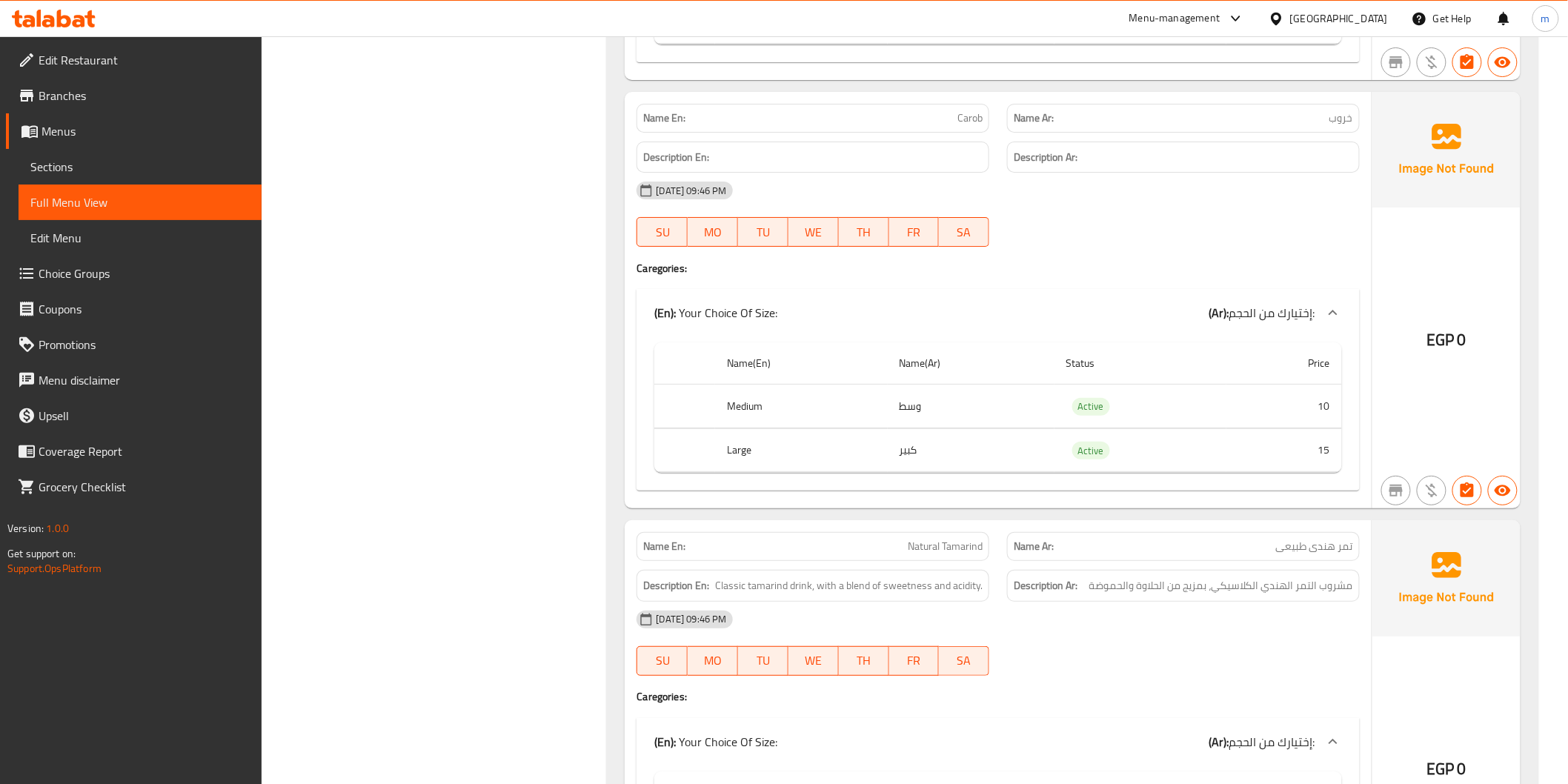
scroll to position [2415, 0]
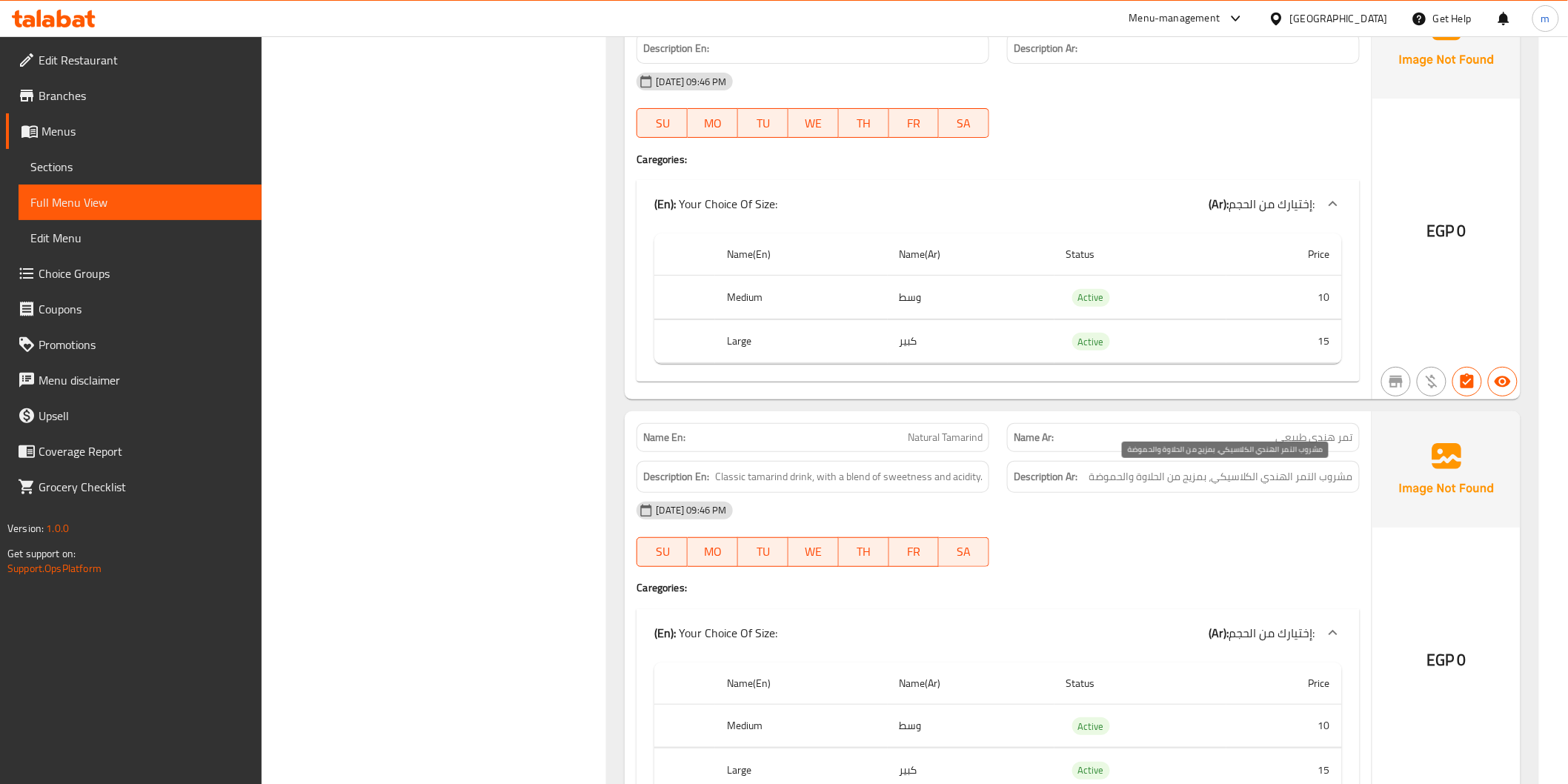
click at [1112, 477] on span "مشروب التمر الهندي الكلاسيكي، بمزيج من الحلاوة والحموضة" at bounding box center [1221, 476] width 264 height 18
copy span "والحموضة"
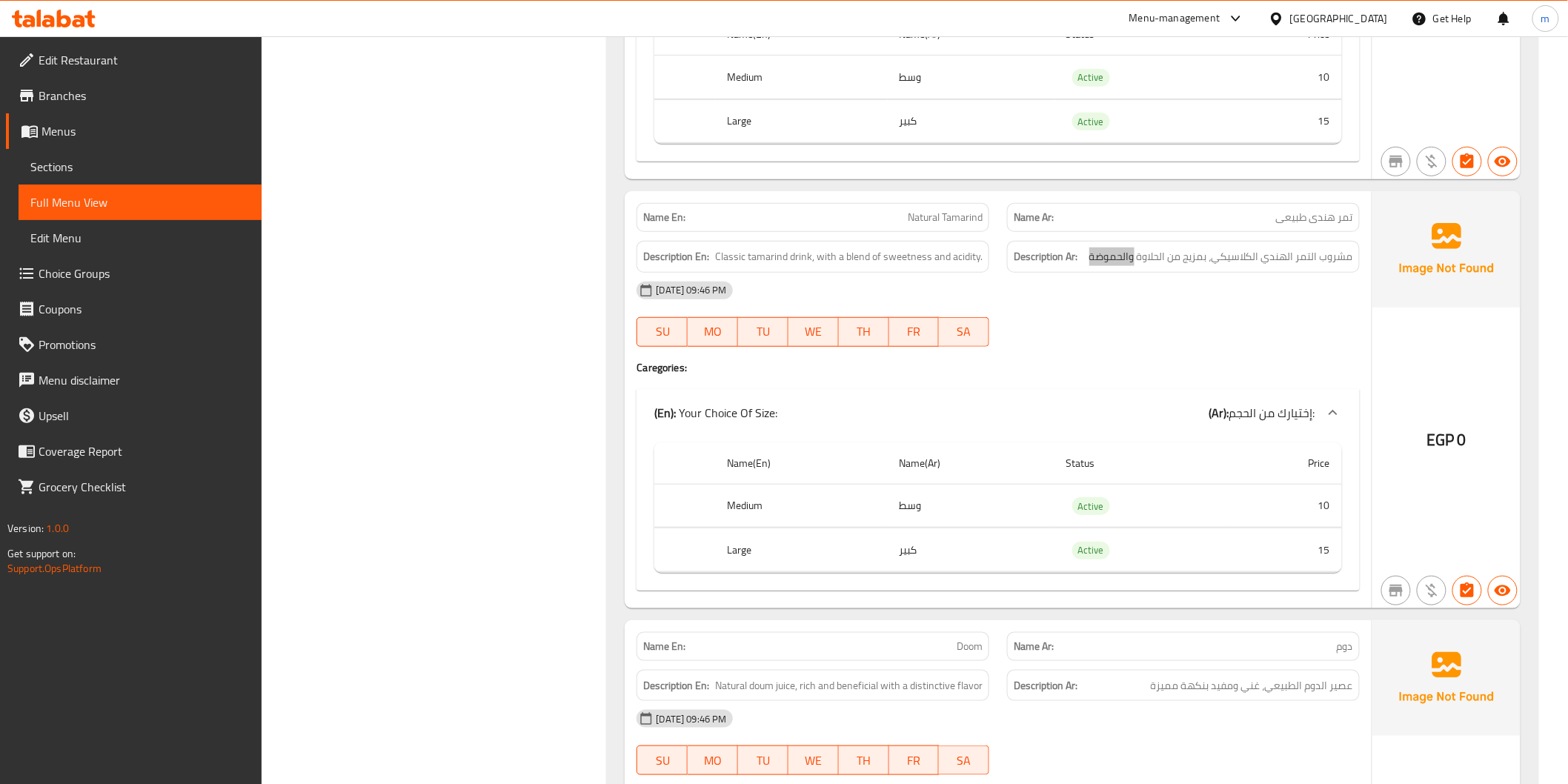
scroll to position [2856, 0]
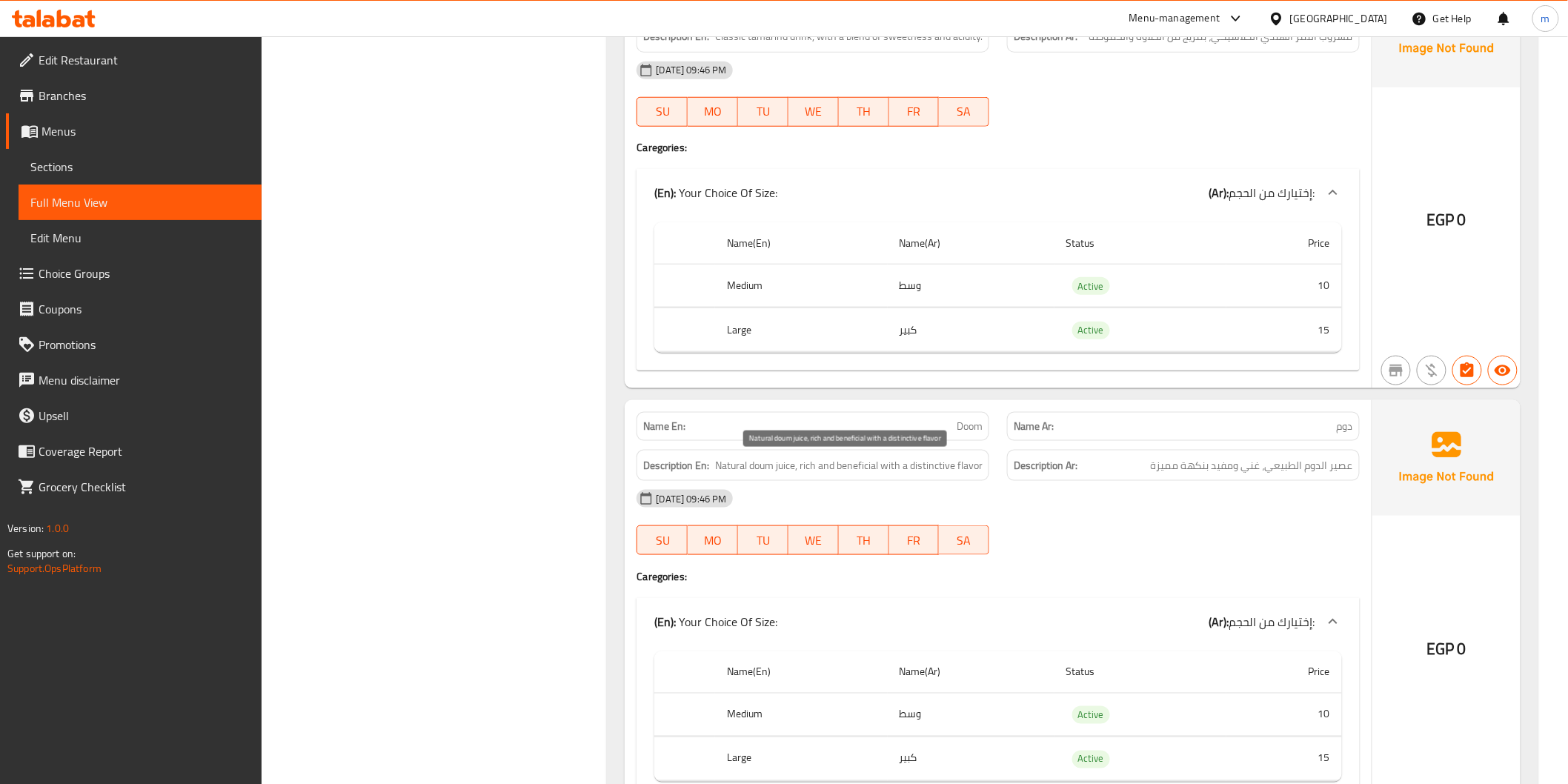
click at [766, 470] on span "Natural doum juice, rich and beneficial with a distinctive flavor" at bounding box center [848, 465] width 267 height 18
click at [1351, 431] on span "دوم" at bounding box center [1344, 426] width 17 height 16
copy span "دوم"
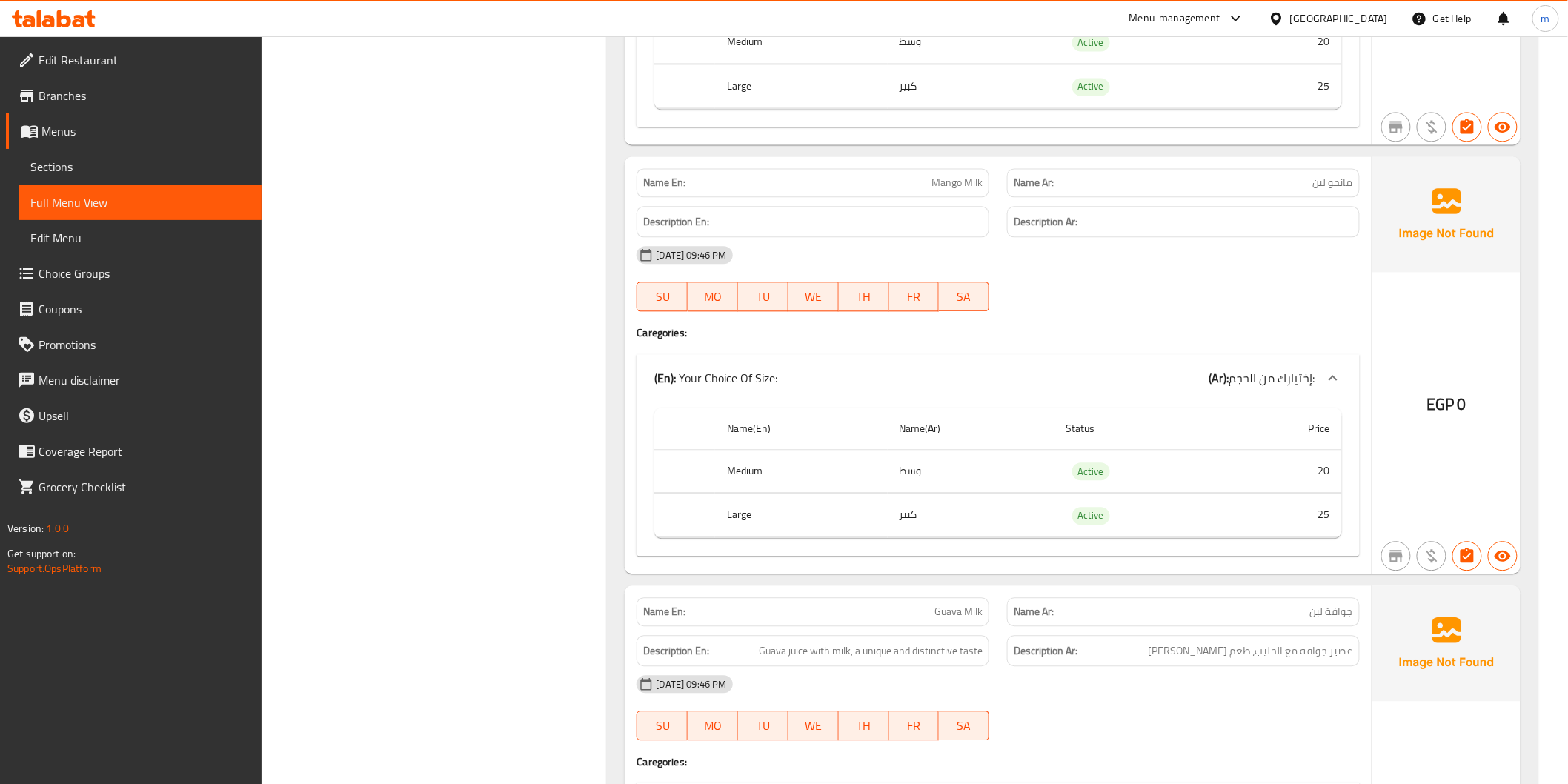
scroll to position [13099, 0]
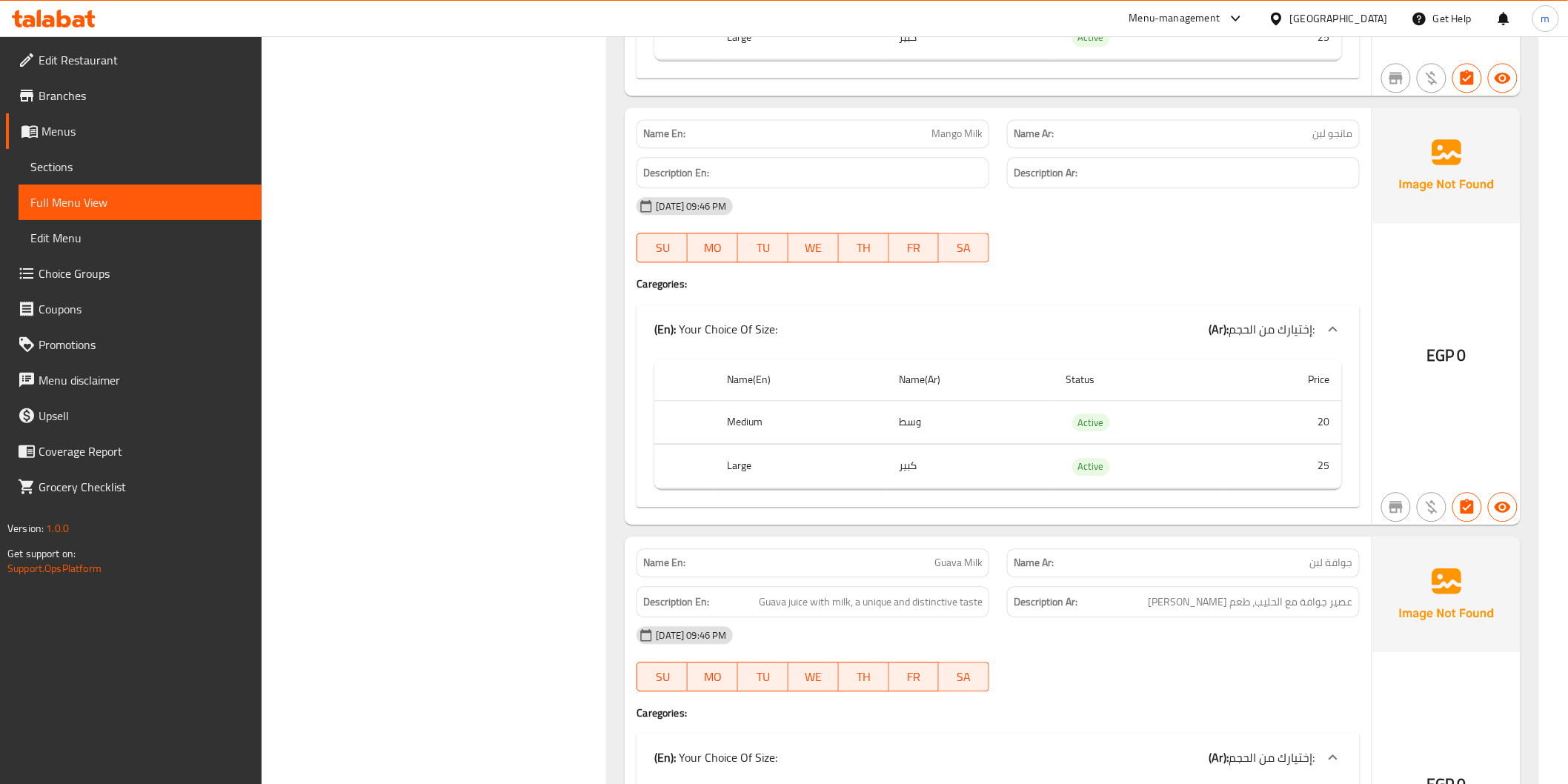
click at [1346, 126] on span "مانجو لبن" at bounding box center [1332, 134] width 40 height 16
copy span "مانجو لبن"
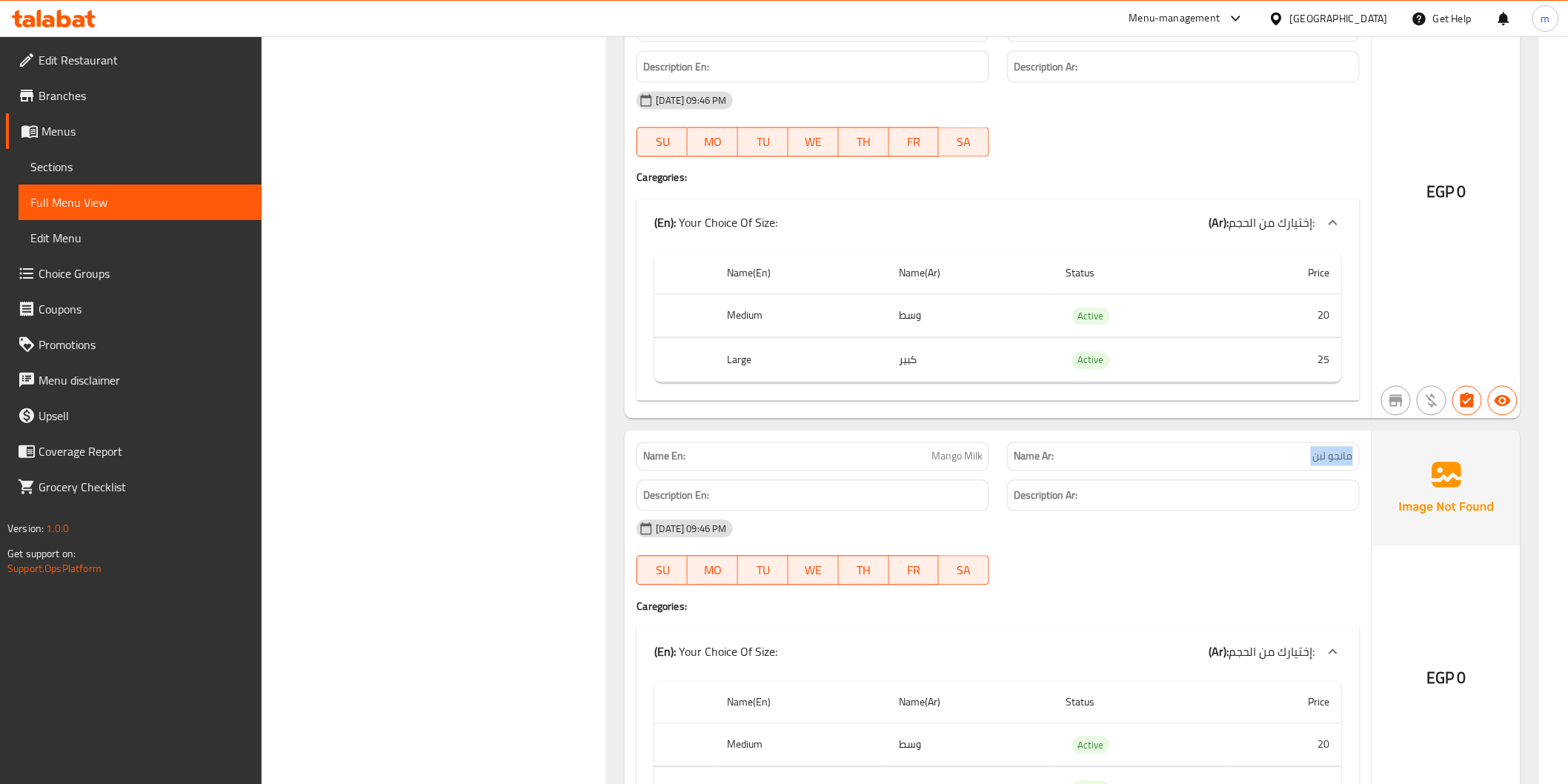
scroll to position [12660, 0]
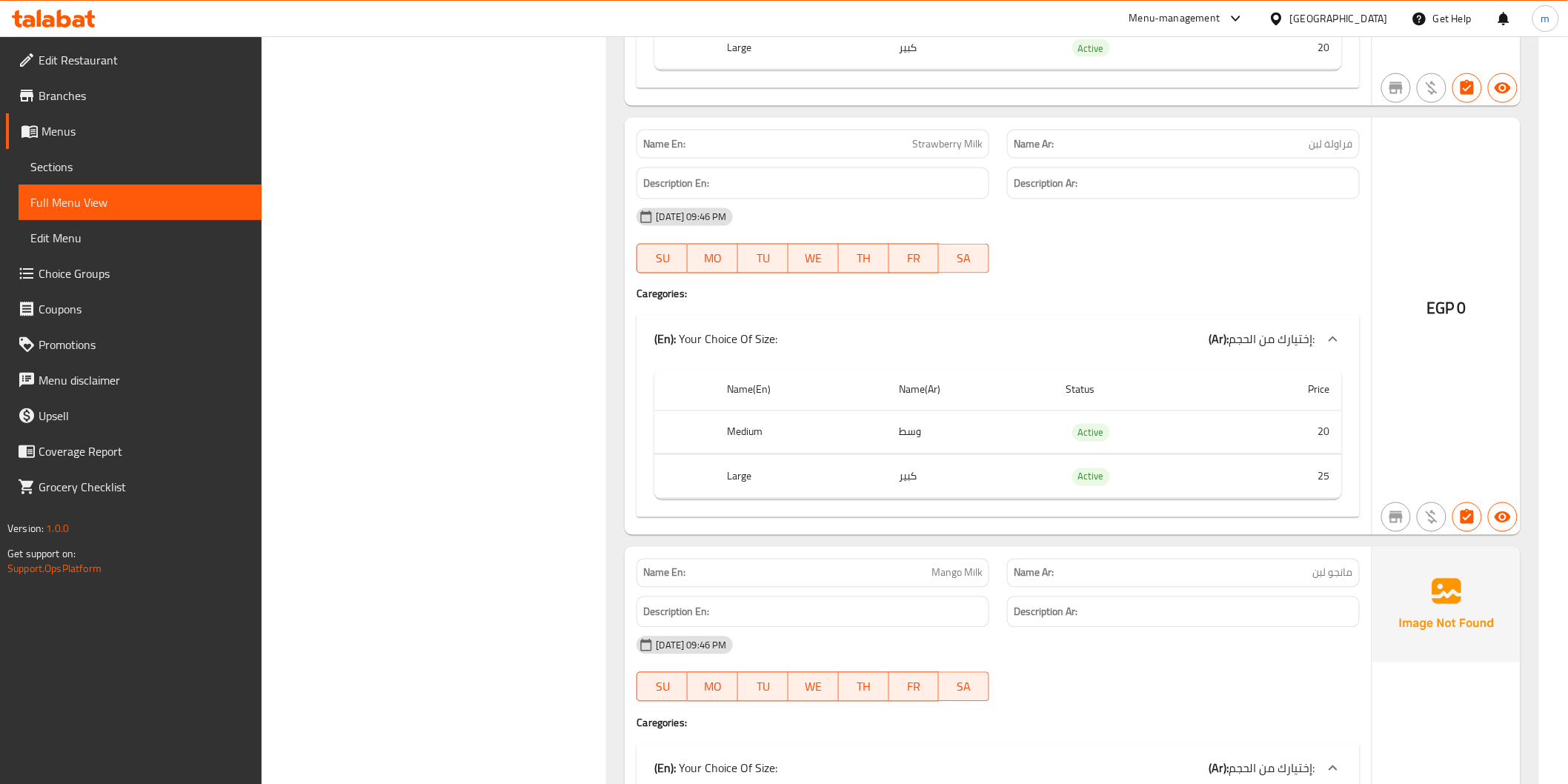
click at [1324, 146] on span "فراولة لبن" at bounding box center [1331, 144] width 43 height 16
drag, startPoint x: 1308, startPoint y: 146, endPoint x: 1368, endPoint y: 146, distance: 60.0
click at [1368, 146] on div "Name Ar: فراولة لبن" at bounding box center [1183, 144] width 371 height 47
copy span "فراولة لبن"
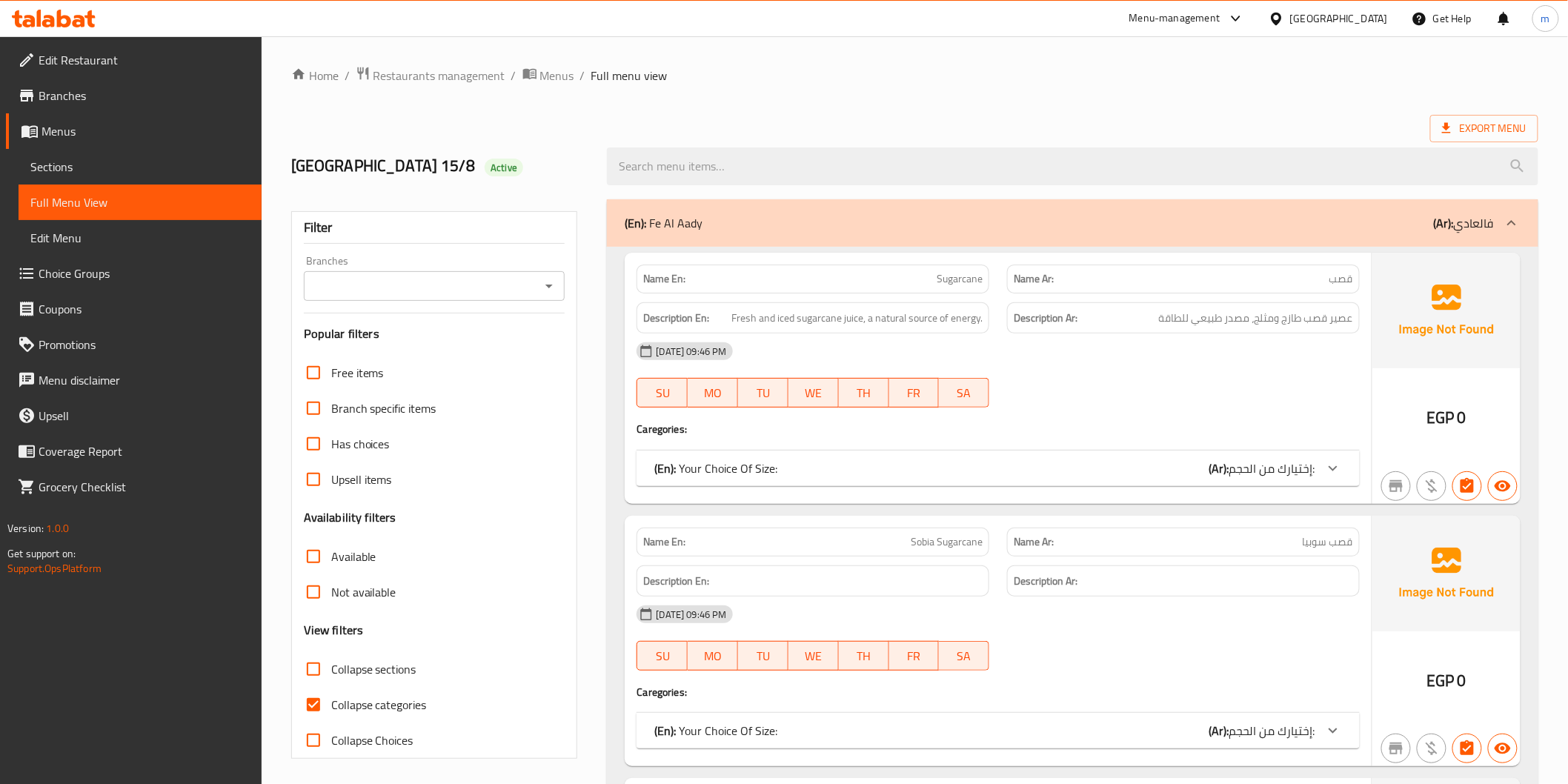
click at [293, 700] on div "Filter Branches Branches Popular filters Free items Branch specific items Has c…" at bounding box center [434, 485] width 287 height 547
click at [309, 701] on input "Collapse categories" at bounding box center [313, 705] width 36 height 36
checkbox input "false"
click at [376, 696] on span "Collapse categories" at bounding box center [379, 705] width 96 height 17
click at [331, 695] on input "Collapse categories" at bounding box center [313, 705] width 36 height 36
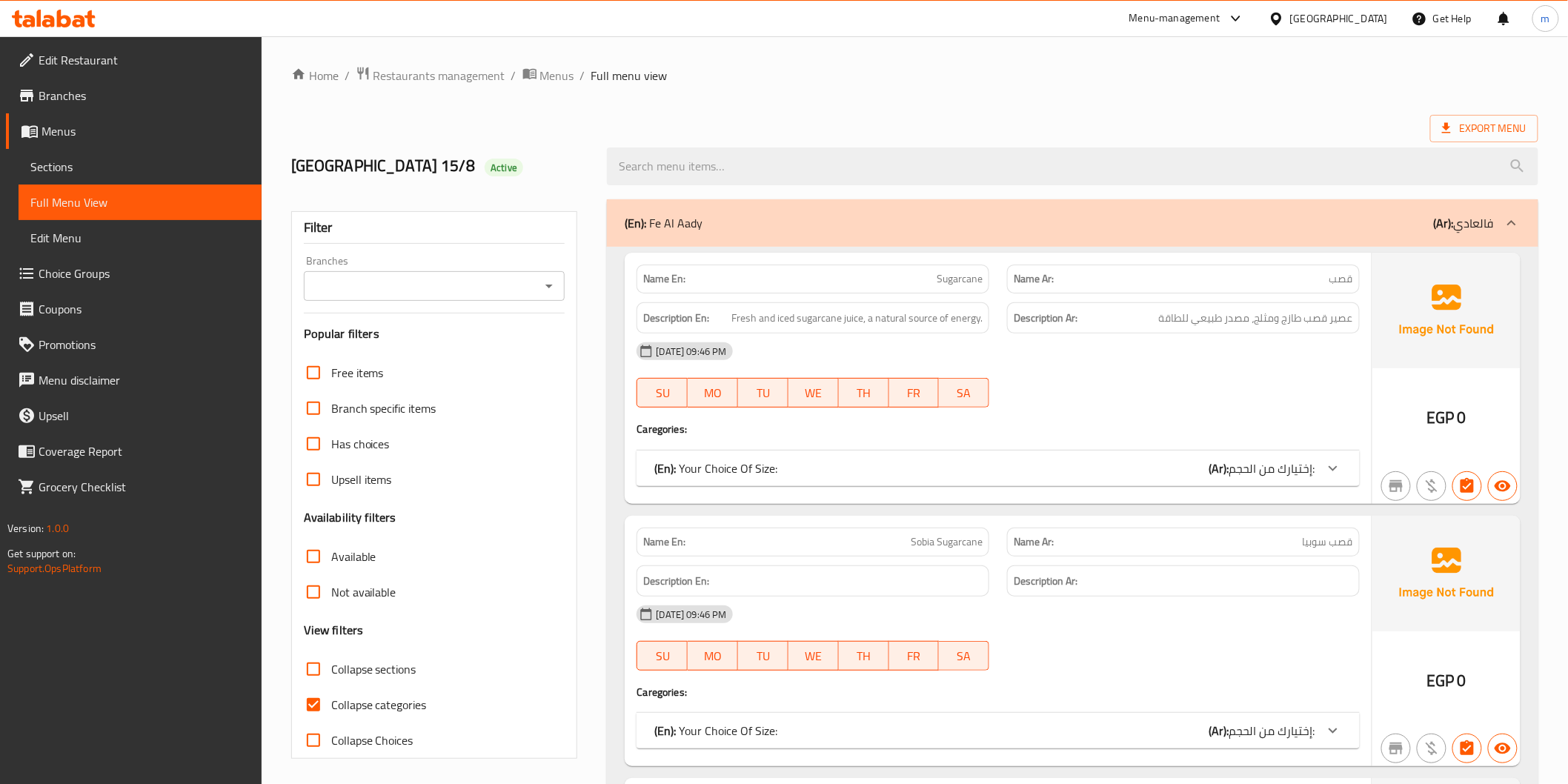
checkbox input "false"
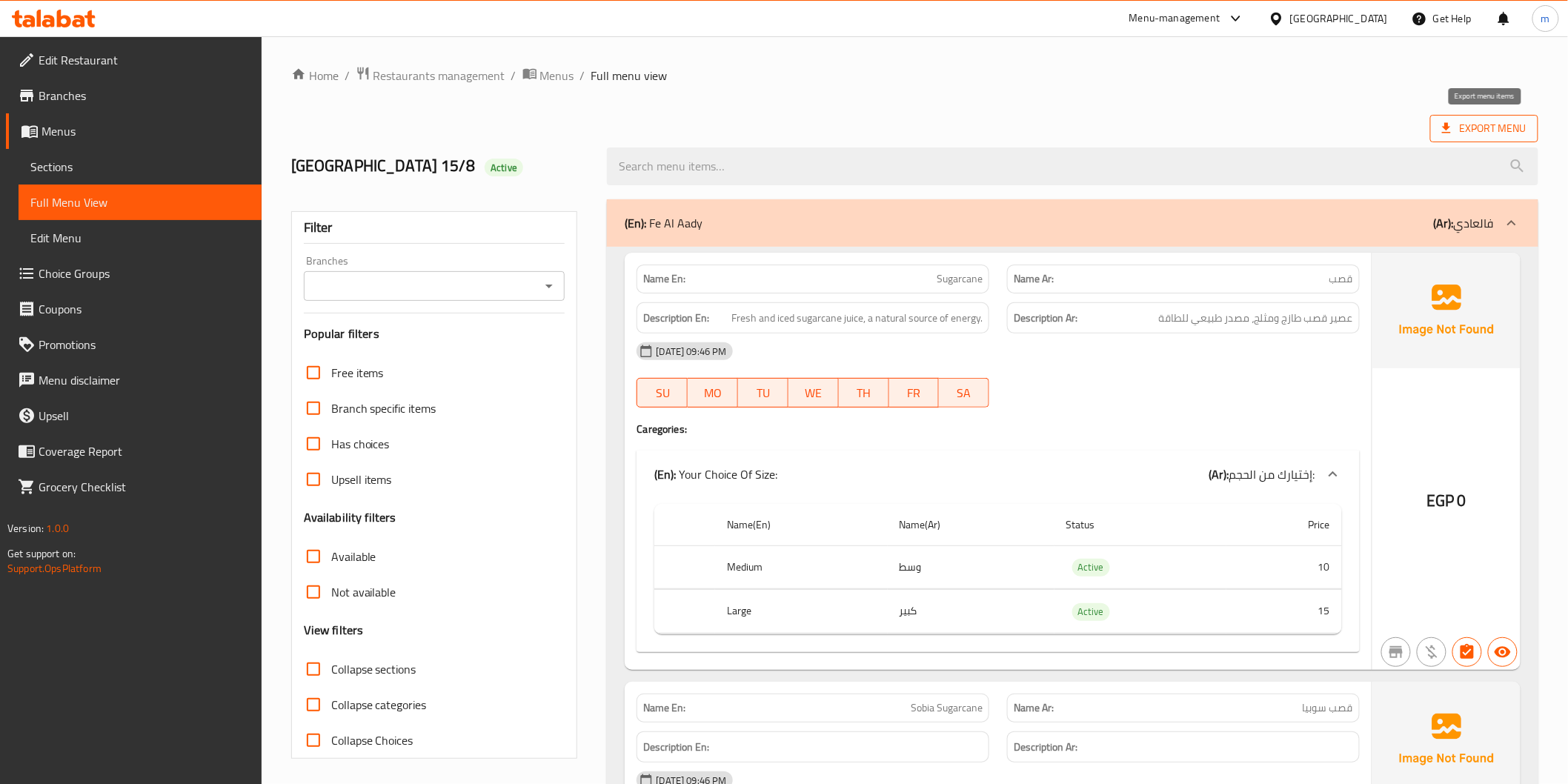
click at [1457, 121] on span "Export Menu" at bounding box center [1484, 128] width 85 height 18
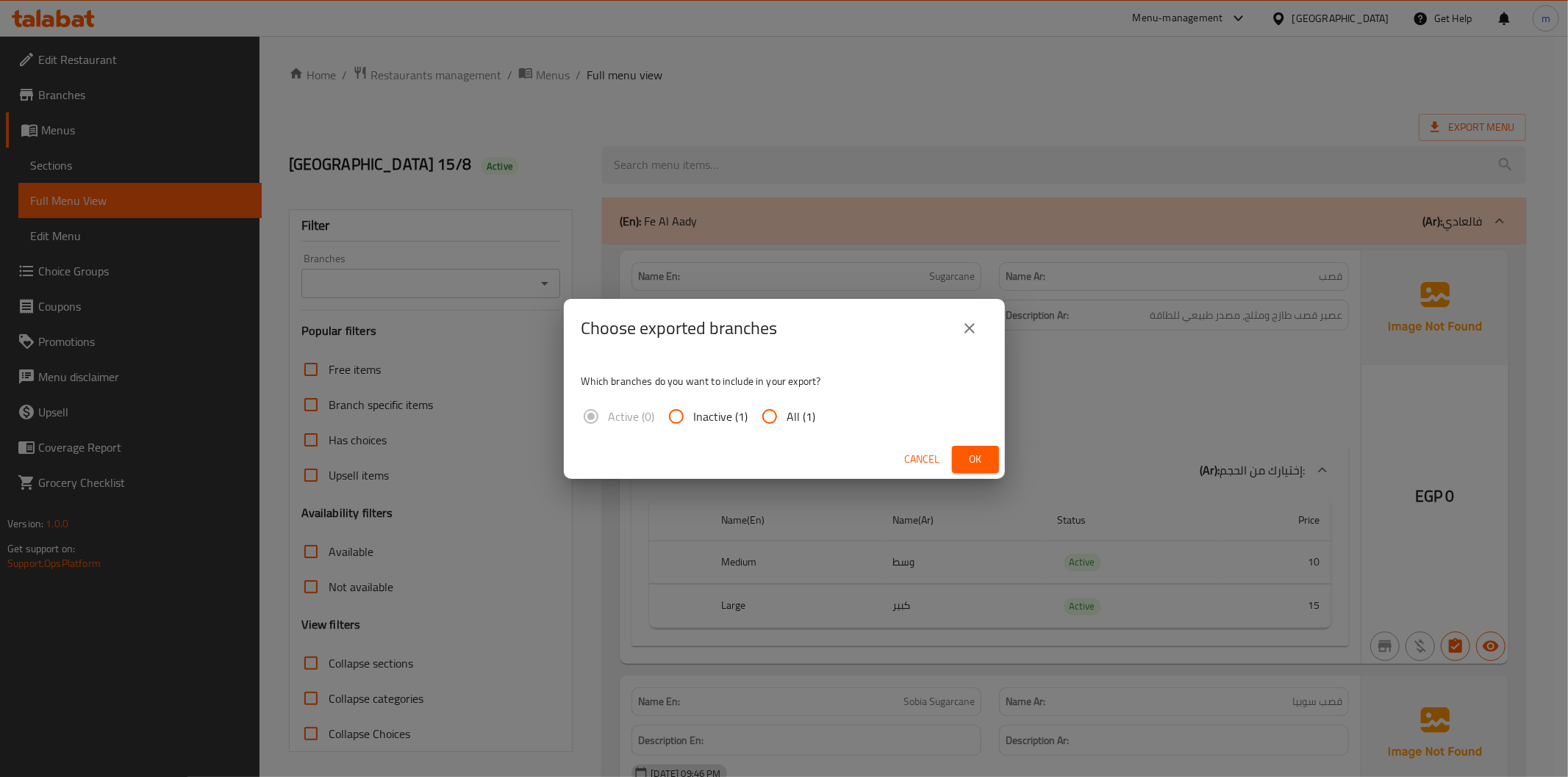
click at [765, 408] on input "All (1)" at bounding box center [769, 416] width 35 height 35
radio input "true"
click at [968, 461] on span "Ok" at bounding box center [975, 459] width 24 height 18
